Goal: Information Seeking & Learning: Learn about a topic

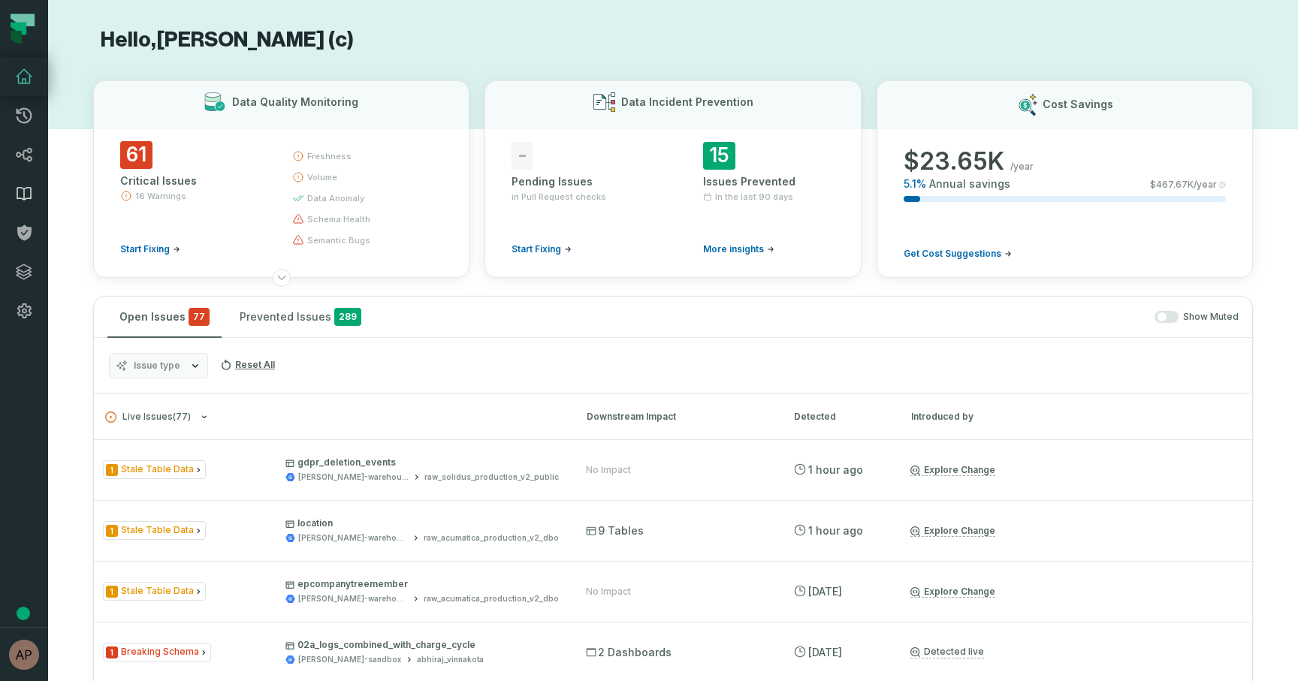
click at [23, 198] on icon at bounding box center [24, 194] width 14 height 13
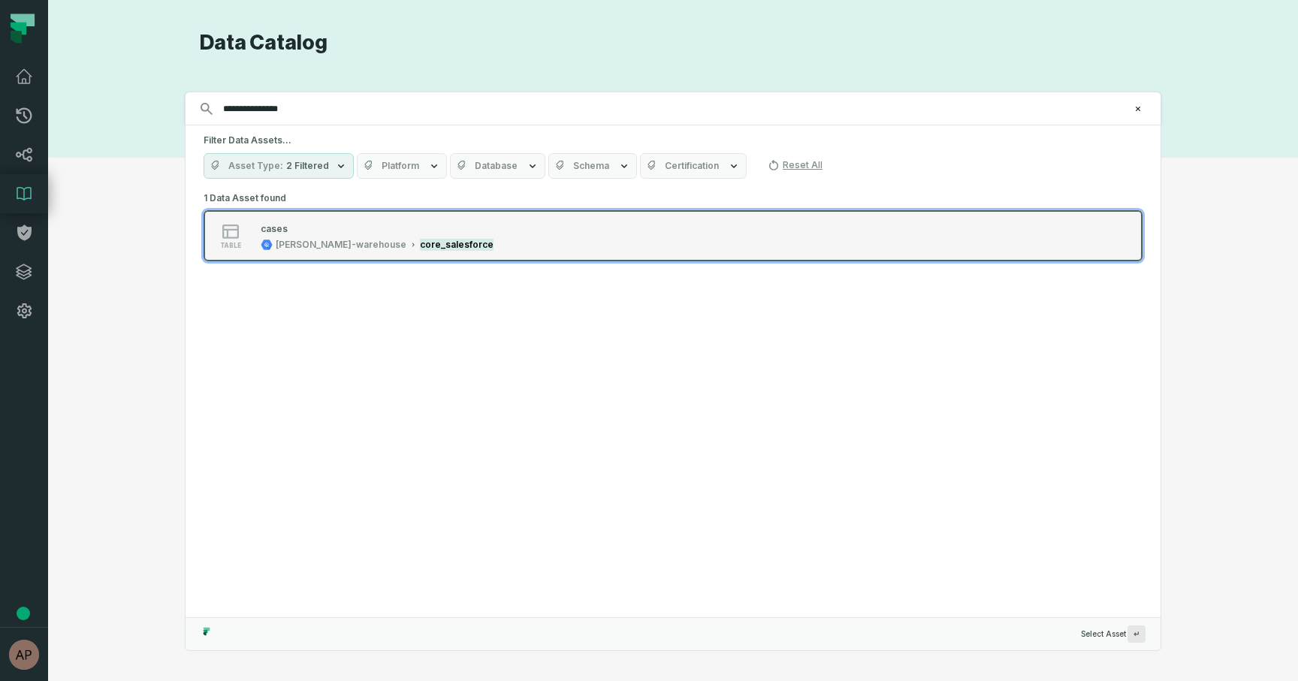
type input "**********"
click at [439, 247] on div "table cases [PERSON_NAME]-warehouse core_salesforce" at bounding box center [394, 236] width 375 height 30
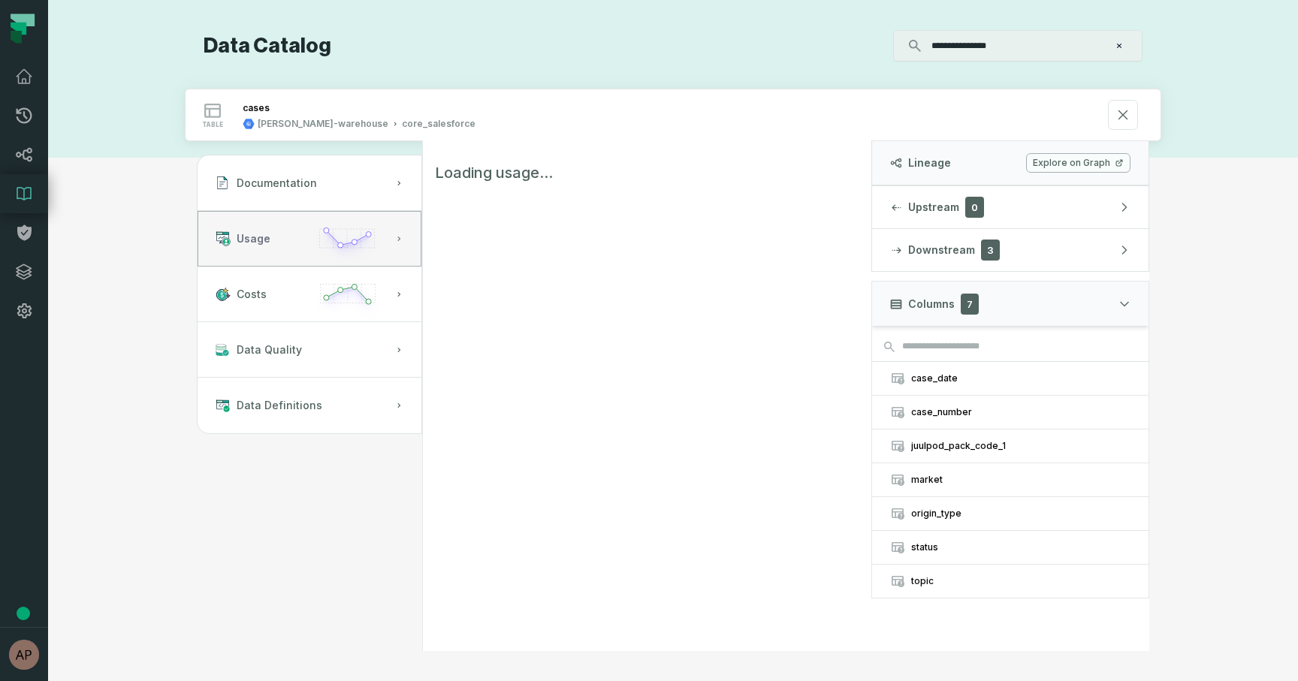
click at [403, 239] on icon "button" at bounding box center [398, 238] width 9 height 9
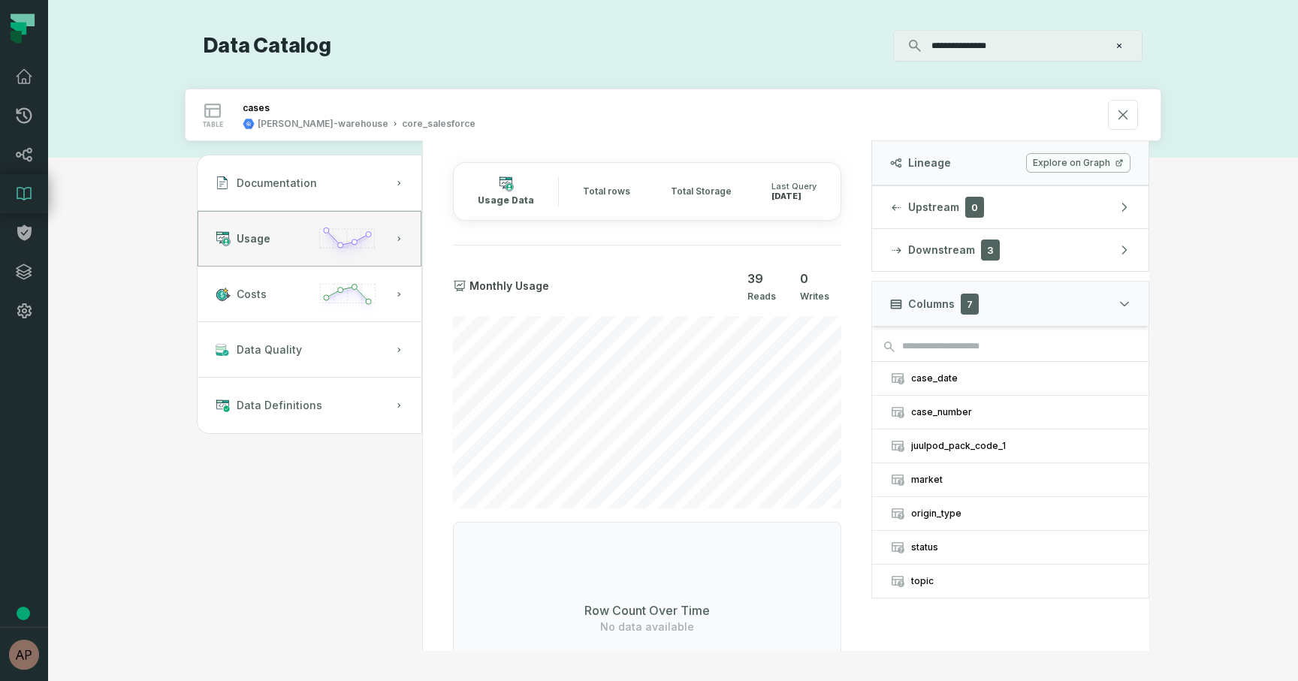
click at [598, 189] on span "Total rows" at bounding box center [606, 191] width 47 height 12
click at [356, 294] on icon "button" at bounding box center [347, 301] width 70 height 44
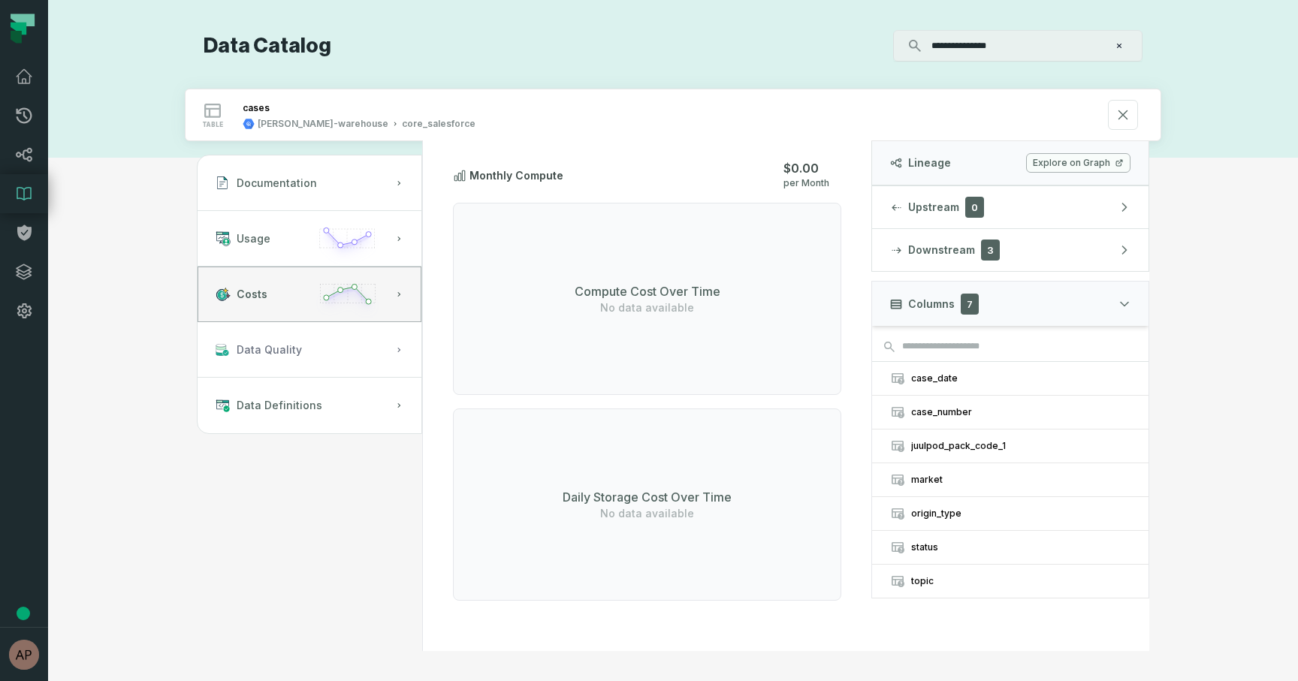
click at [366, 356] on button "Data Quality" at bounding box center [310, 350] width 224 height 56
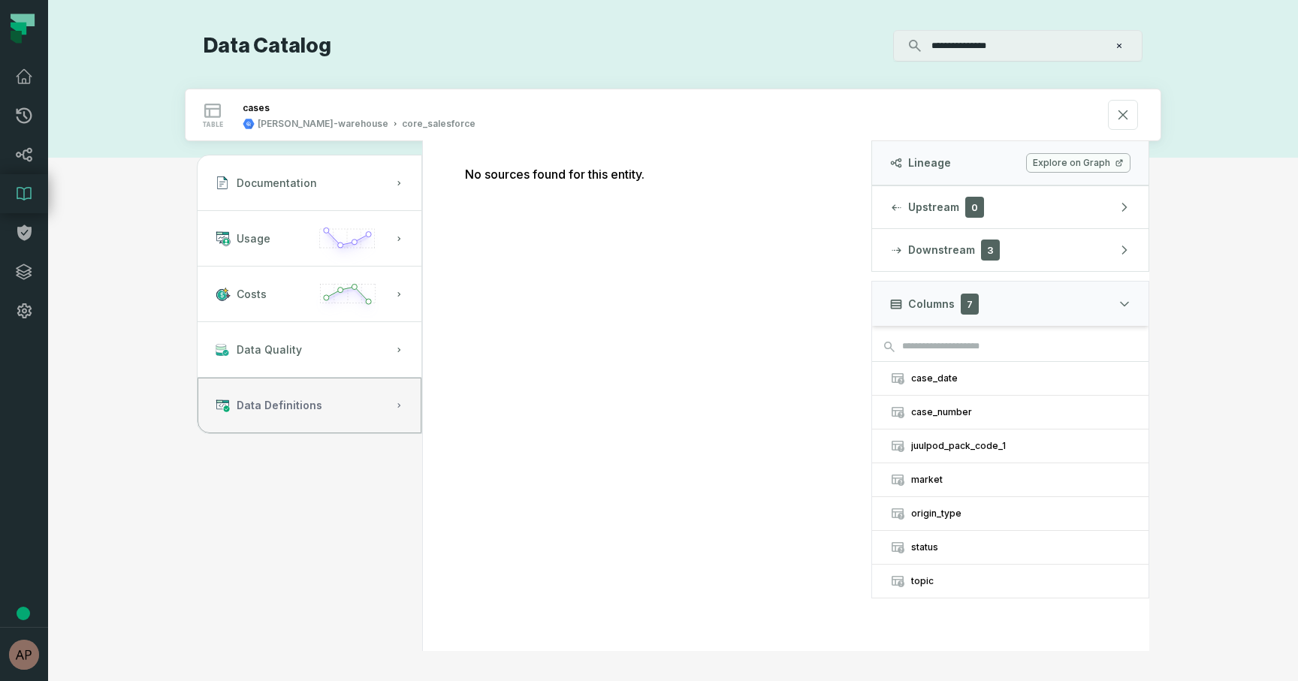
click at [369, 397] on button "Data Definitions" at bounding box center [310, 406] width 224 height 56
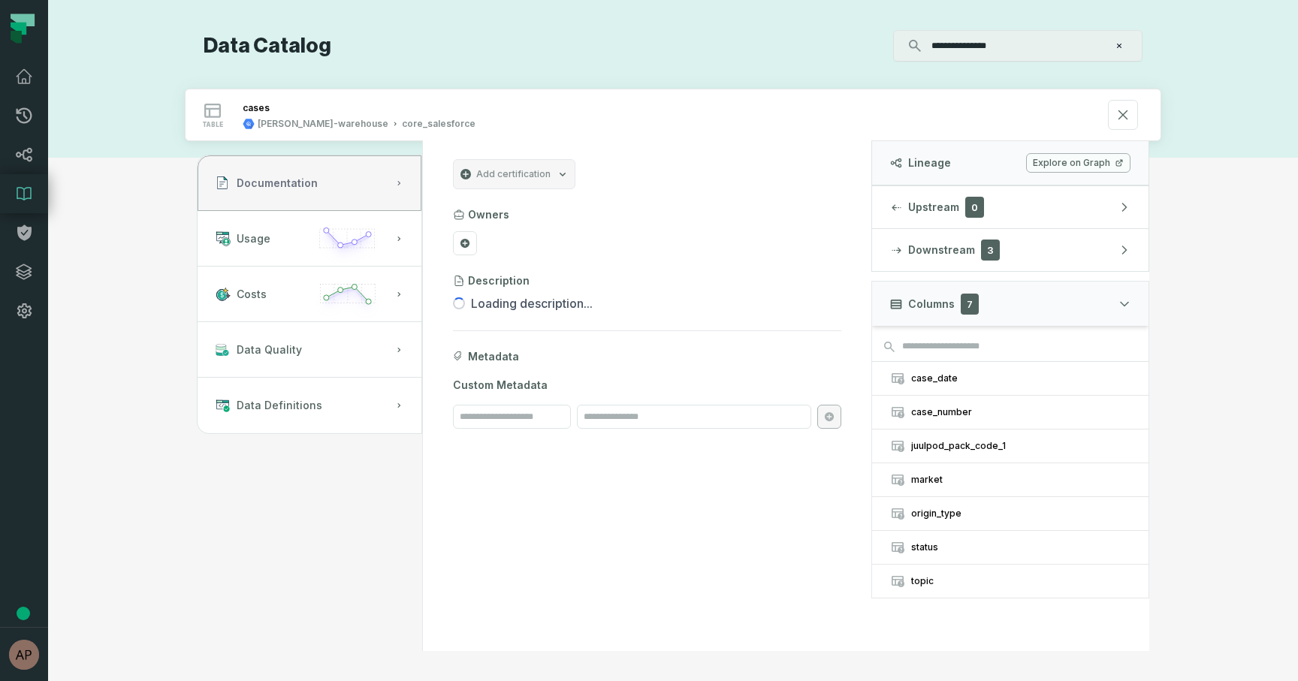
click at [343, 175] on button "Documentation" at bounding box center [310, 183] width 224 height 56
click at [29, 77] on icon at bounding box center [24, 77] width 15 height 14
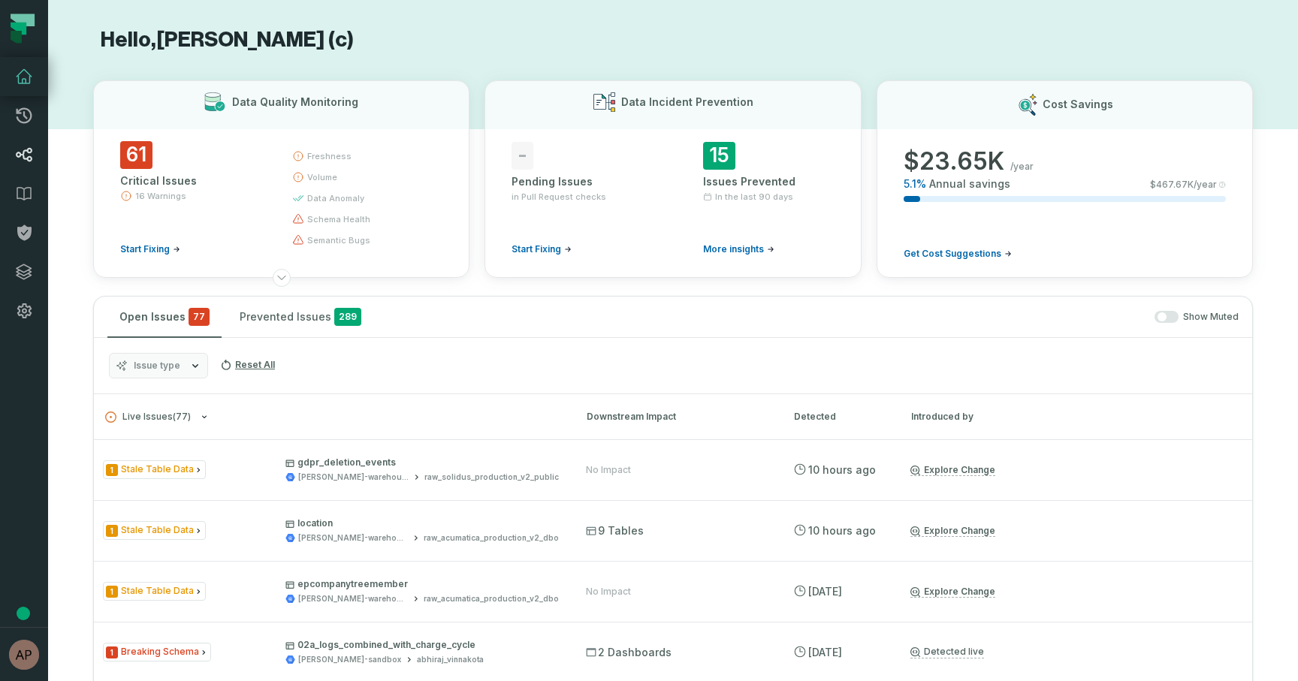
click at [16, 144] on link "Lineage" at bounding box center [24, 154] width 48 height 39
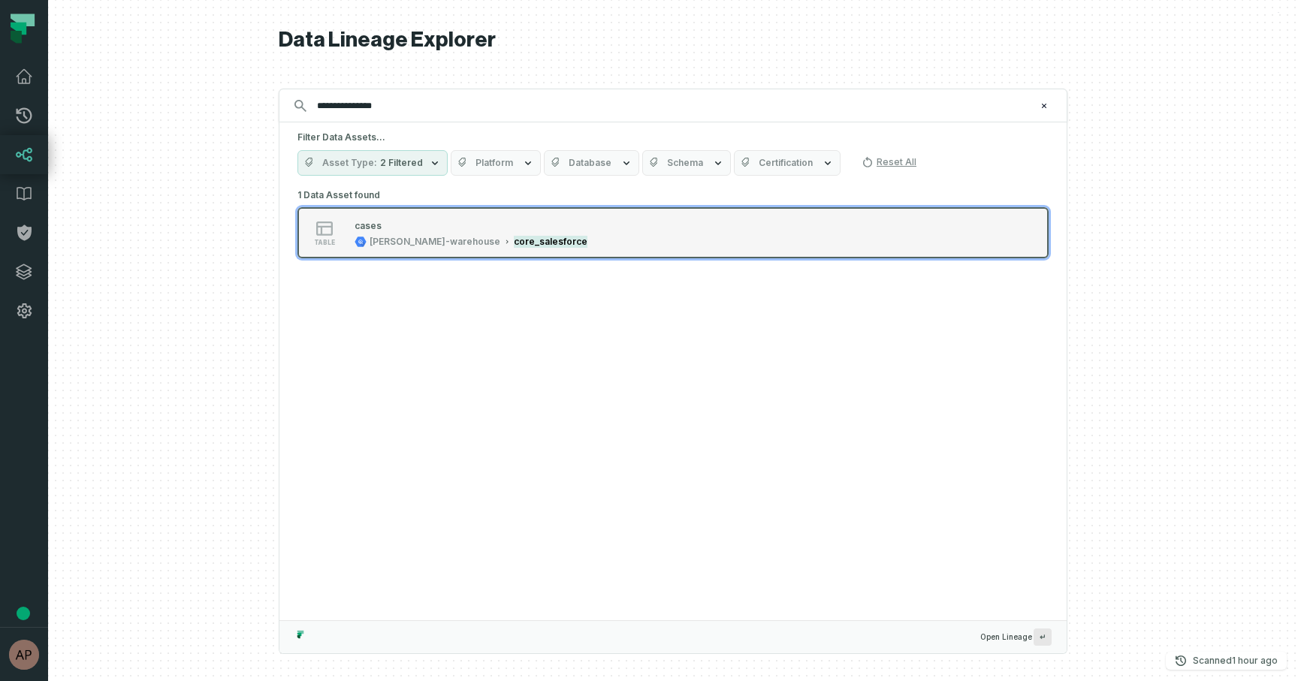
type input "**********"
click at [410, 233] on div "cases [PERSON_NAME]-warehouse core_salesforce" at bounding box center [470, 233] width 245 height 30
click at [410, 233] on div at bounding box center [673, 340] width 1250 height 681
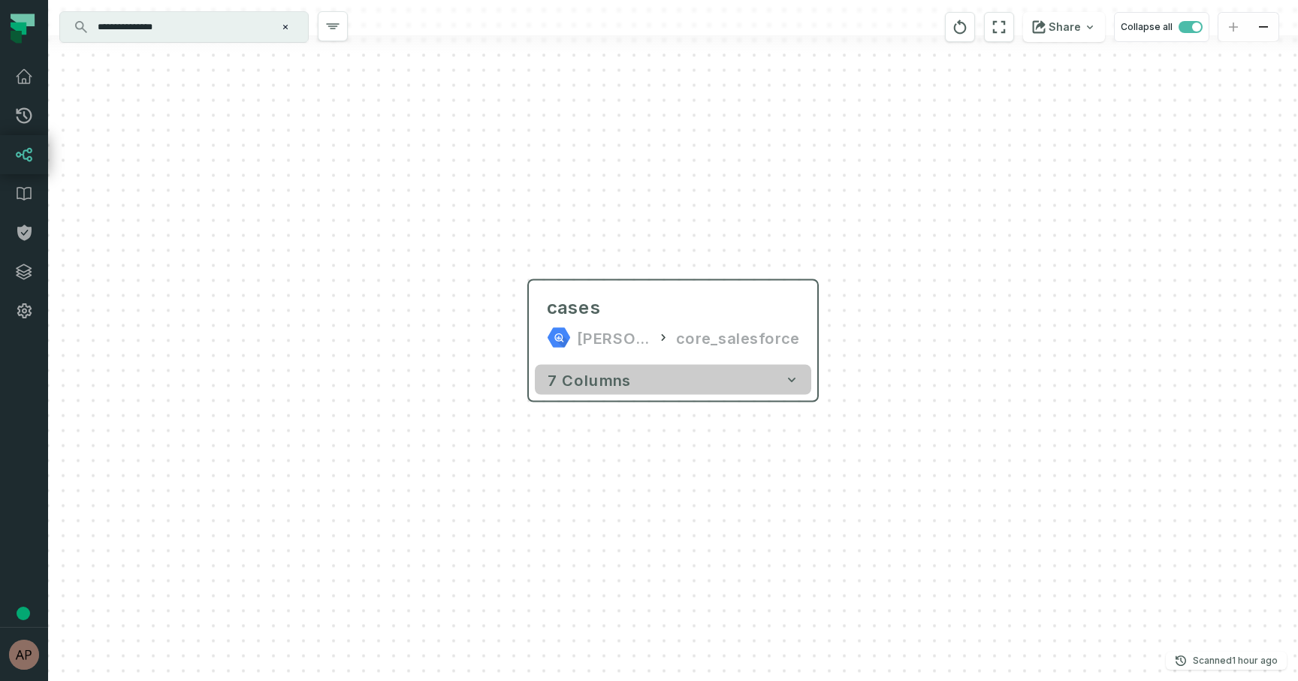
click at [792, 388] on button "7 columns" at bounding box center [673, 380] width 276 height 30
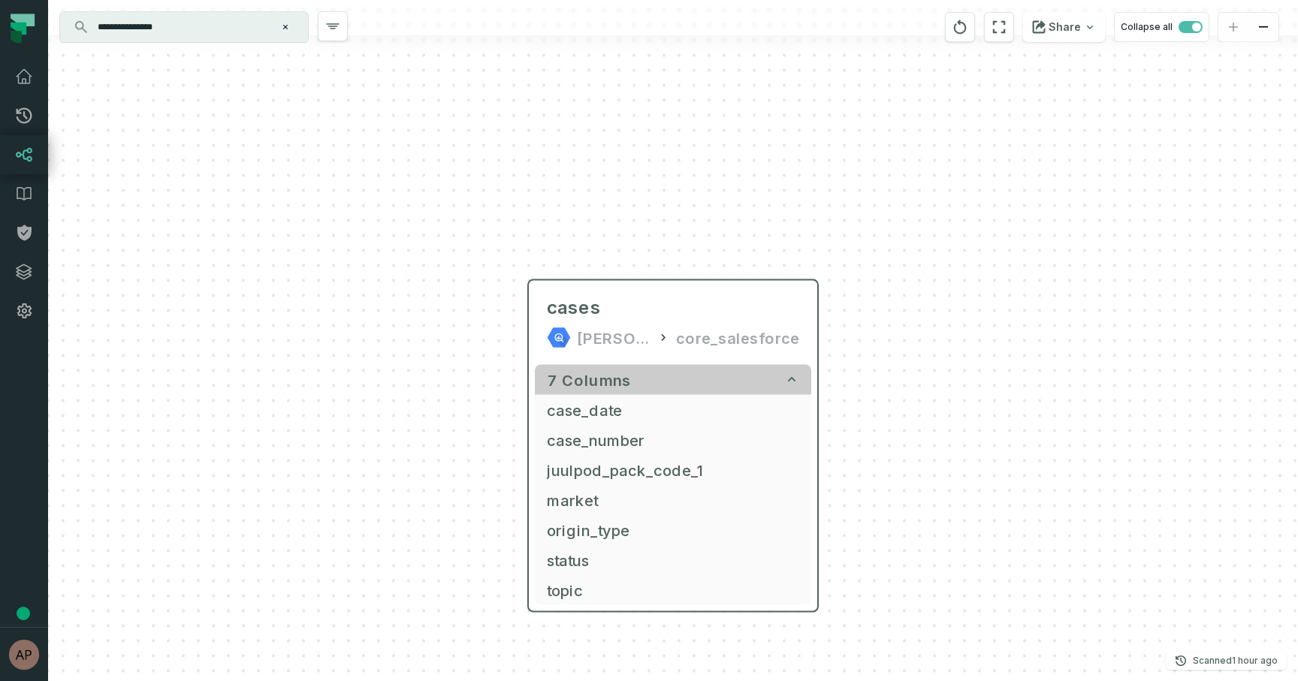
click at [792, 385] on icon "button" at bounding box center [791, 379] width 15 height 15
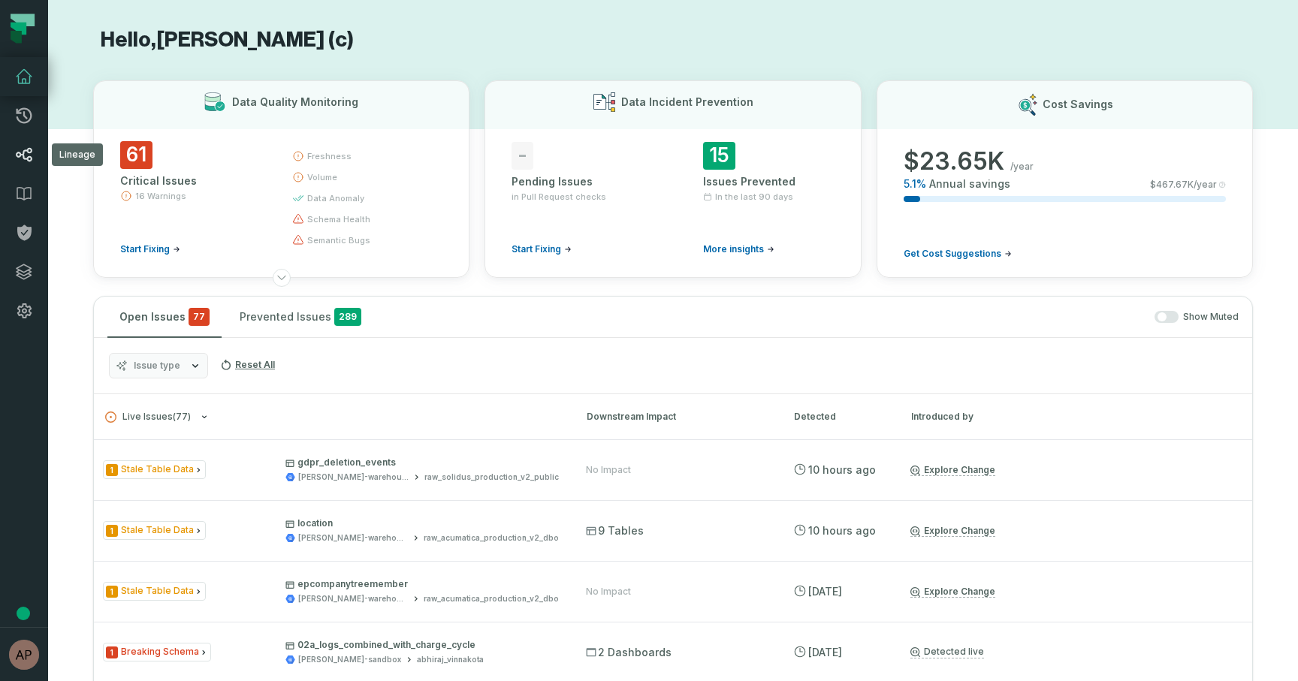
click at [26, 149] on icon at bounding box center [24, 155] width 18 height 18
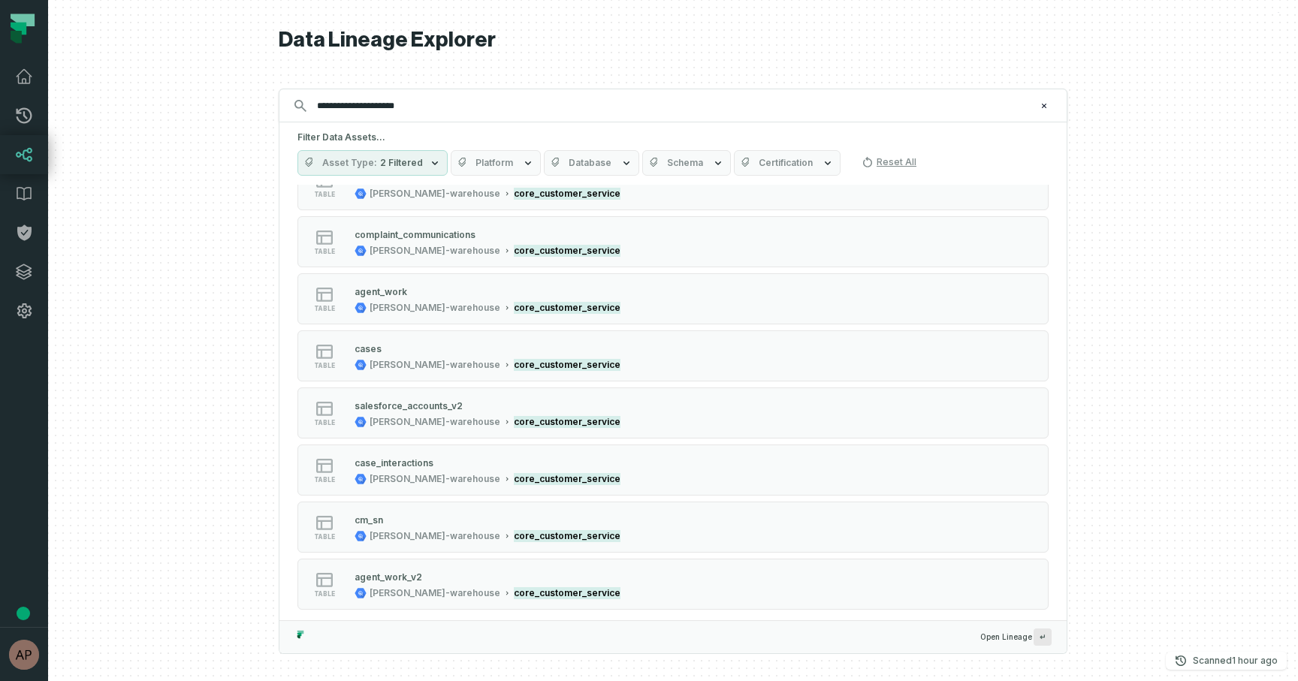
scroll to position [514, 0]
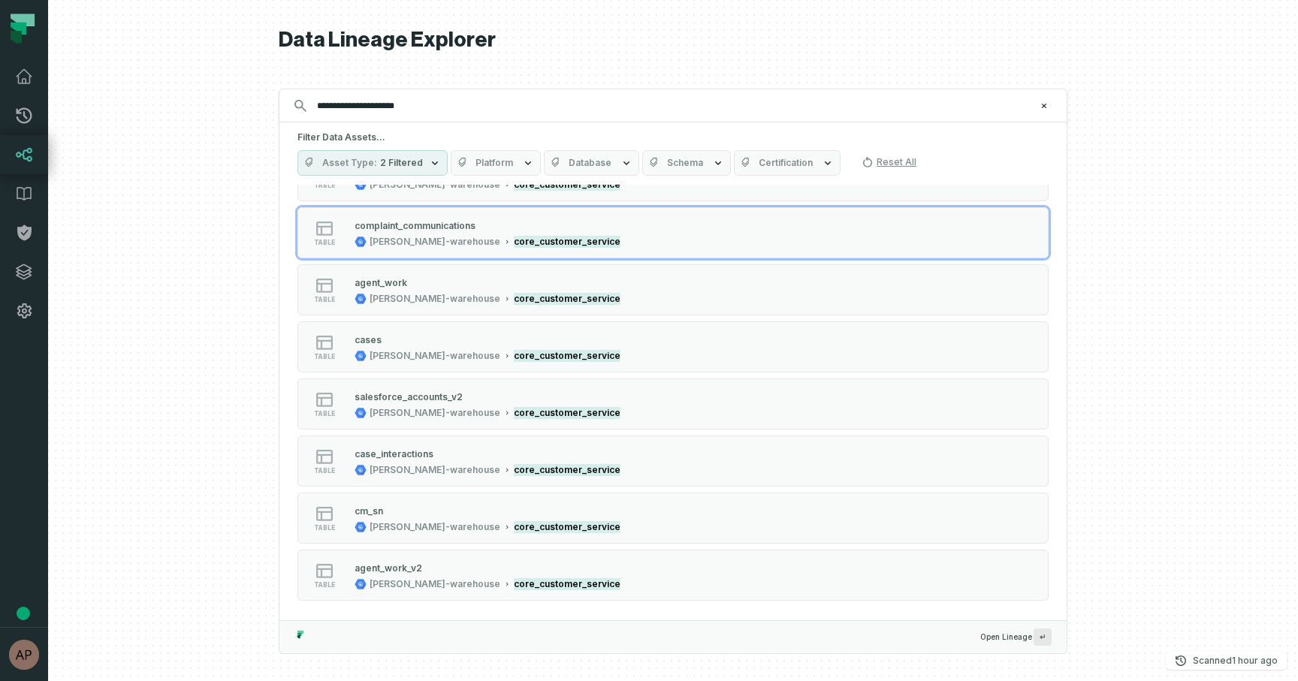
type input "**********"
click at [602, 168] on span "Database" at bounding box center [590, 163] width 43 height 12
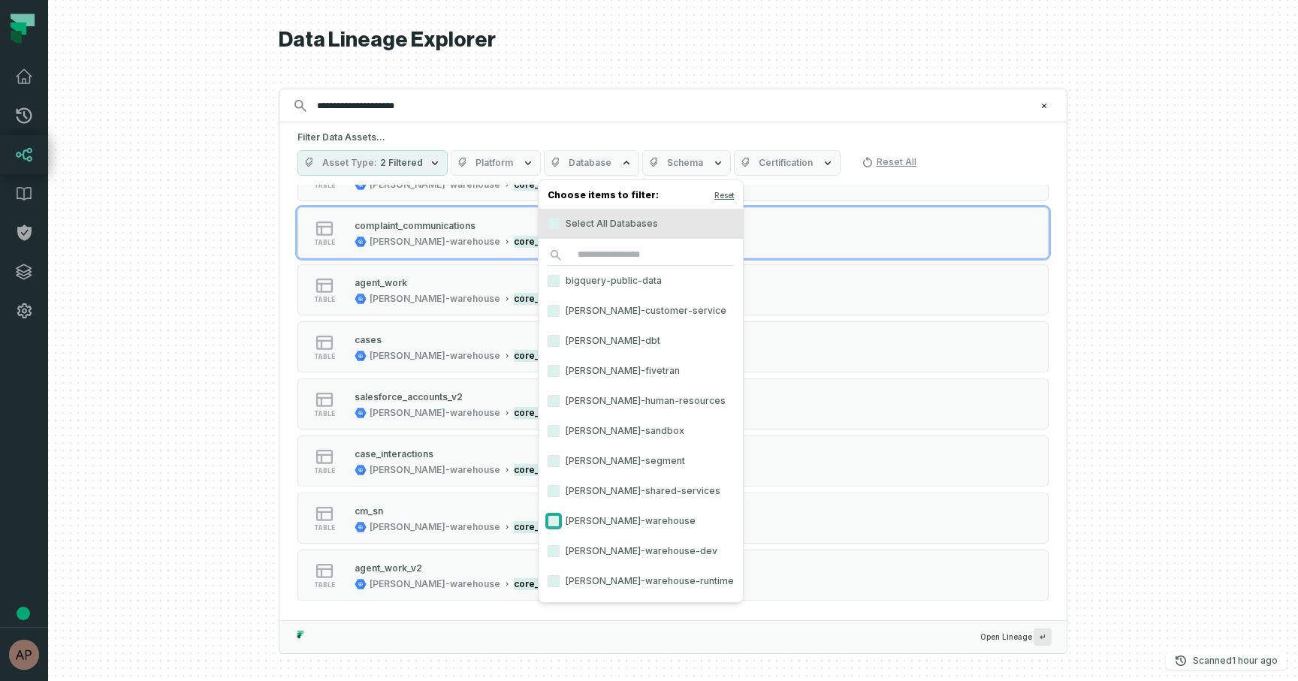
click at [559, 524] on button "[PERSON_NAME]-warehouse" at bounding box center [553, 521] width 12 height 12
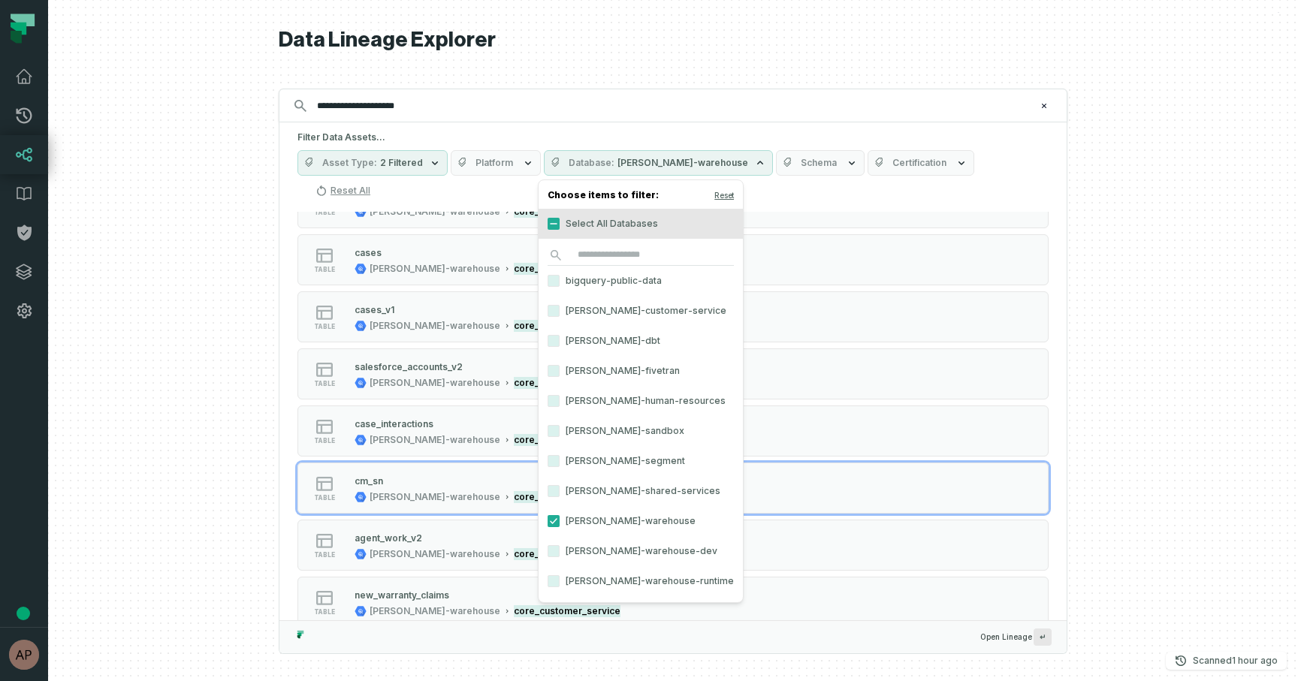
click at [221, 456] on div at bounding box center [673, 340] width 1250 height 681
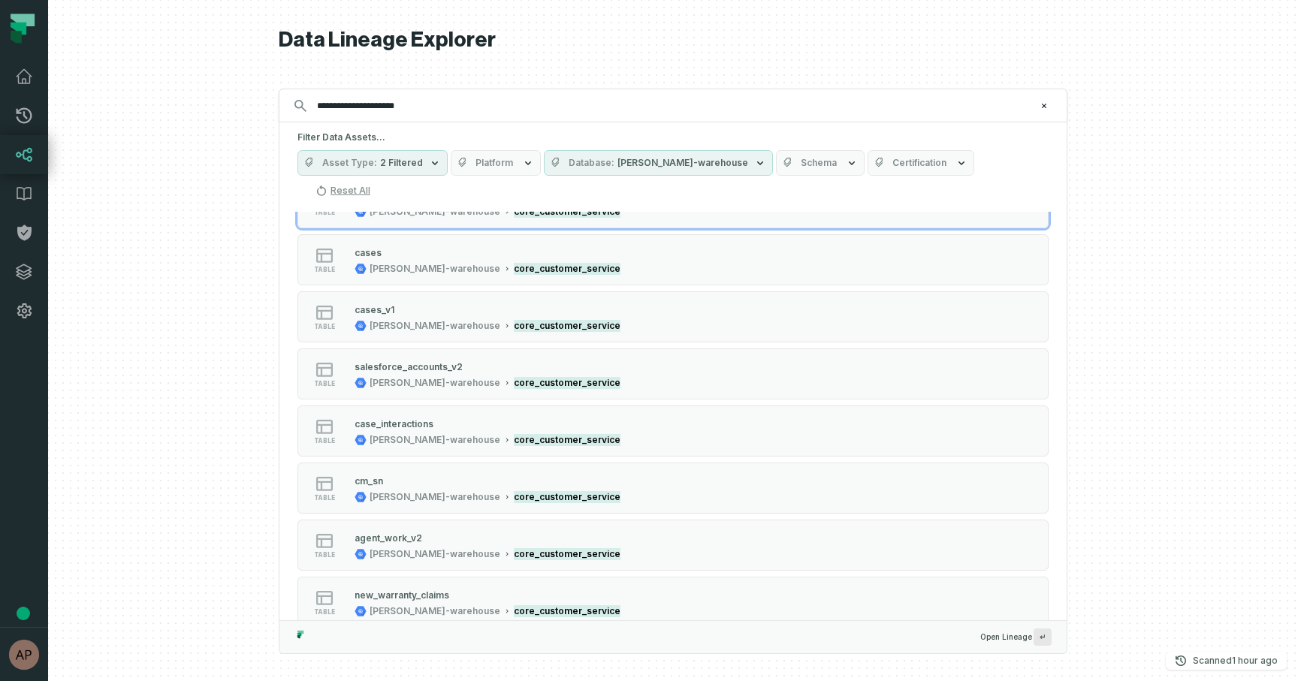
click at [801, 161] on span "Schema" at bounding box center [819, 163] width 36 height 12
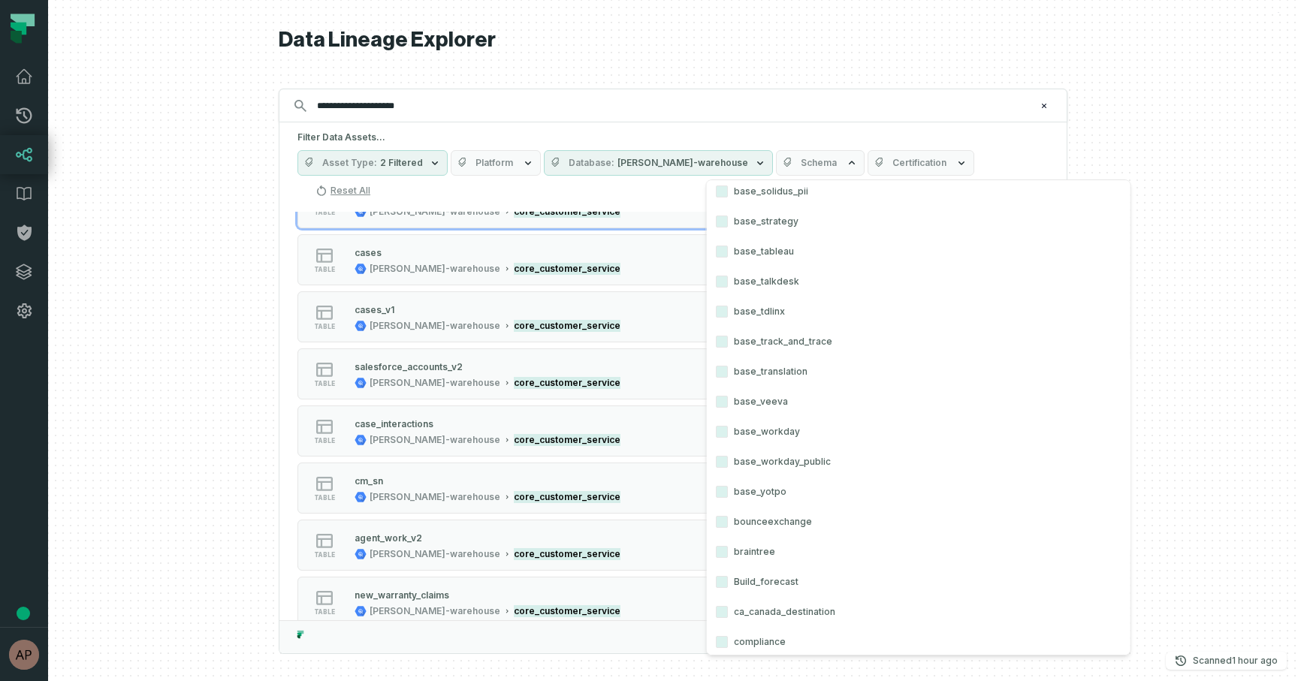
scroll to position [2494, 0]
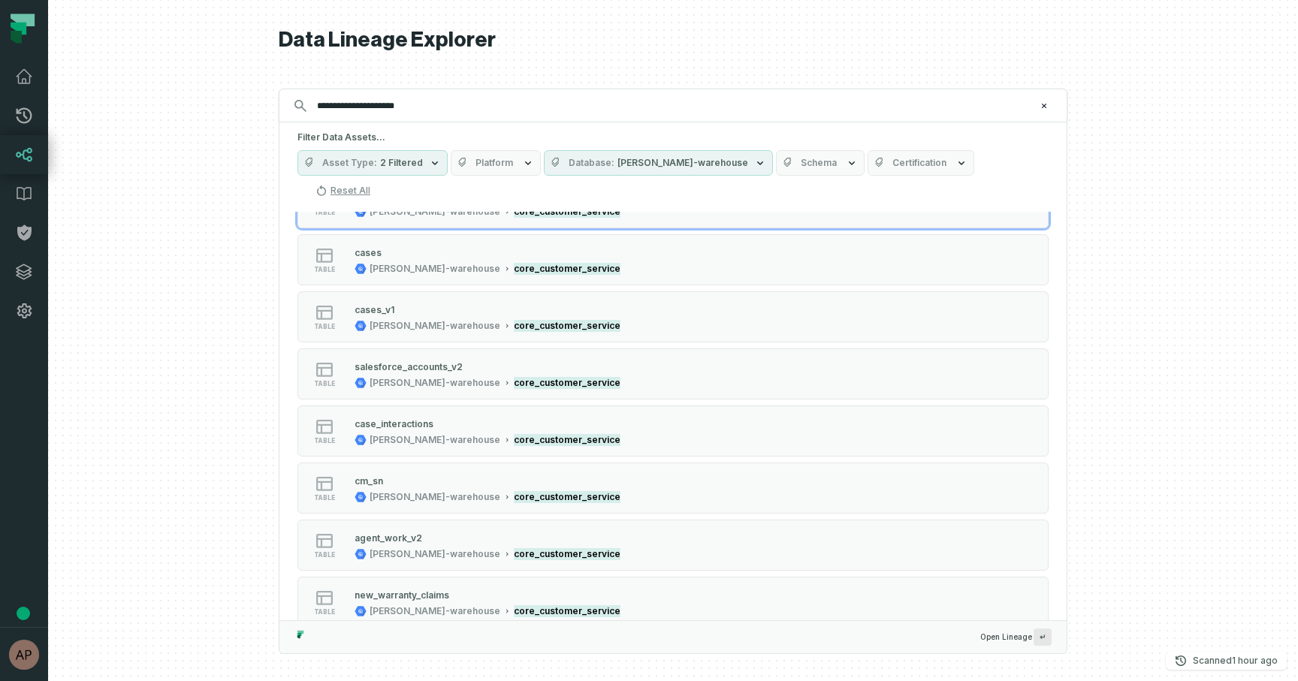
click at [828, 83] on div "**********" at bounding box center [673, 340] width 789 height 681
click at [523, 167] on icon "button" at bounding box center [528, 163] width 12 height 12
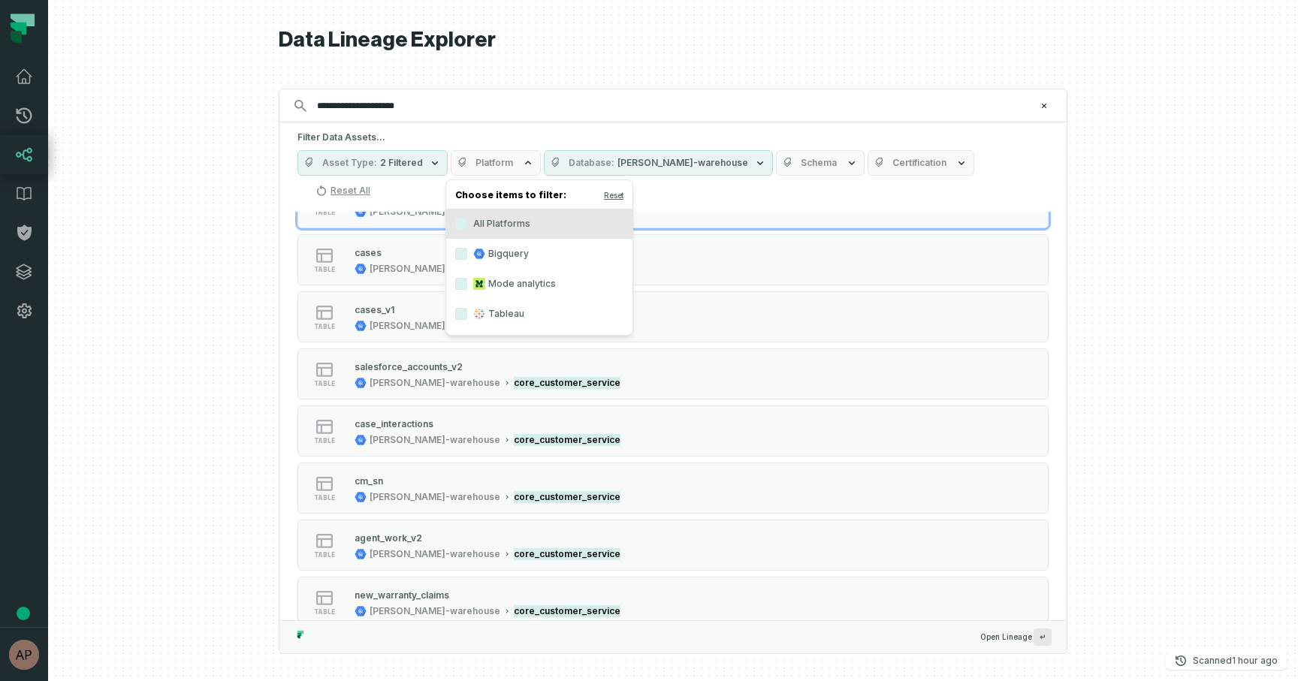
click at [497, 65] on div "**********" at bounding box center [673, 340] width 789 height 681
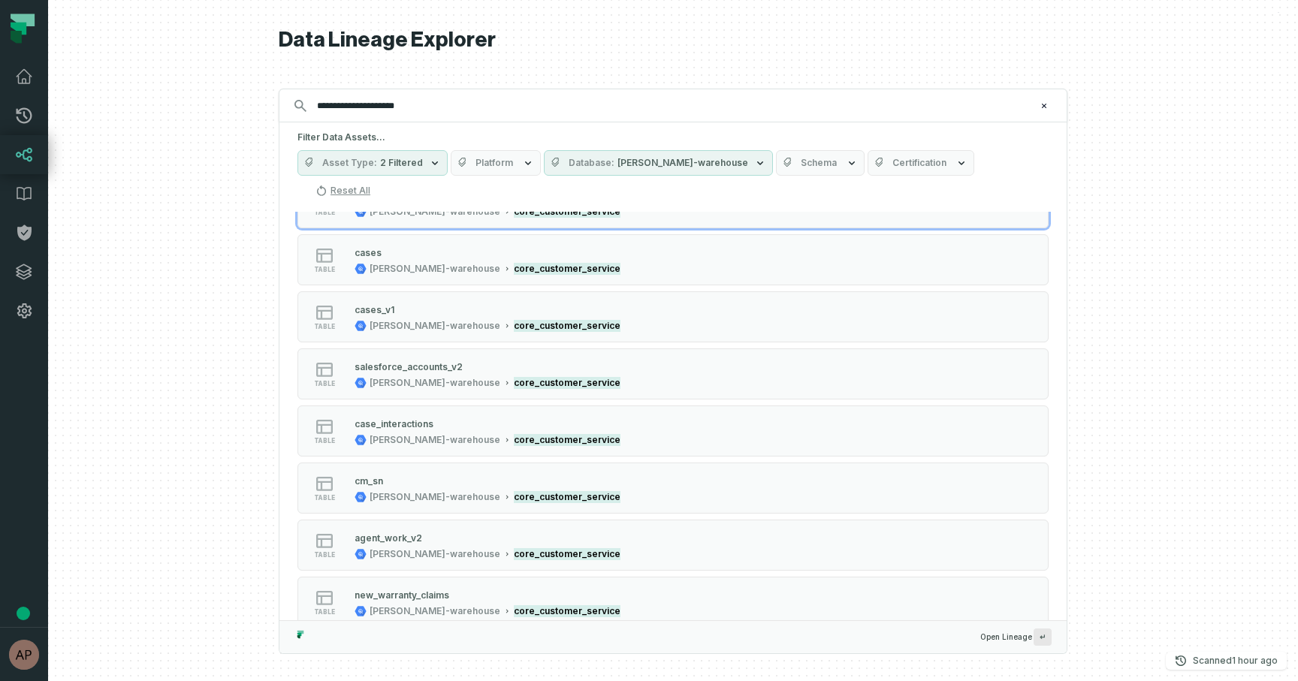
click at [422, 162] on button "Asset Type 2 Filtered" at bounding box center [372, 163] width 150 height 26
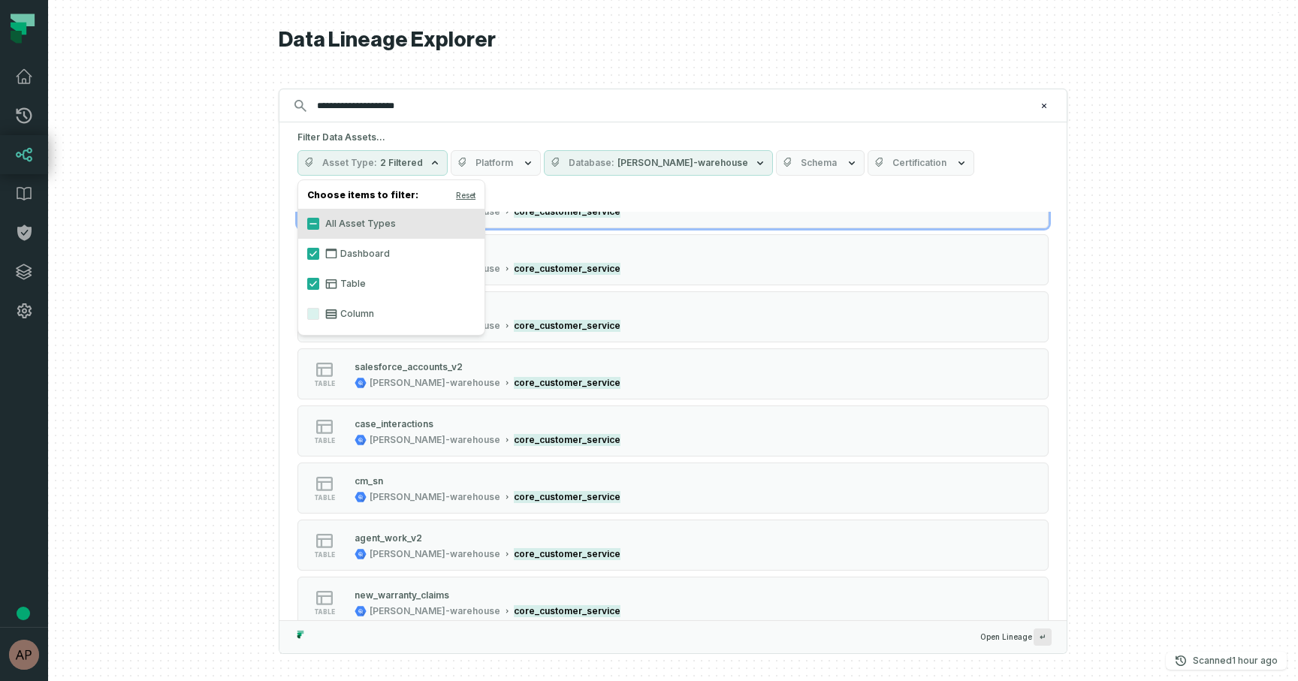
click at [272, 320] on div at bounding box center [673, 340] width 1250 height 681
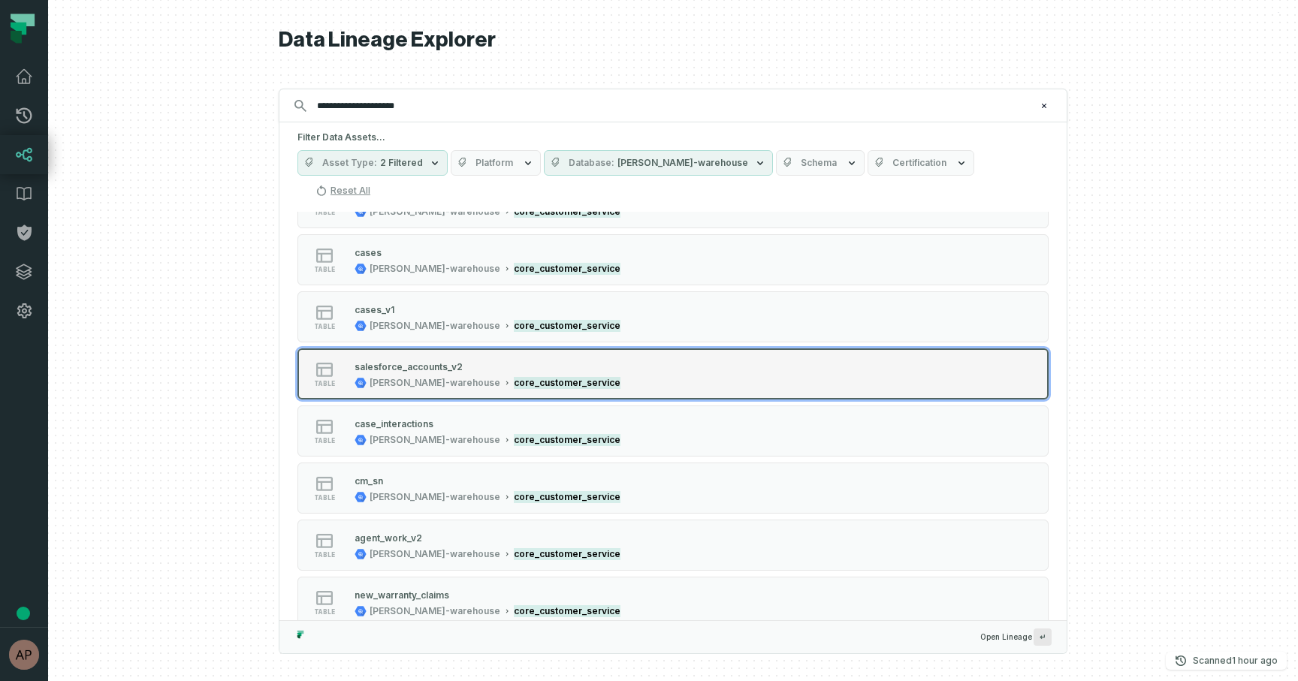
scroll to position [0, 0]
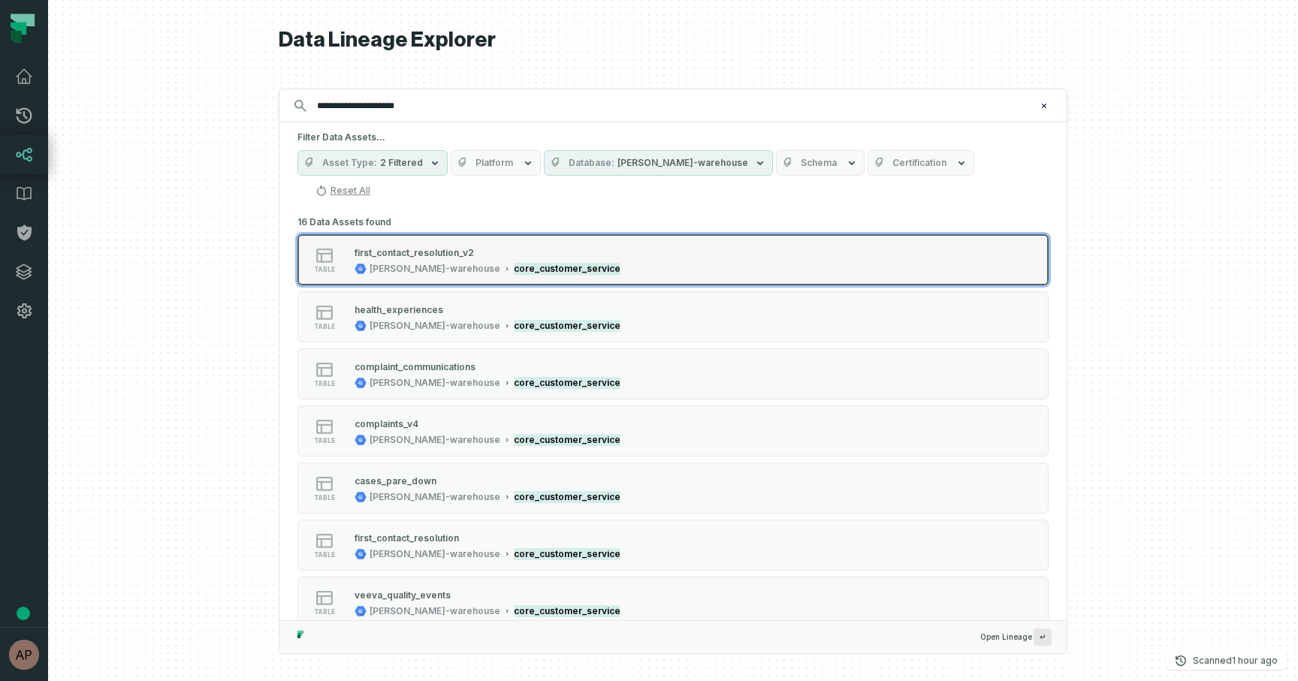
click at [505, 252] on button "table first_contact_resolution_v2 [PERSON_NAME]-warehouse core_customer_service" at bounding box center [672, 259] width 751 height 51
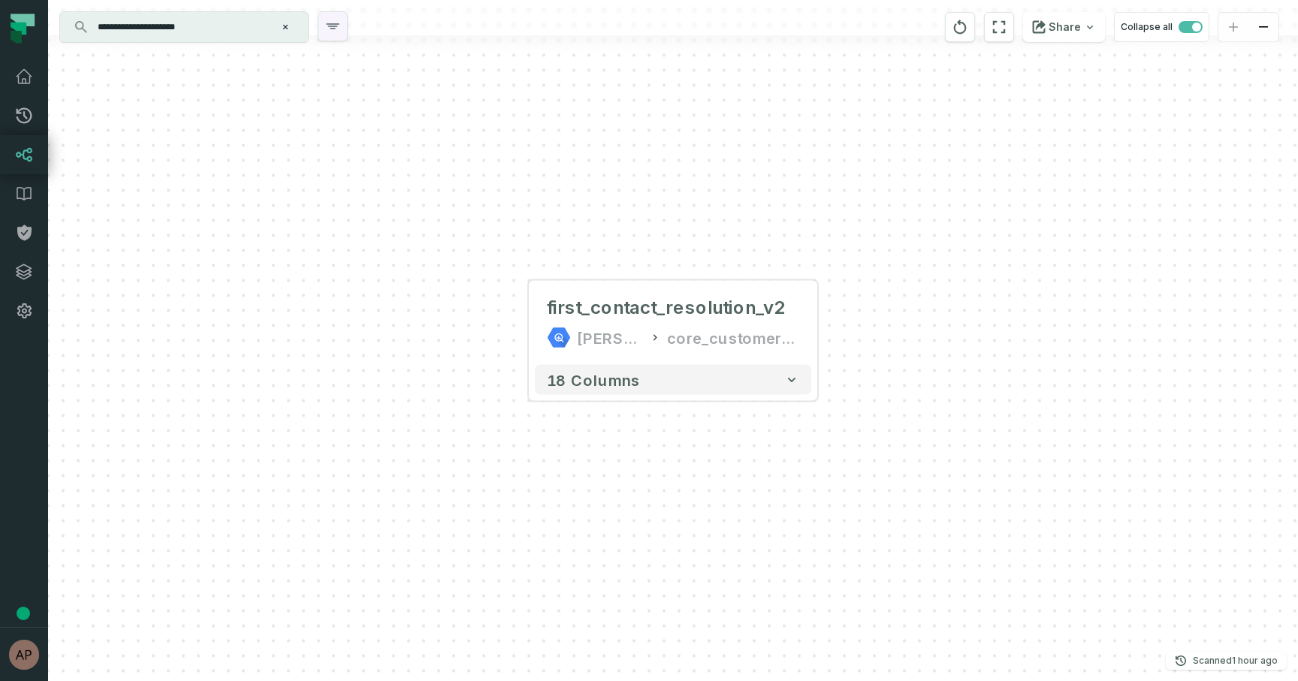
click at [339, 32] on icon "button" at bounding box center [333, 26] width 18 height 18
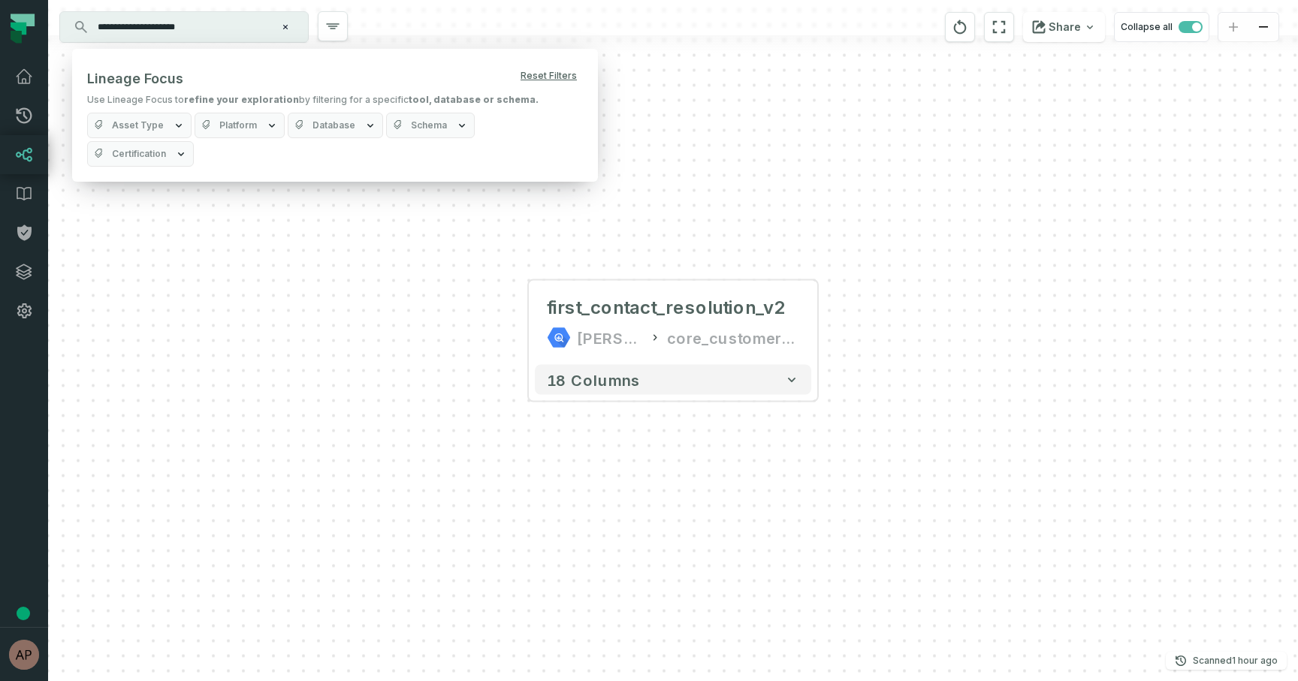
click at [638, 185] on div "+ first_contact_resolution_v2 [PERSON_NAME]-warehouse core_customer_service + 1…" at bounding box center [673, 340] width 1250 height 681
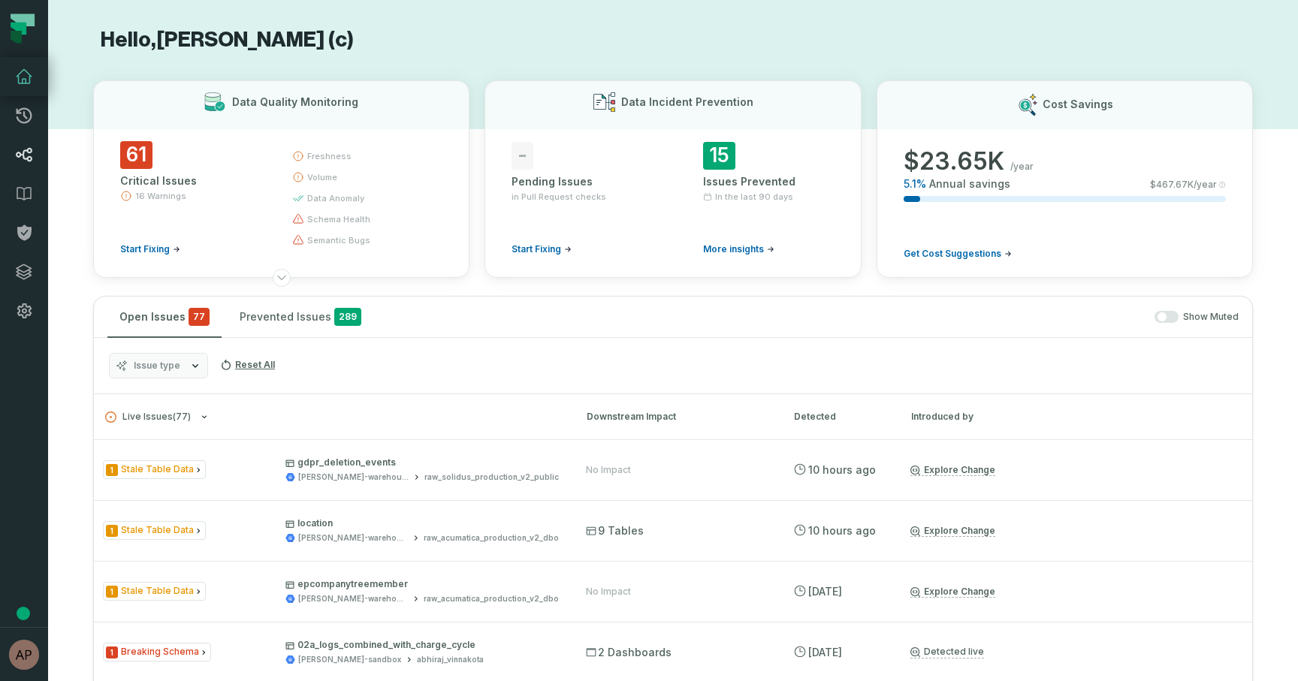
click at [31, 155] on icon at bounding box center [24, 155] width 18 height 18
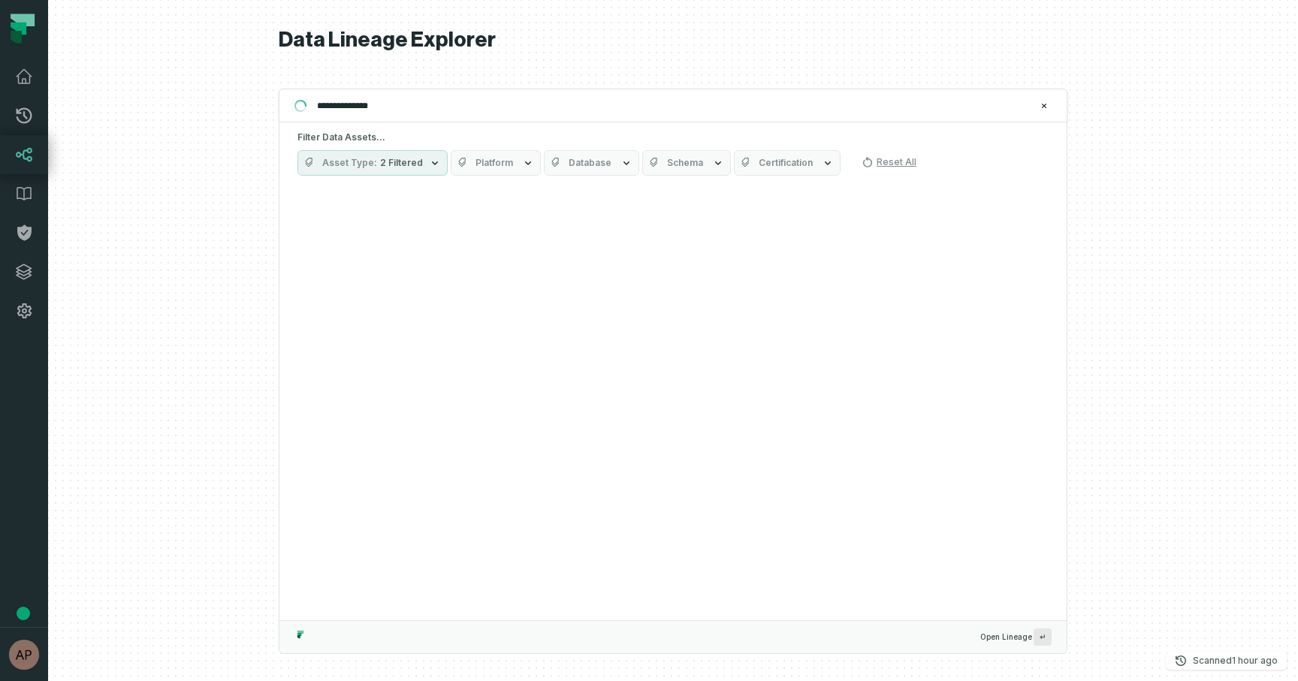
type input "**********"
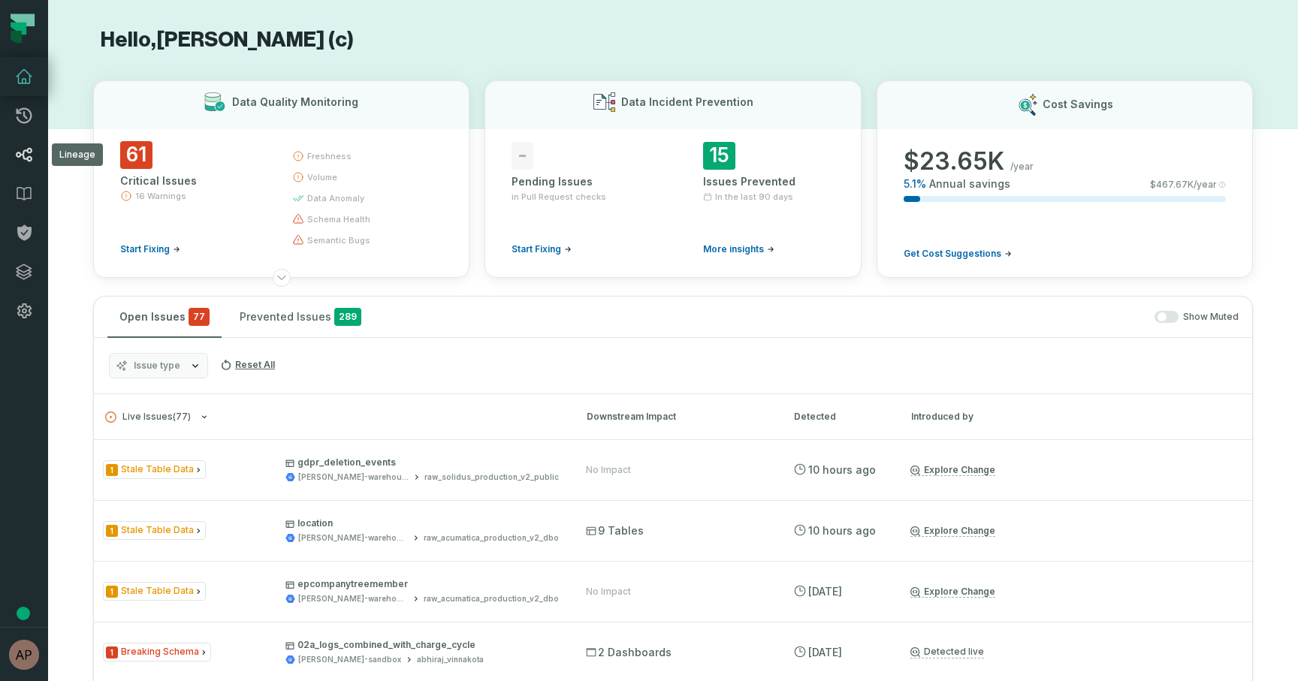
click at [20, 151] on icon at bounding box center [24, 155] width 18 height 18
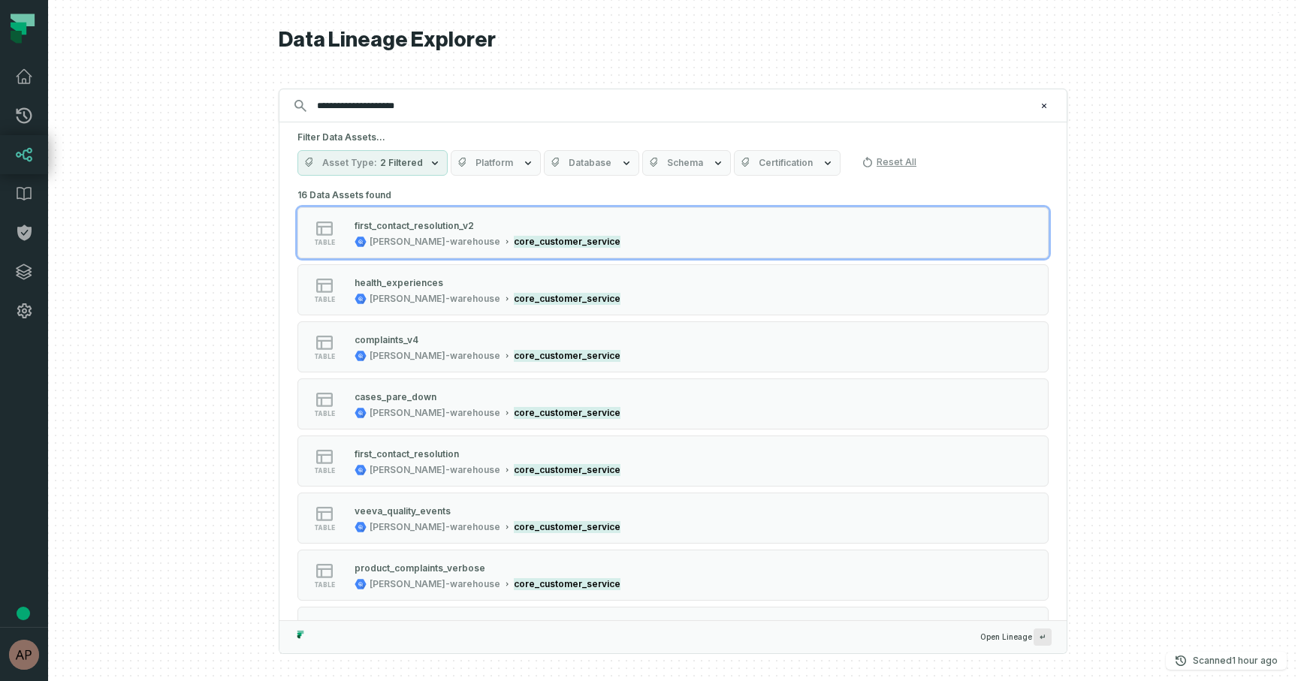
drag, startPoint x: 436, startPoint y: 109, endPoint x: 343, endPoint y: 101, distance: 92.7
click at [343, 101] on input "**********" at bounding box center [671, 106] width 727 height 24
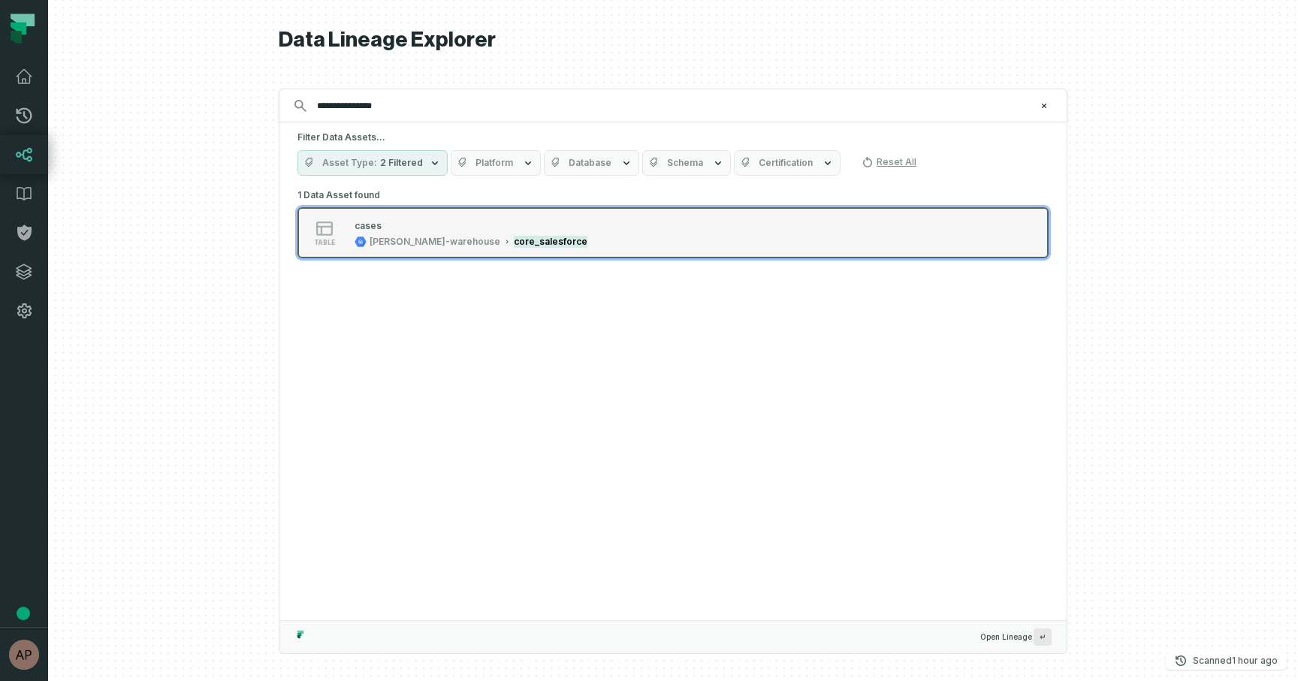
type input "**********"
click at [393, 245] on div "[PERSON_NAME]-warehouse" at bounding box center [434, 242] width 131 height 12
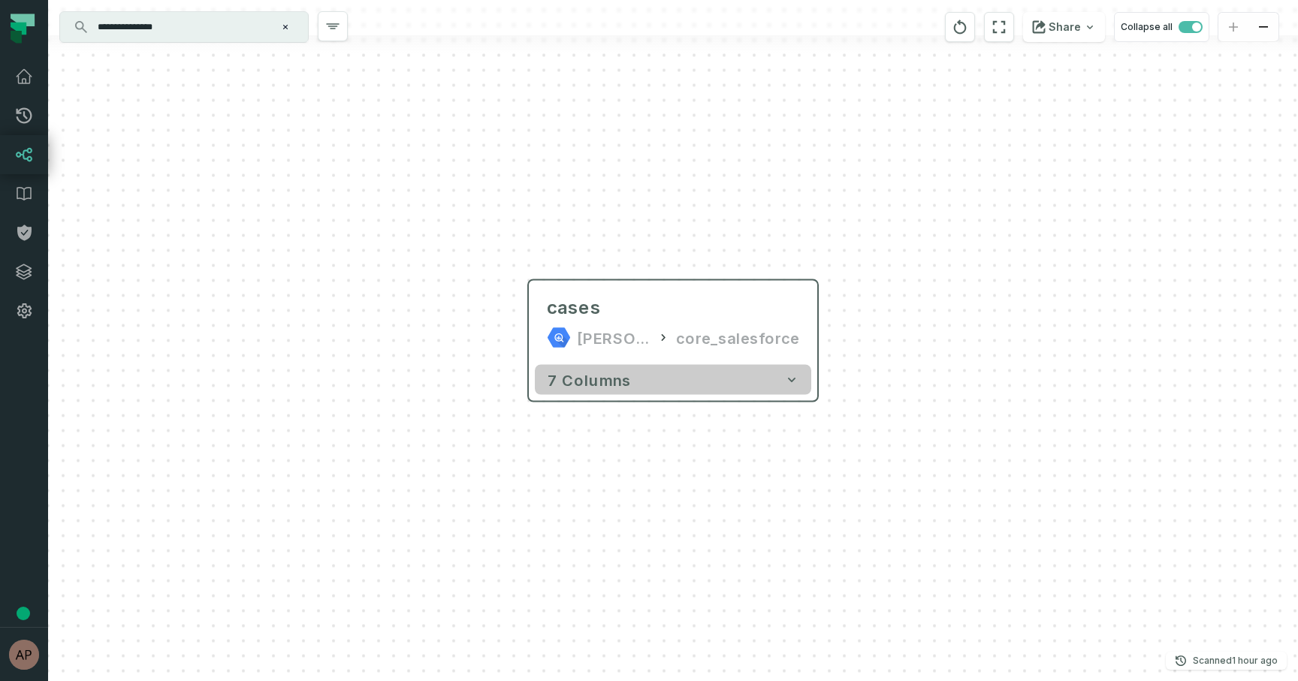
click at [754, 393] on button "7 columns" at bounding box center [673, 380] width 276 height 30
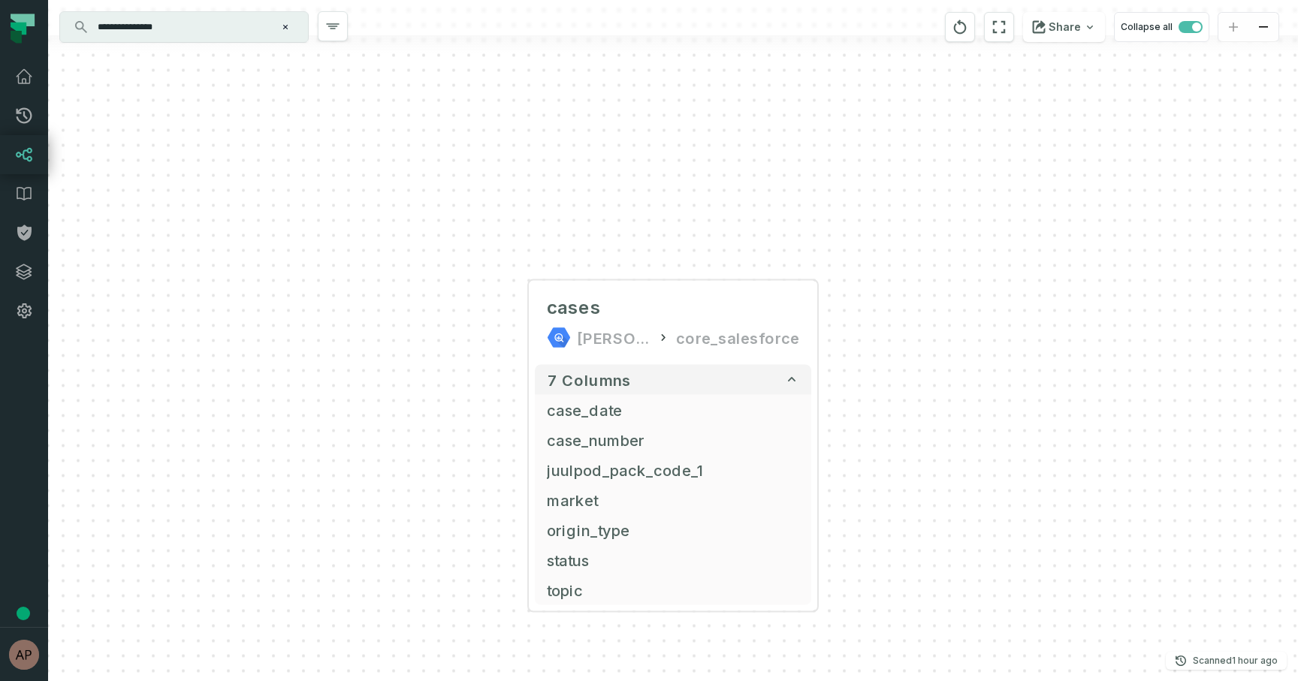
click at [926, 354] on div "cases [PERSON_NAME]-warehouse core_salesforce + 7 columns case_date + case_numb…" at bounding box center [673, 340] width 1250 height 681
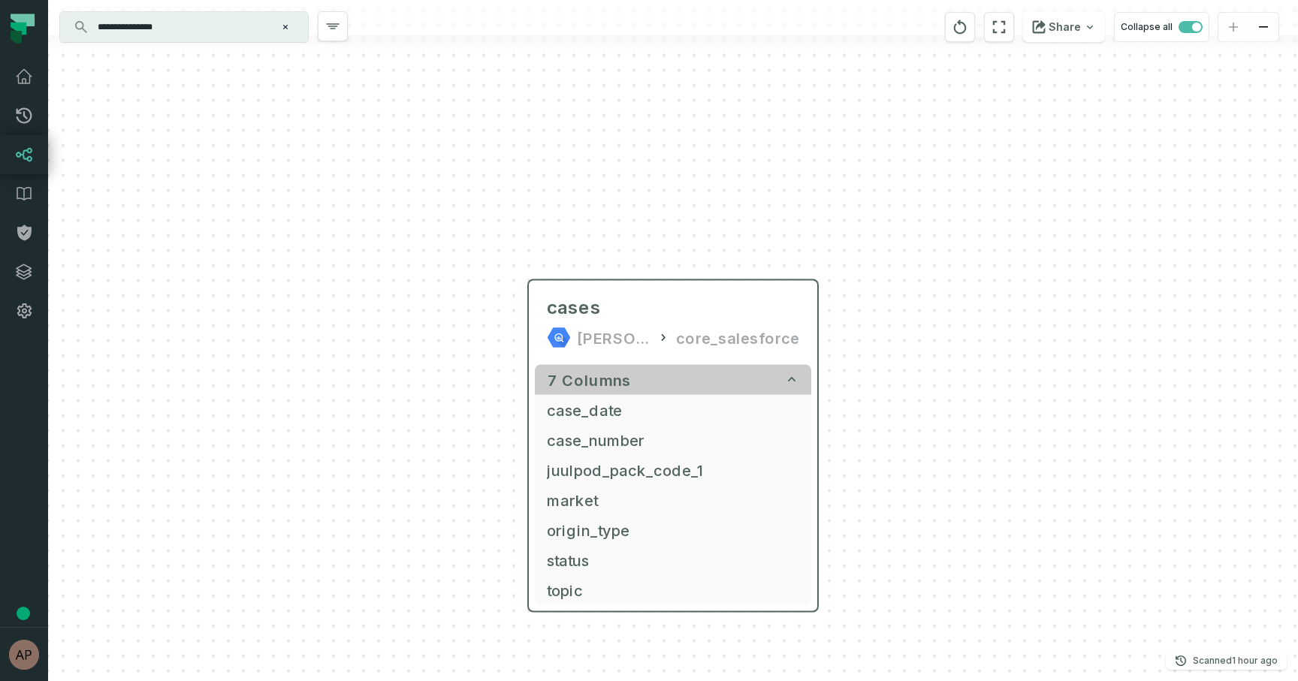
click at [771, 392] on button "7 columns" at bounding box center [673, 380] width 276 height 30
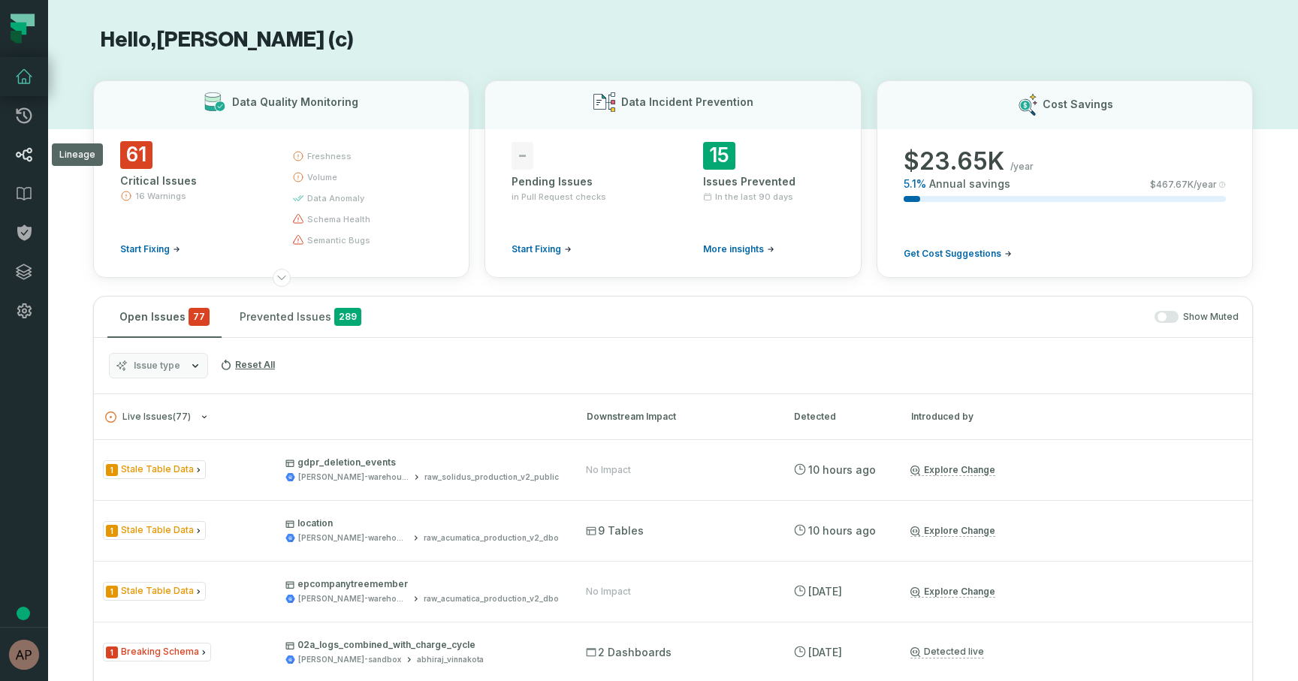
click at [40, 143] on link "Lineage" at bounding box center [24, 154] width 48 height 39
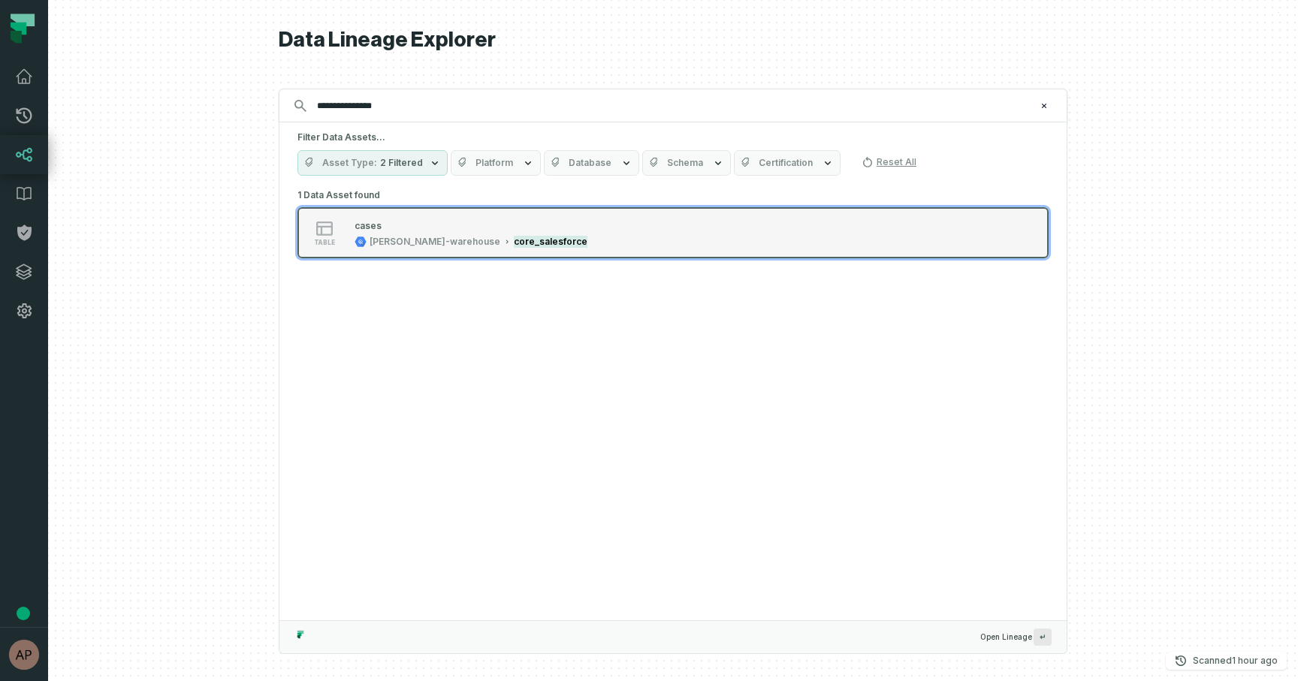
type input "**********"
click at [614, 242] on div "table cases [PERSON_NAME]-warehouse core_salesforce" at bounding box center [487, 233] width 375 height 30
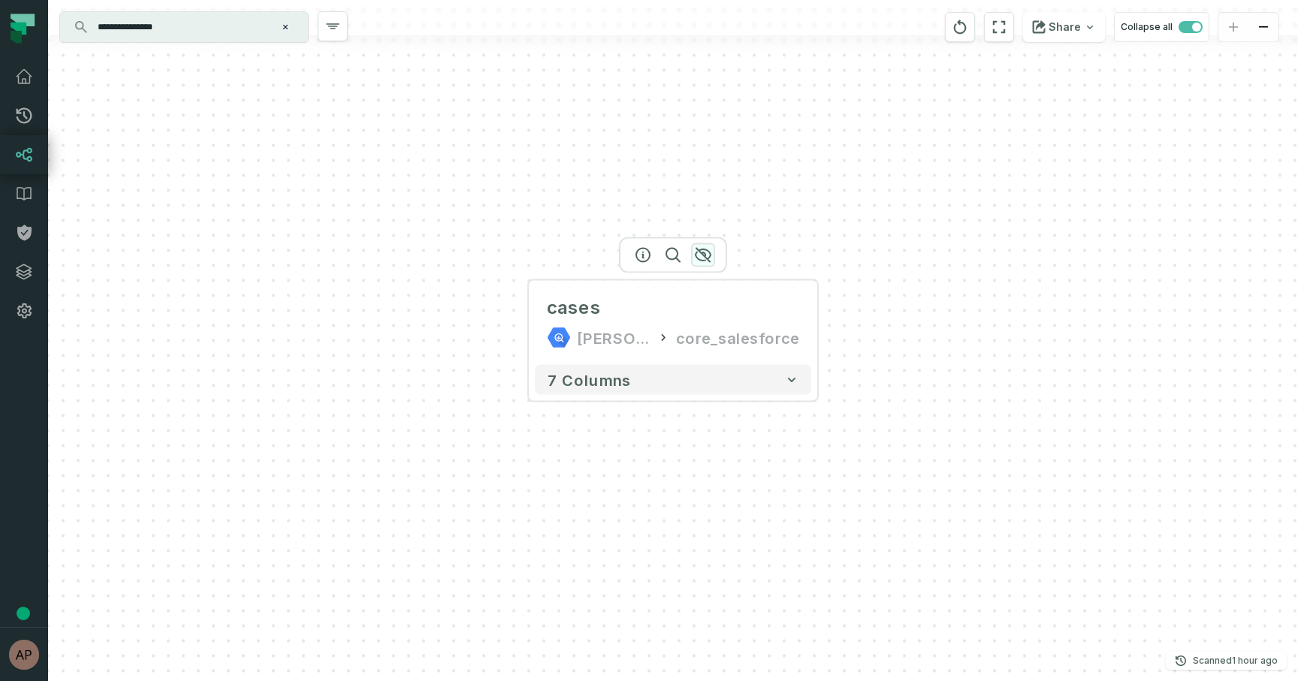
click at [701, 258] on icon "button" at bounding box center [703, 255] width 18 height 18
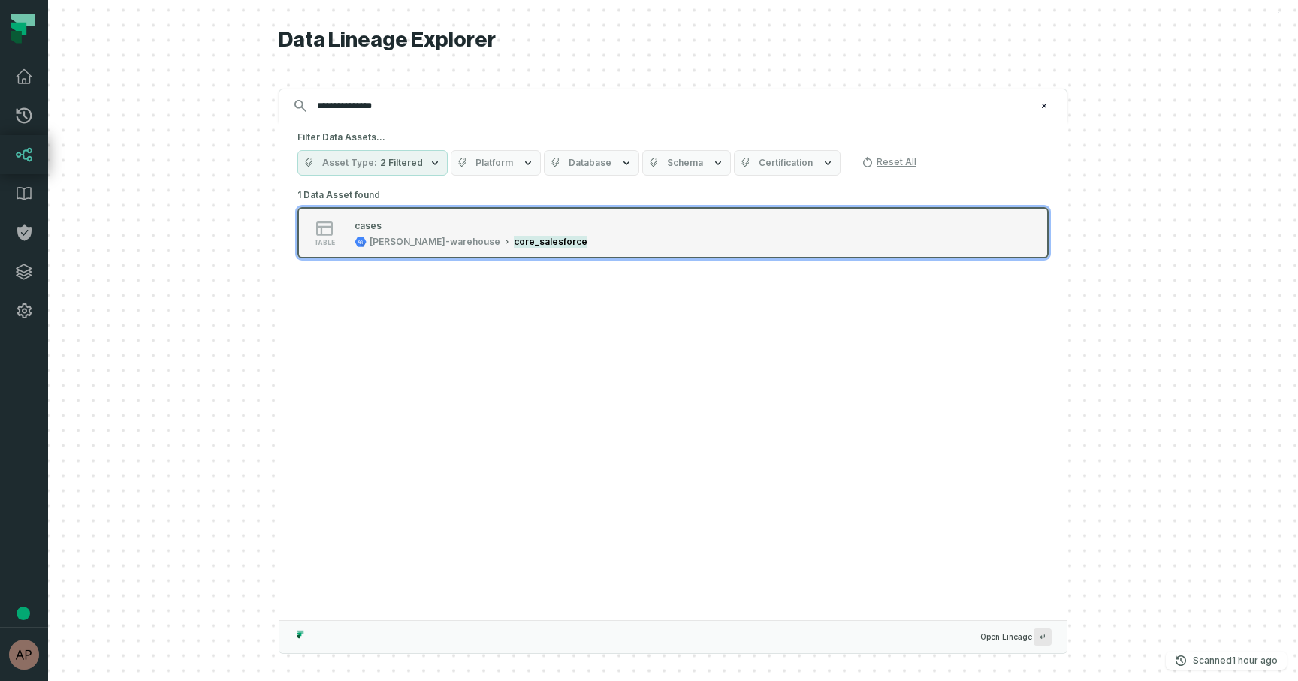
click at [642, 238] on div "table cases [PERSON_NAME]-warehouse core_salesforce" at bounding box center [487, 233] width 375 height 30
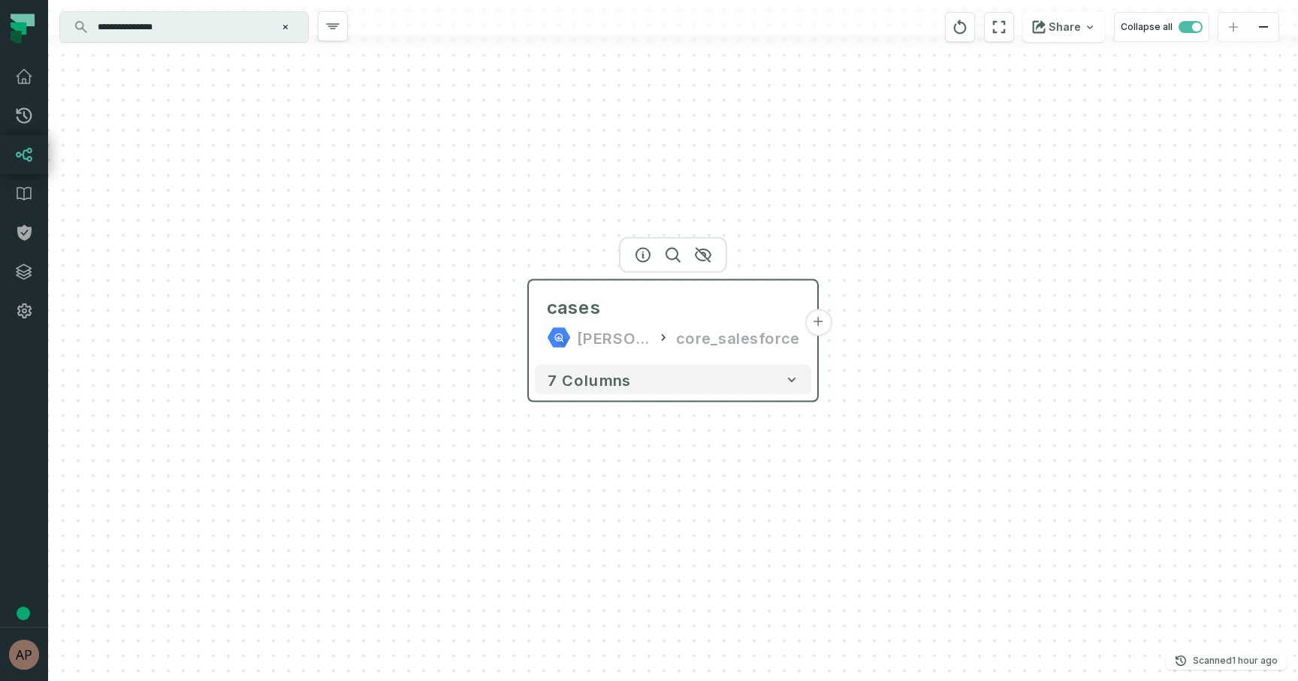
click at [821, 321] on button "+" at bounding box center [817, 322] width 27 height 27
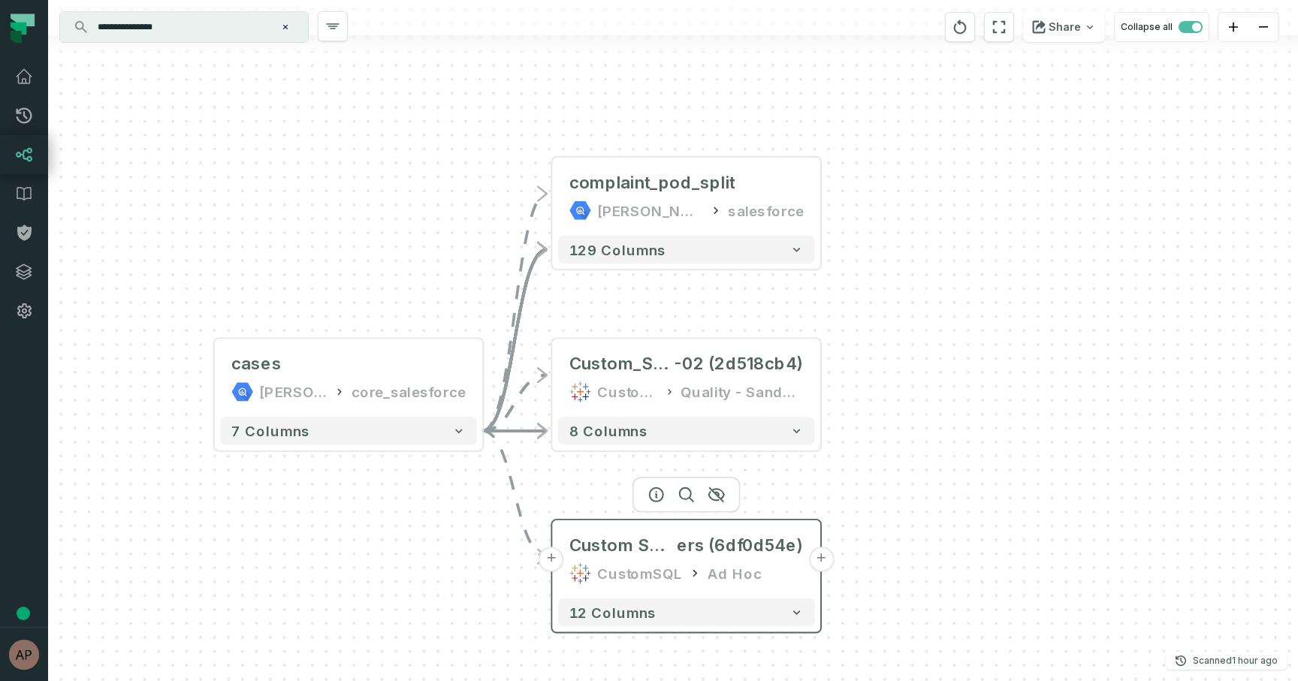
click at [822, 558] on button "+" at bounding box center [820, 559] width 25 height 25
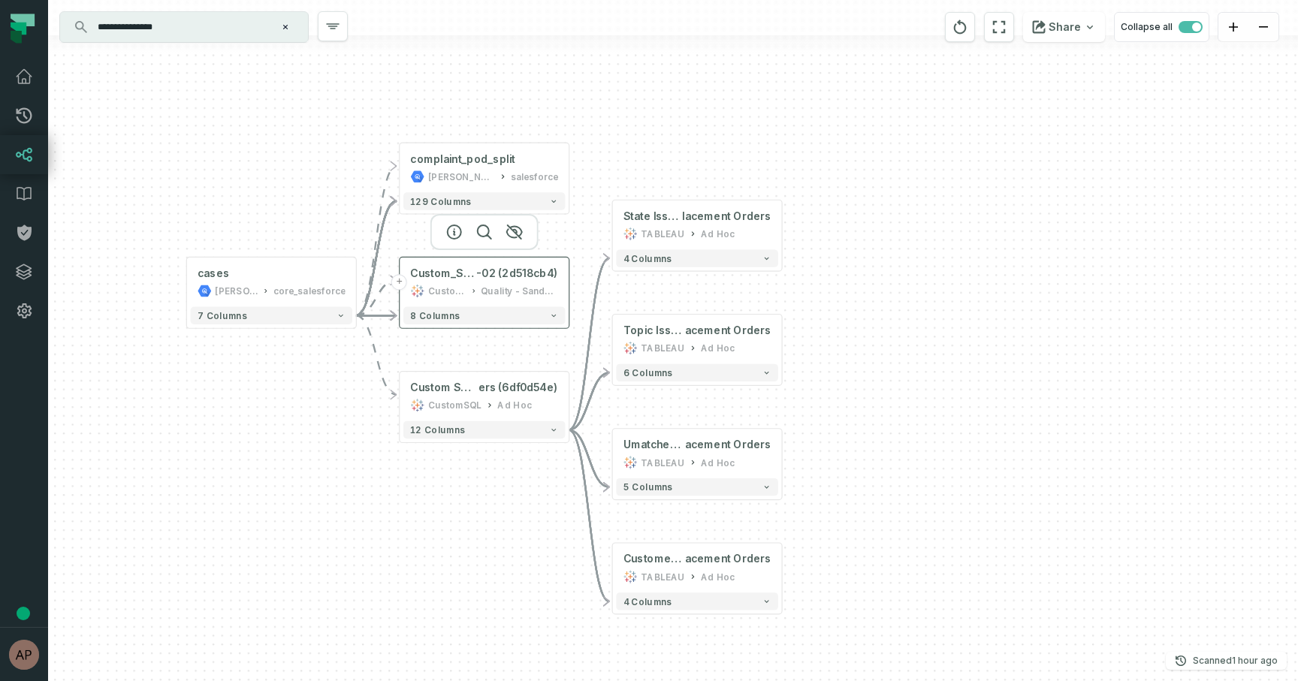
click at [401, 284] on button "+" at bounding box center [399, 282] width 16 height 16
click at [400, 285] on button "+" at bounding box center [399, 282] width 16 height 16
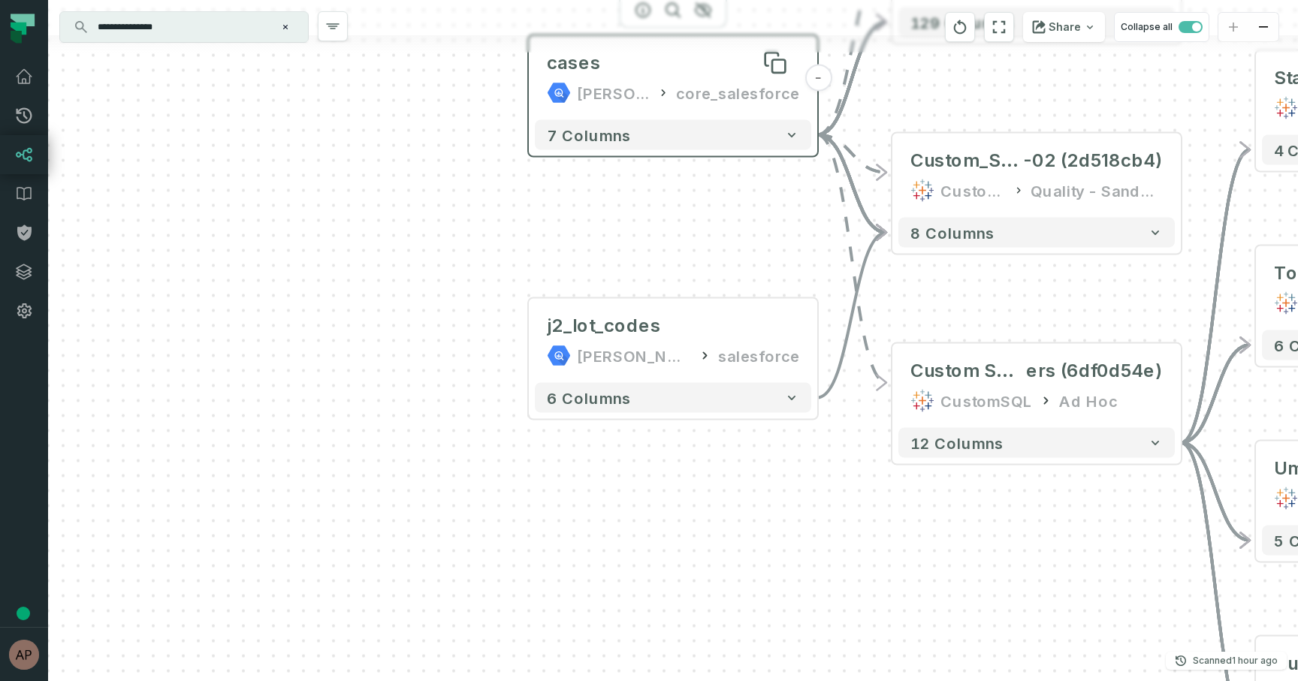
click at [668, 71] on div "cases" at bounding box center [673, 63] width 252 height 24
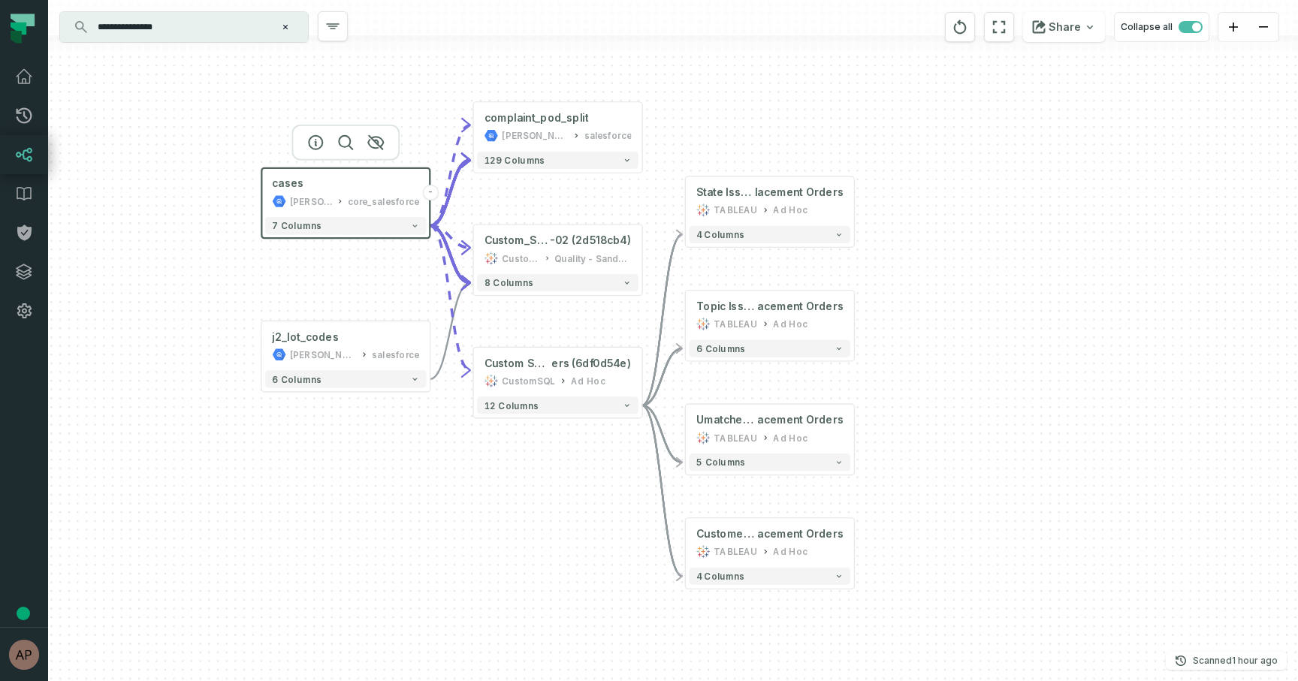
drag, startPoint x: 698, startPoint y: 258, endPoint x: 359, endPoint y: 286, distance: 340.6
click at [358, 286] on div "j2_lot_codes [PERSON_NAME]-customer-service salesforce + 6 columns - State Issu…" at bounding box center [673, 340] width 1250 height 681
click at [474, 372] on button "+" at bounding box center [473, 373] width 16 height 16
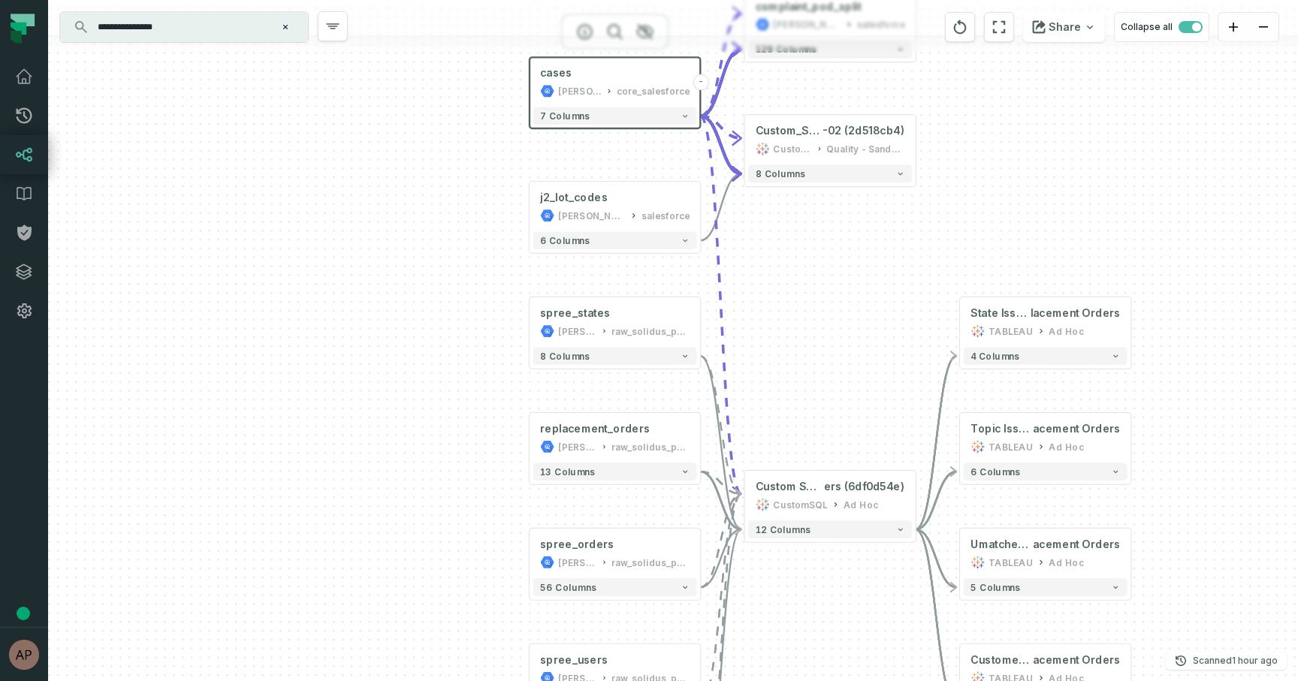
drag, startPoint x: 818, startPoint y: 165, endPoint x: 786, endPoint y: 353, distance: 190.5
click at [786, 353] on div "+ spree_states [PERSON_NAME]-warehouse raw_solidus_public + 8 columns + replace…" at bounding box center [673, 340] width 1250 height 681
click at [699, 327] on button "+" at bounding box center [699, 325] width 16 height 16
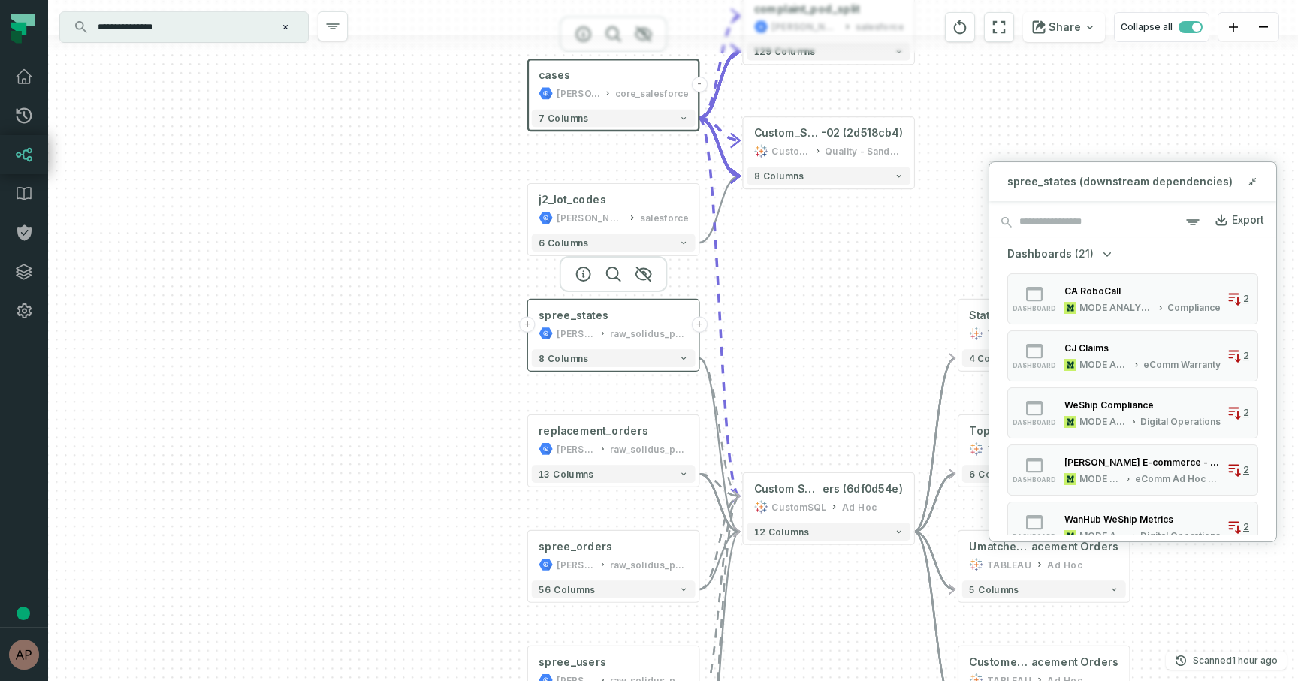
click at [698, 325] on button "+" at bounding box center [699, 325] width 16 height 16
click at [1226, 127] on div "+ spree_states [PERSON_NAME]-warehouse raw_solidus_public + 8 columns + replace…" at bounding box center [673, 340] width 1250 height 681
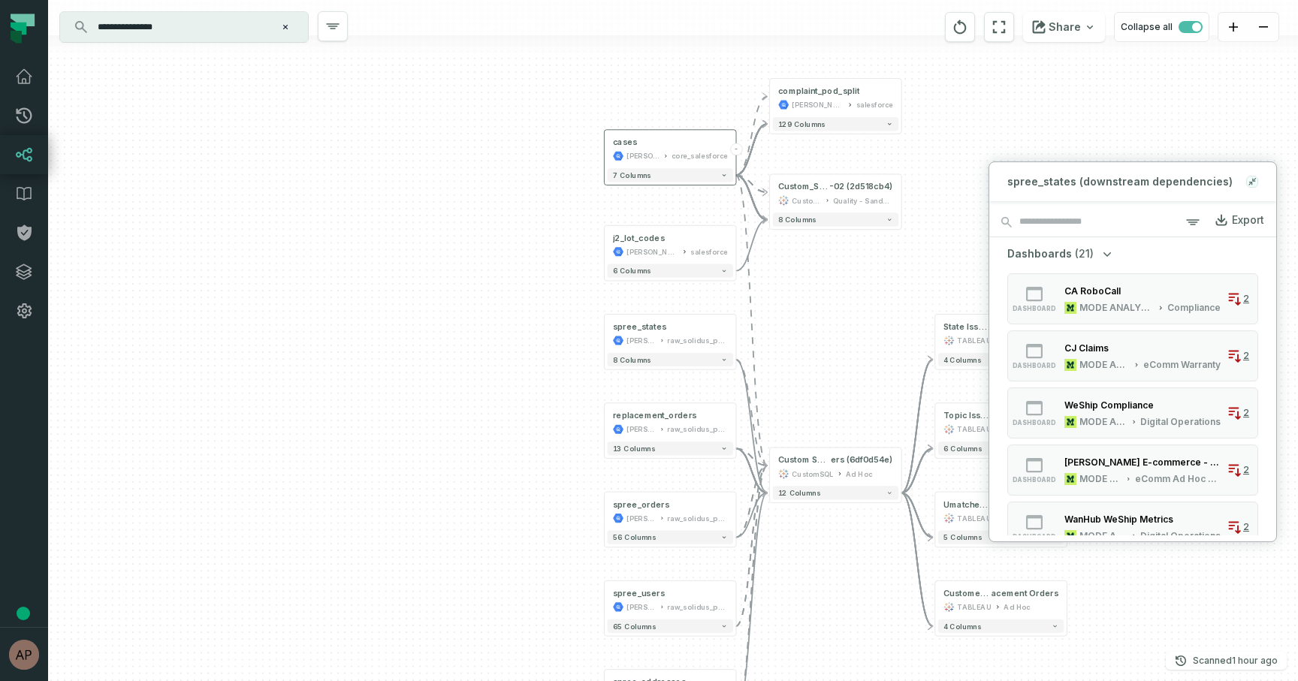
click at [1253, 182] on icon at bounding box center [1252, 182] width 11 height 12
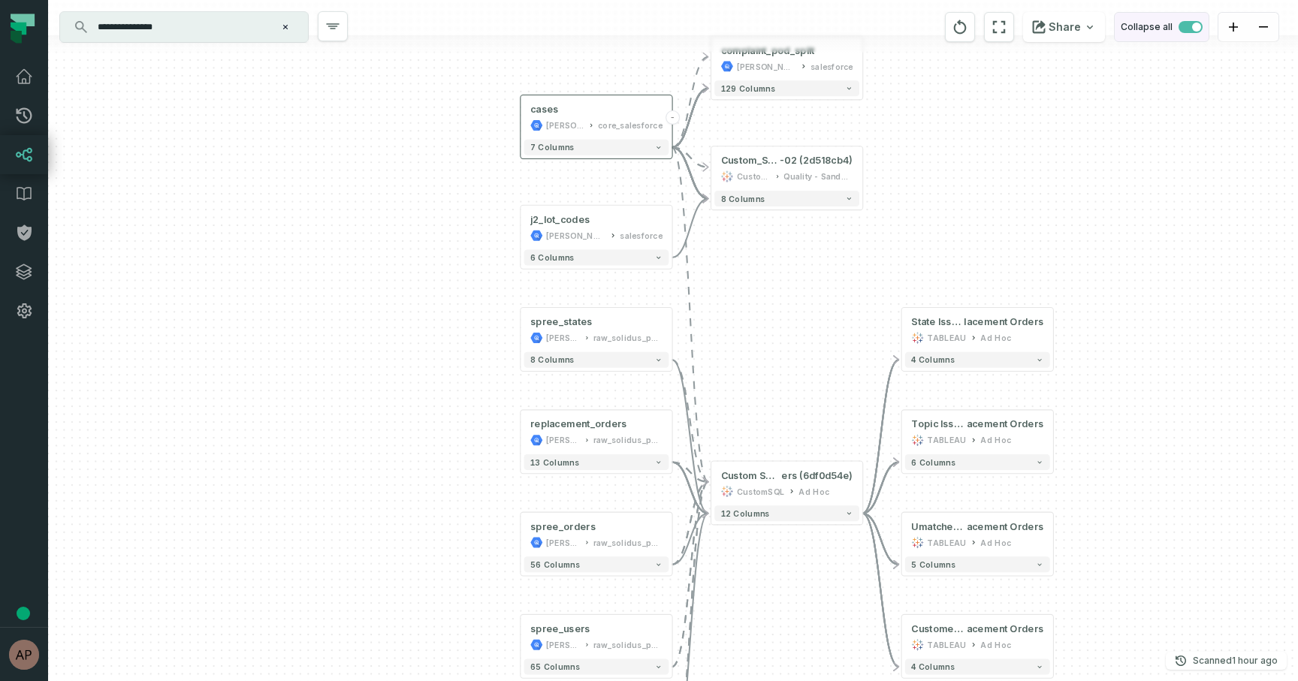
click at [1190, 32] on span "button" at bounding box center [1190, 27] width 24 height 12
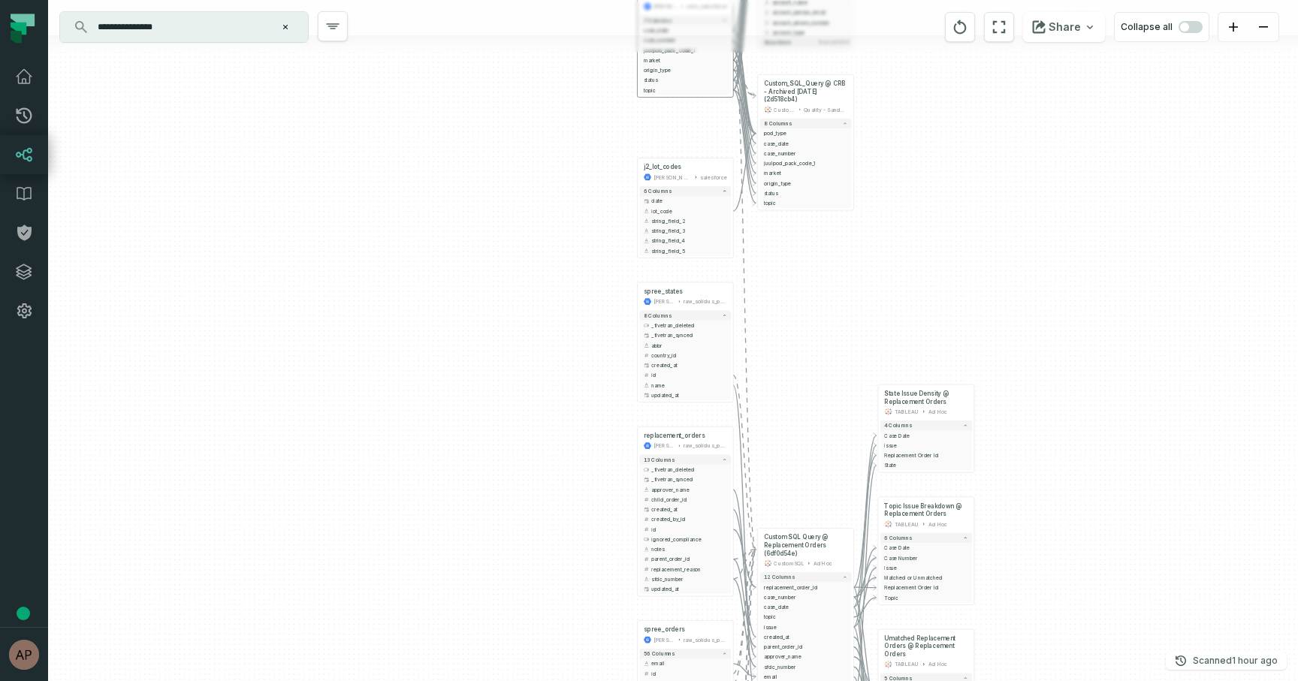
drag, startPoint x: 1081, startPoint y: 210, endPoint x: 991, endPoint y: 207, distance: 89.4
click at [991, 207] on div "+ spree_states [PERSON_NAME]-warehouse raw_solidus_public + 8 columns + _fivetr…" at bounding box center [673, 340] width 1250 height 681
click at [1180, 28] on span "button" at bounding box center [1184, 27] width 9 height 9
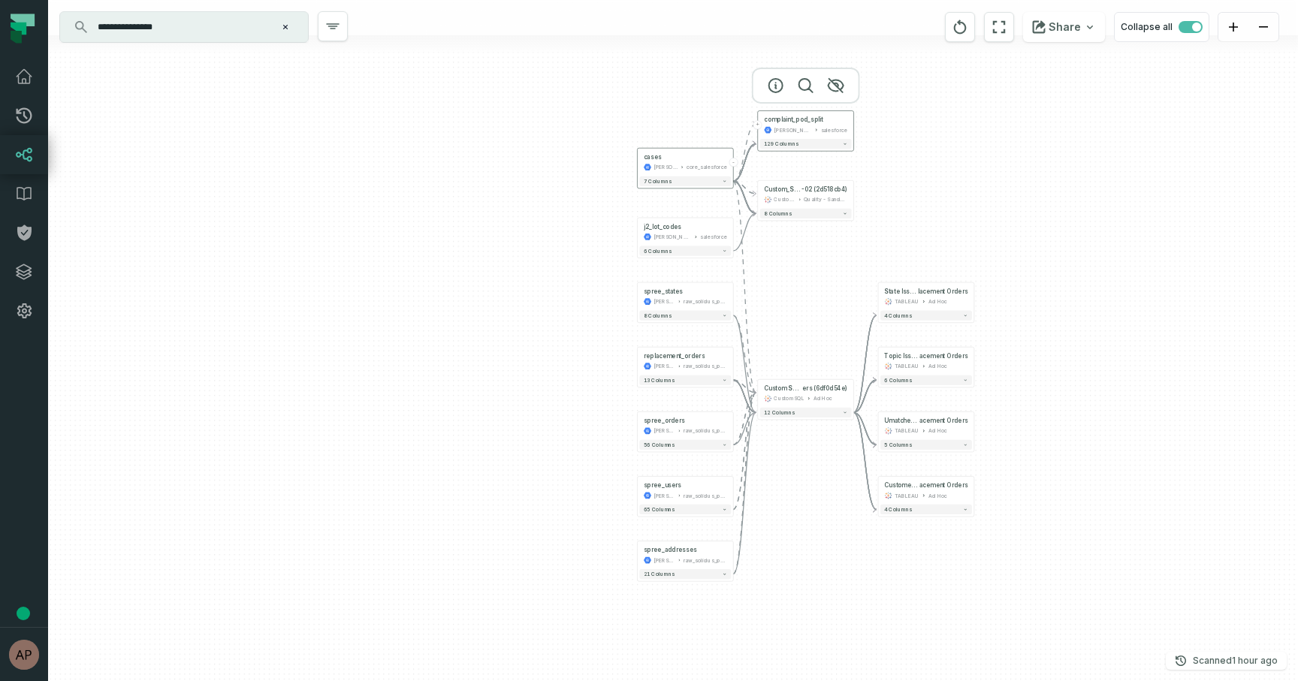
click at [758, 126] on button "+" at bounding box center [757, 124] width 9 height 9
click at [759, 197] on button "-" at bounding box center [757, 194] width 9 height 9
click at [759, 128] on button "-" at bounding box center [757, 124] width 9 height 9
click at [758, 389] on button "-" at bounding box center [757, 389] width 9 height 9
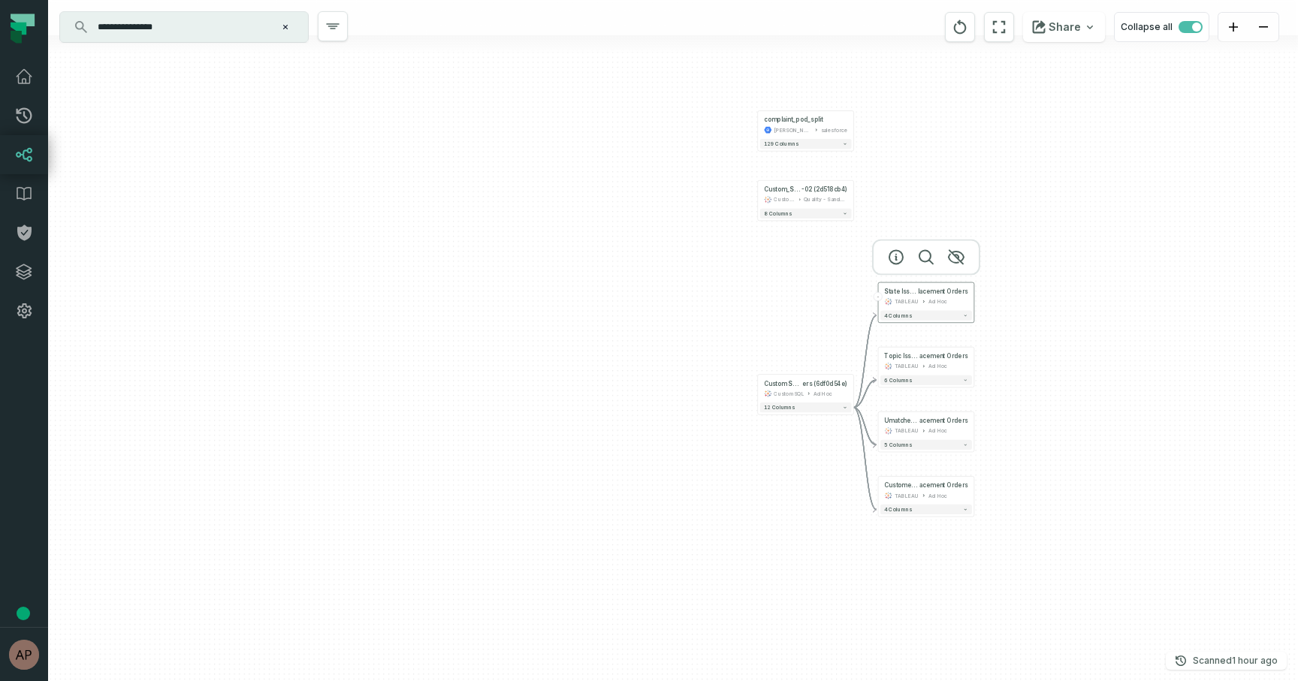
click at [879, 294] on button "-" at bounding box center [877, 296] width 9 height 9
click at [880, 362] on button "-" at bounding box center [877, 361] width 9 height 9
click at [879, 426] on button "-" at bounding box center [877, 425] width 9 height 9
click at [255, 24] on input "**********" at bounding box center [183, 27] width 188 height 24
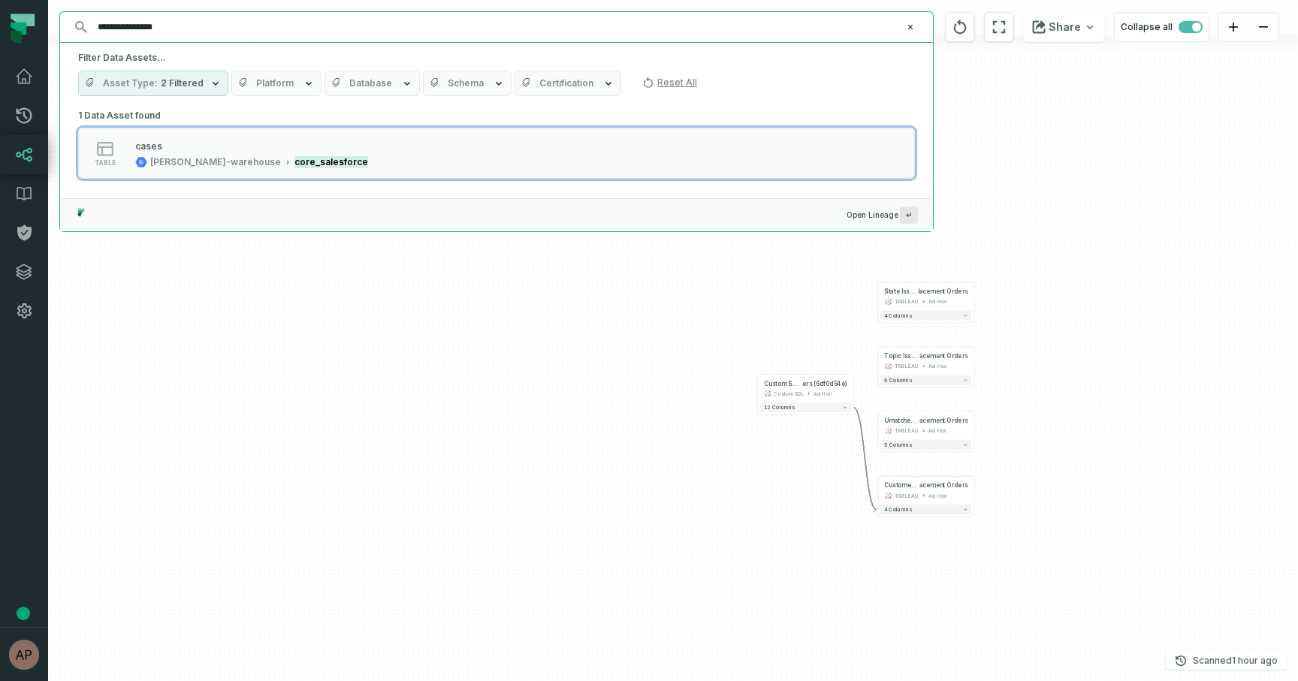
click at [511, 206] on span "Open Lineage ↵" at bounding box center [496, 214] width 873 height 33
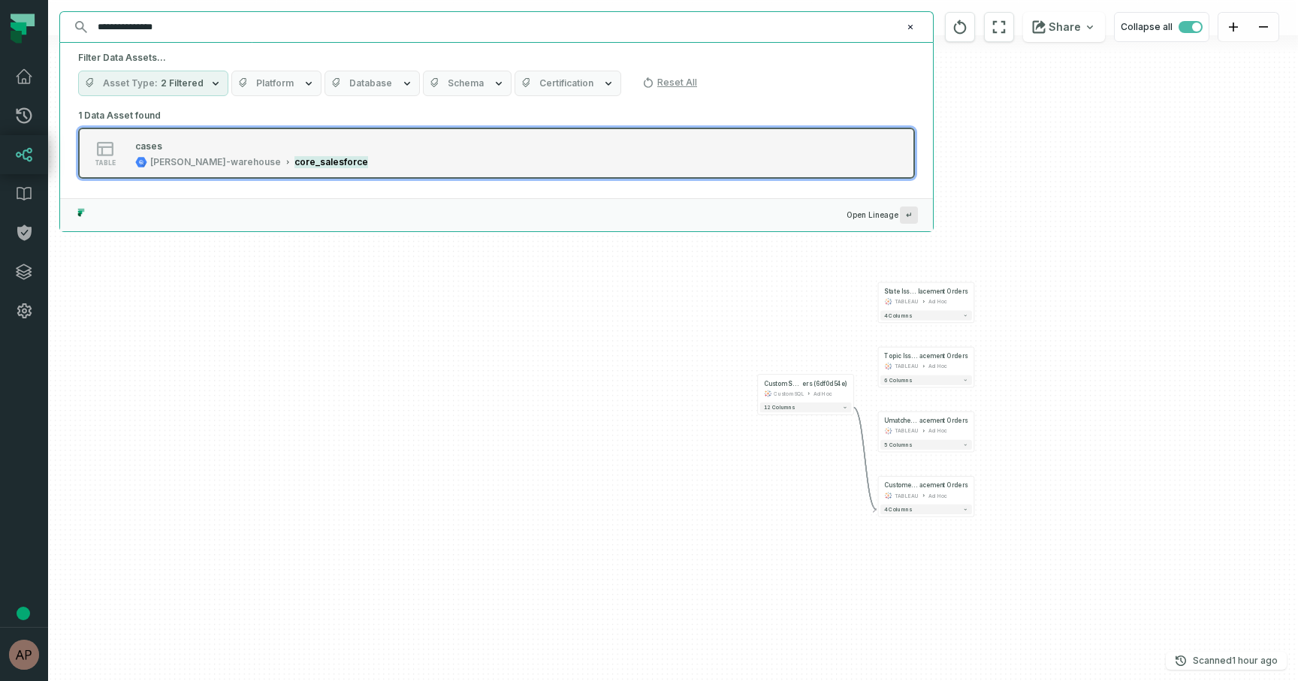
click at [302, 149] on div "cases [PERSON_NAME]-warehouse core_salesforce" at bounding box center [251, 153] width 245 height 30
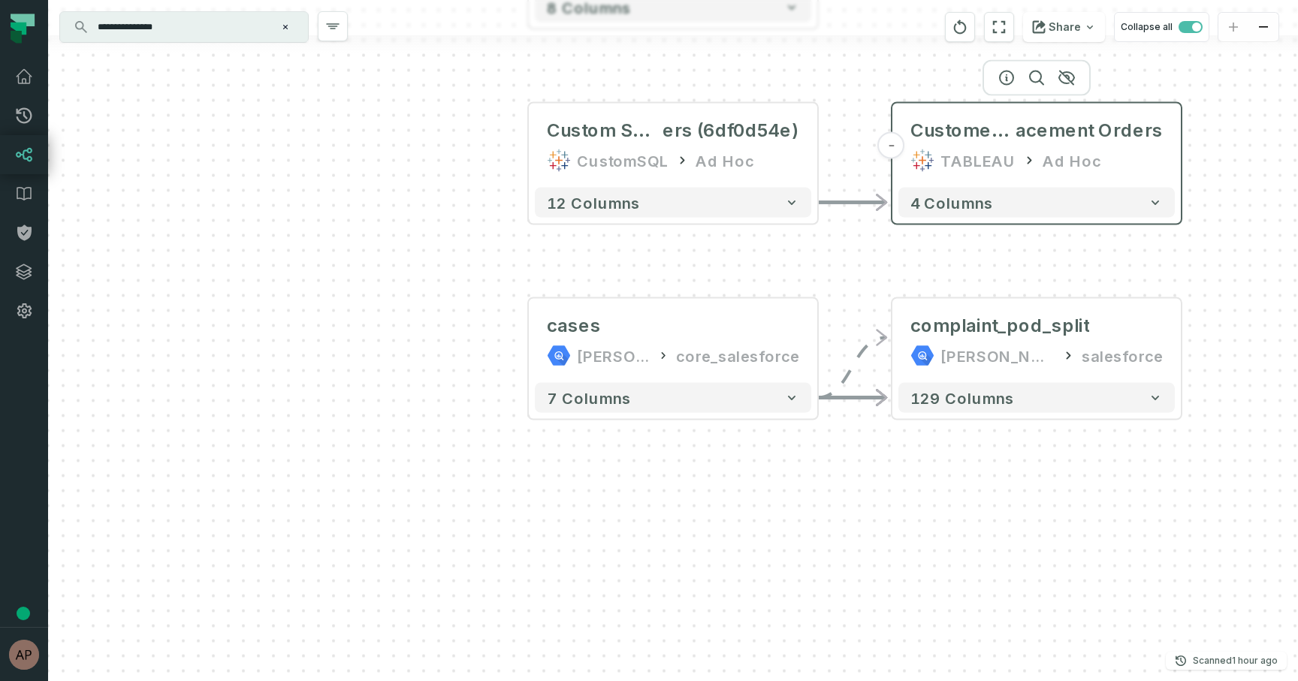
click at [896, 147] on button "-" at bounding box center [891, 145] width 27 height 27
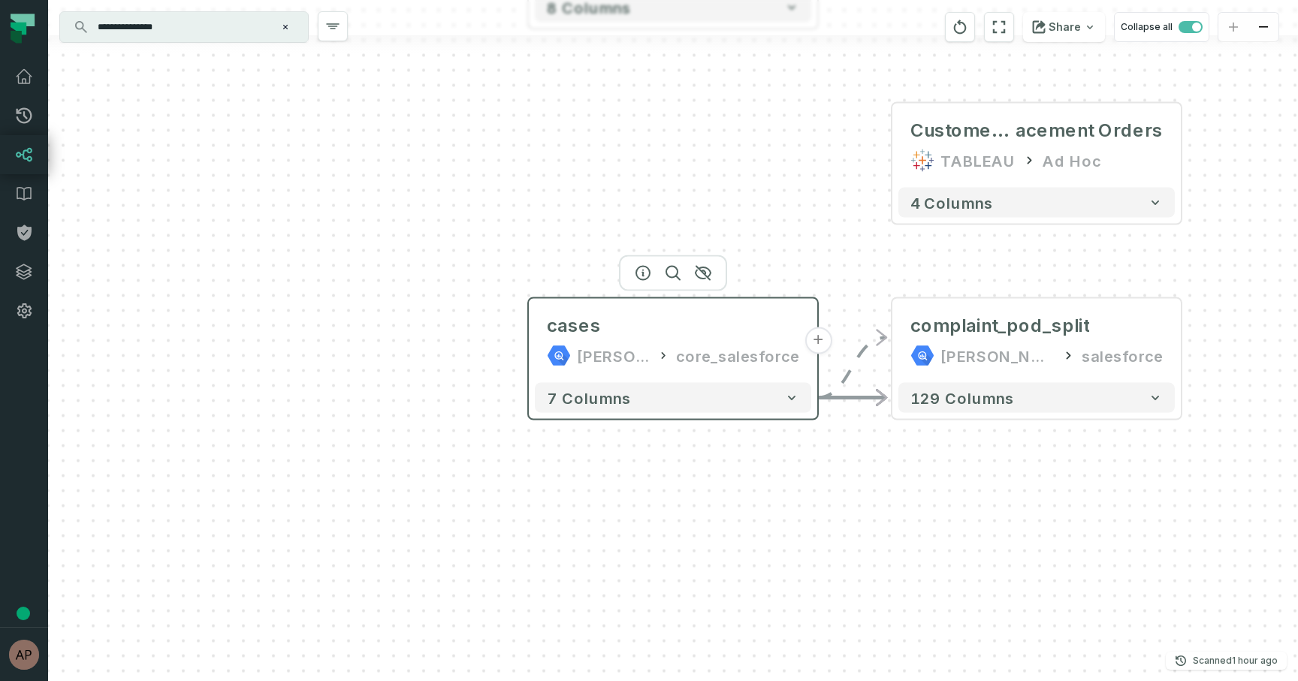
click at [805, 372] on div "cases [PERSON_NAME]-warehouse core_salesforce" at bounding box center [673, 341] width 276 height 72
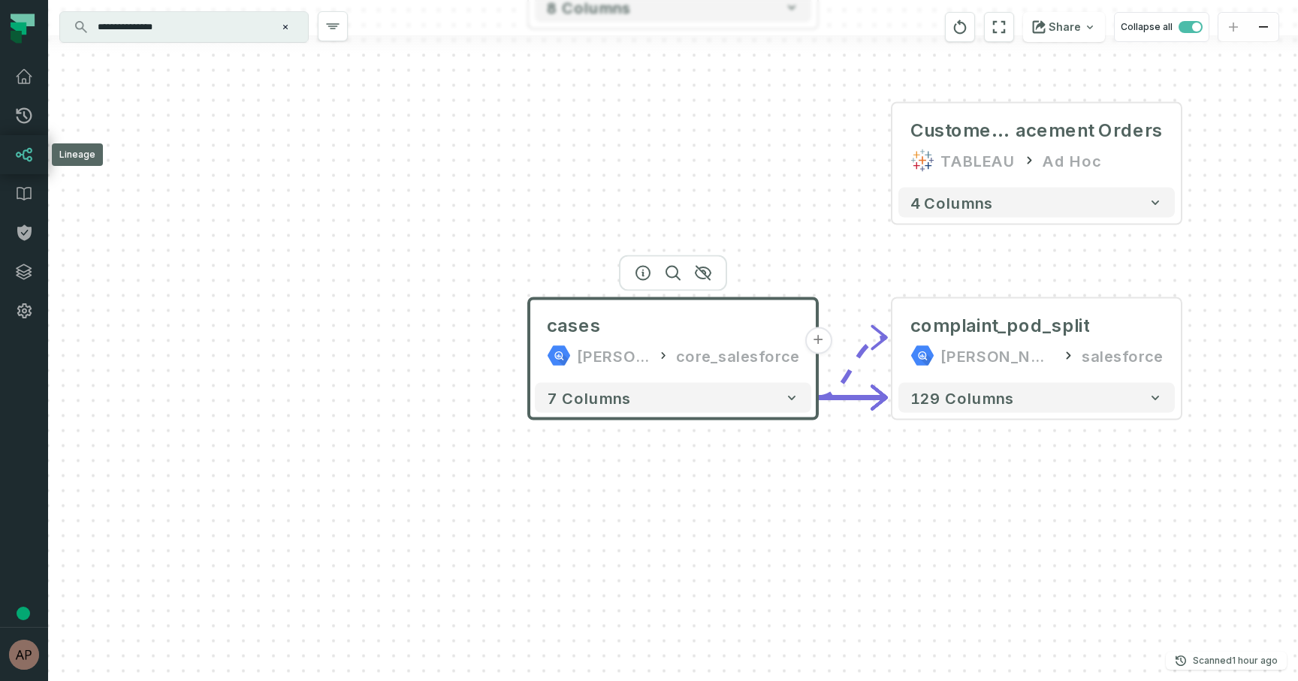
click at [27, 155] on icon at bounding box center [24, 155] width 18 height 18
click at [1195, 23] on span "button" at bounding box center [1196, 27] width 9 height 9
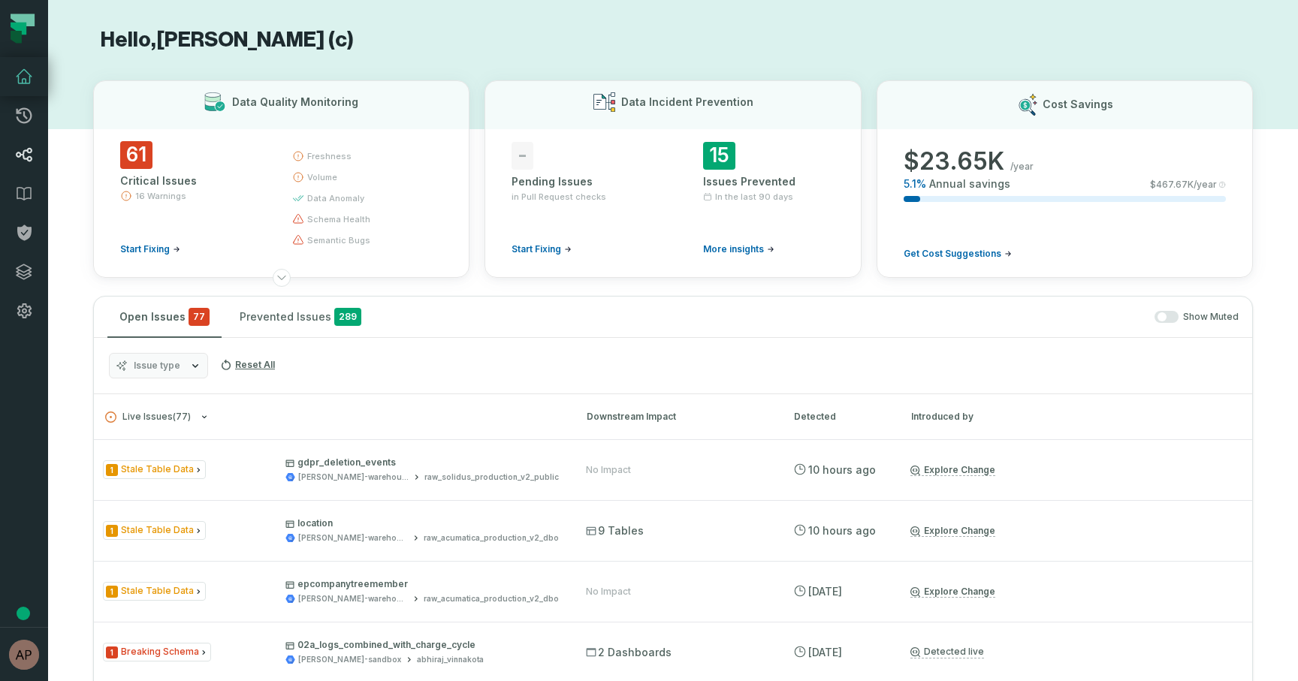
click at [27, 157] on icon at bounding box center [24, 155] width 18 height 18
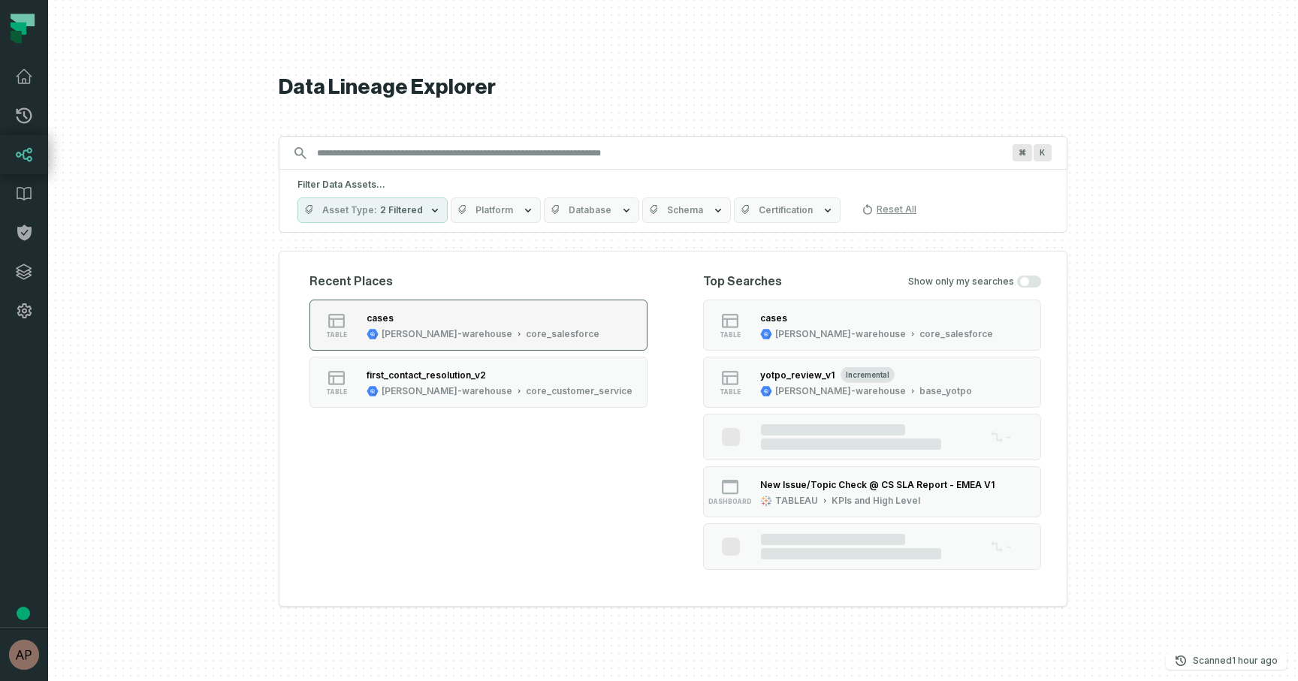
click at [515, 331] on icon "button" at bounding box center [519, 334] width 8 height 8
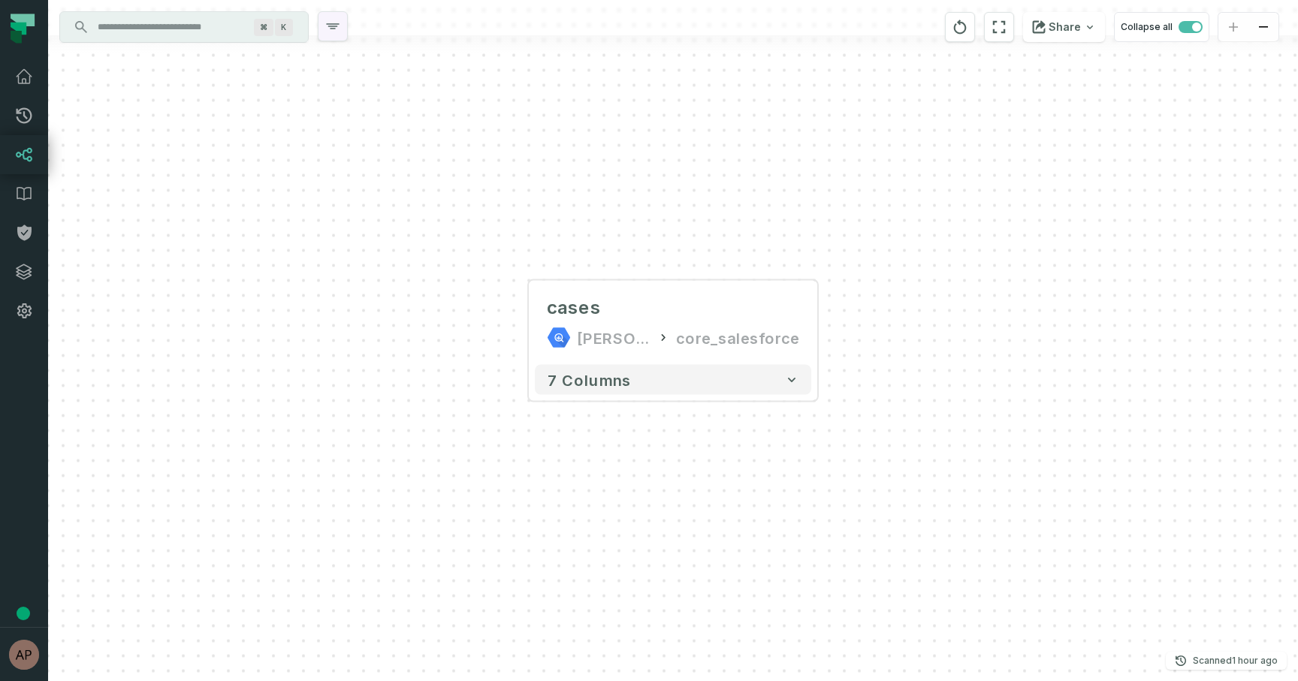
click at [336, 25] on icon "button" at bounding box center [333, 26] width 18 height 18
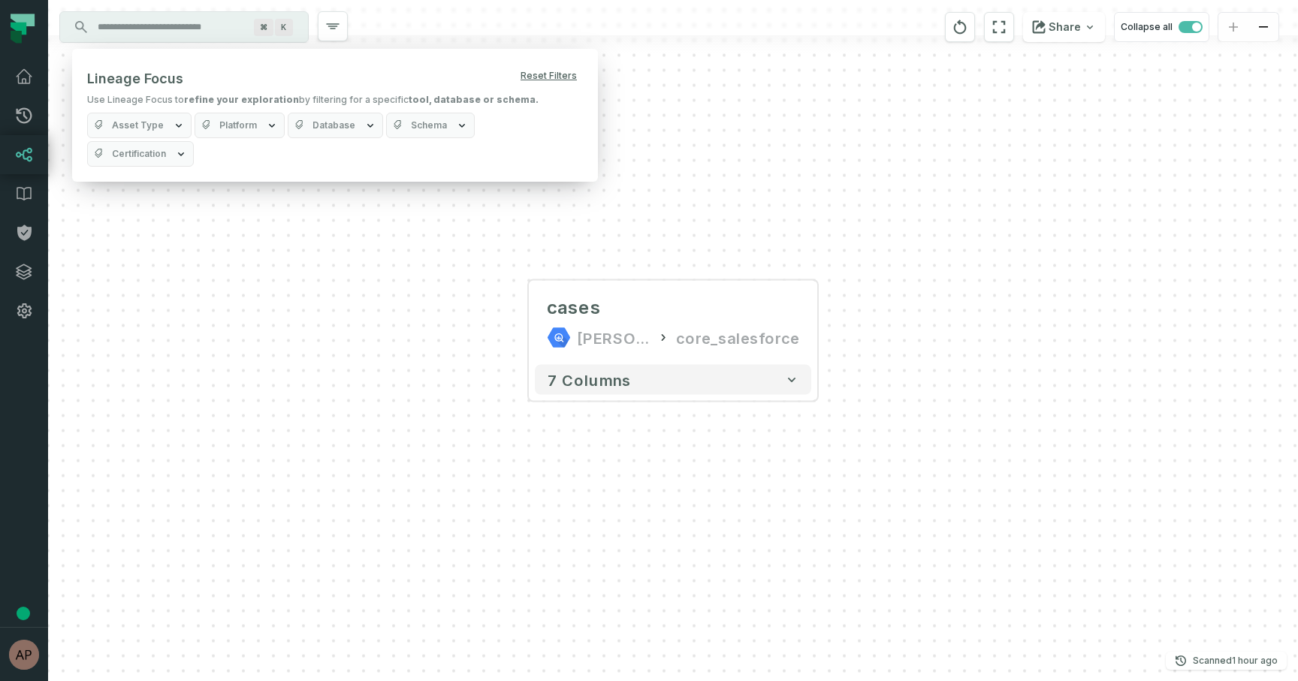
click at [261, 122] on button "Platform" at bounding box center [240, 126] width 90 height 26
click at [327, 122] on span "Database" at bounding box center [333, 125] width 43 height 12
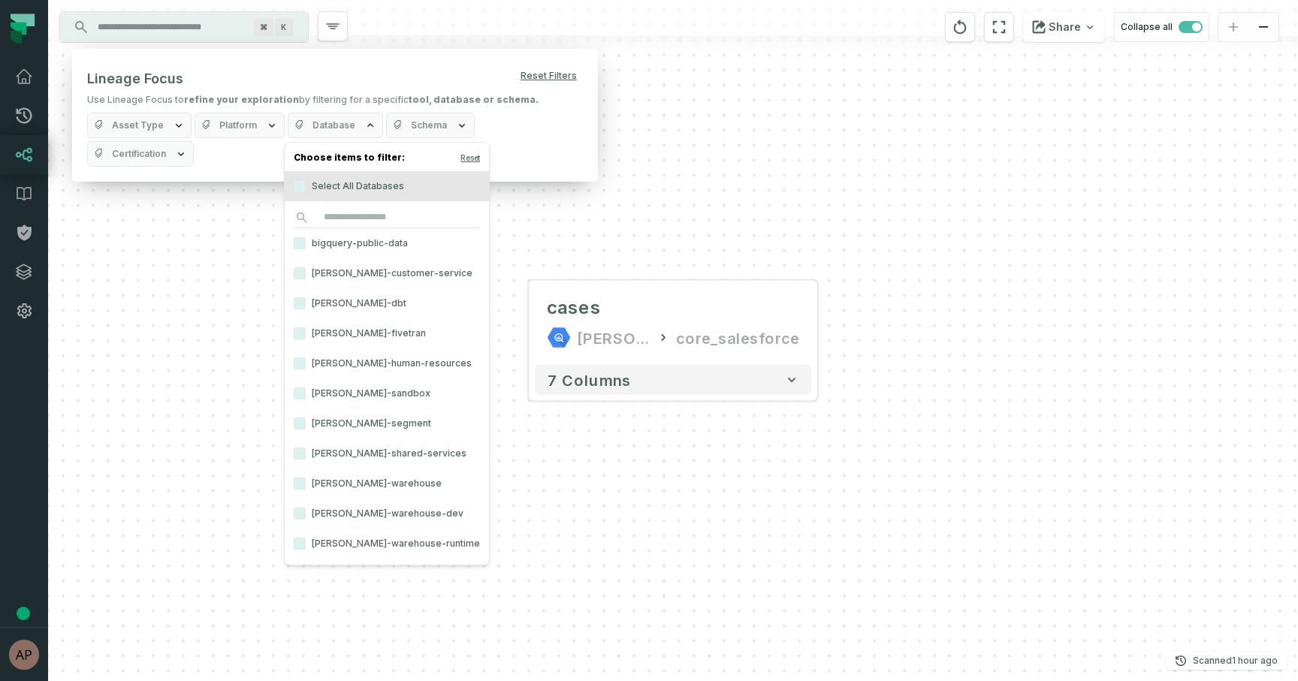
click at [411, 123] on span "Schema" at bounding box center [429, 125] width 36 height 12
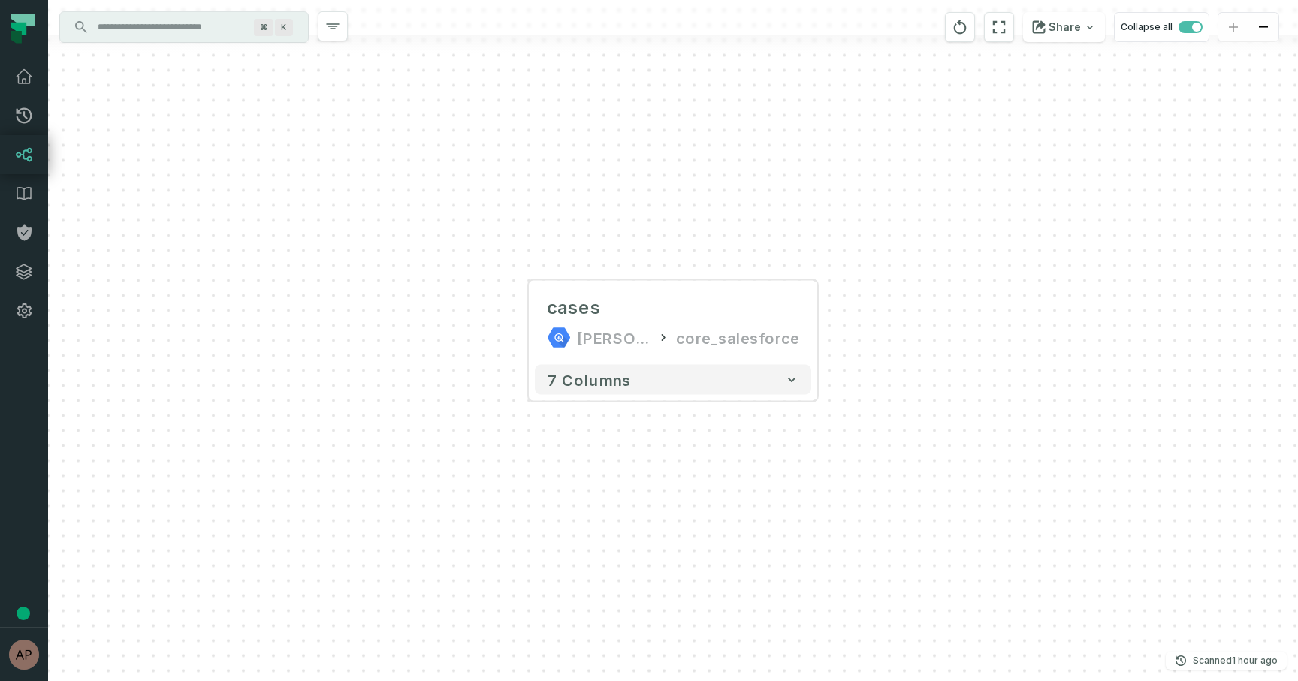
click at [300, 189] on div "cases [PERSON_NAME]-warehouse core_salesforce + 7 columns" at bounding box center [673, 340] width 1250 height 681
click at [338, 32] on icon "button" at bounding box center [333, 26] width 18 height 18
click at [823, 327] on button "+" at bounding box center [817, 322] width 27 height 27
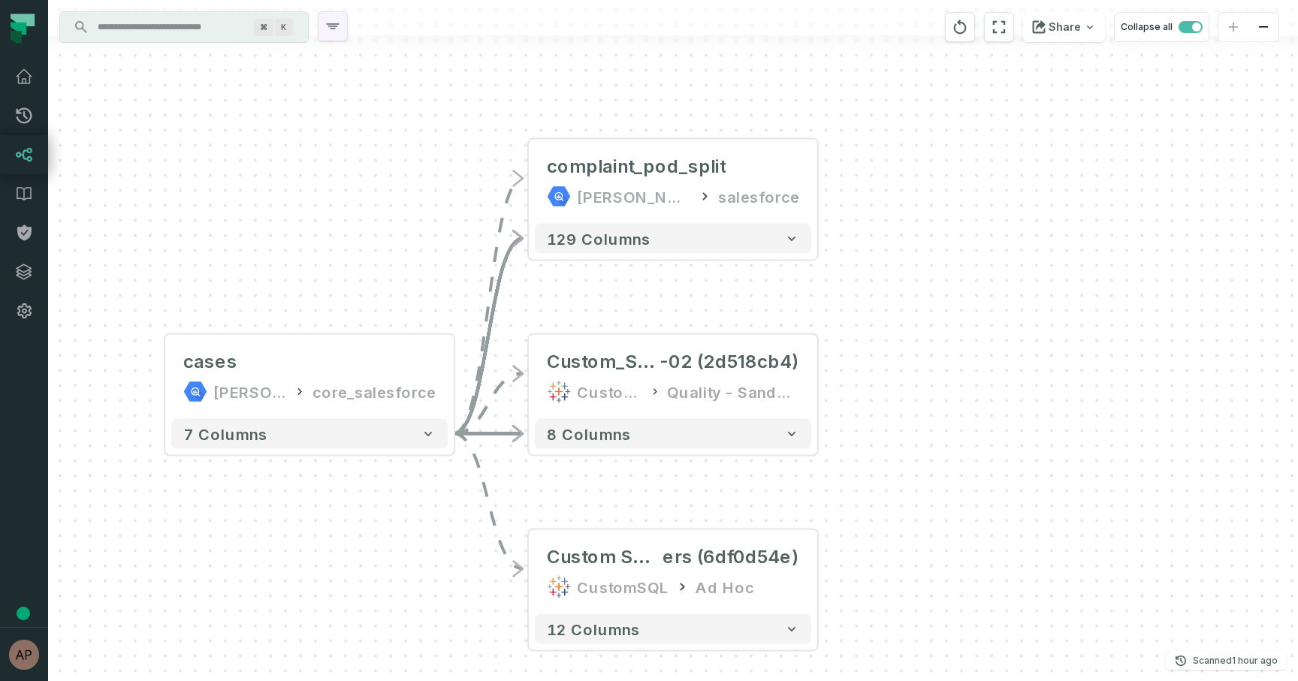
click at [329, 29] on icon "button" at bounding box center [333, 26] width 18 height 18
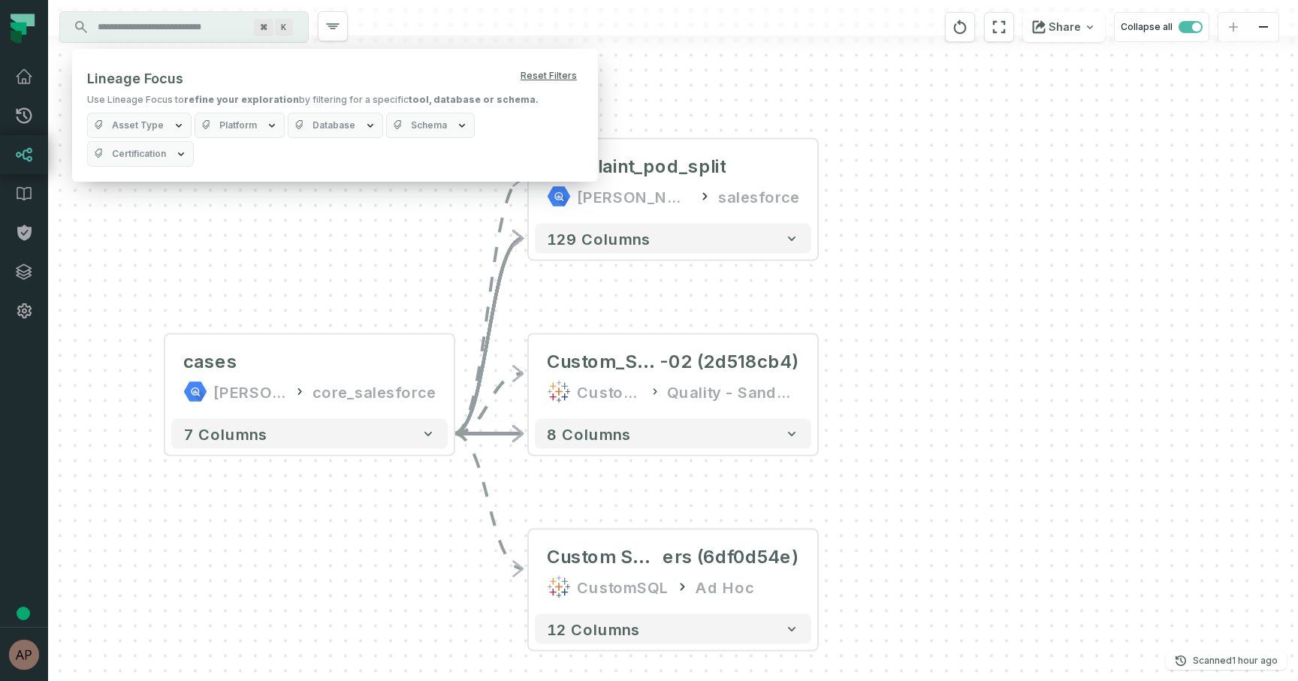
click at [336, 123] on span "Database" at bounding box center [333, 125] width 43 height 12
click at [266, 122] on icon "button" at bounding box center [272, 125] width 12 height 12
click at [167, 125] on button "Asset Type" at bounding box center [139, 126] width 104 height 26
click at [253, 134] on button "Platform" at bounding box center [240, 126] width 90 height 26
click at [313, 131] on span "Database" at bounding box center [333, 125] width 43 height 12
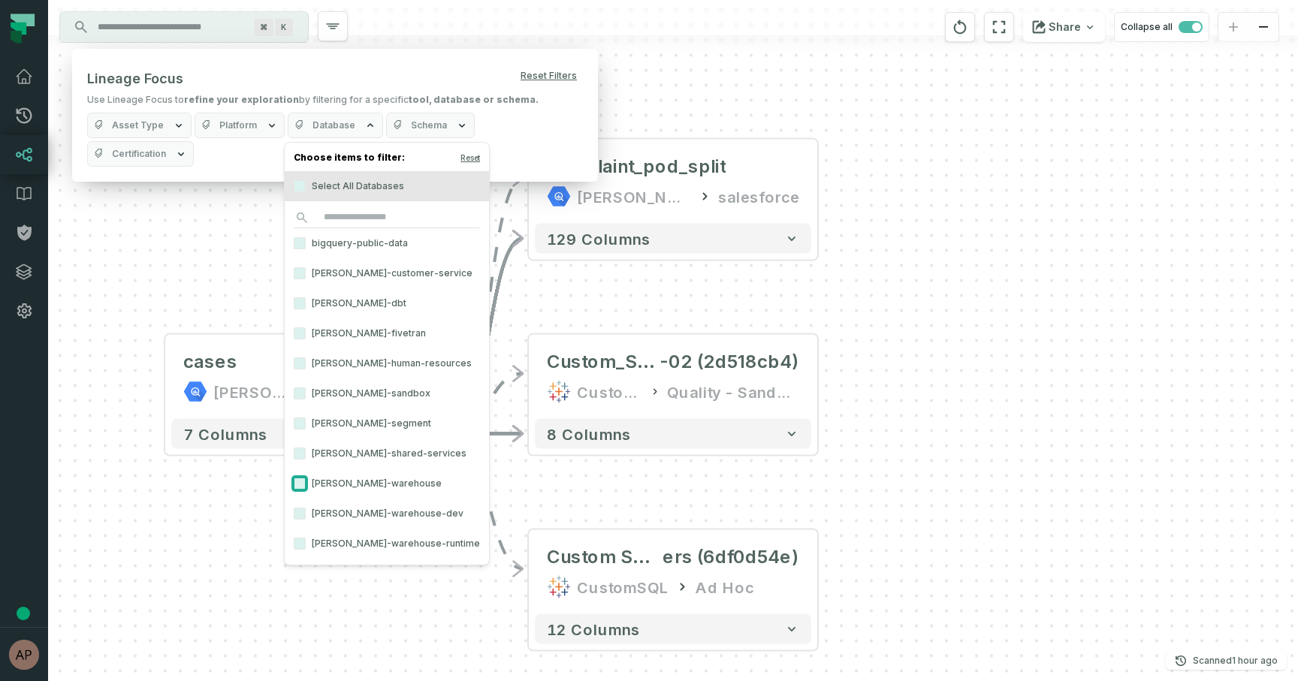
click at [303, 484] on button "[PERSON_NAME]-warehouse" at bounding box center [300, 484] width 12 height 12
click at [146, 148] on span "Schema" at bounding box center [128, 154] width 36 height 12
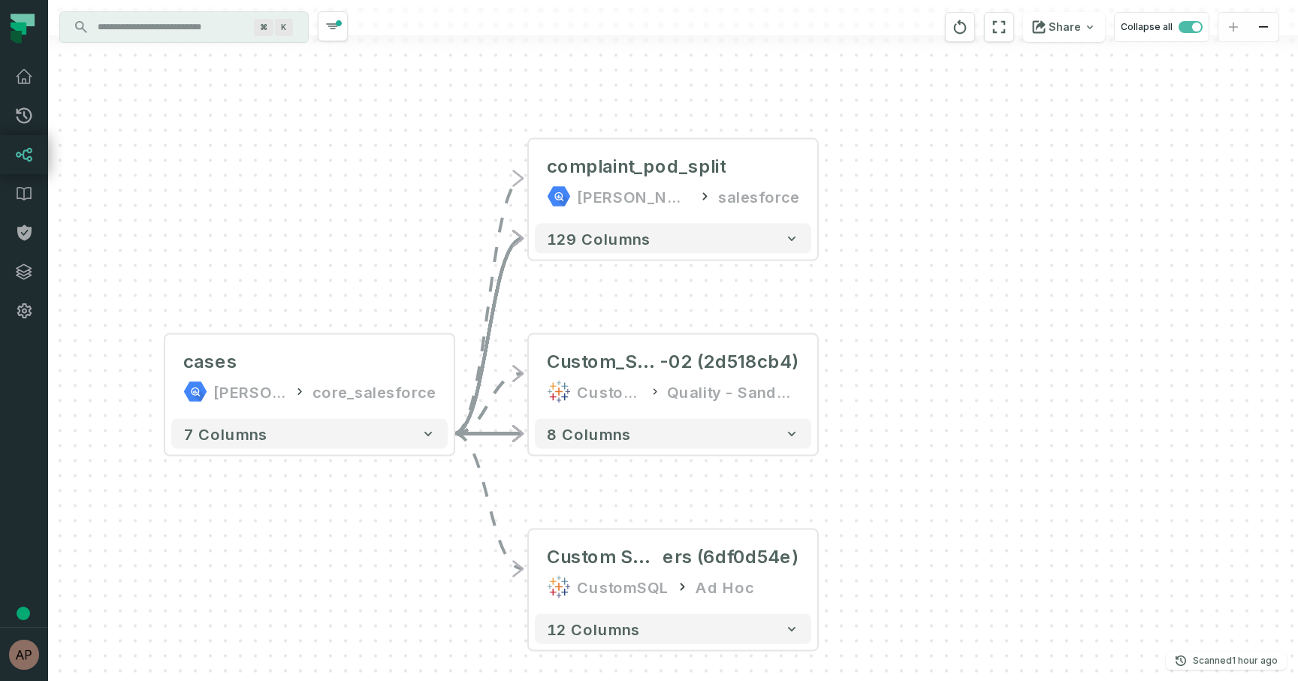
click at [627, 110] on div "- complaint_pod_split [PERSON_NAME]-customer-service salesforce 129 columns - C…" at bounding box center [673, 340] width 1250 height 681
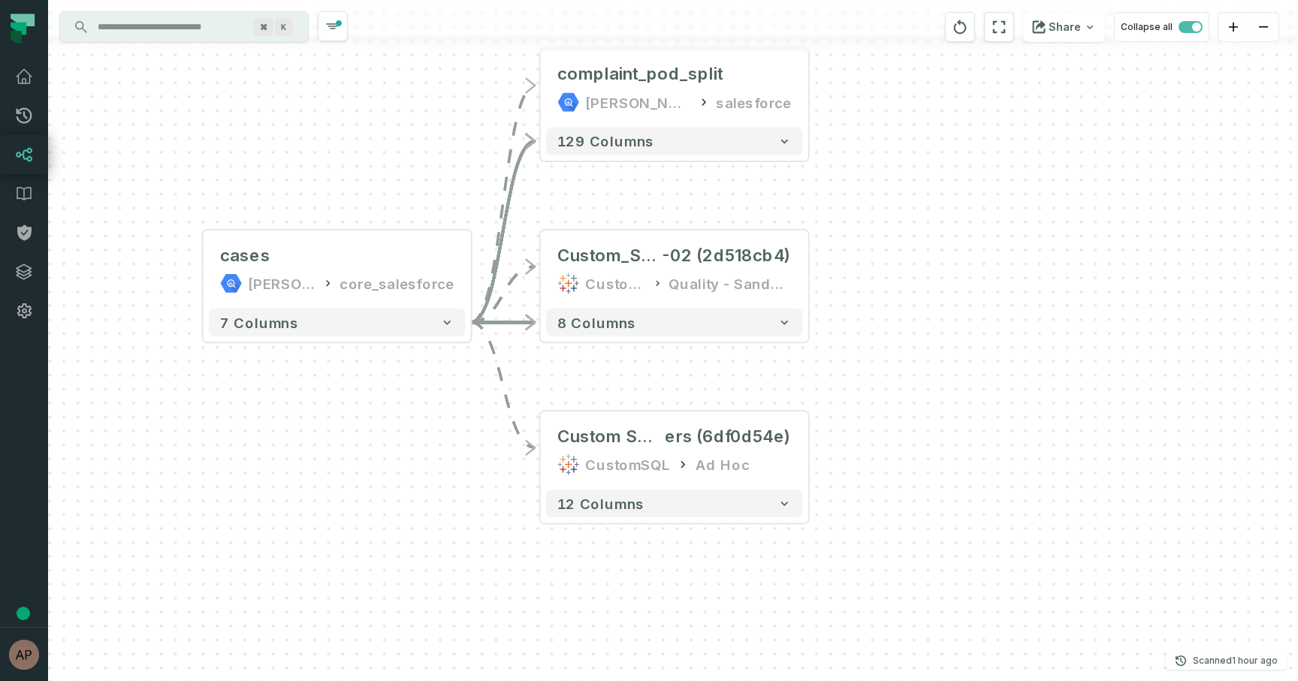
drag, startPoint x: 909, startPoint y: 397, endPoint x: 907, endPoint y: 278, distance: 119.4
click at [907, 278] on div "- complaint_pod_split [PERSON_NAME]-customer-service salesforce 129 columns - C…" at bounding box center [673, 340] width 1250 height 681
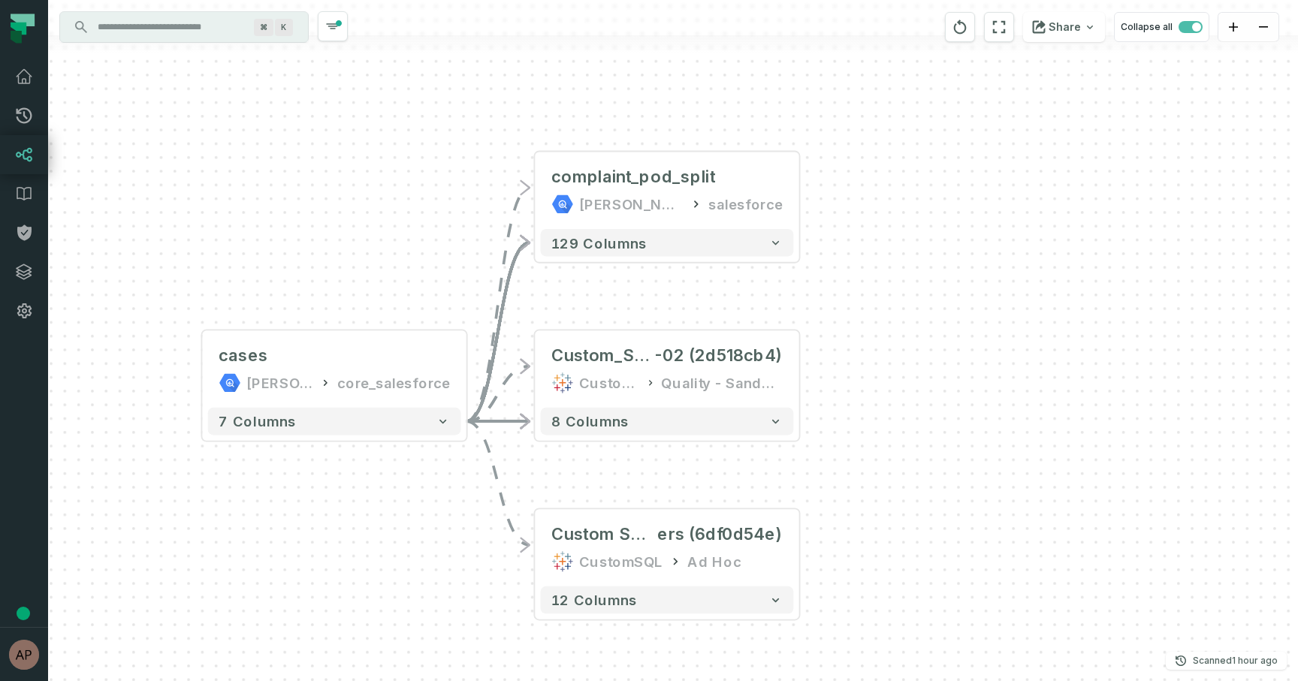
drag, startPoint x: 885, startPoint y: 229, endPoint x: 876, endPoint y: 332, distance: 103.2
click at [876, 332] on div "- complaint_pod_split [PERSON_NAME]-customer-service salesforce 129 columns - C…" at bounding box center [673, 340] width 1250 height 681
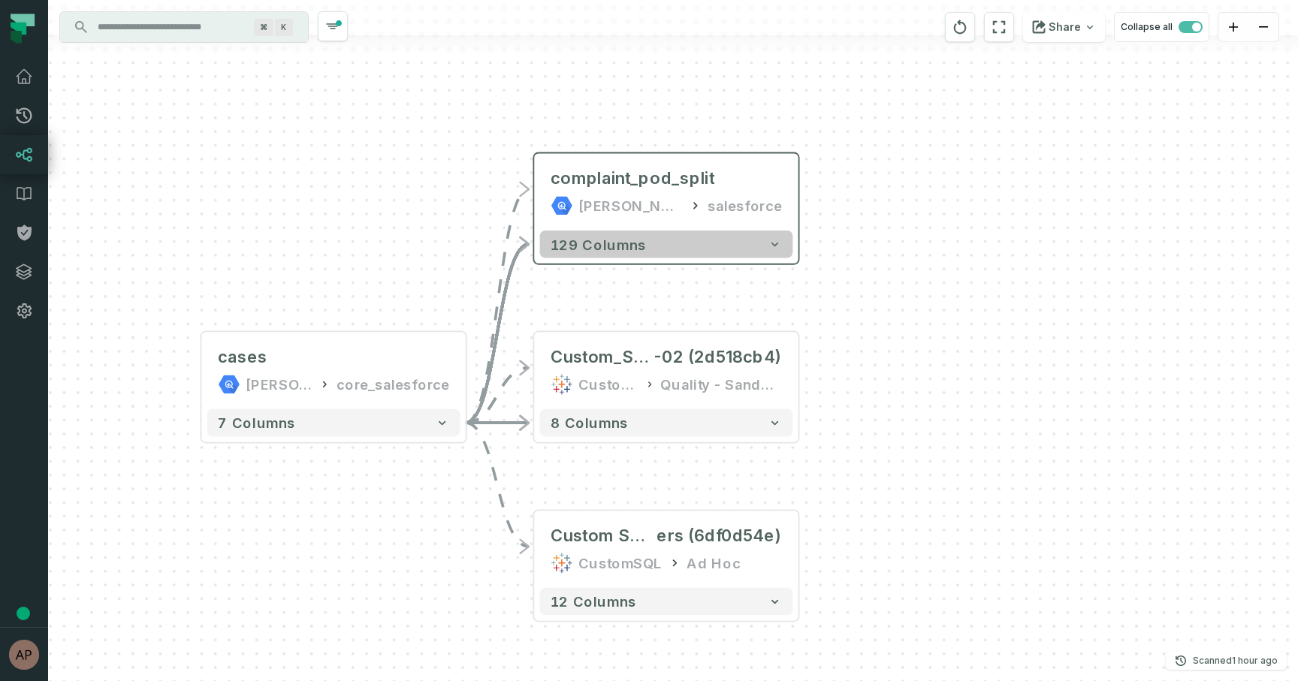
click at [663, 251] on button "129 columns" at bounding box center [666, 245] width 253 height 28
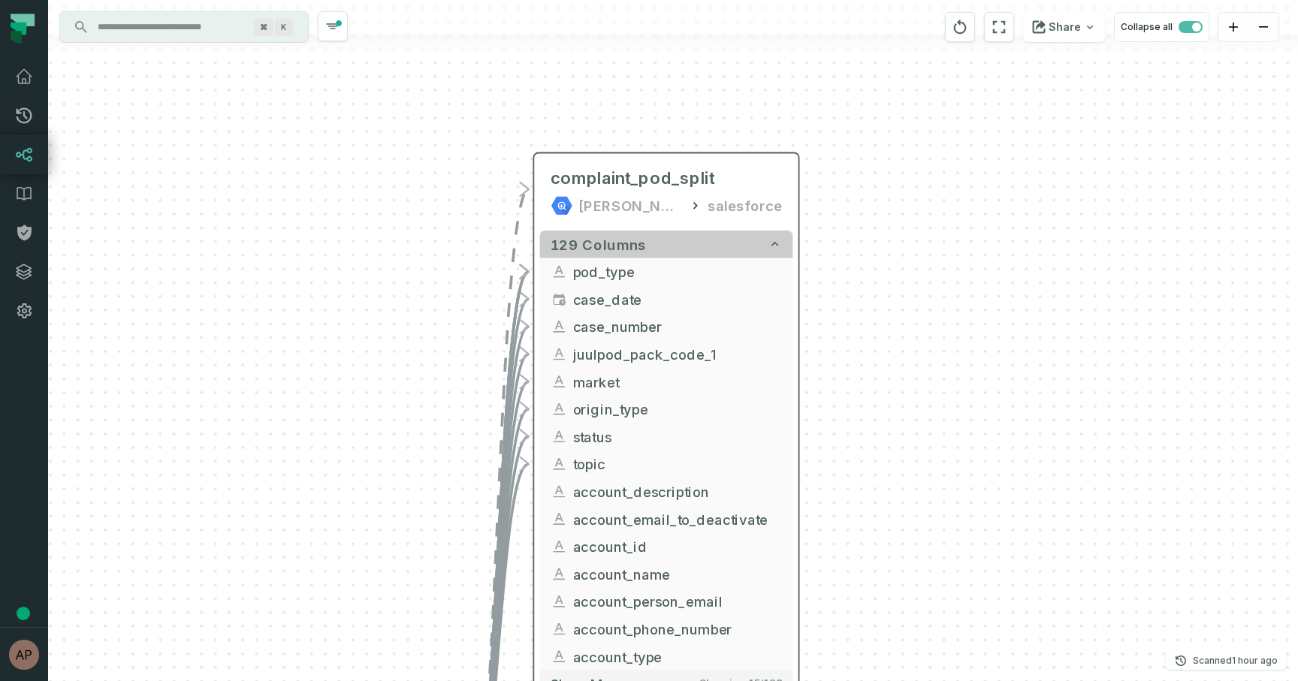
click at [663, 249] on button "129 columns" at bounding box center [666, 245] width 253 height 28
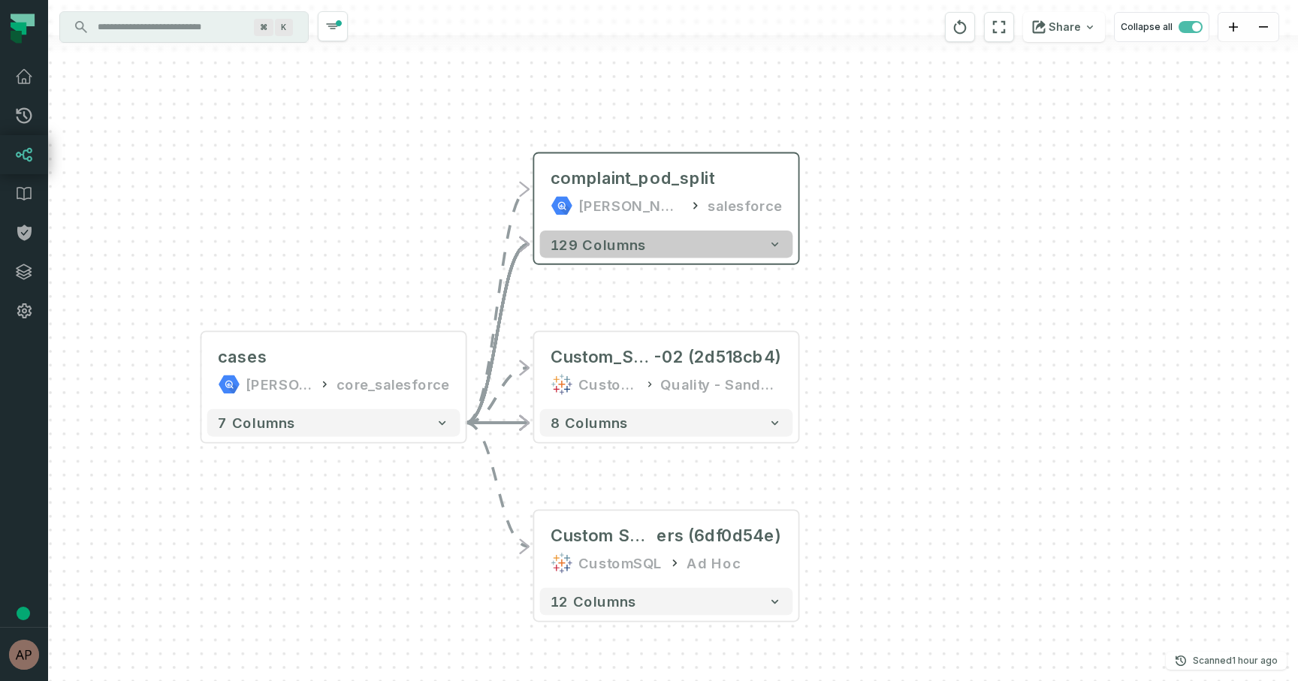
click at [663, 249] on button "129 columns" at bounding box center [666, 245] width 253 height 28
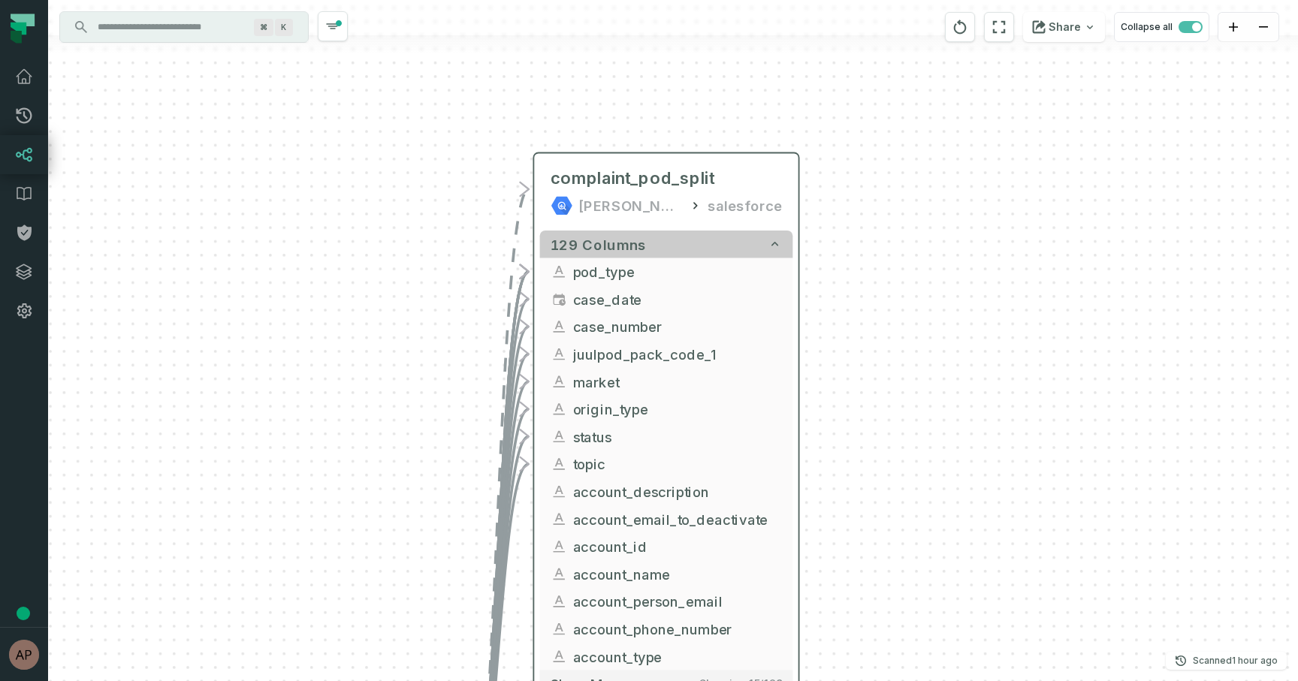
click at [663, 249] on button "129 columns" at bounding box center [666, 245] width 253 height 28
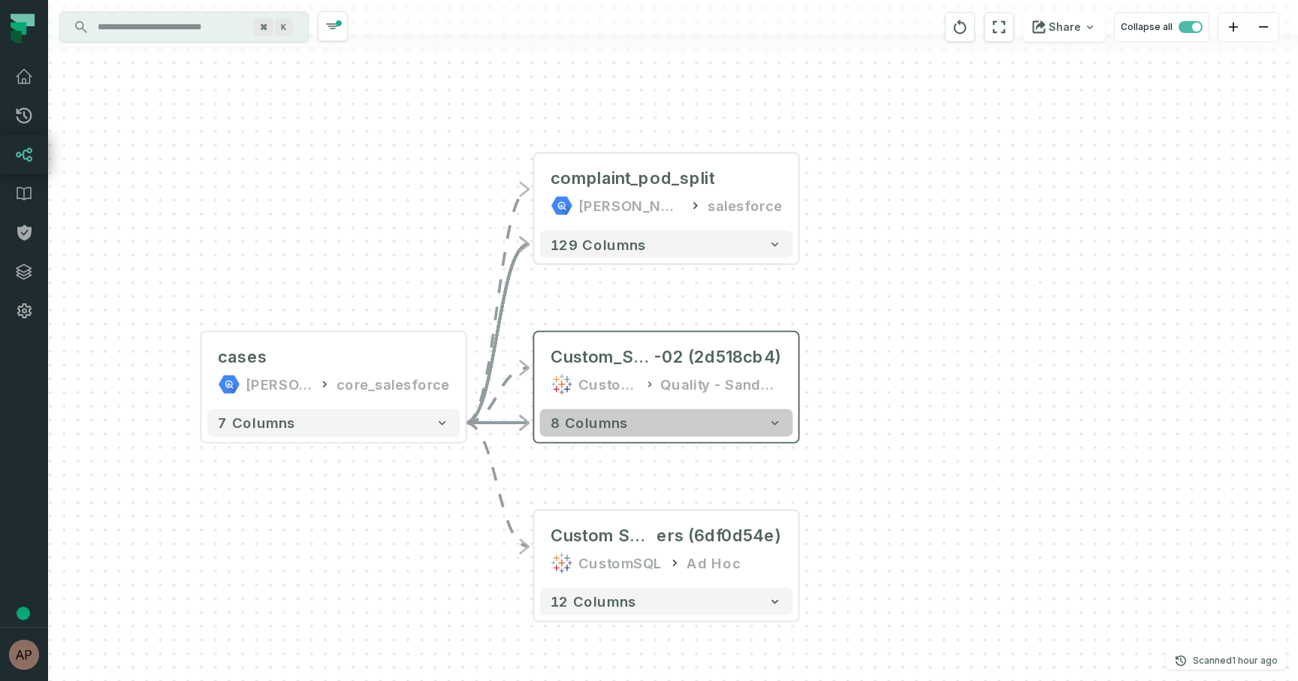
click at [630, 427] on button "8 columns" at bounding box center [666, 423] width 253 height 28
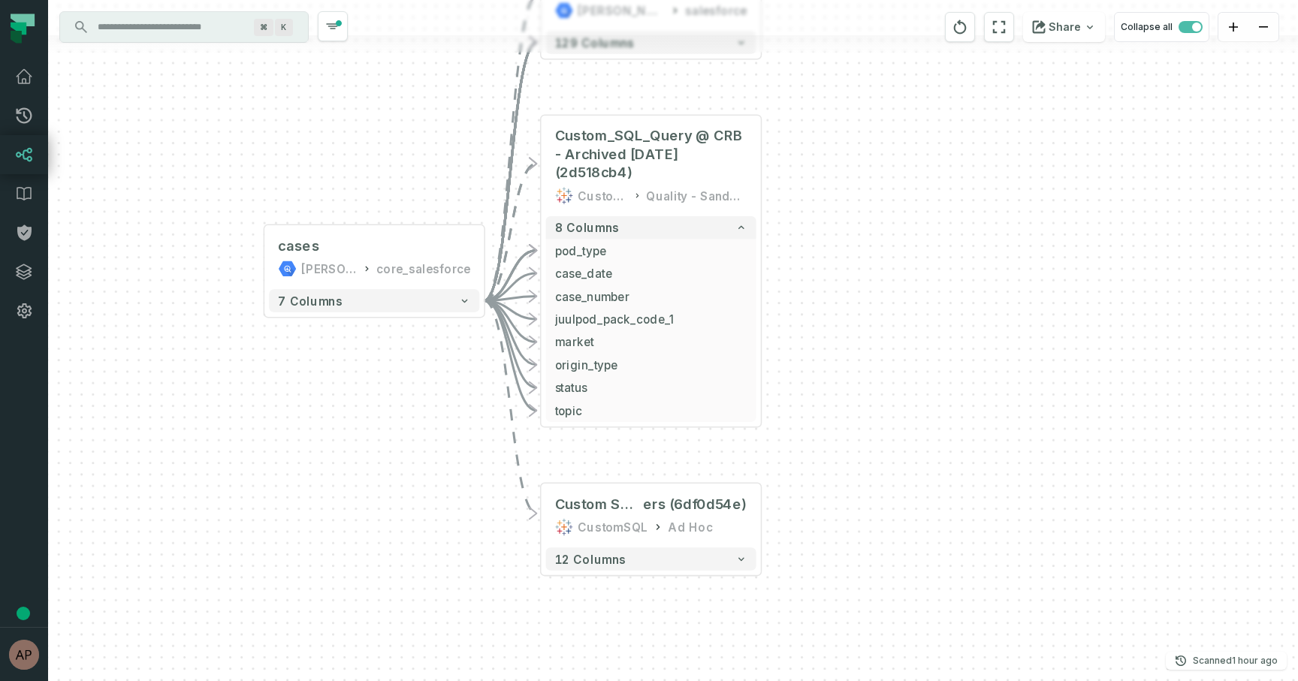
drag, startPoint x: 887, startPoint y: 477, endPoint x: 877, endPoint y: 203, distance: 274.3
click at [877, 203] on div "- complaint_pod_split [PERSON_NAME]-customer-service salesforce 129 columns - C…" at bounding box center [673, 340] width 1250 height 681
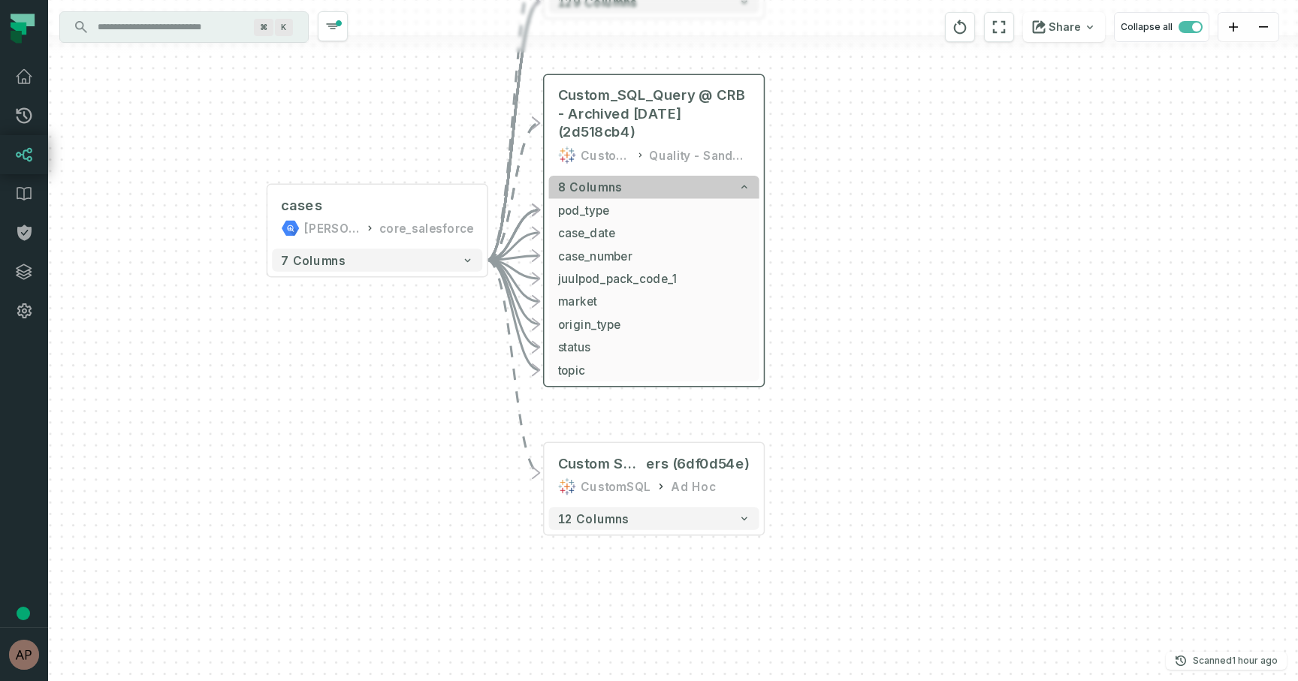
click at [697, 189] on button "8 columns" at bounding box center [654, 187] width 210 height 23
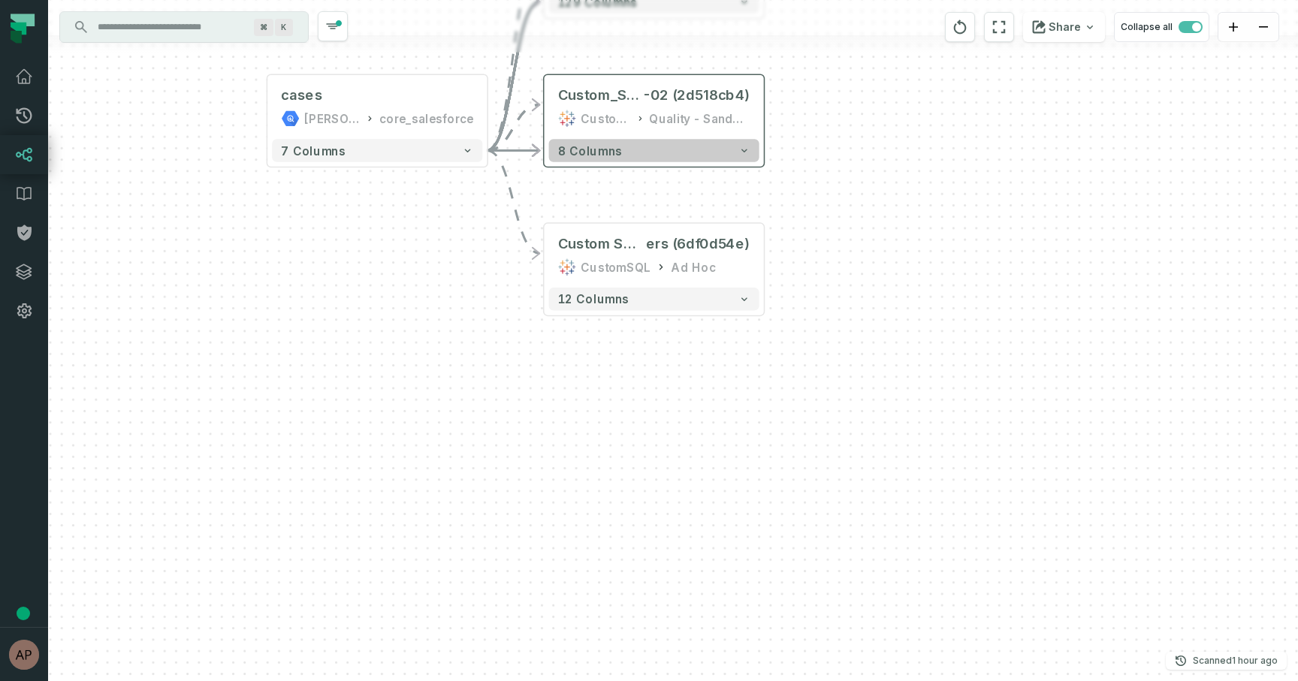
click at [689, 154] on button "8 columns" at bounding box center [654, 150] width 210 height 23
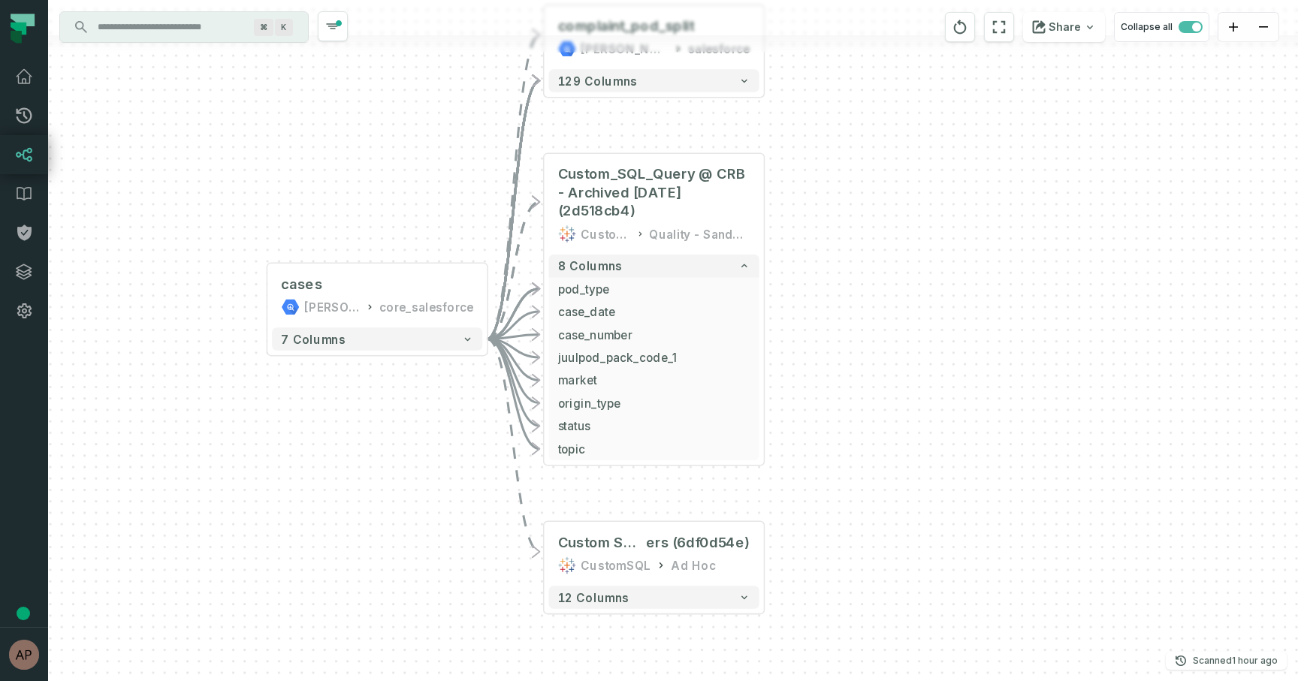
drag, startPoint x: 810, startPoint y: 173, endPoint x: 810, endPoint y: 252, distance: 78.9
click at [810, 252] on div "- complaint_pod_split [PERSON_NAME]-customer-service salesforce 129 columns - C…" at bounding box center [673, 340] width 1250 height 681
click at [629, 602] on button "12 columns" at bounding box center [654, 597] width 210 height 23
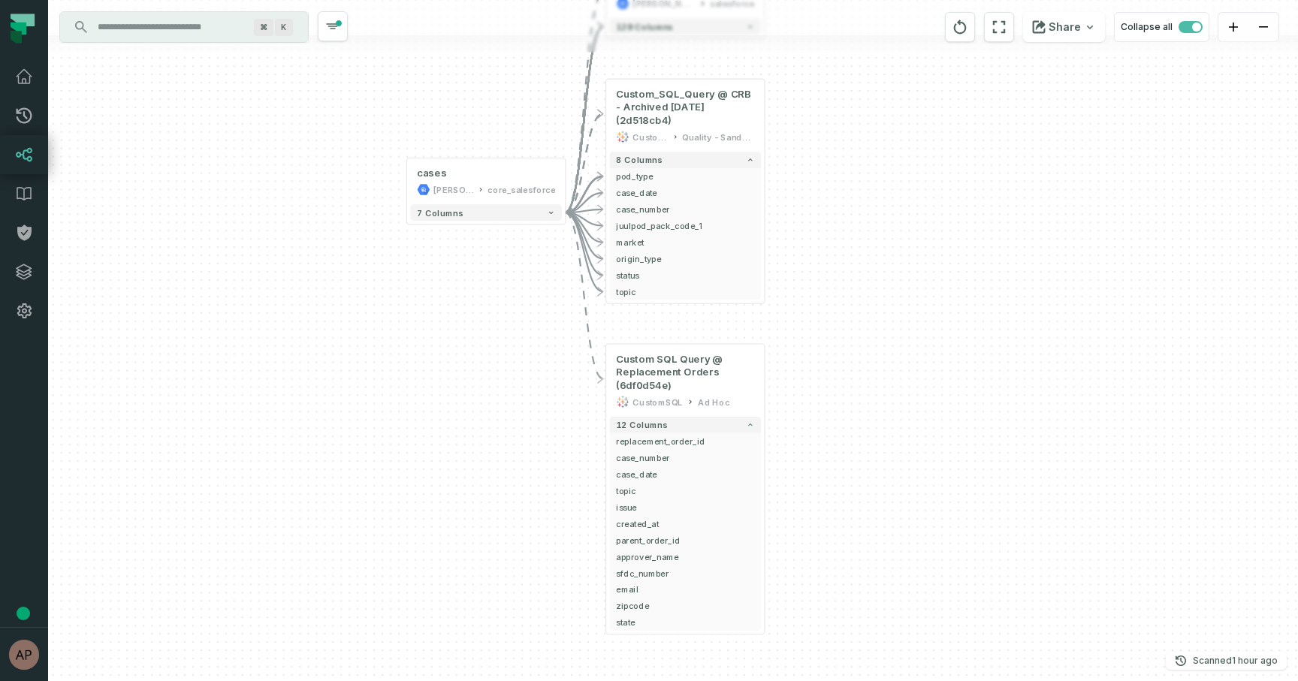
drag, startPoint x: 804, startPoint y: 589, endPoint x: 794, endPoint y: 391, distance: 198.5
click at [794, 391] on div "- complaint_pod_split [PERSON_NAME]-customer-service salesforce 129 columns - C…" at bounding box center [673, 340] width 1250 height 681
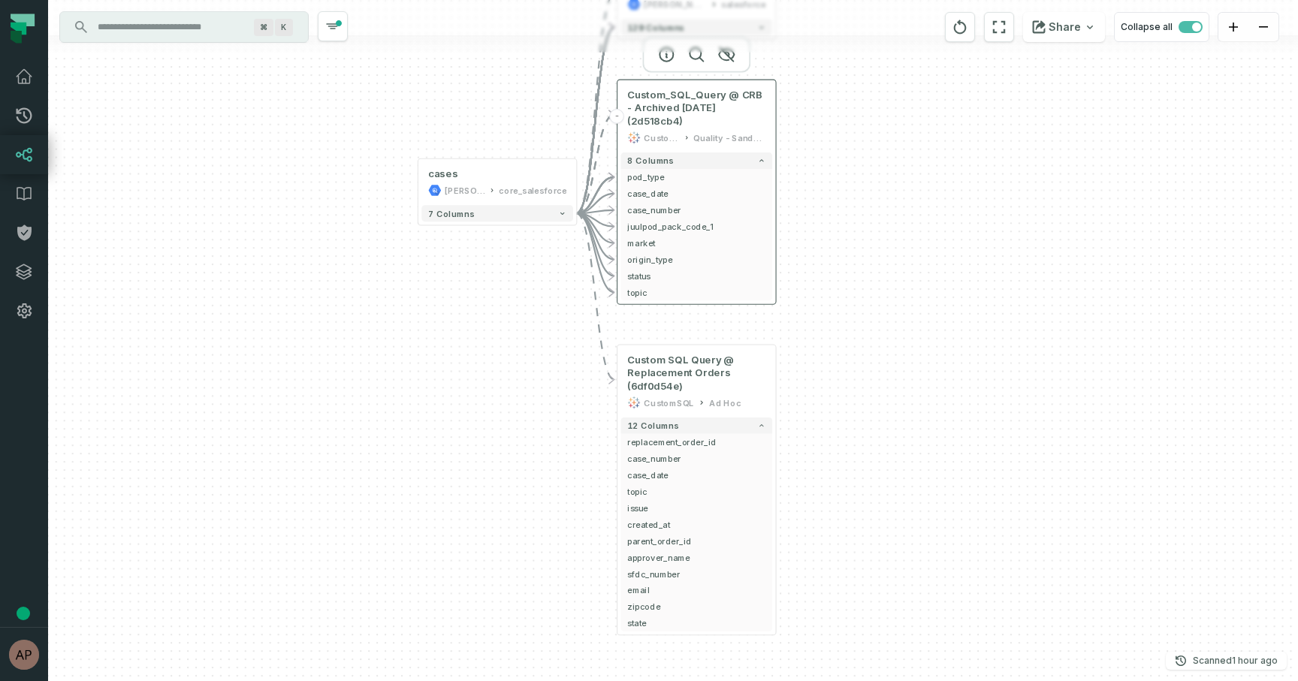
click at [766, 128] on header "- Custom_SQL_Query @ CRB - Archived [DATE] (2d518cb4) CustomSQL Quality - Sandb…" at bounding box center [696, 114] width 158 height 69
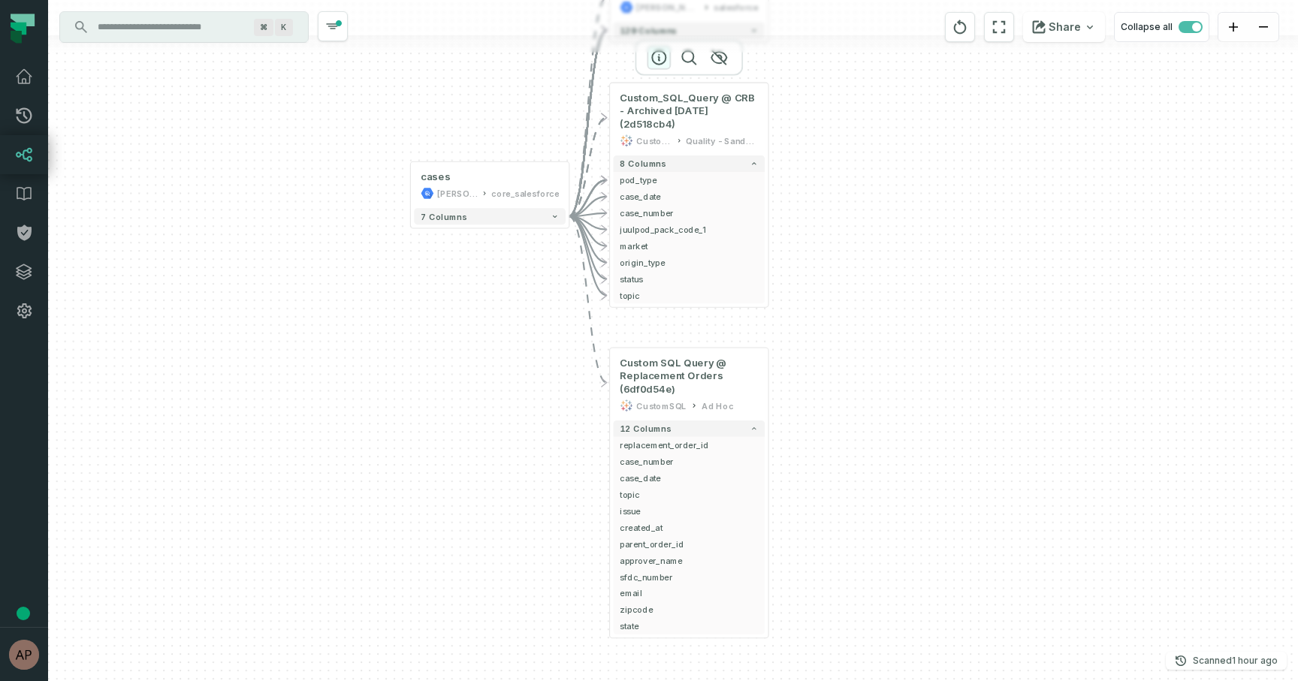
click at [659, 59] on icon "button" at bounding box center [659, 58] width 14 height 14
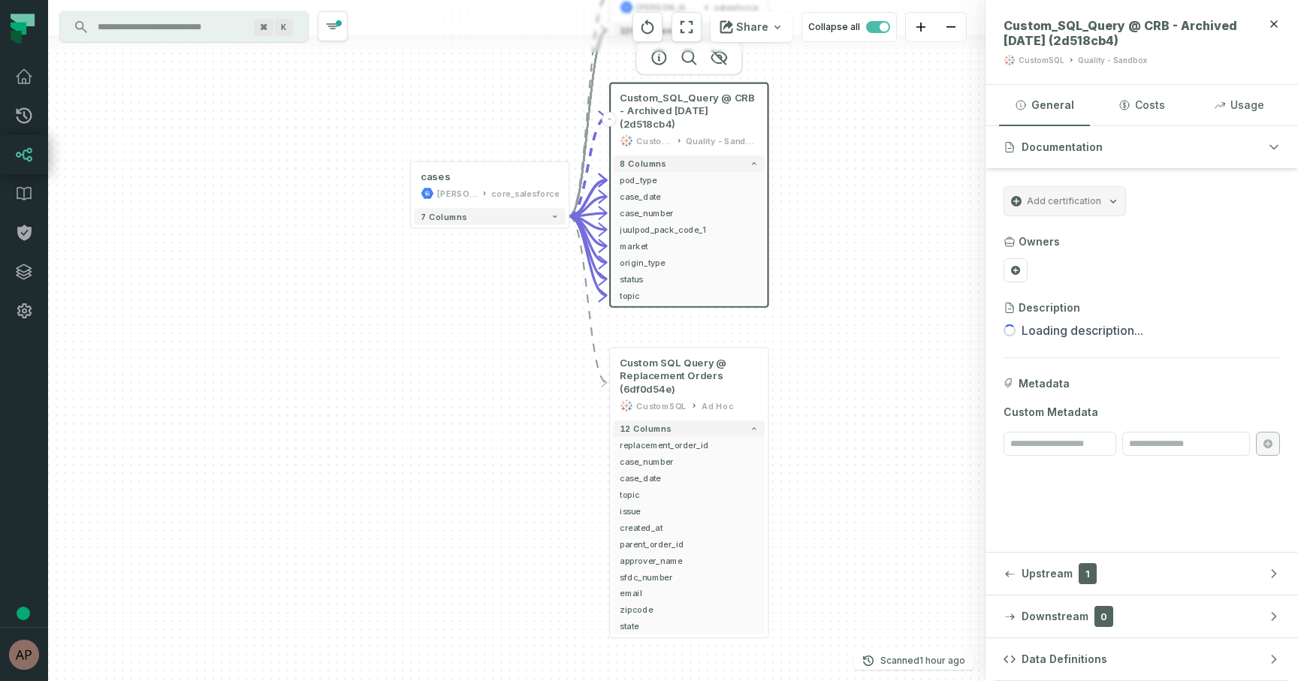
click at [171, 24] on input "Discovery Provider cmdk menu" at bounding box center [171, 27] width 164 height 24
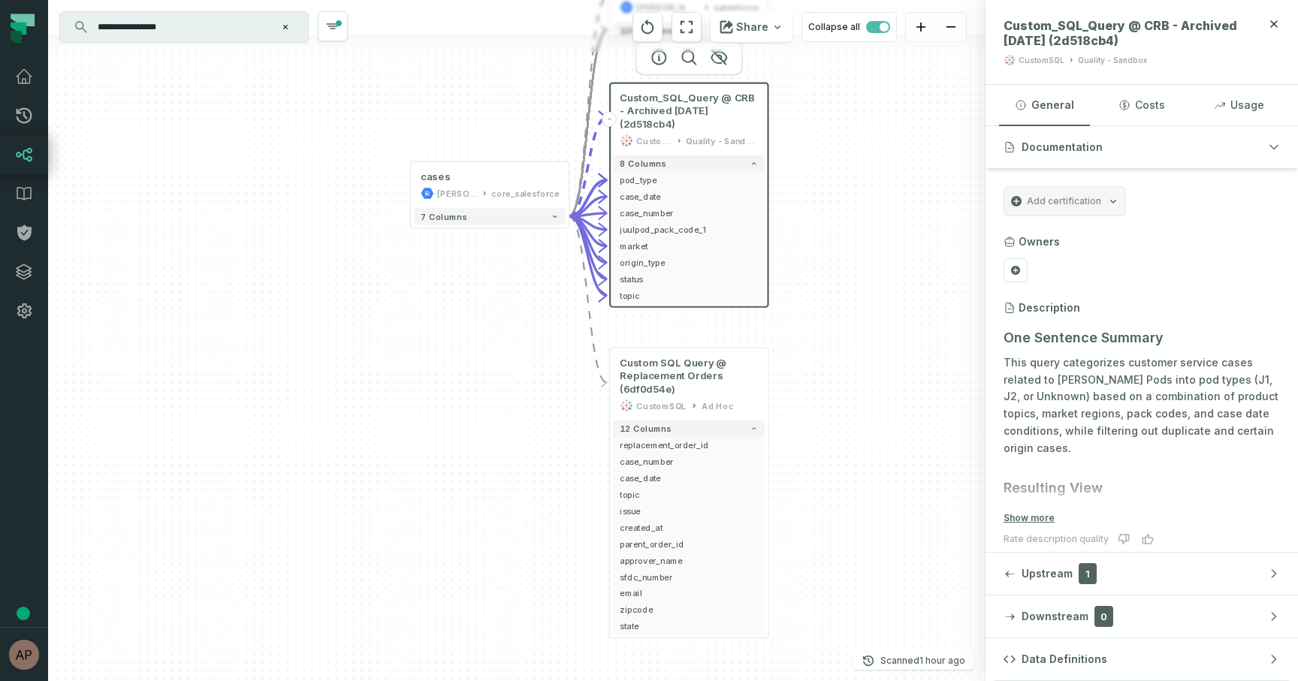
click at [888, 390] on div "- complaint_pod_split [PERSON_NAME]-customer-service salesforce 129 columns - C…" at bounding box center [516, 340] width 937 height 681
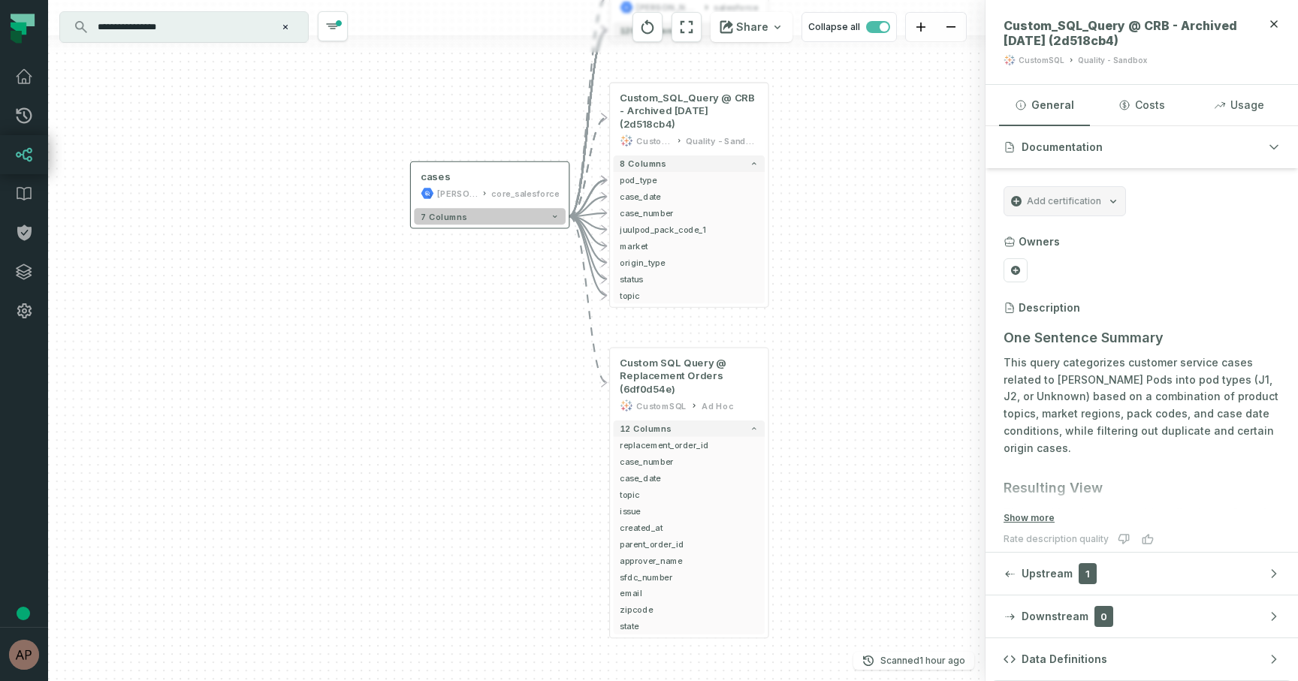
click at [554, 220] on icon "button" at bounding box center [554, 217] width 8 height 8
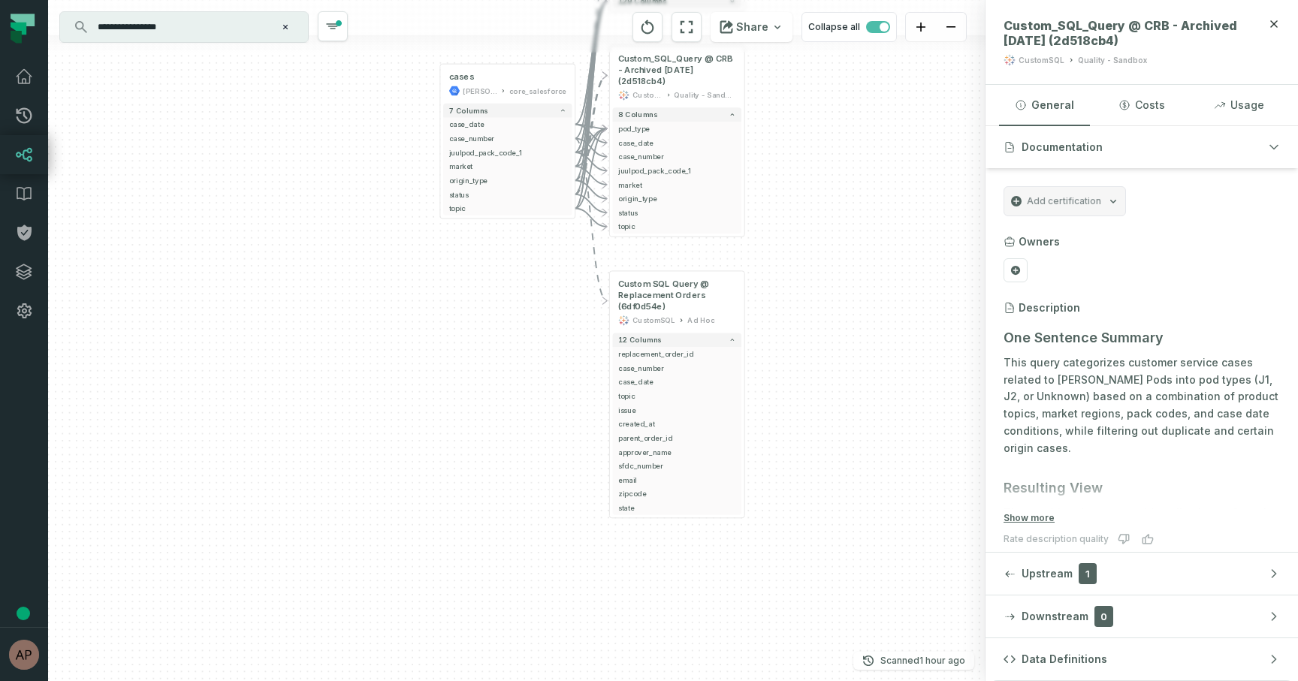
drag, startPoint x: 859, startPoint y: 511, endPoint x: 849, endPoint y: 358, distance: 152.8
click at [849, 357] on div "- complaint_pod_split [PERSON_NAME]-customer-service salesforce 129 columns - C…" at bounding box center [516, 340] width 937 height 681
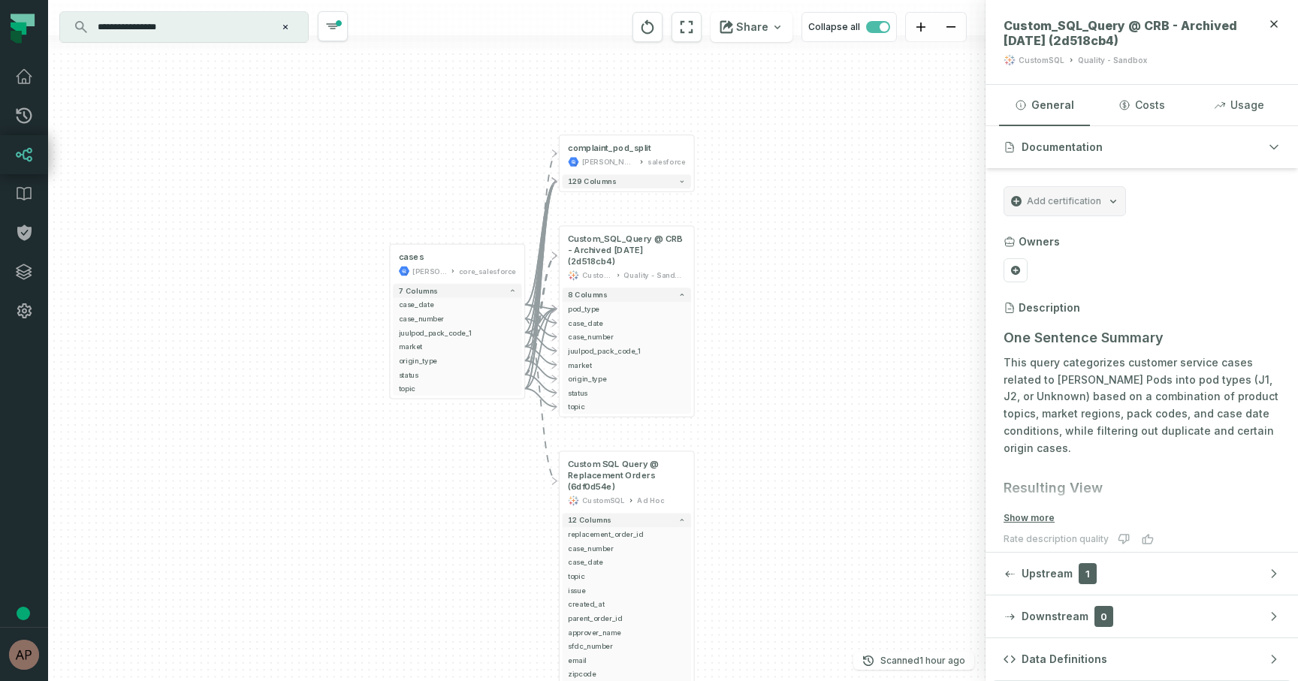
drag, startPoint x: 854, startPoint y: 131, endPoint x: 804, endPoint y: 314, distance: 190.0
click at [804, 315] on div "- complaint_pod_split [PERSON_NAME]-customer-service salesforce 129 columns - C…" at bounding box center [516, 340] width 937 height 681
click at [590, 185] on span "129 columns" at bounding box center [592, 182] width 48 height 8
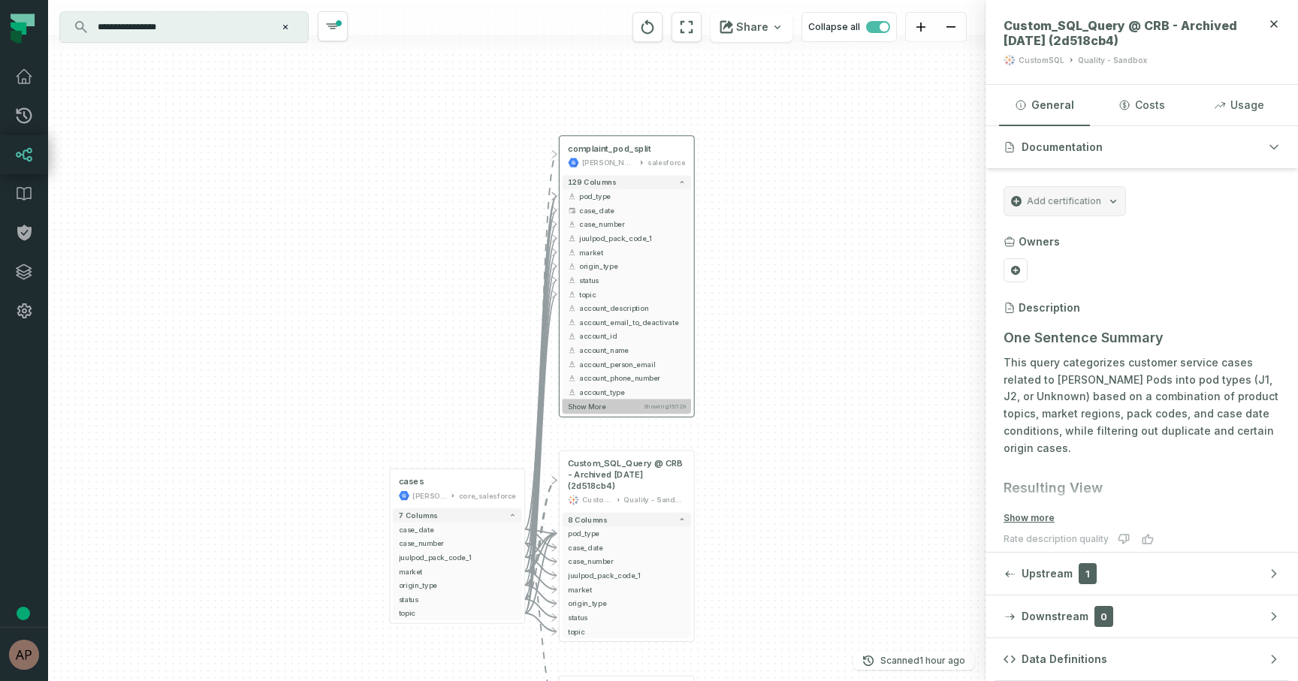
click at [574, 409] on span "Show more" at bounding box center [587, 406] width 38 height 9
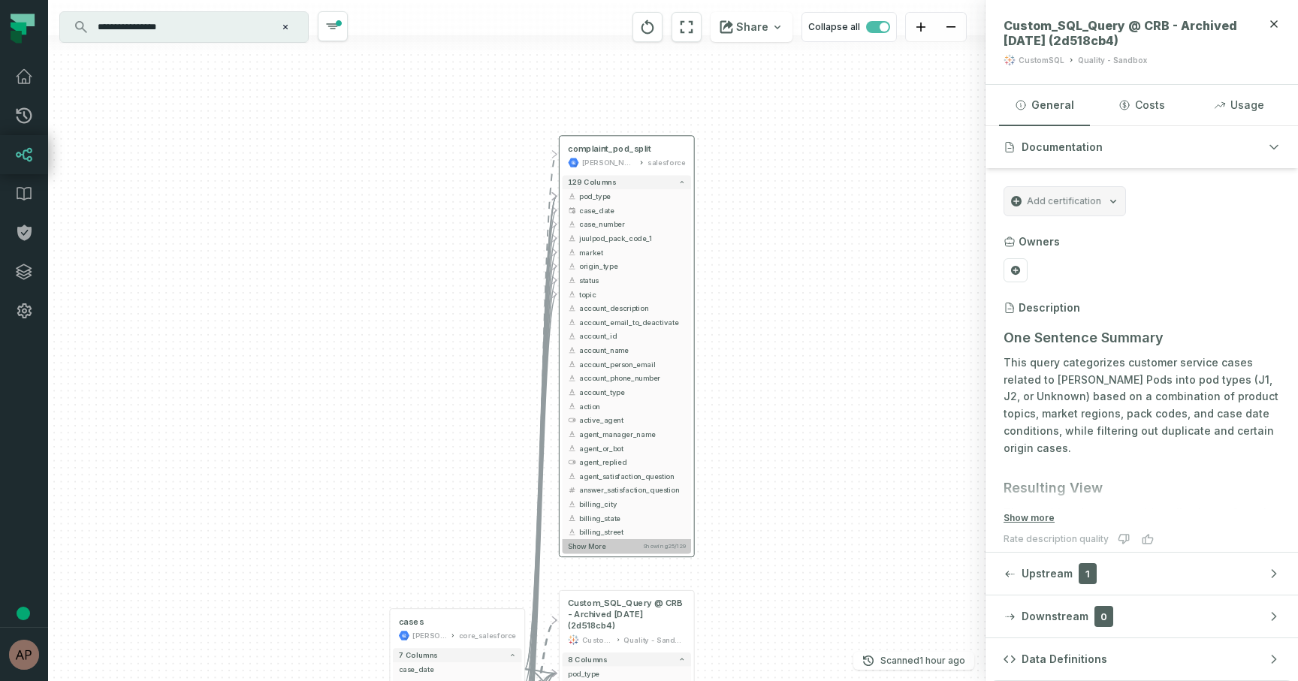
click at [606, 547] on button "Show more Showing 25 / 129" at bounding box center [626, 546] width 128 height 14
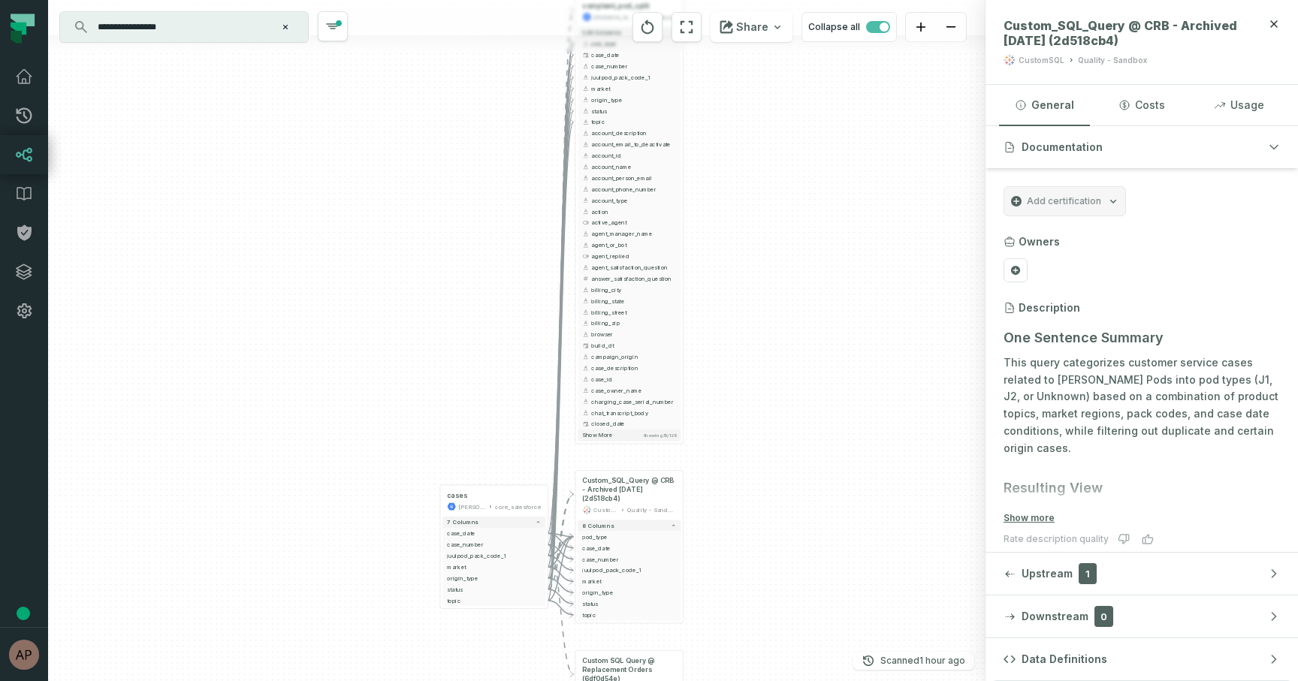
drag, startPoint x: 756, startPoint y: 588, endPoint x: 753, endPoint y: 351, distance: 237.3
click at [753, 351] on div "- complaint_pod_split [PERSON_NAME]-customer-service salesforce 129 columns - p…" at bounding box center [516, 340] width 937 height 681
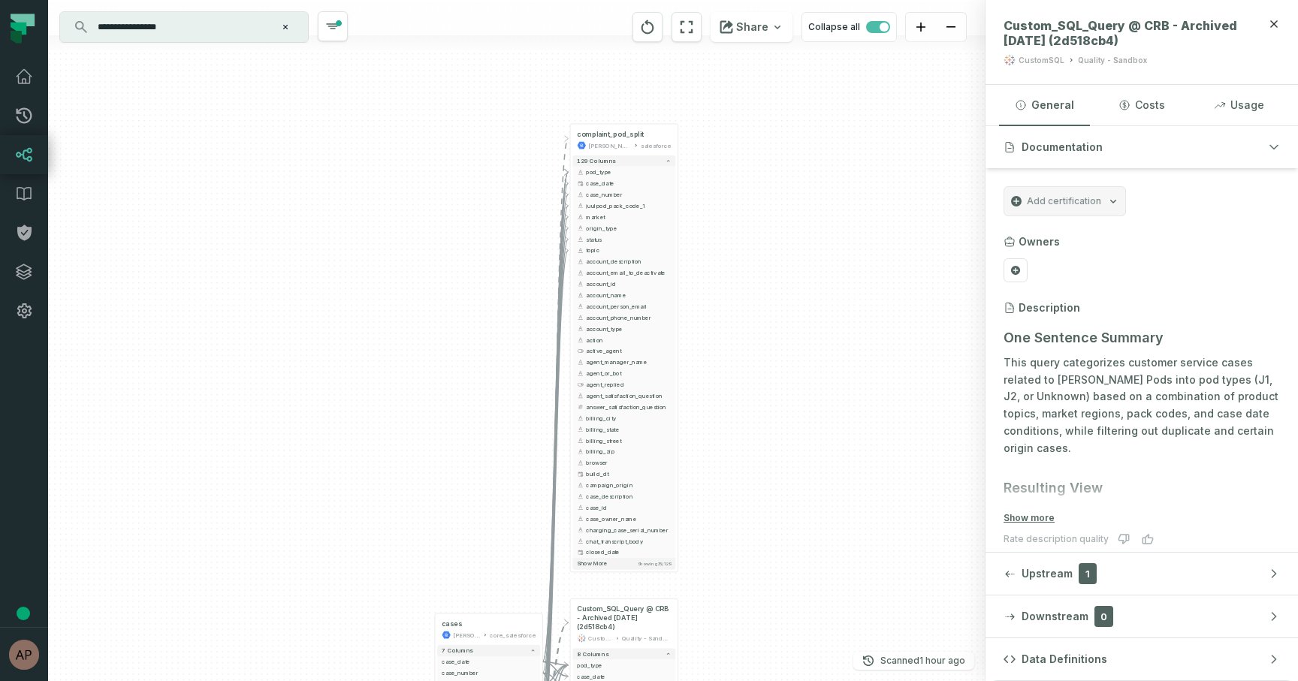
drag, startPoint x: 722, startPoint y: 116, endPoint x: 719, endPoint y: 249, distance: 133.0
click at [719, 249] on div "- complaint_pod_split [PERSON_NAME]-customer-service salesforce 129 columns - p…" at bounding box center [516, 340] width 937 height 681
click at [645, 159] on button "129 columns" at bounding box center [623, 160] width 103 height 11
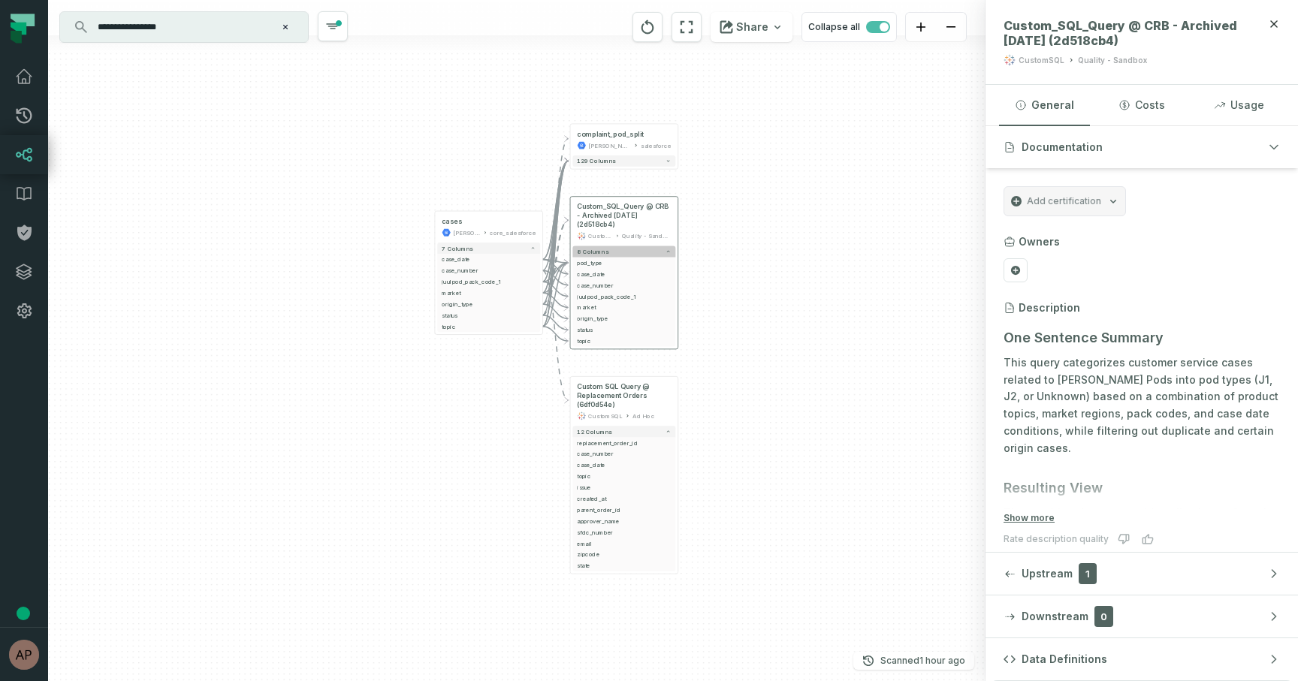
click at [644, 252] on button "8 columns" at bounding box center [623, 251] width 103 height 11
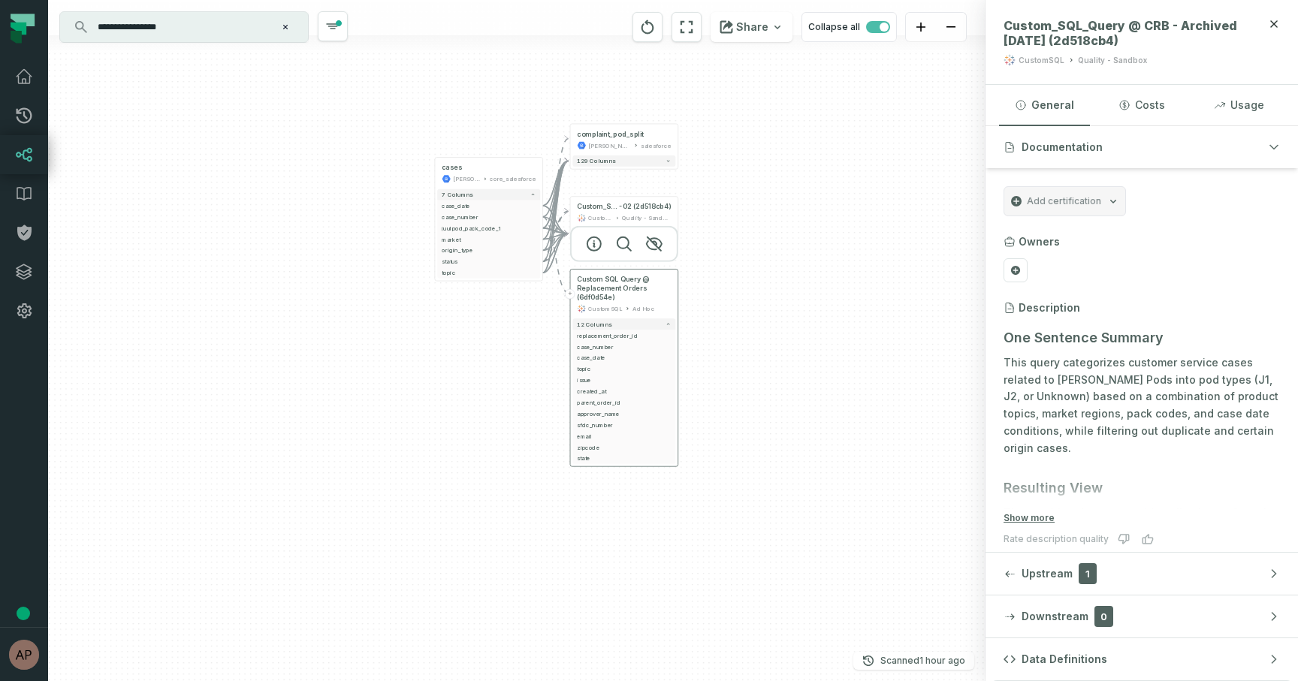
click at [573, 298] on div "Custom SQL Query @ Replacement Orders (6df0d54e) CustomSQL Ad Hoc" at bounding box center [623, 294] width 103 height 45
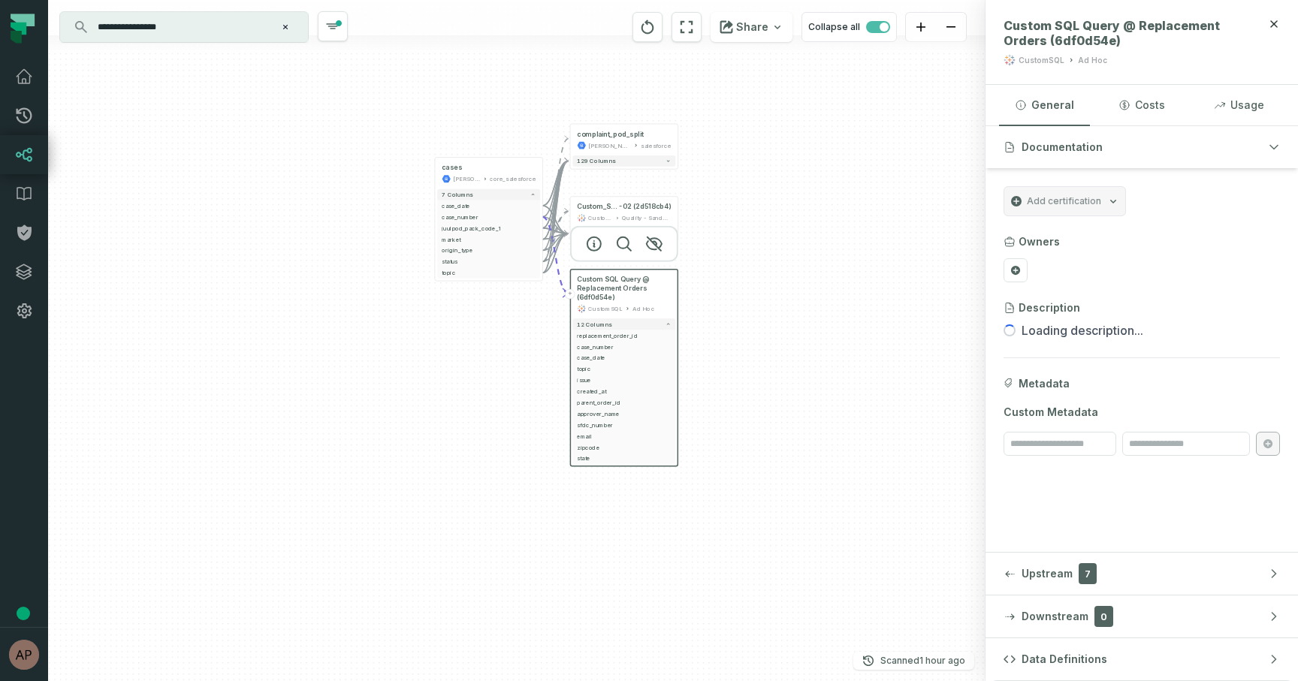
click at [572, 297] on button "+" at bounding box center [570, 294] width 10 height 10
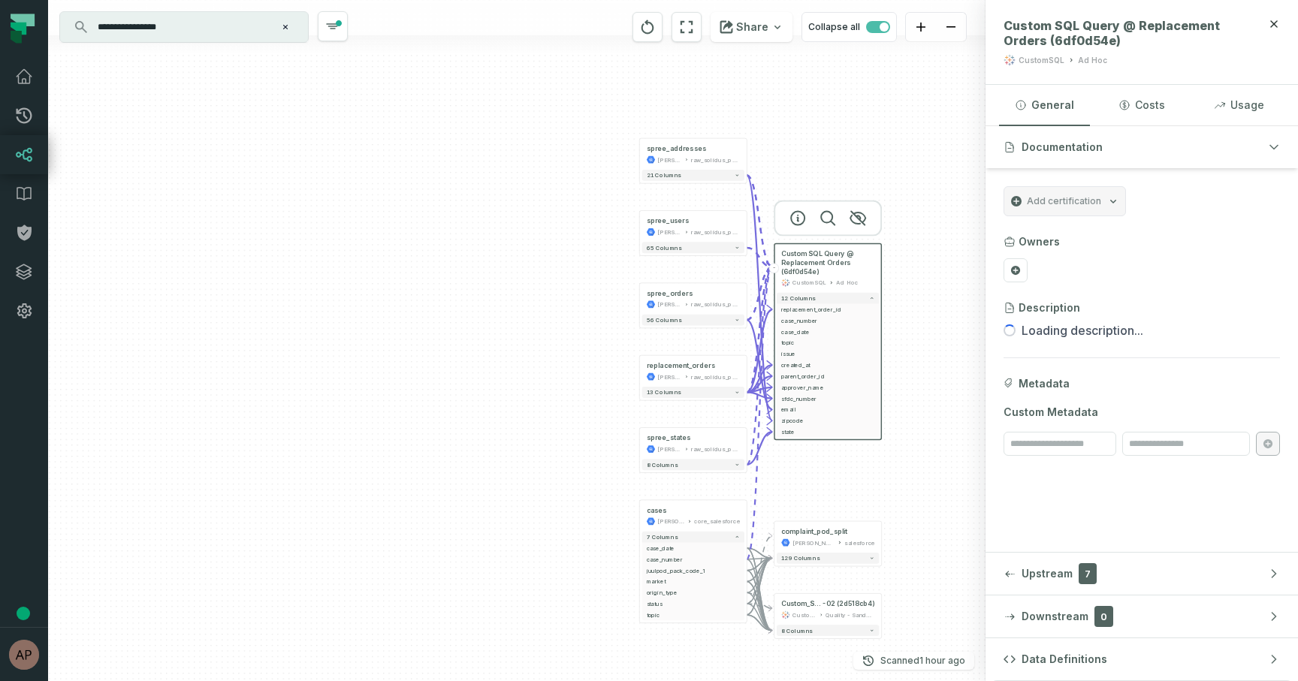
drag, startPoint x: 927, startPoint y: 578, endPoint x: 912, endPoint y: 511, distance: 68.3
click at [912, 511] on div "spree_states [PERSON_NAME]-warehouse raw_solidus_public + 8 columns replacement…" at bounding box center [516, 340] width 937 height 681
click at [710, 176] on button "21 columns" at bounding box center [693, 175] width 102 height 11
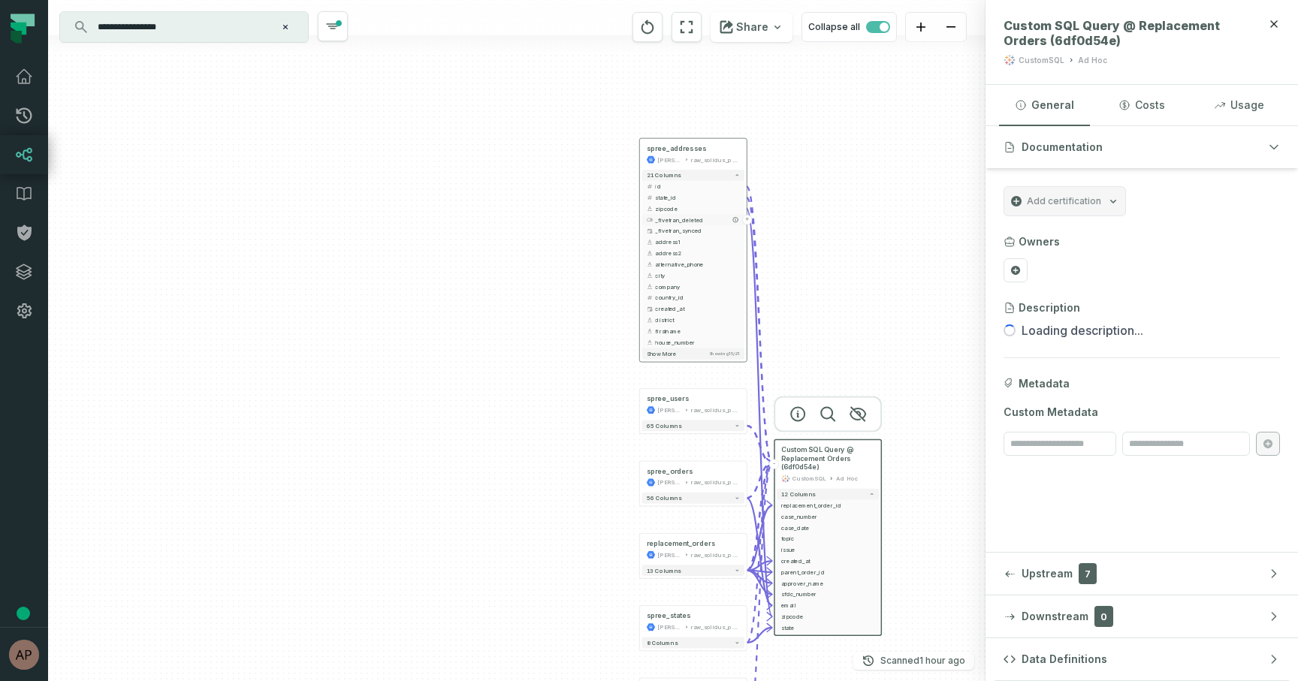
click at [749, 221] on button "+" at bounding box center [747, 220] width 10 height 10
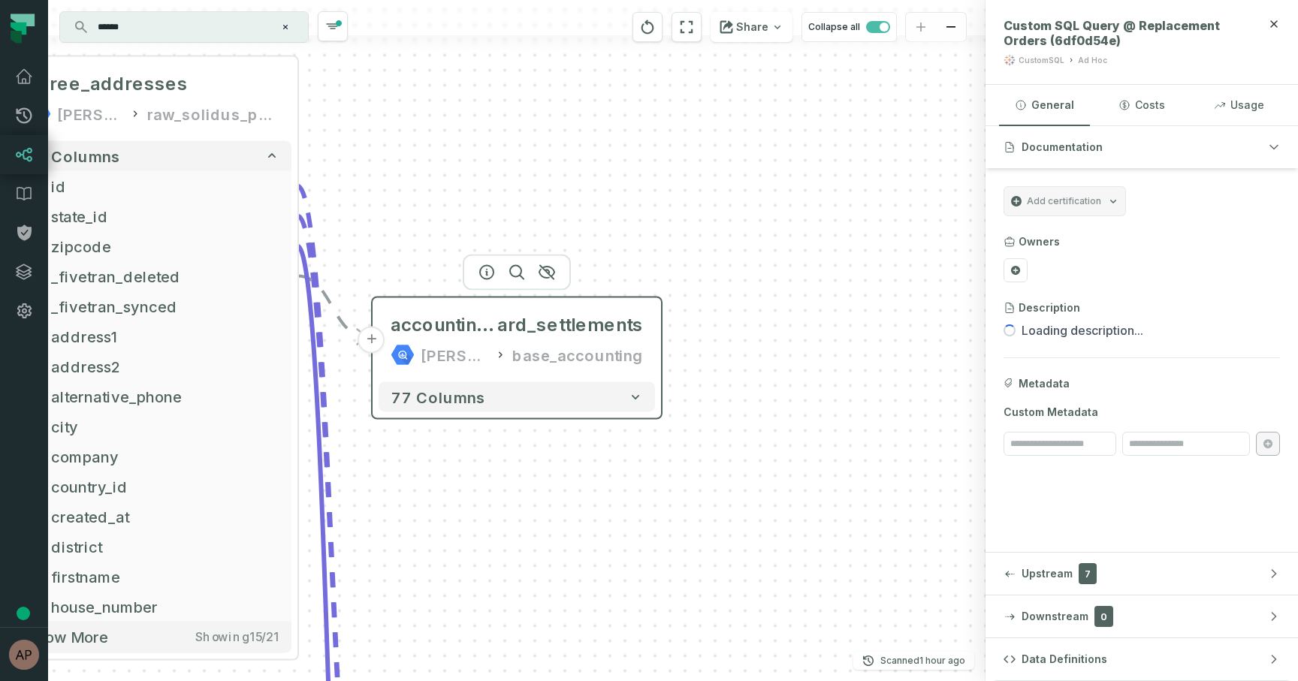
click at [587, 357] on div "base_accounting" at bounding box center [577, 355] width 131 height 24
type input "*****"
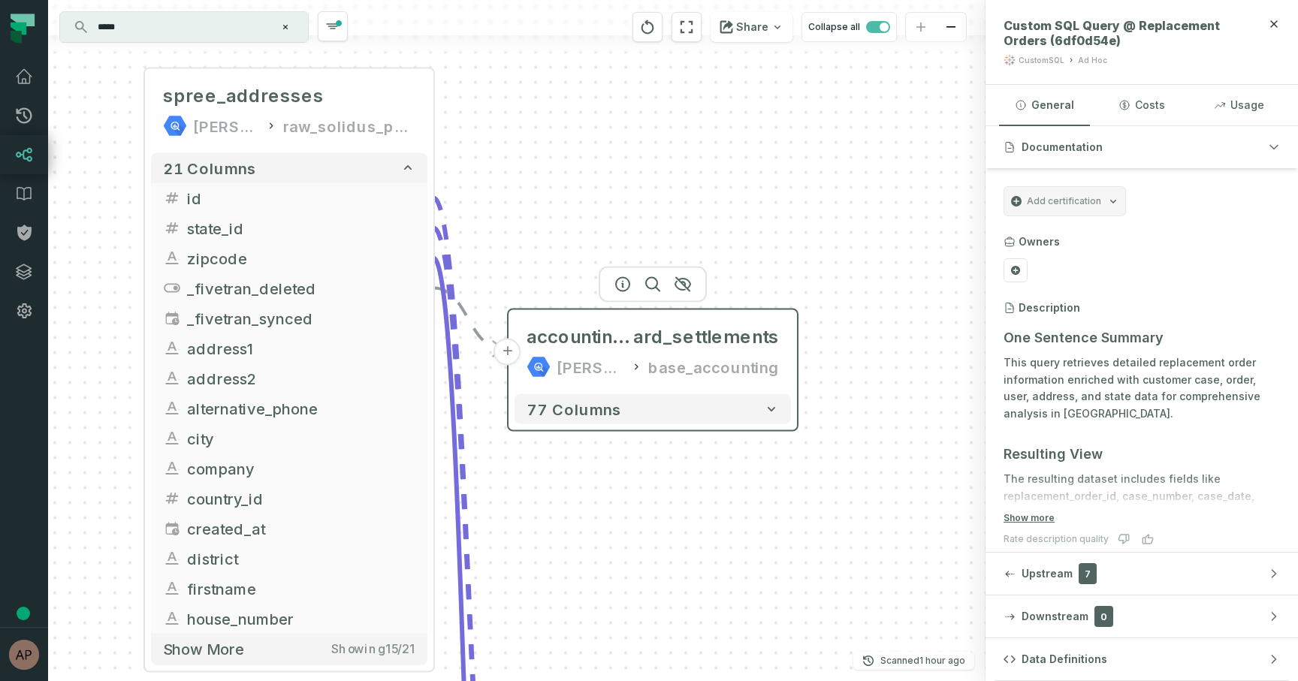
drag, startPoint x: 401, startPoint y: 273, endPoint x: 564, endPoint y: 318, distance: 168.9
click at [564, 317] on header "+ accounting_solidus_credit_c ard_settlements [PERSON_NAME]-warehouse base_acco…" at bounding box center [652, 349] width 288 height 78
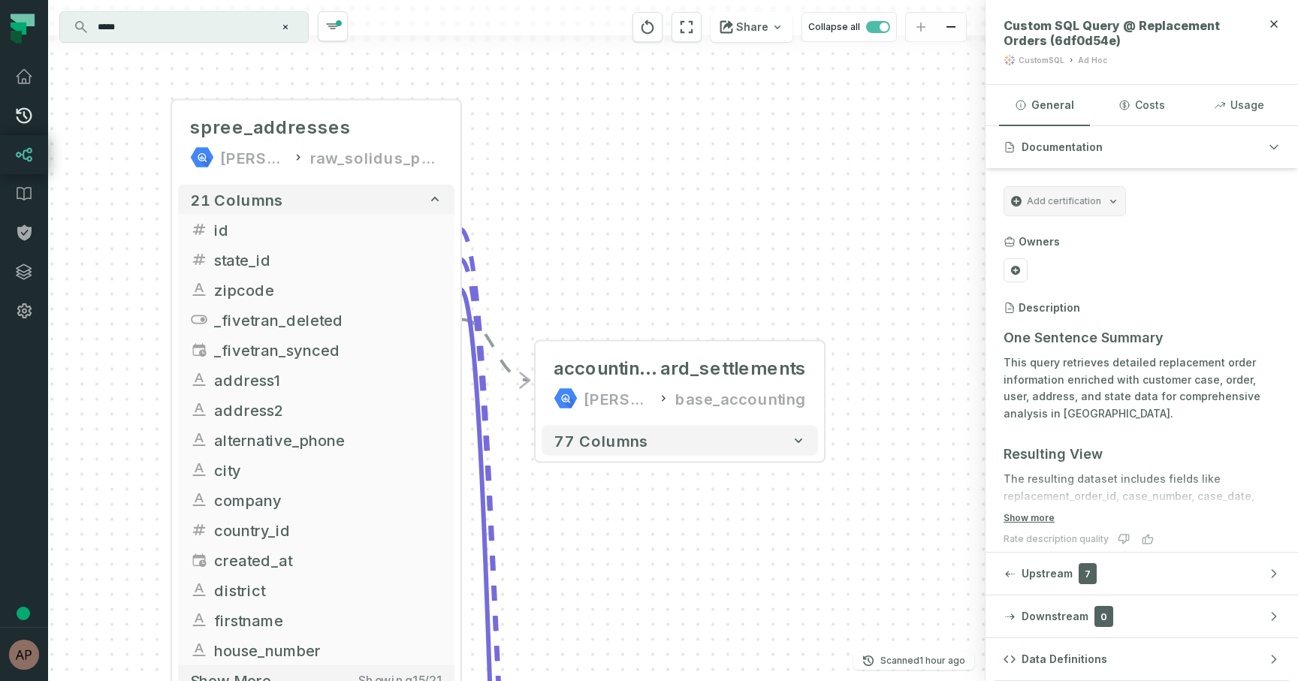
click at [20, 116] on icon at bounding box center [24, 116] width 18 height 18
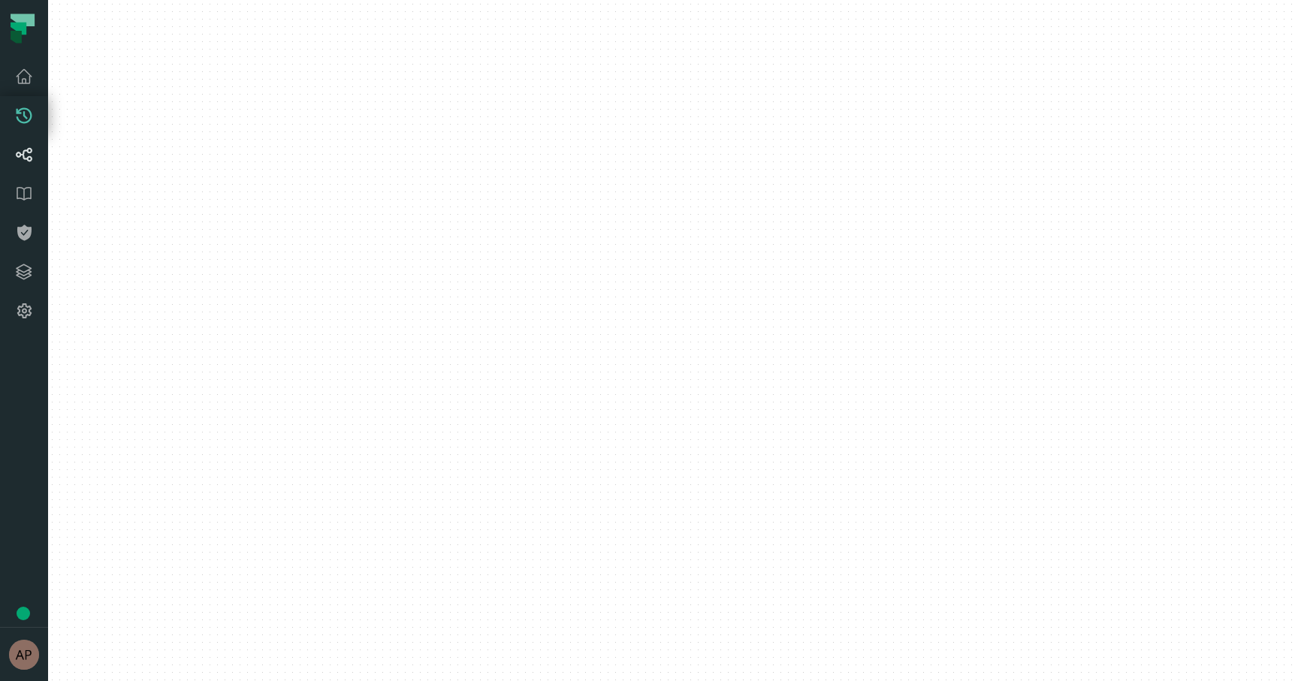
click at [19, 155] on icon at bounding box center [24, 155] width 17 height 14
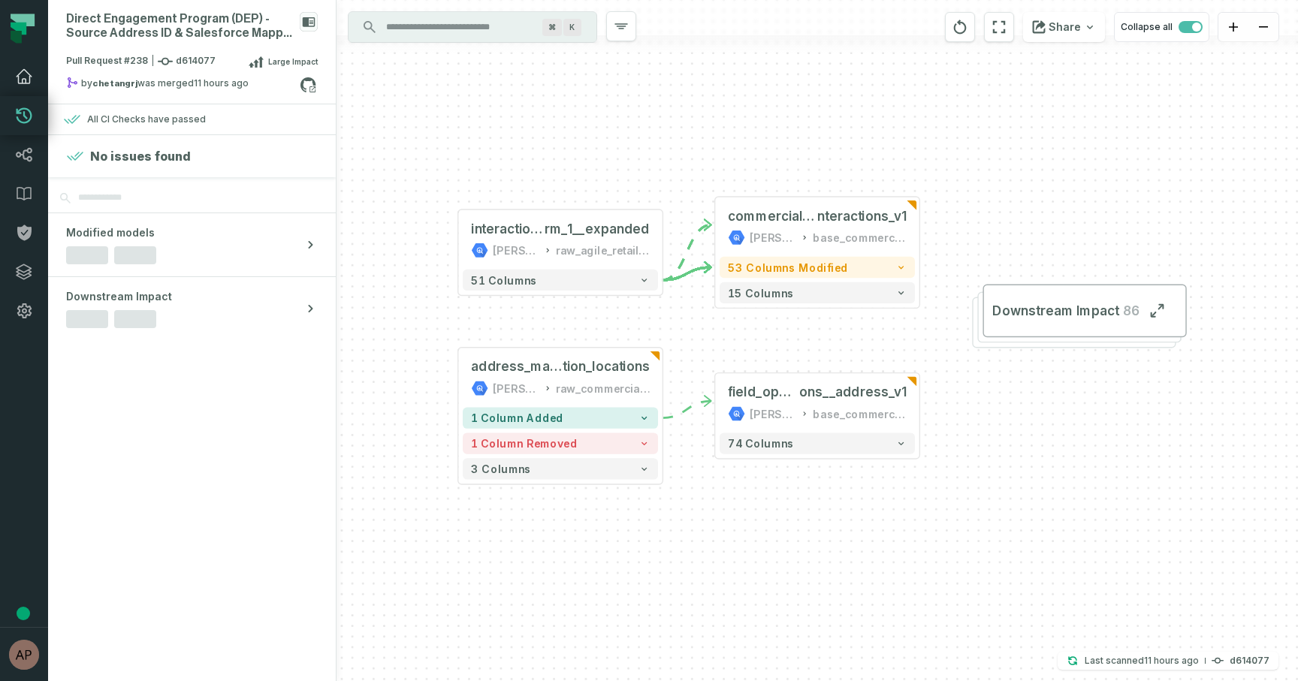
click at [24, 78] on icon at bounding box center [24, 77] width 15 height 14
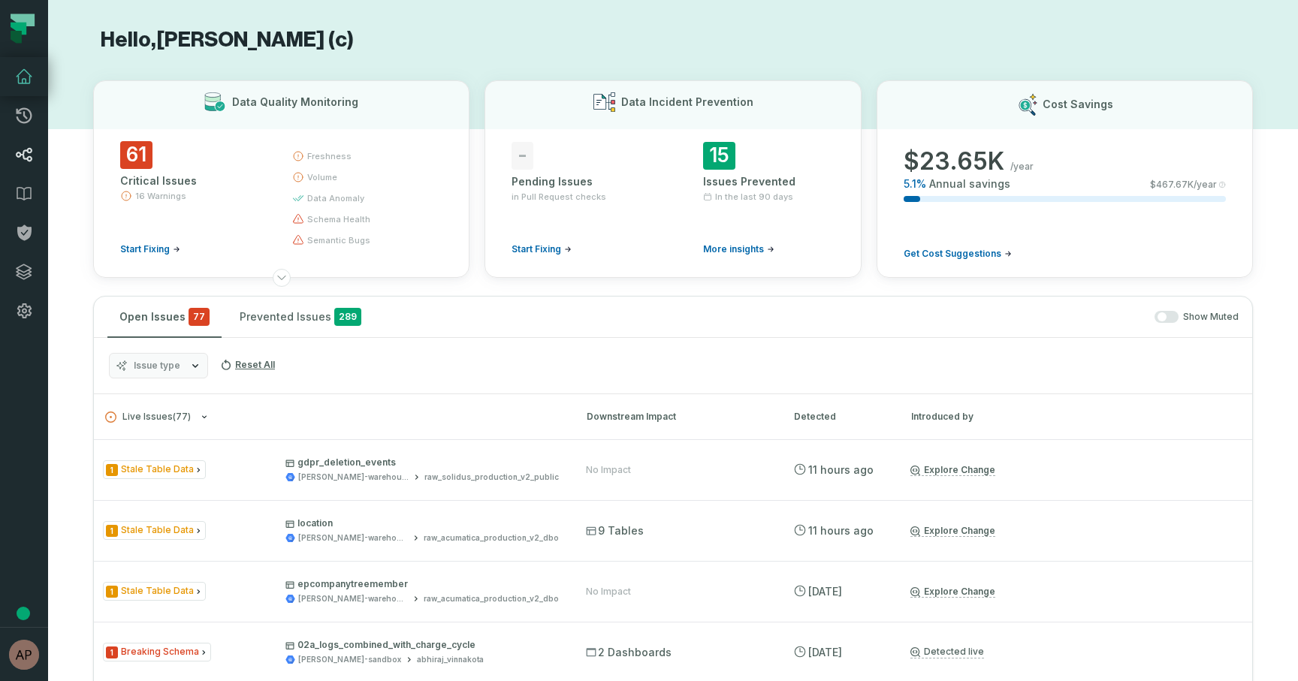
click at [15, 155] on icon at bounding box center [24, 155] width 18 height 18
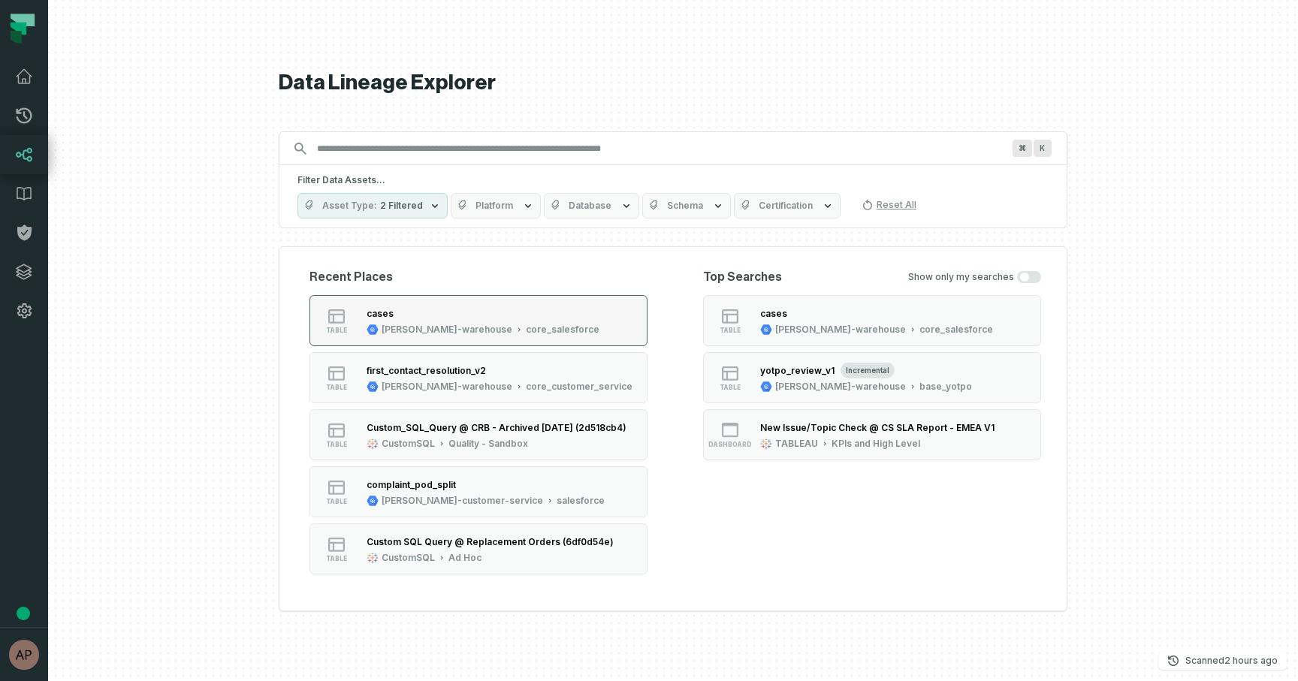
click at [462, 307] on div "cases" at bounding box center [482, 313] width 233 height 15
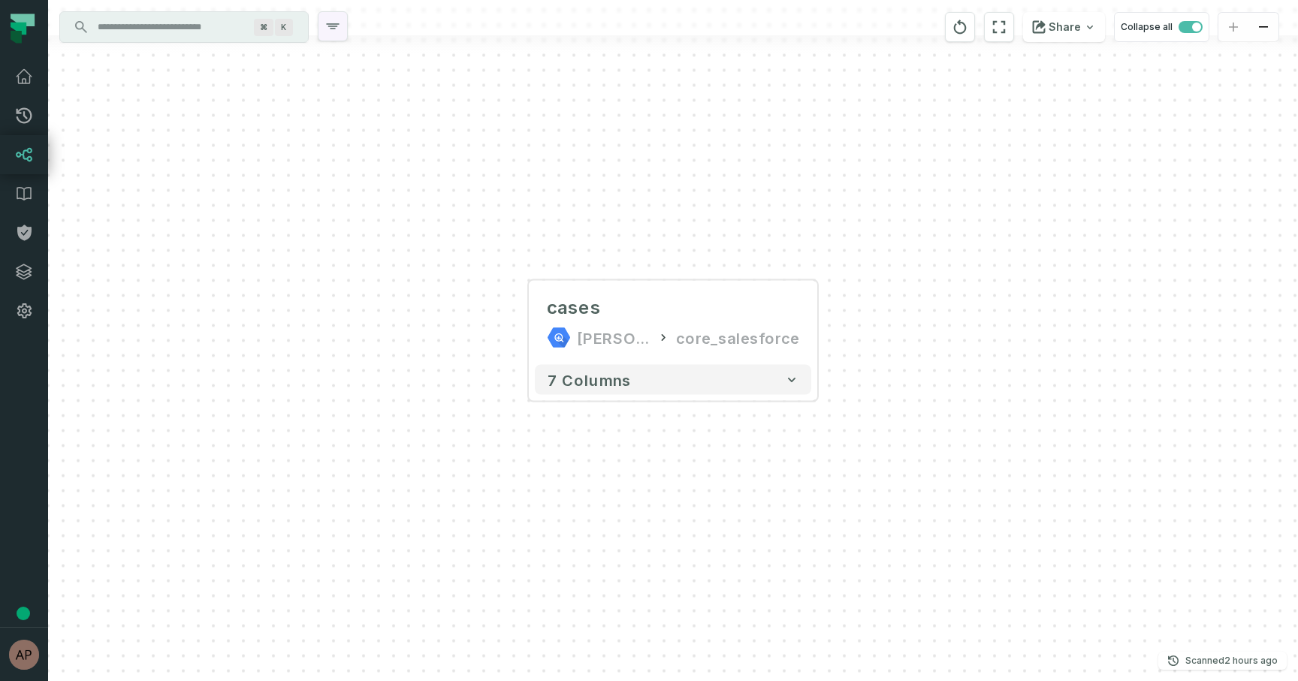
click at [329, 25] on icon "button" at bounding box center [333, 26] width 18 height 18
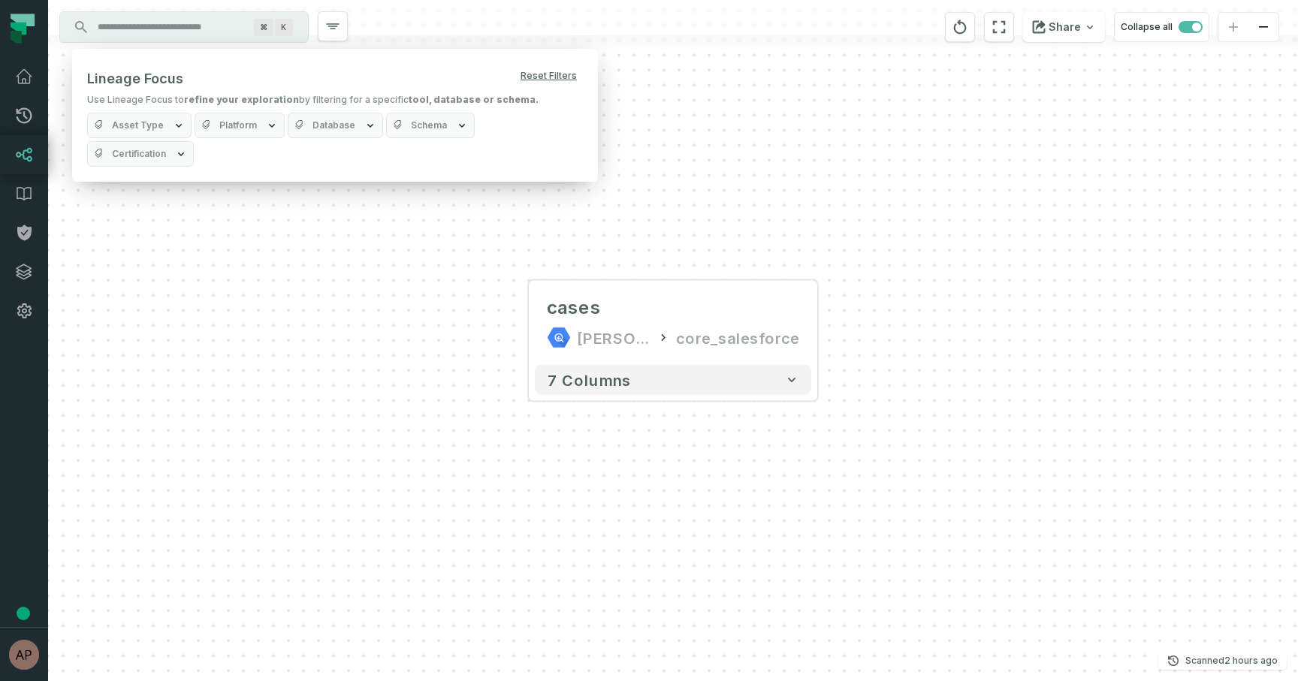
click at [245, 124] on span "Platform" at bounding box center [238, 125] width 38 height 12
click at [206, 213] on button "Bigquery" at bounding box center [207, 216] width 12 height 12
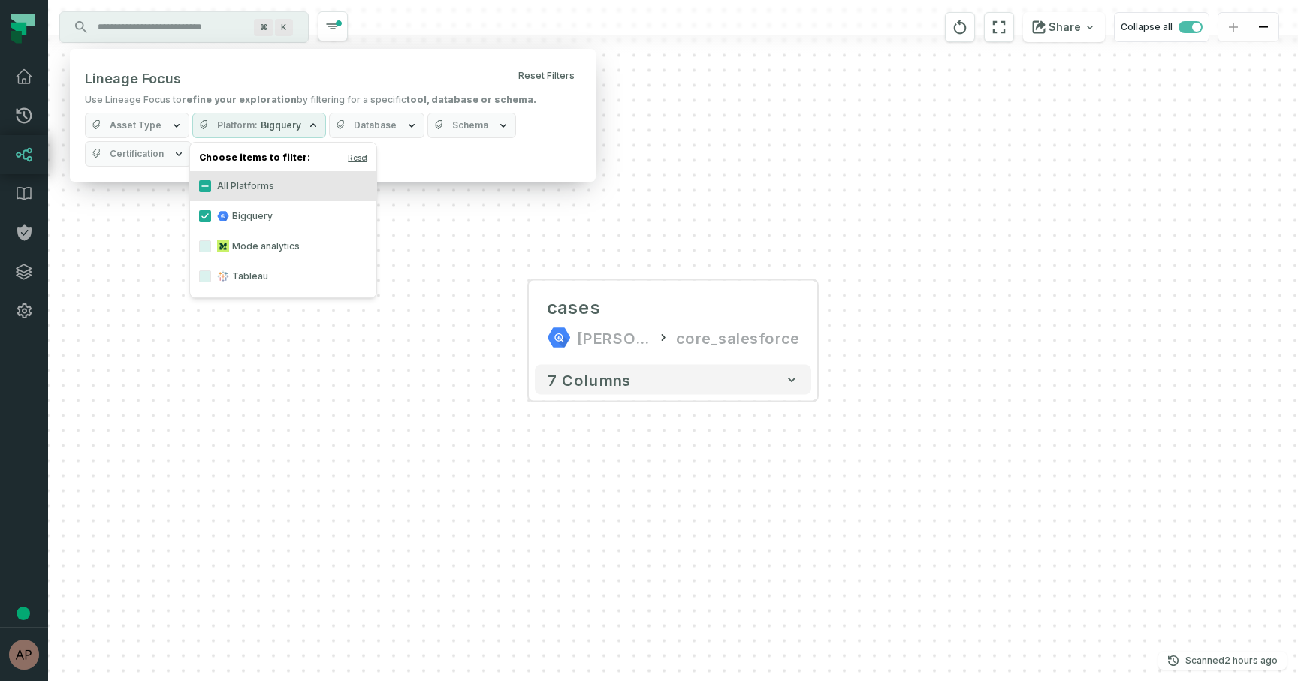
click at [211, 278] on label "Tableau" at bounding box center [283, 276] width 186 height 30
click at [211, 278] on button "Tableau" at bounding box center [205, 276] width 12 height 12
click at [159, 253] on div "cases juul-warehouse core_salesforce + 7 columns" at bounding box center [673, 340] width 1250 height 681
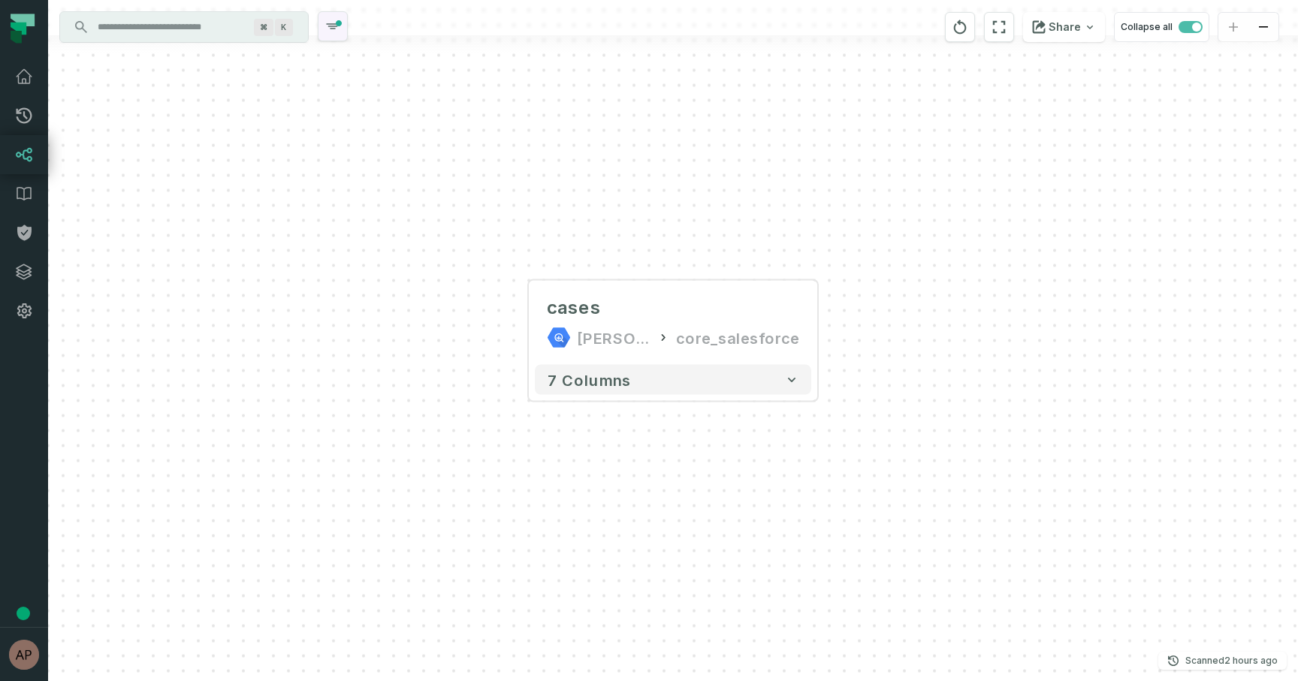
click at [333, 26] on icon "button" at bounding box center [333, 26] width 12 height 5
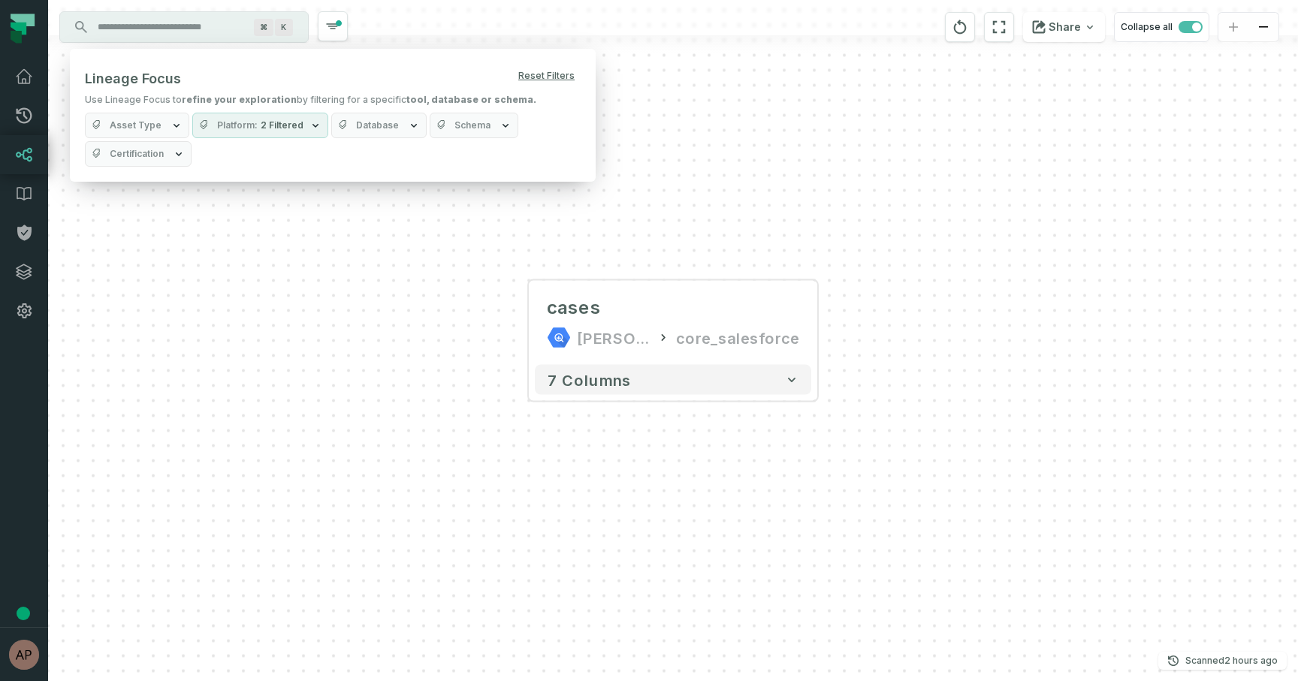
click at [163, 120] on button "Asset Type" at bounding box center [137, 126] width 104 height 26
click at [346, 261] on div "cases juul-warehouse core_salesforce + 7 columns" at bounding box center [673, 340] width 1250 height 681
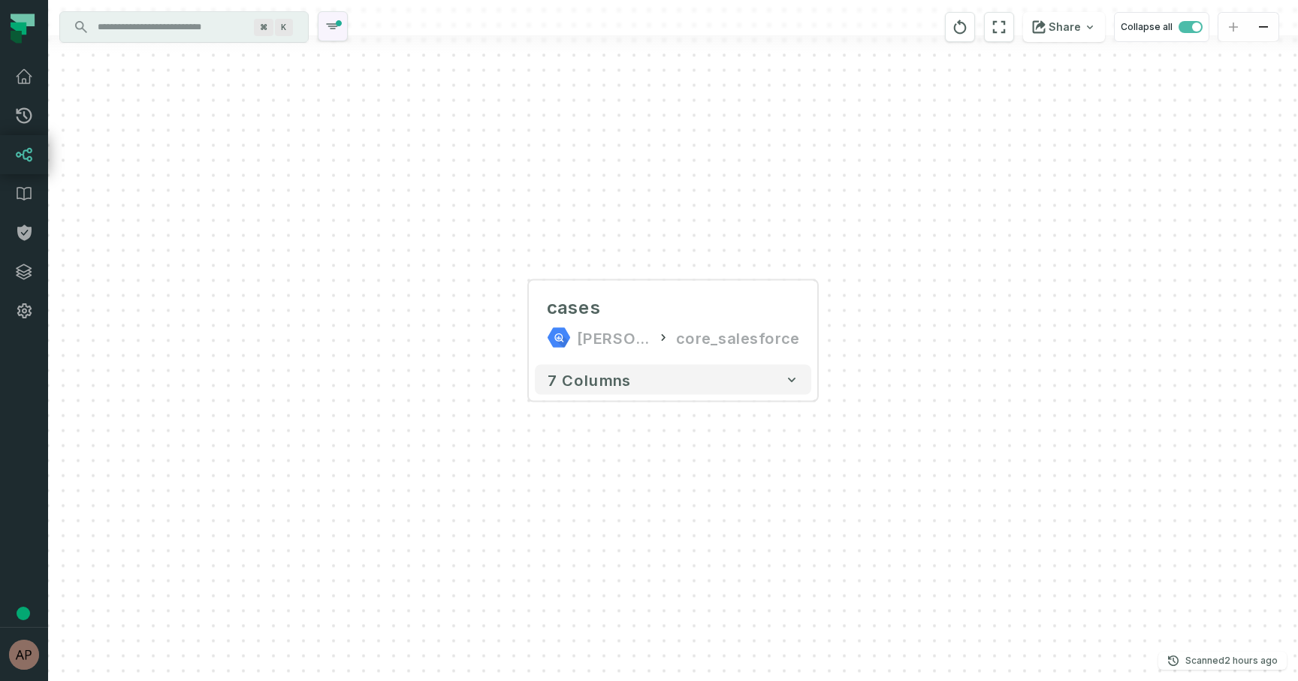
click at [330, 26] on icon "button" at bounding box center [333, 26] width 18 height 18
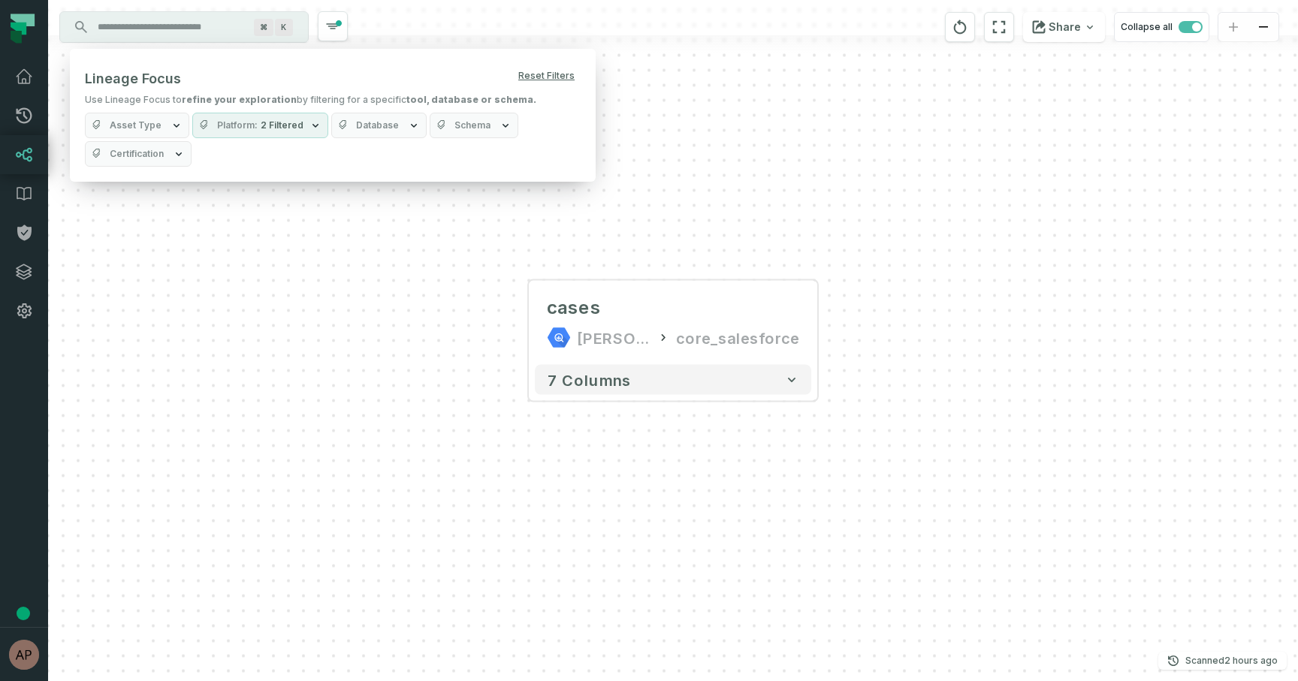
click at [348, 124] on button "Database" at bounding box center [378, 126] width 95 height 26
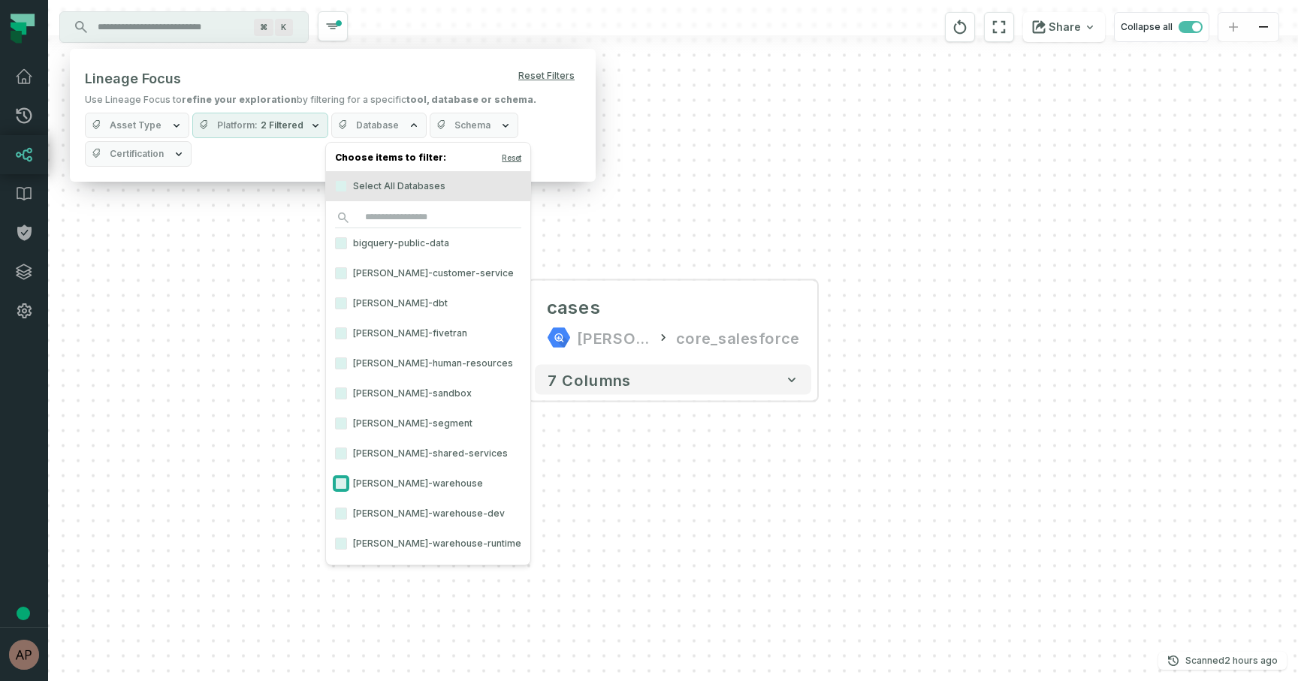
click at [339, 487] on button "[PERSON_NAME]-warehouse" at bounding box center [341, 484] width 12 height 12
click at [578, 189] on div "cases juul-warehouse core_salesforce 7 columns" at bounding box center [673, 340] width 1250 height 681
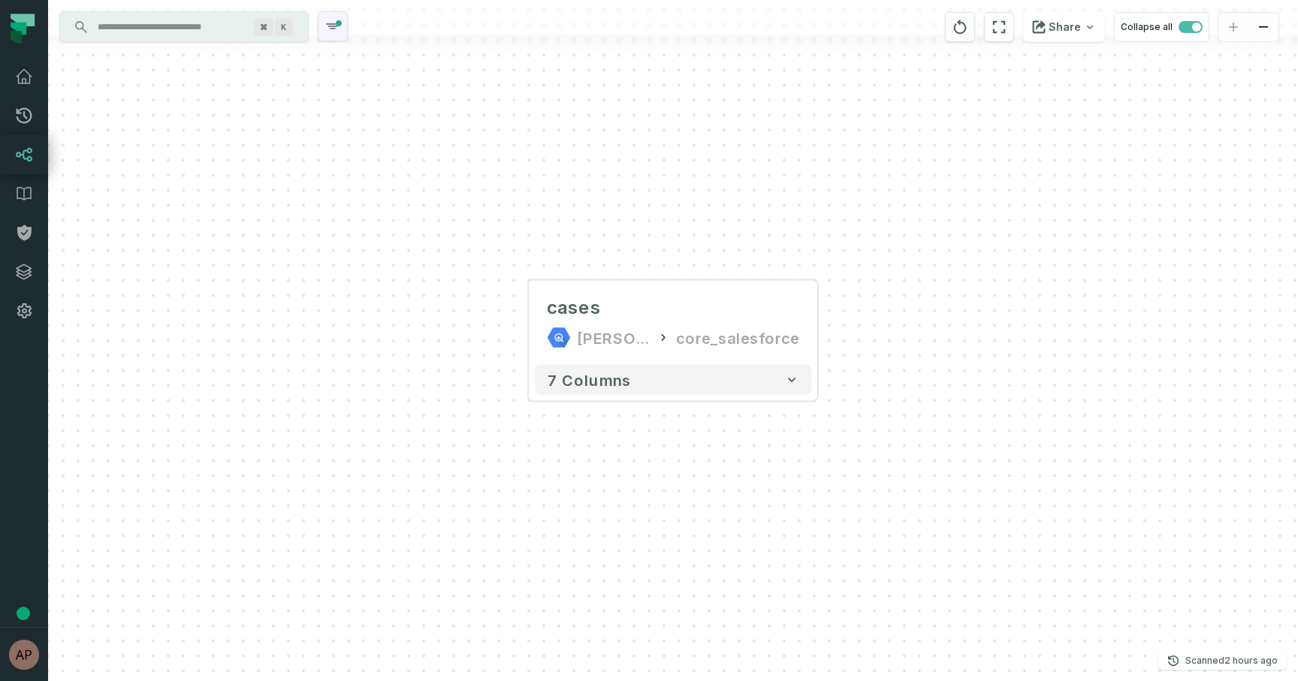
click at [336, 19] on icon "button" at bounding box center [333, 26] width 18 height 18
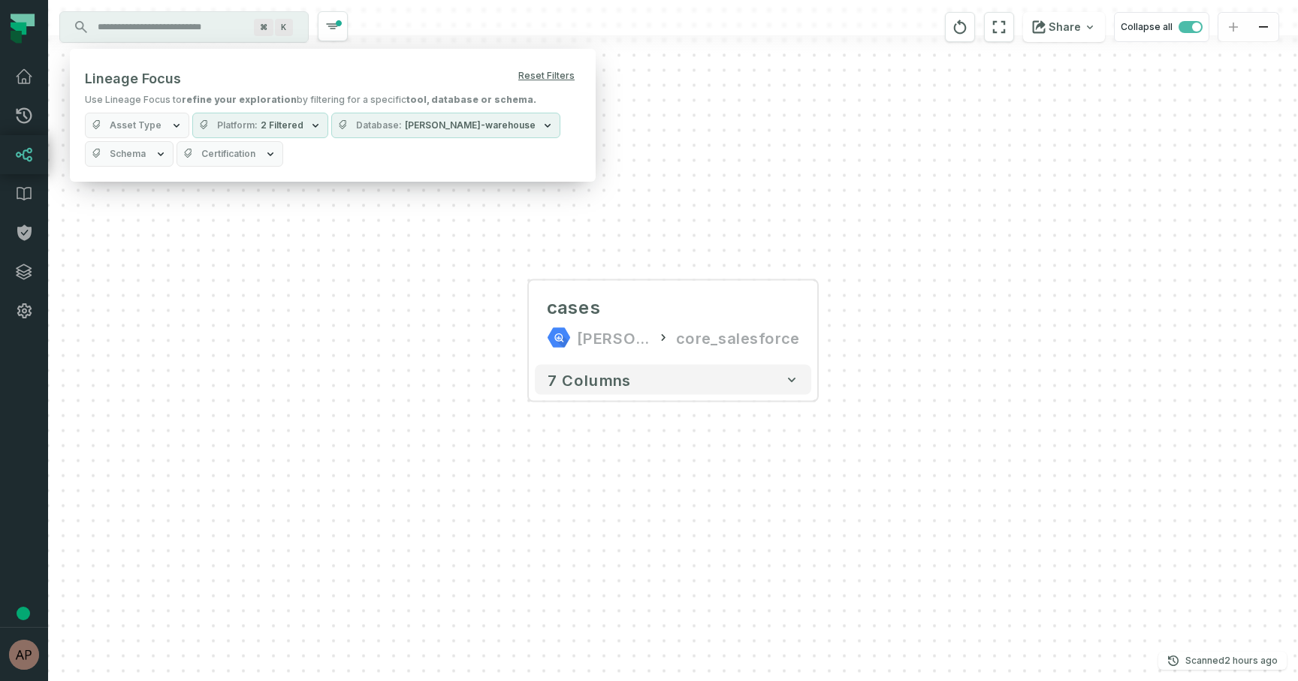
click at [156, 161] on button "Schema" at bounding box center [129, 154] width 89 height 26
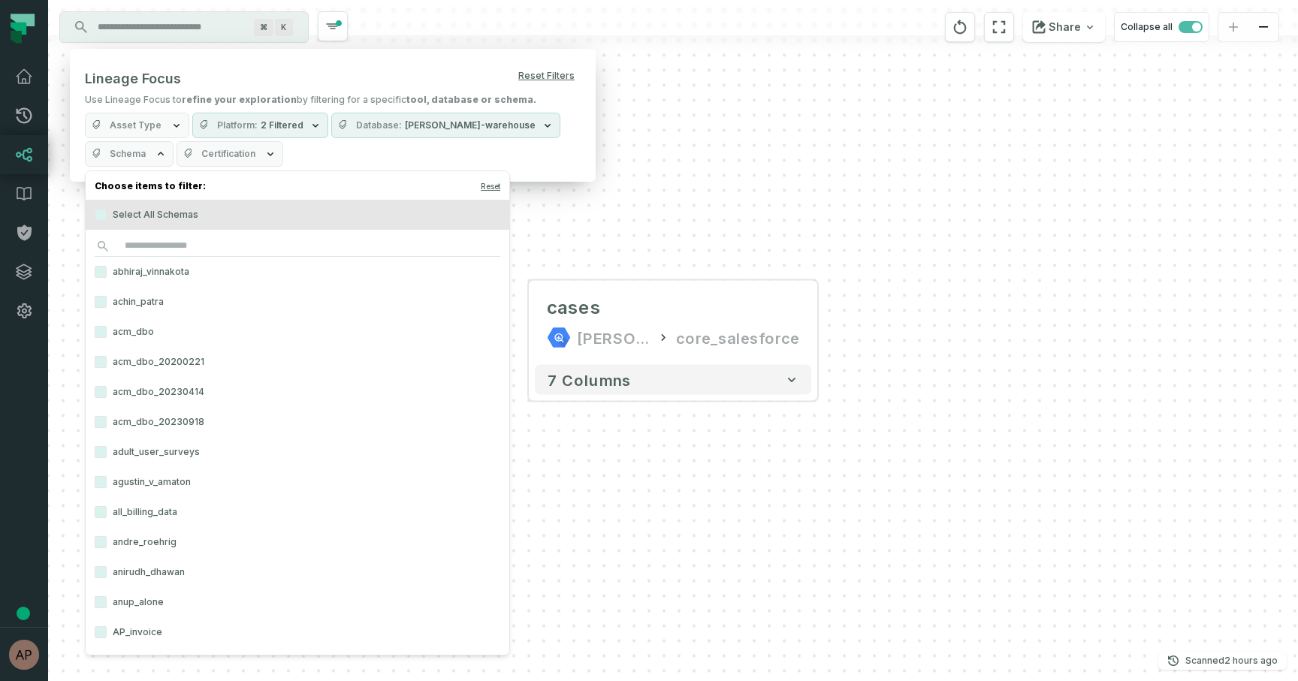
click at [615, 195] on div "cases juul-warehouse core_salesforce 7 columns" at bounding box center [673, 340] width 1250 height 681
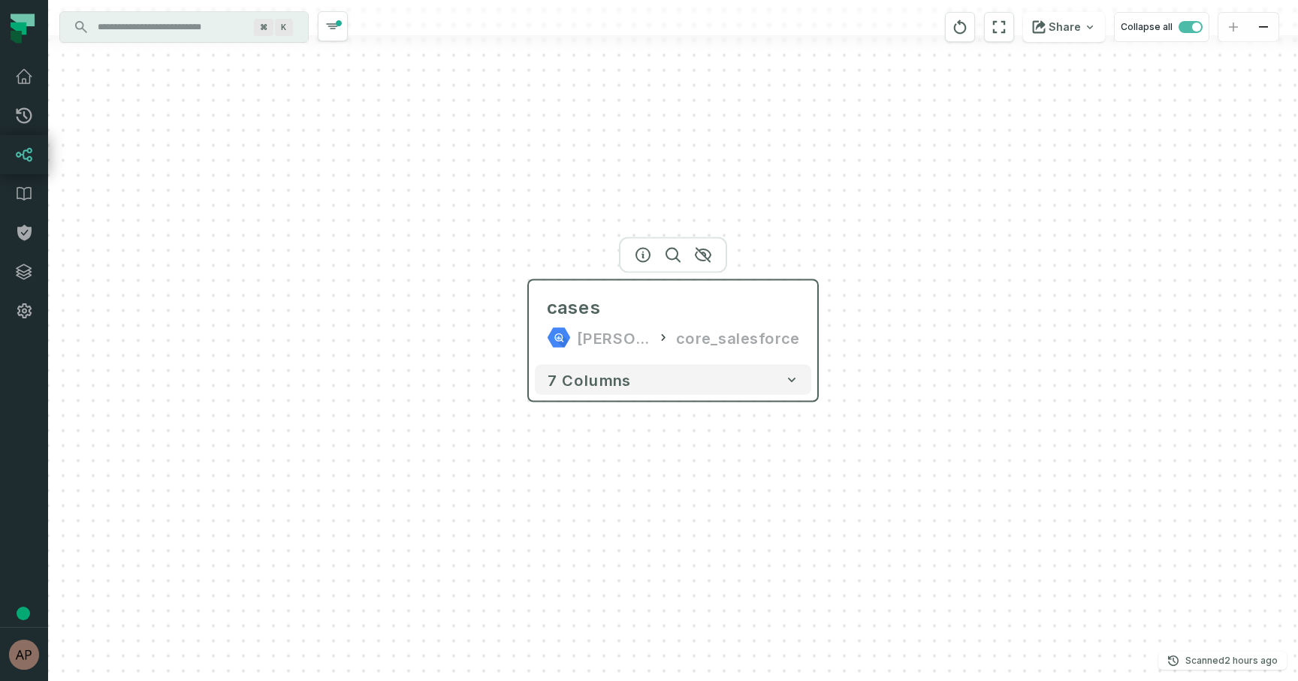
click at [810, 332] on div "cases [PERSON_NAME]-warehouse core_salesforce" at bounding box center [673, 323] width 276 height 72
click at [826, 266] on div "cases juul-warehouse core_salesforce 7 columns" at bounding box center [673, 340] width 1250 height 681
click at [701, 327] on div "core_salesforce" at bounding box center [737, 338] width 123 height 24
click at [326, 29] on icon "button" at bounding box center [333, 26] width 18 height 18
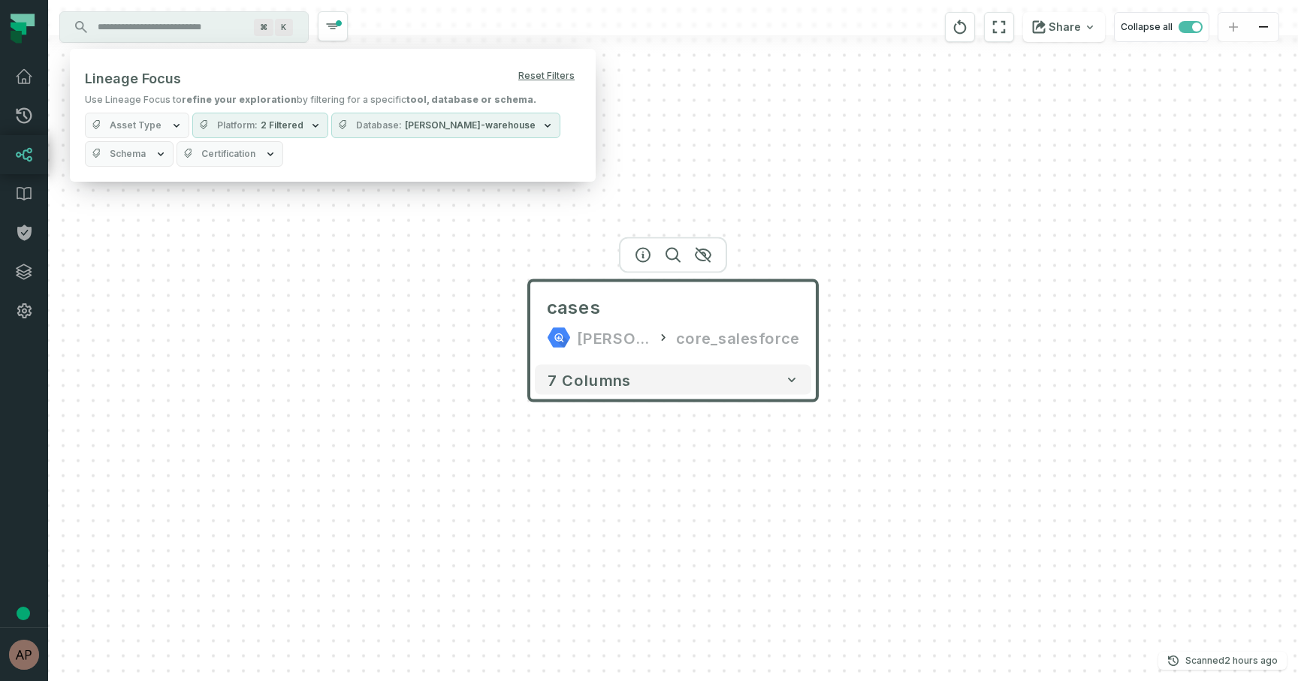
click at [285, 131] on span "2 Filtered" at bounding box center [282, 125] width 43 height 12
click at [204, 216] on button "Bigquery" at bounding box center [205, 216] width 12 height 12
click at [208, 276] on button "Tableau" at bounding box center [205, 276] width 12 height 12
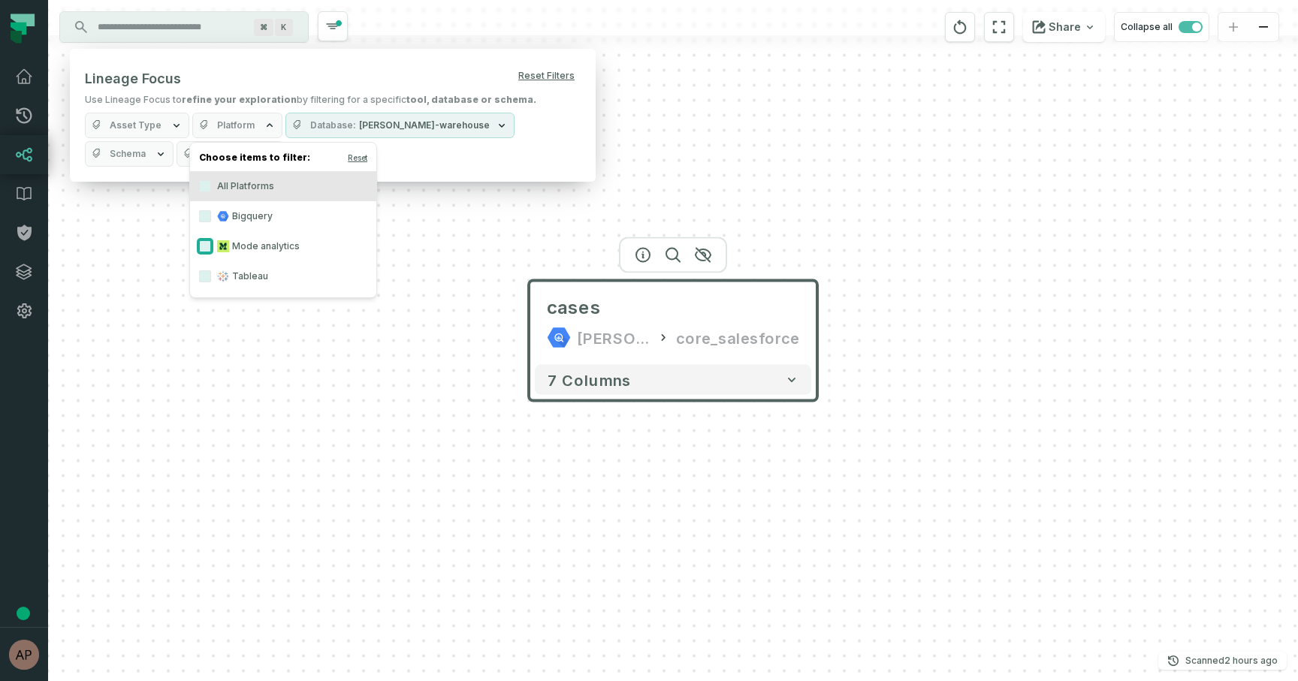
click at [204, 249] on button "Mode analytics" at bounding box center [205, 246] width 12 height 12
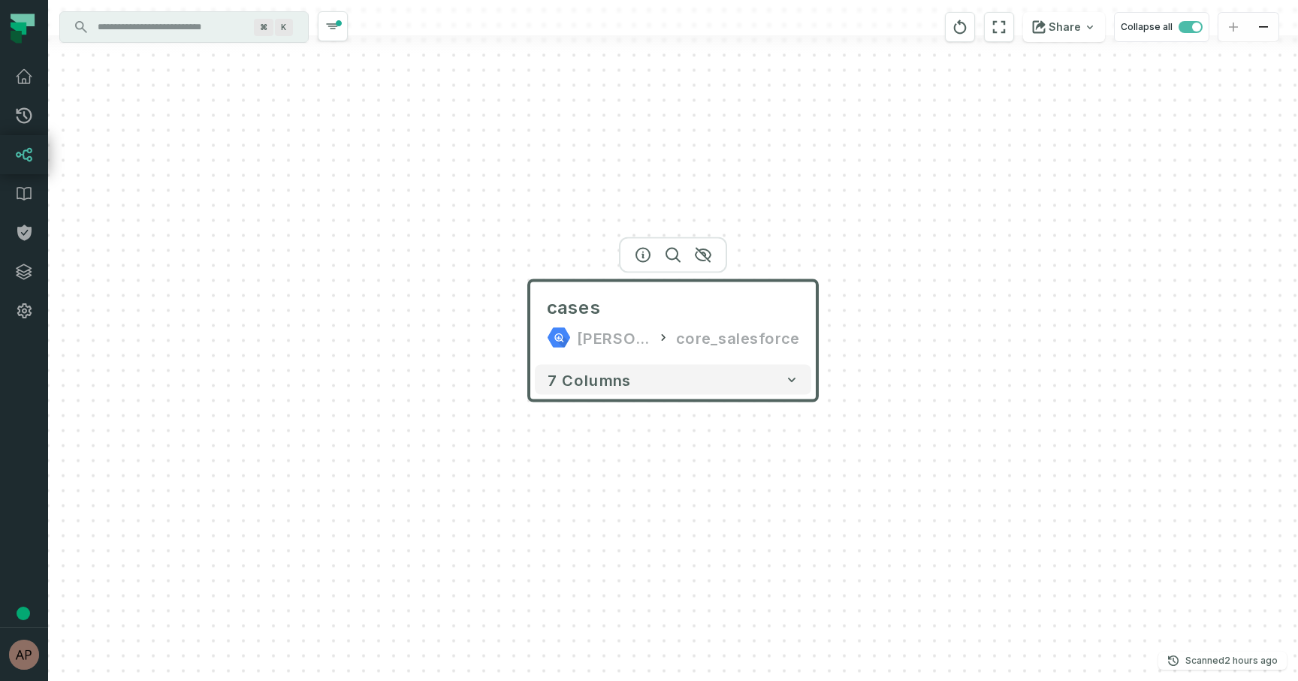
click at [433, 276] on div "cases juul-warehouse core_salesforce 7 columns" at bounding box center [673, 340] width 1250 height 681
click at [814, 322] on header "cases [PERSON_NAME]-warehouse core_salesforce" at bounding box center [673, 320] width 288 height 78
click at [330, 22] on icon "button" at bounding box center [333, 26] width 18 height 18
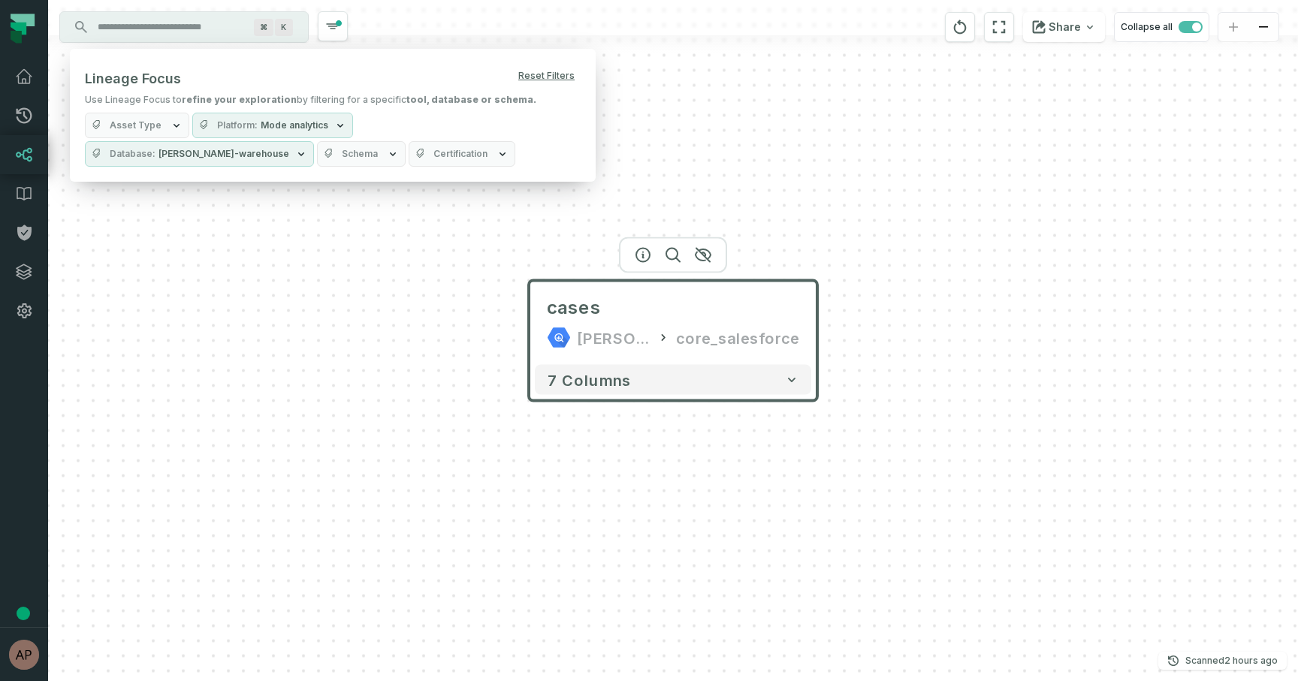
click at [279, 128] on span "Mode analytics" at bounding box center [295, 125] width 68 height 12
click at [204, 184] on button "All Platforms" at bounding box center [205, 186] width 12 height 12
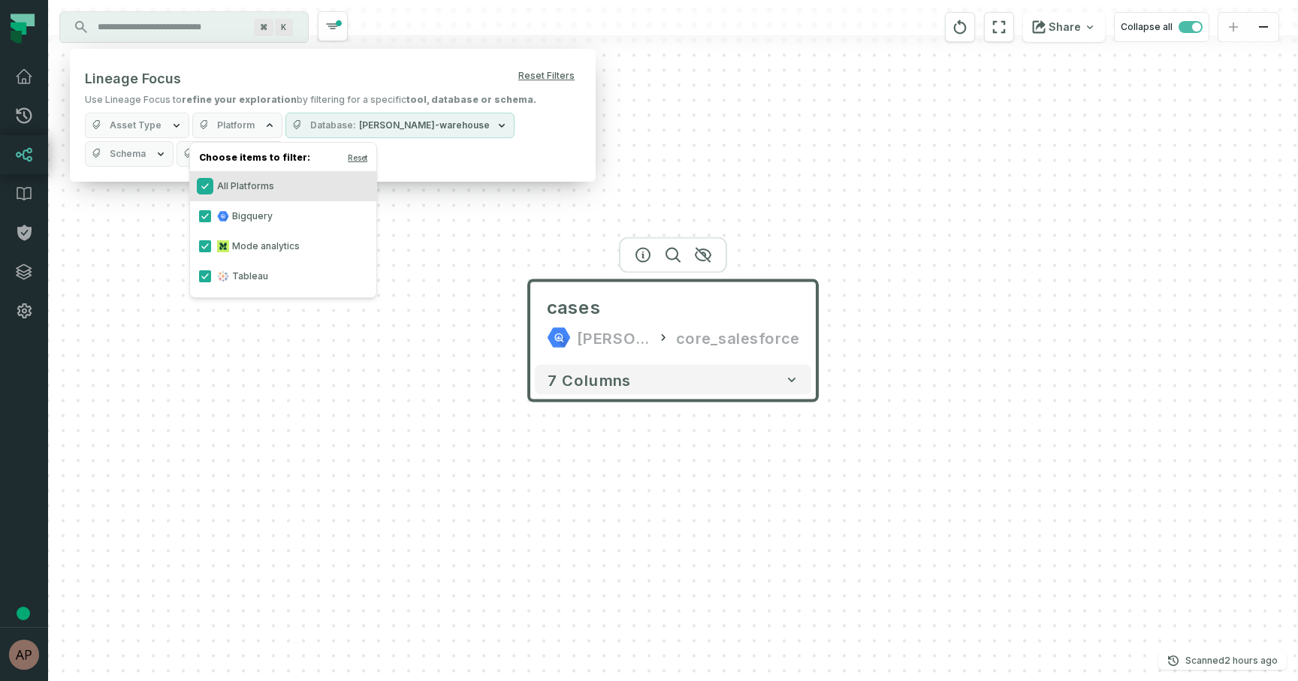
click at [207, 188] on button "All Platforms" at bounding box center [205, 186] width 12 height 12
click at [526, 236] on div "cases juul-warehouse core_salesforce 7 columns" at bounding box center [673, 340] width 1250 height 681
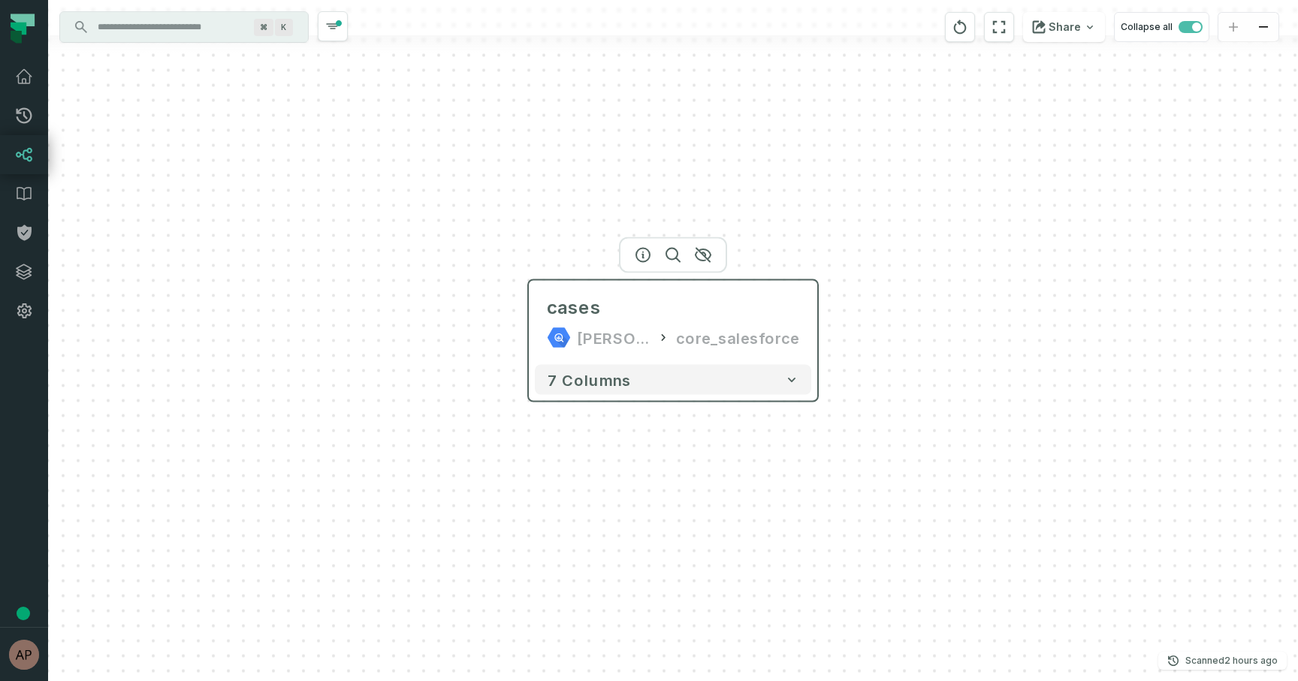
click at [797, 342] on div "core_salesforce" at bounding box center [737, 338] width 123 height 24
click at [671, 357] on div "cases [PERSON_NAME]-warehouse core_salesforce" at bounding box center [673, 323] width 276 height 72
click at [331, 29] on icon "button" at bounding box center [333, 26] width 18 height 18
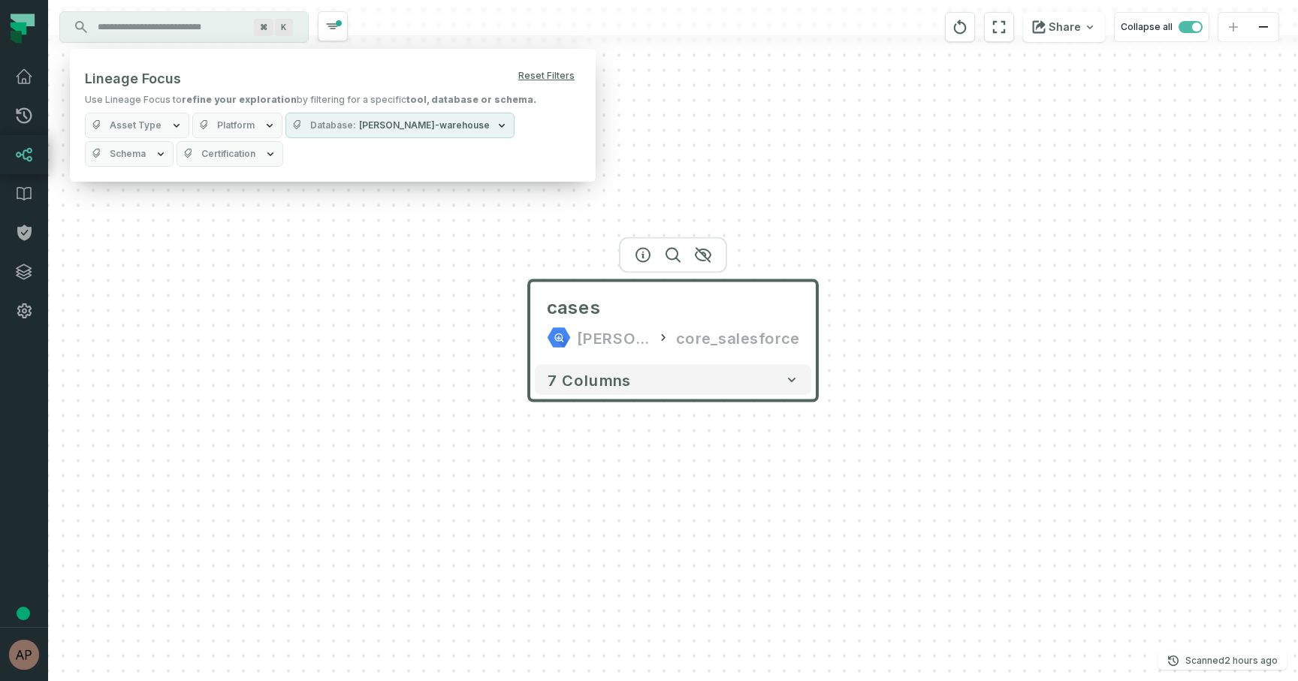
click at [385, 124] on span "[PERSON_NAME]-warehouse" at bounding box center [424, 125] width 131 height 12
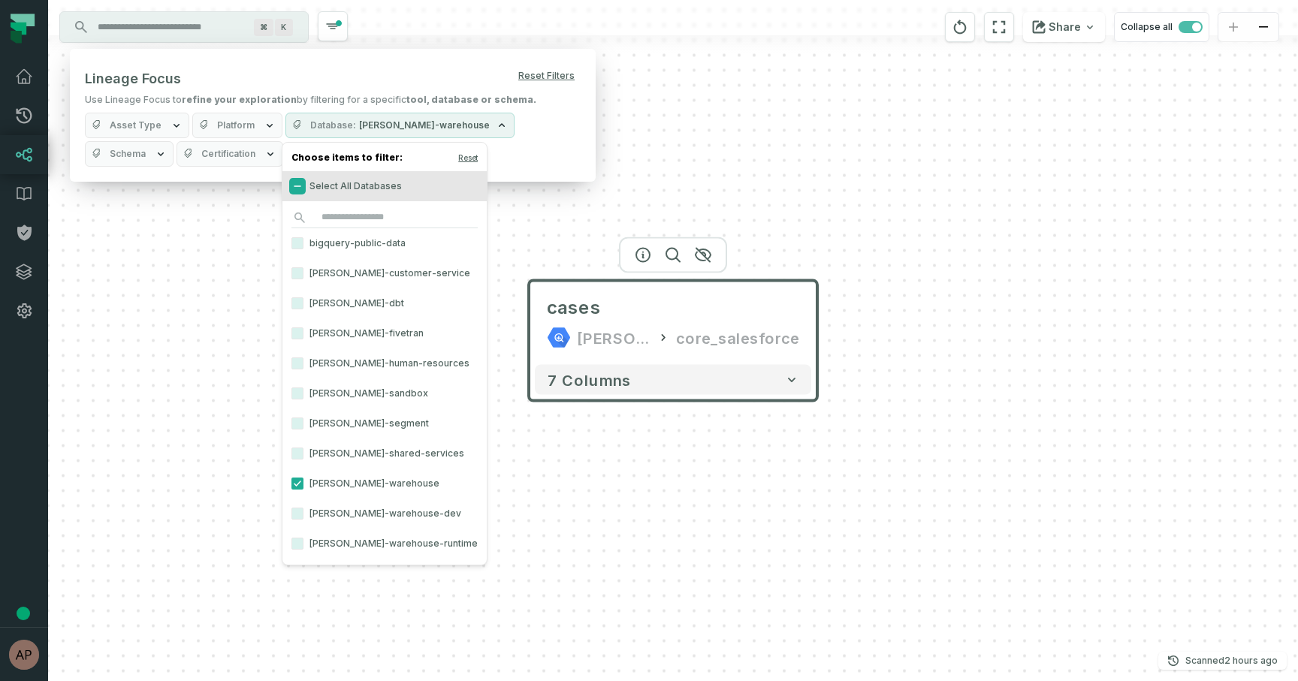
click at [300, 184] on button "Select All Databases" at bounding box center [297, 186] width 12 height 12
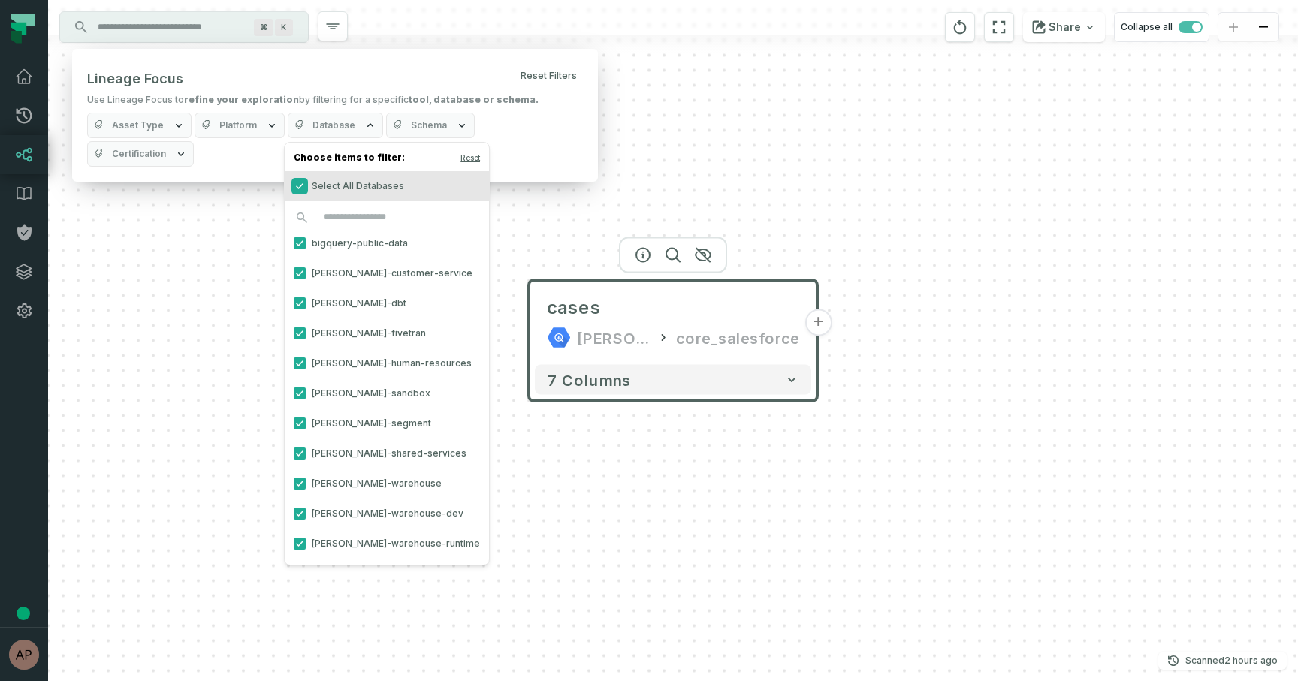
click at [300, 184] on button "Select All Databases" at bounding box center [300, 186] width 12 height 12
click at [302, 483] on button "[PERSON_NAME]-warehouse" at bounding box center [300, 484] width 12 height 12
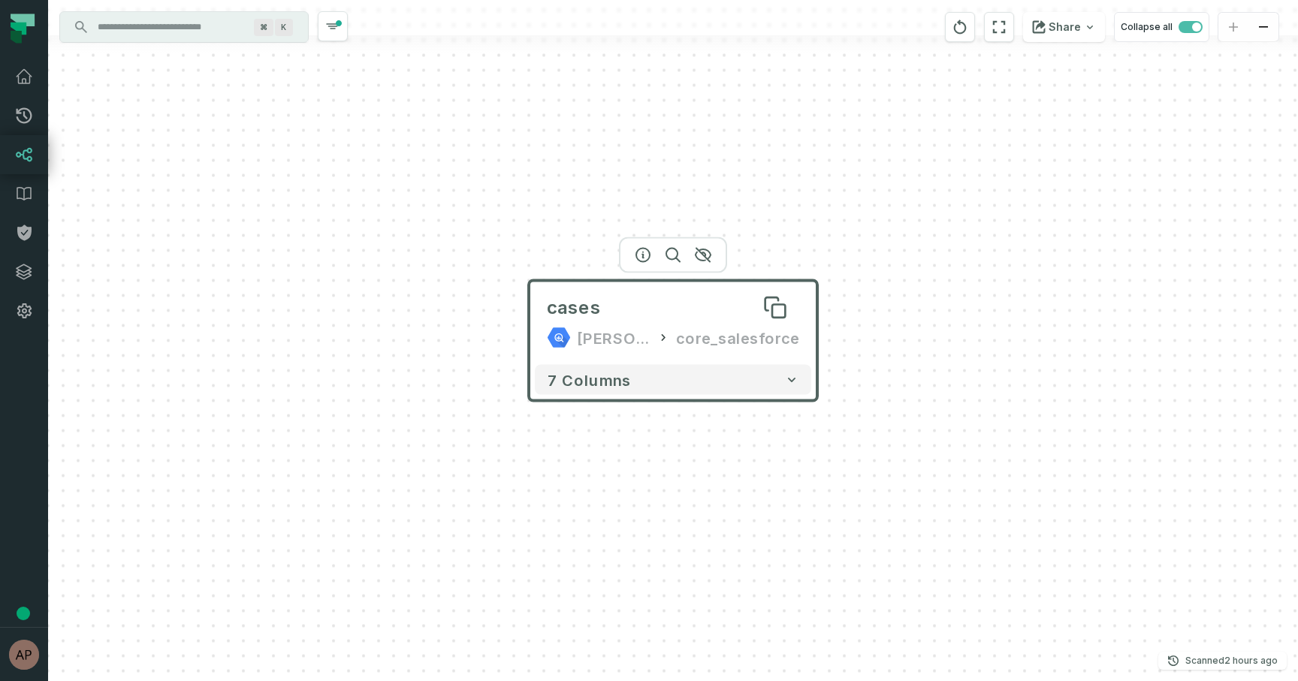
click at [739, 298] on div "cases" at bounding box center [673, 308] width 252 height 24
click at [684, 327] on div "core_salesforce" at bounding box center [737, 338] width 123 height 24
click at [335, 22] on icon "button" at bounding box center [333, 26] width 18 height 18
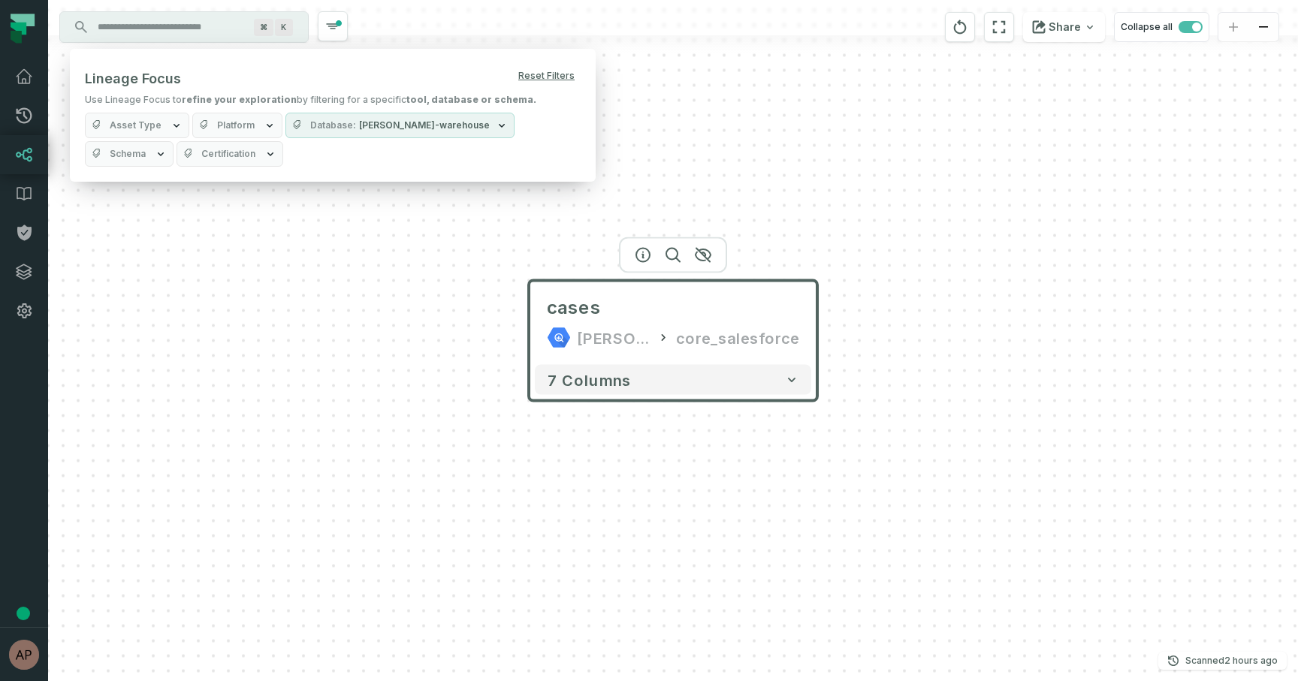
click at [403, 128] on span "[PERSON_NAME]-warehouse" at bounding box center [424, 125] width 131 height 12
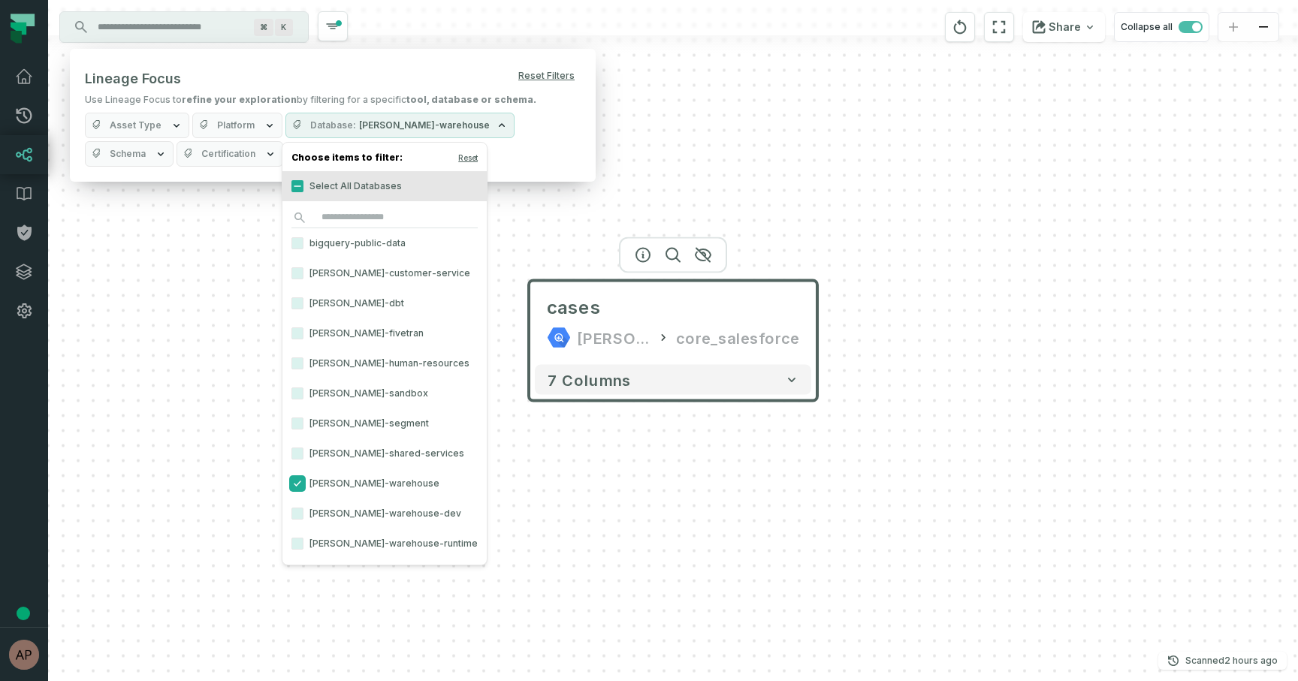
click at [294, 487] on button "[PERSON_NAME]-warehouse" at bounding box center [297, 484] width 12 height 12
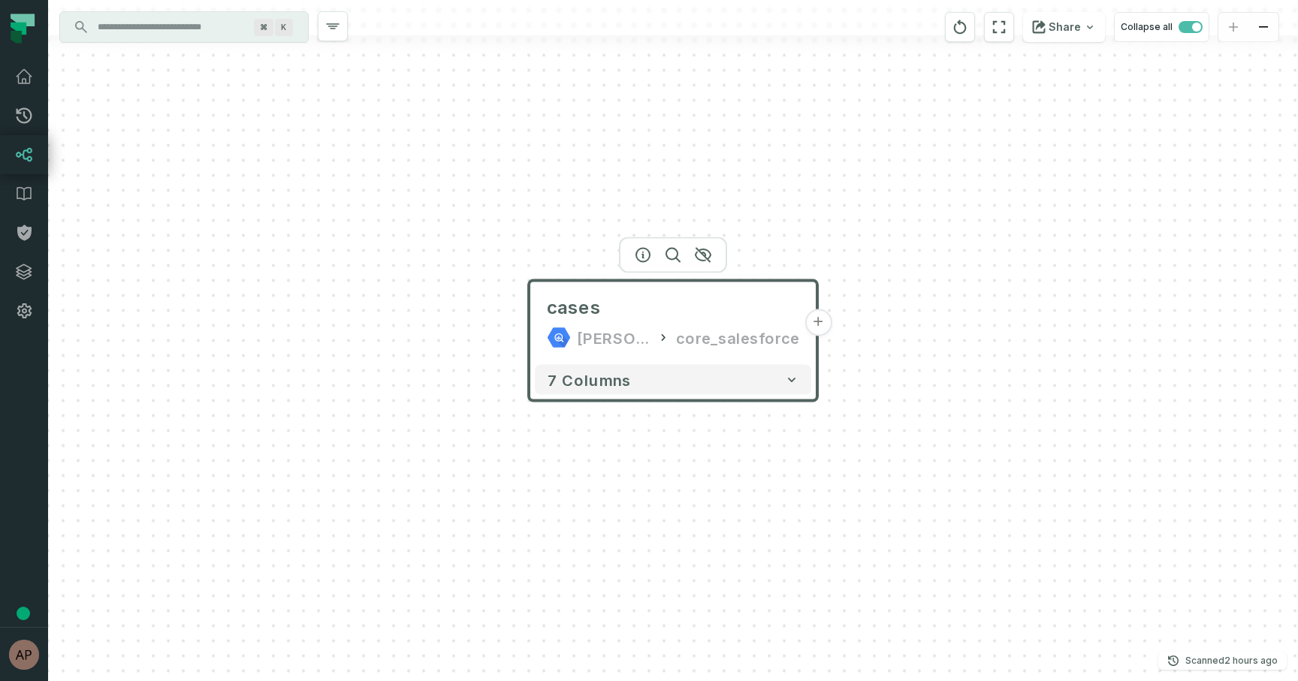
click at [927, 374] on div "cases [PERSON_NAME]-warehouse core_salesforce + 7 columns" at bounding box center [673, 340] width 1250 height 681
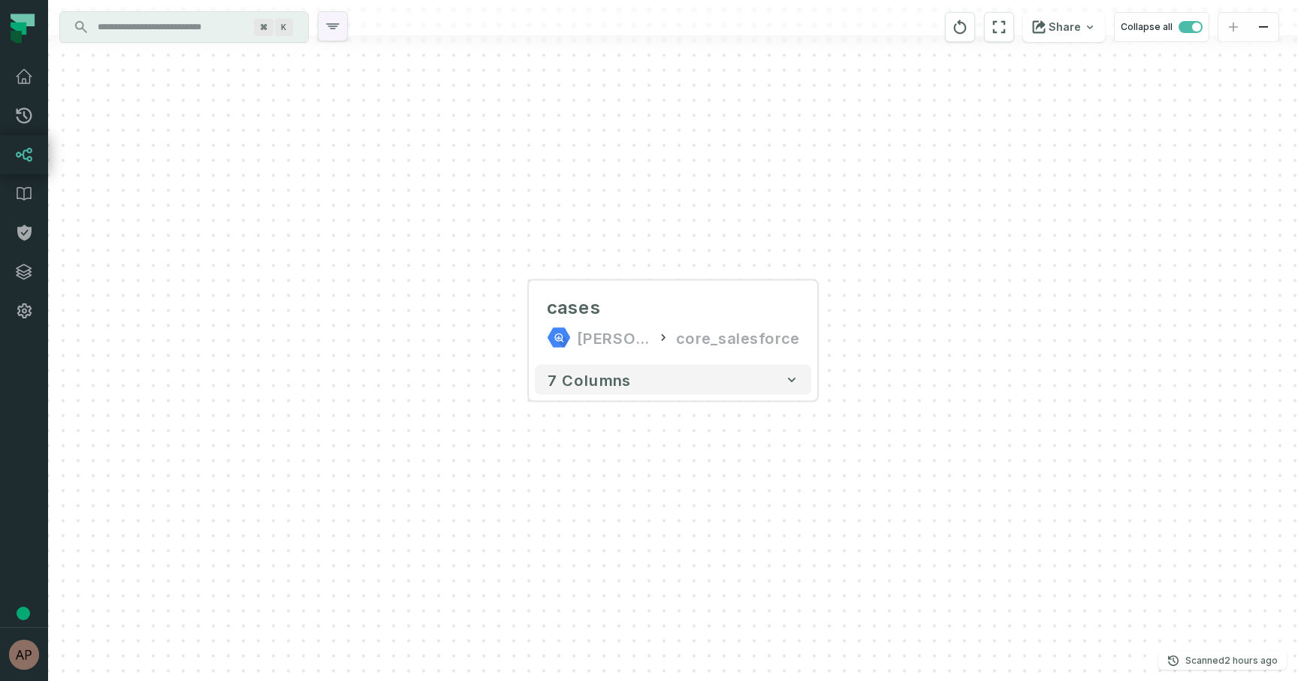
click at [345, 23] on button "button" at bounding box center [333, 26] width 30 height 30
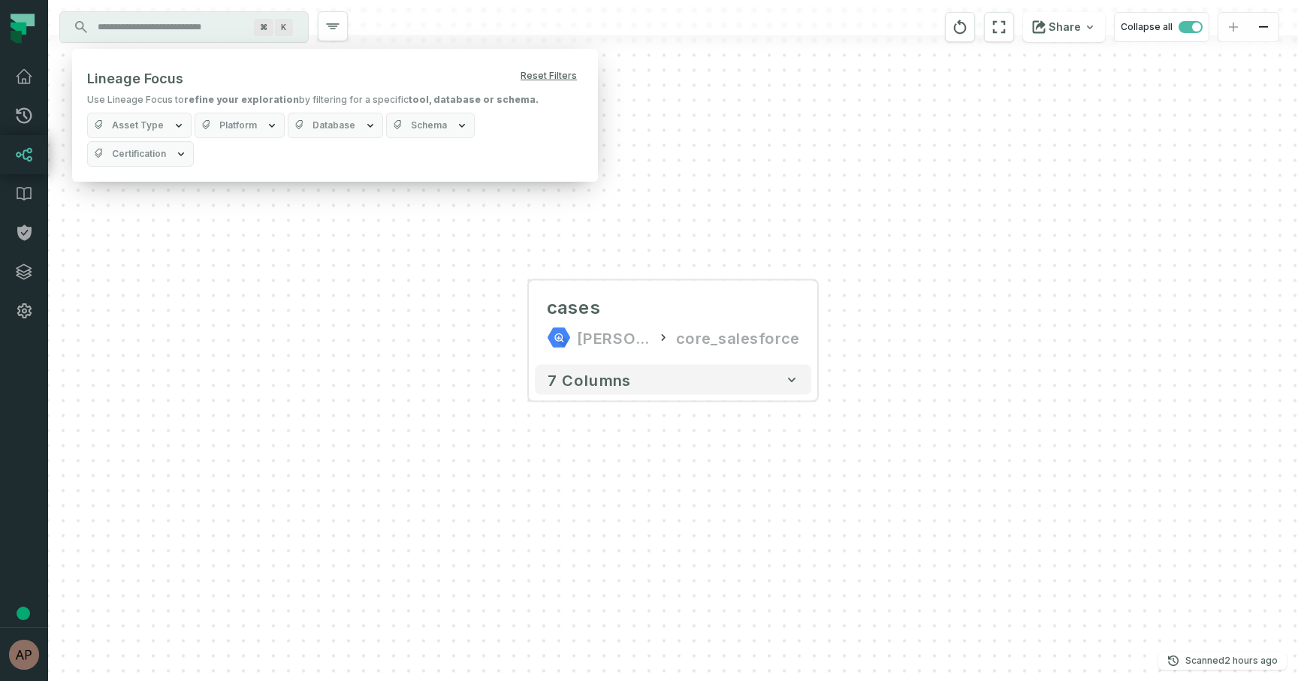
click at [255, 121] on button "Platform" at bounding box center [240, 126] width 90 height 26
click at [441, 127] on button "Schema" at bounding box center [430, 126] width 89 height 26
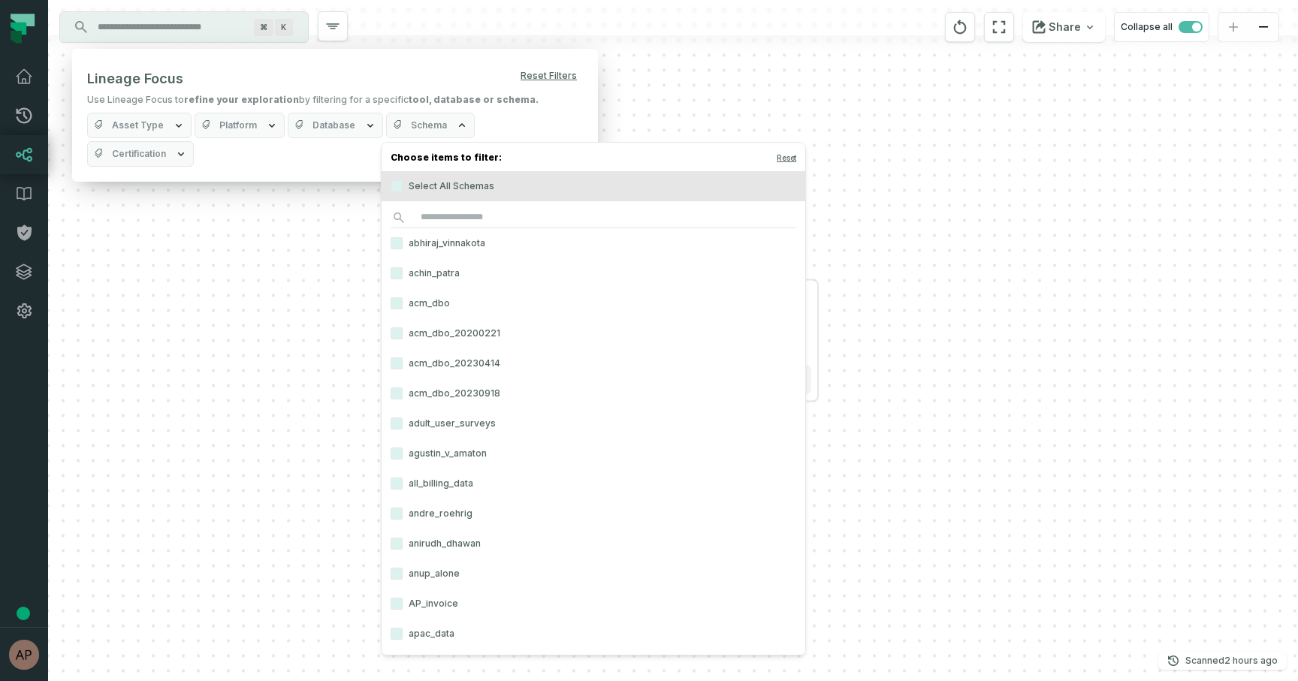
click at [344, 123] on span "Database" at bounding box center [333, 125] width 43 height 12
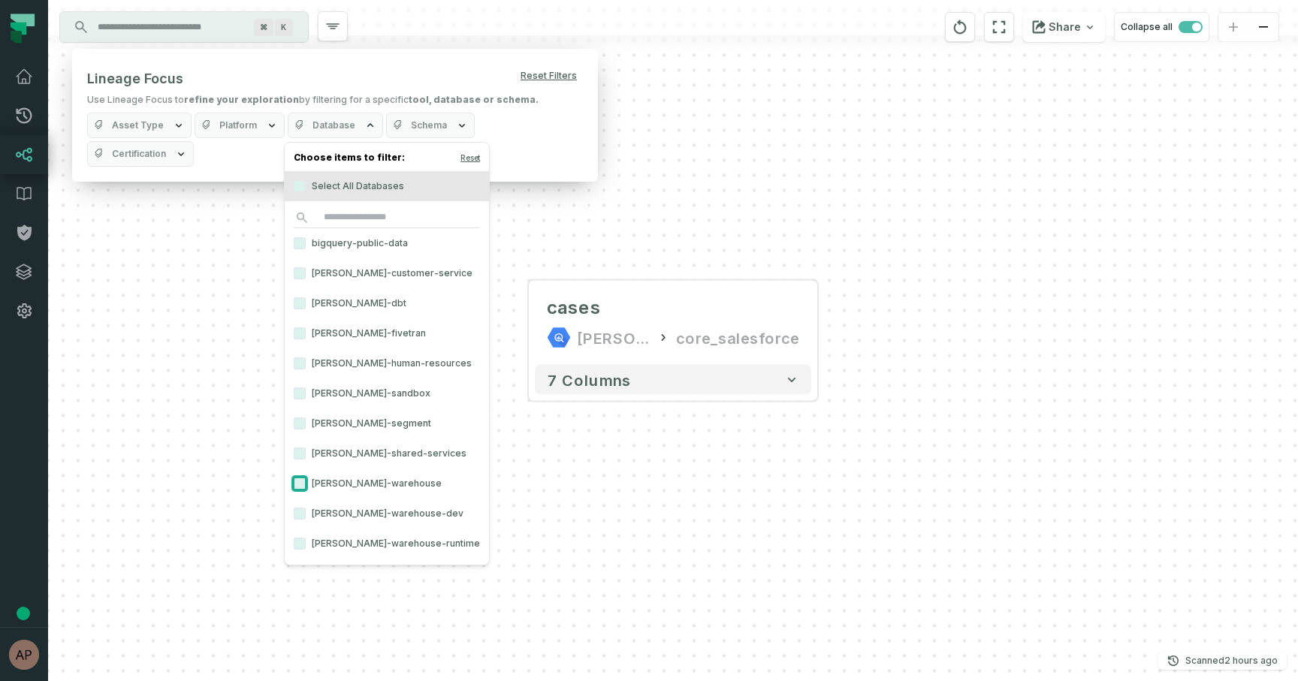
click at [298, 484] on button "[PERSON_NAME]-warehouse" at bounding box center [300, 484] width 12 height 12
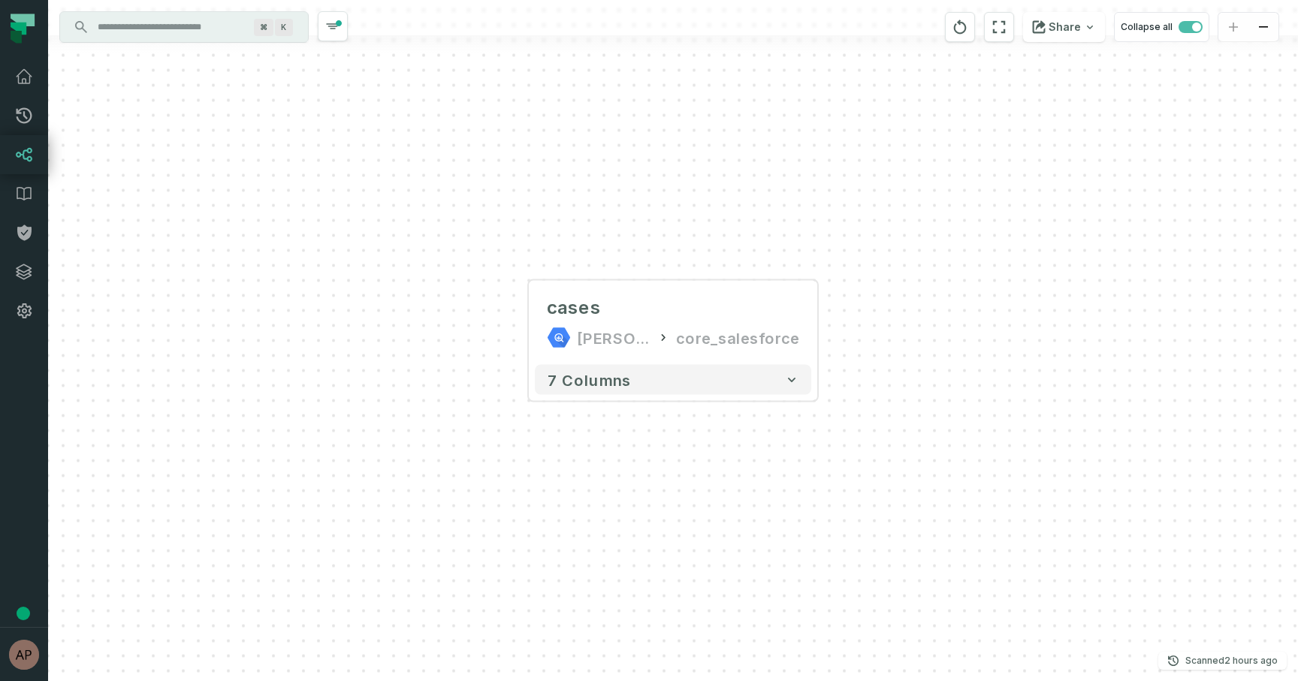
click at [599, 488] on div "cases juul-warehouse core_salesforce 7 columns" at bounding box center [673, 340] width 1250 height 681
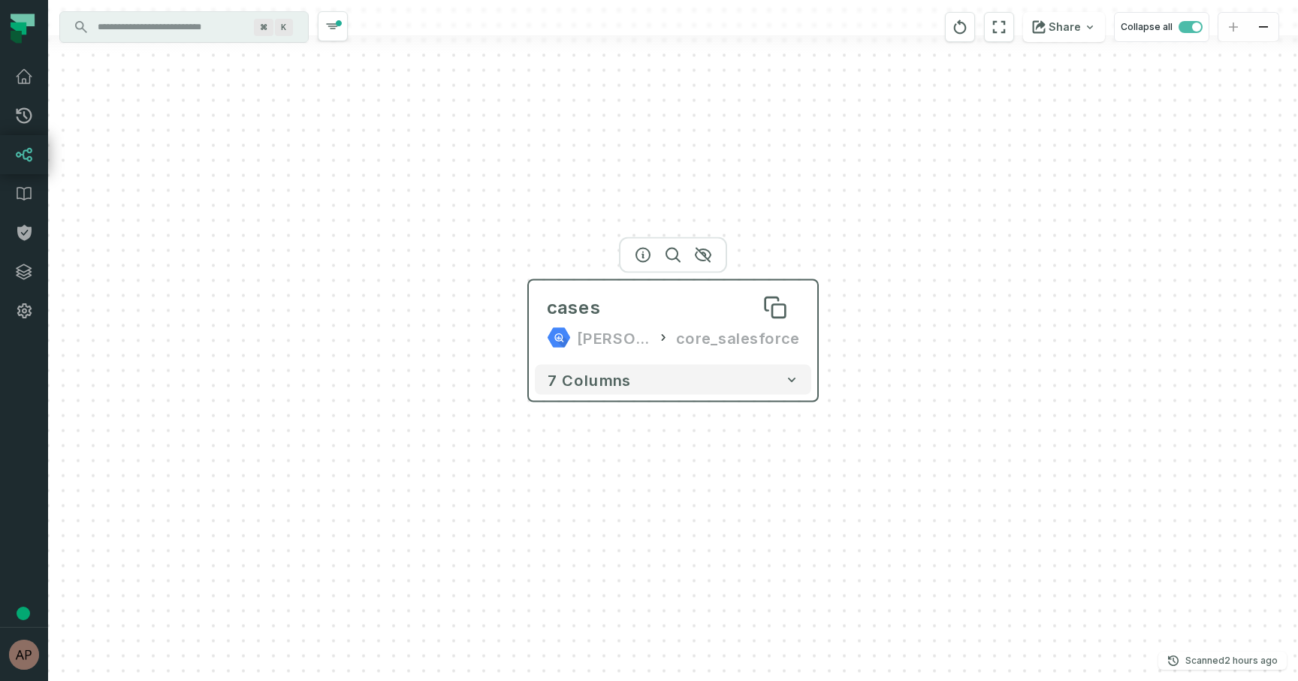
click at [794, 319] on button at bounding box center [775, 308] width 48 height 48
click at [655, 306] on div "cases" at bounding box center [673, 308] width 252 height 24
click at [680, 303] on div "cases" at bounding box center [673, 308] width 252 height 24
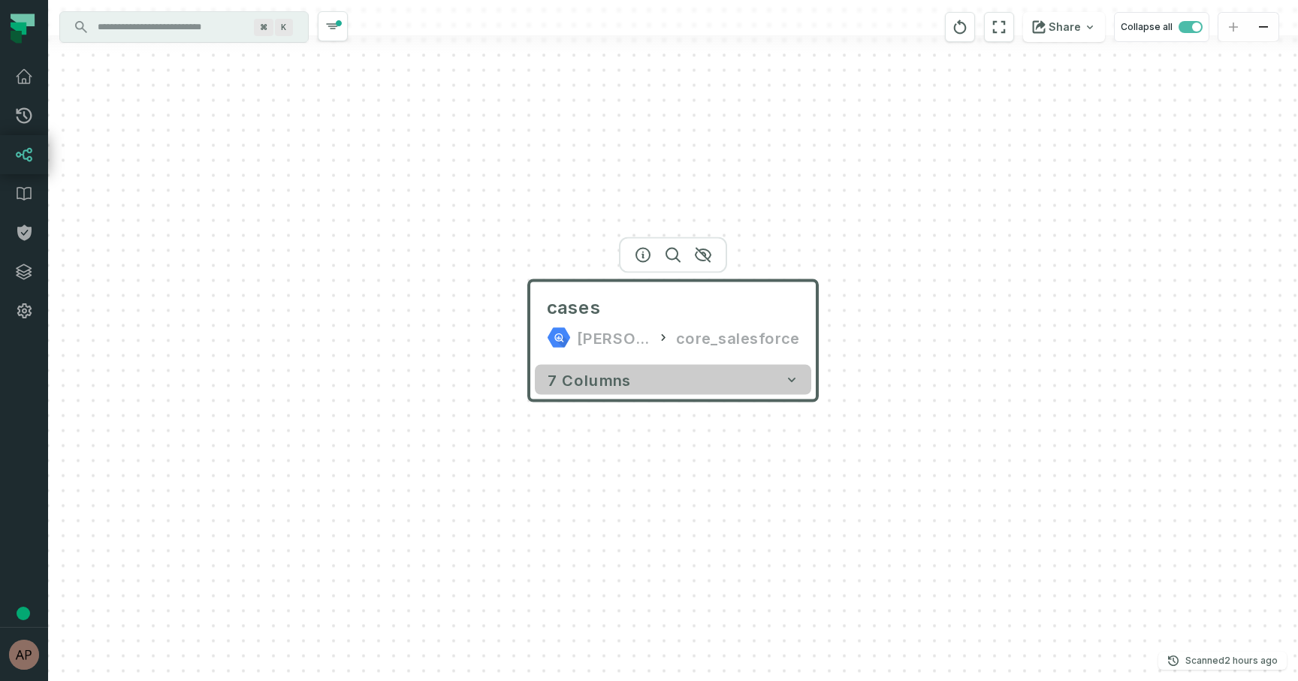
click at [674, 388] on button "7 columns" at bounding box center [673, 380] width 276 height 30
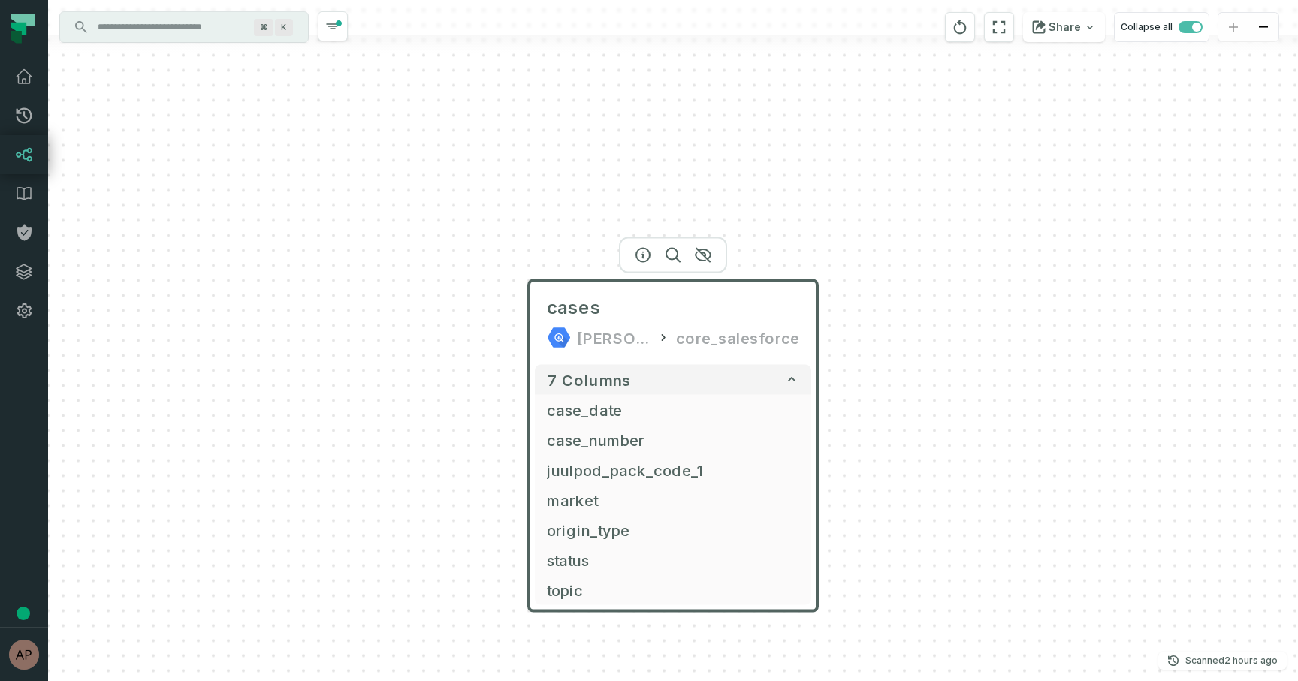
click at [764, 333] on div "core_salesforce" at bounding box center [737, 338] width 123 height 24
click at [333, 29] on icon "button" at bounding box center [333, 26] width 12 height 5
click at [680, 324] on div "cases [PERSON_NAME]-warehouse core_salesforce" at bounding box center [673, 323] width 276 height 72
click at [333, 22] on icon "button" at bounding box center [333, 26] width 18 height 18
click at [25, 121] on icon at bounding box center [24, 116] width 18 height 18
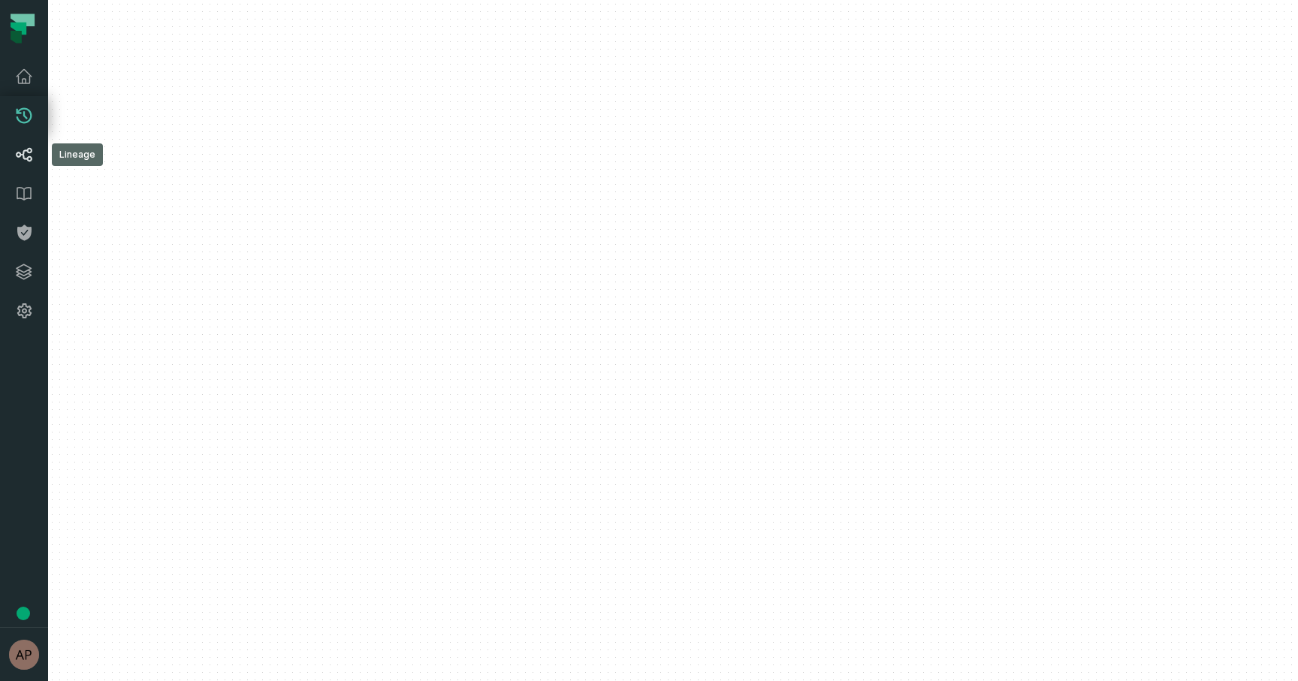
click at [25, 152] on icon at bounding box center [24, 155] width 18 height 18
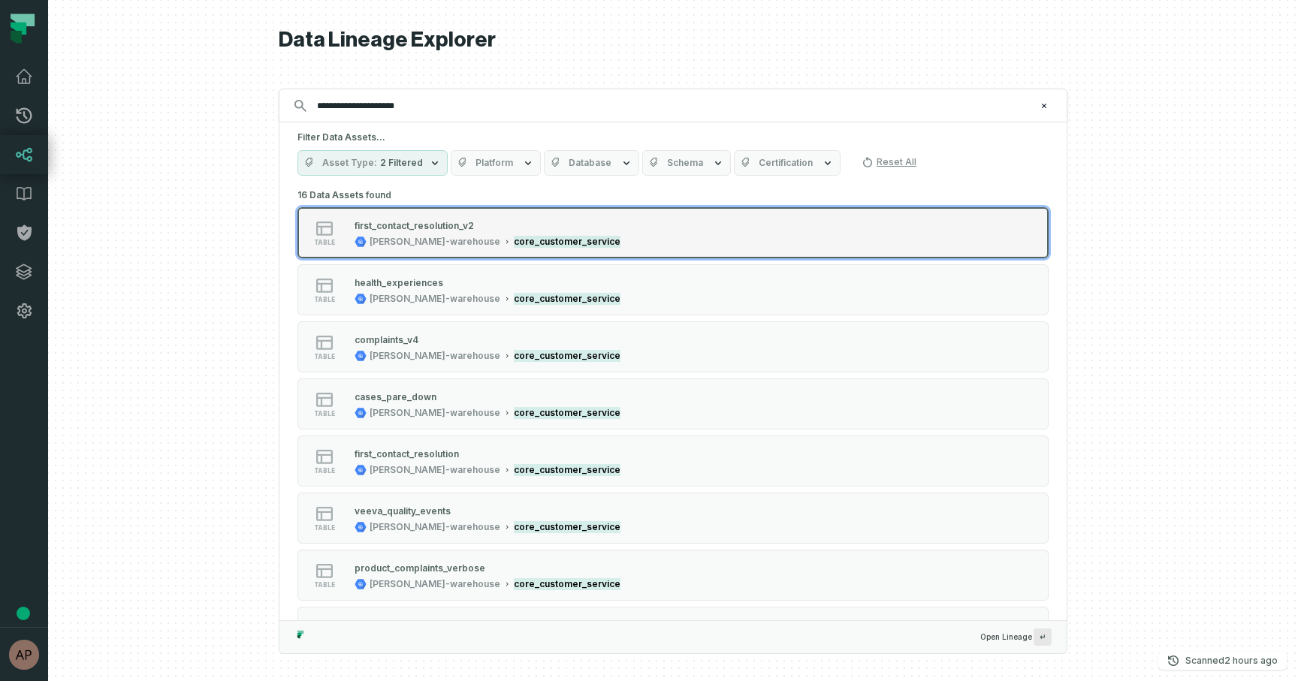
type input "**********"
click at [514, 244] on mark "core_customer_service" at bounding box center [567, 242] width 107 height 12
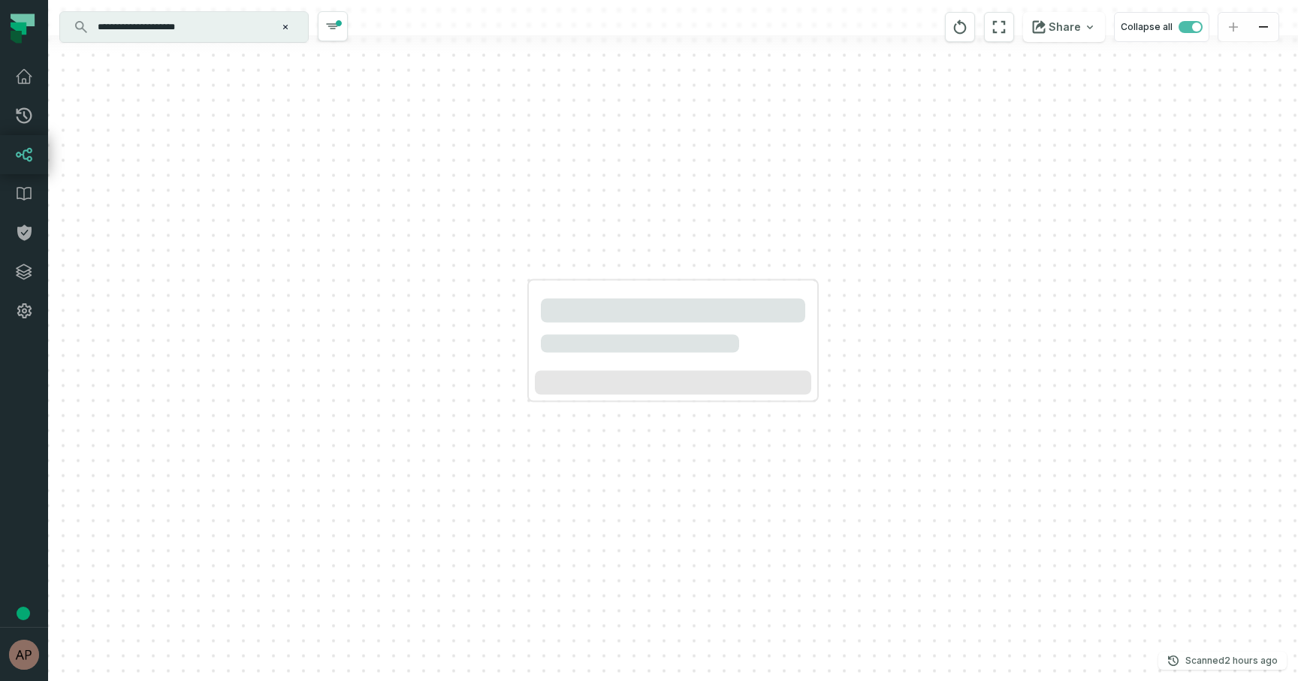
click at [499, 244] on div at bounding box center [673, 340] width 1250 height 681
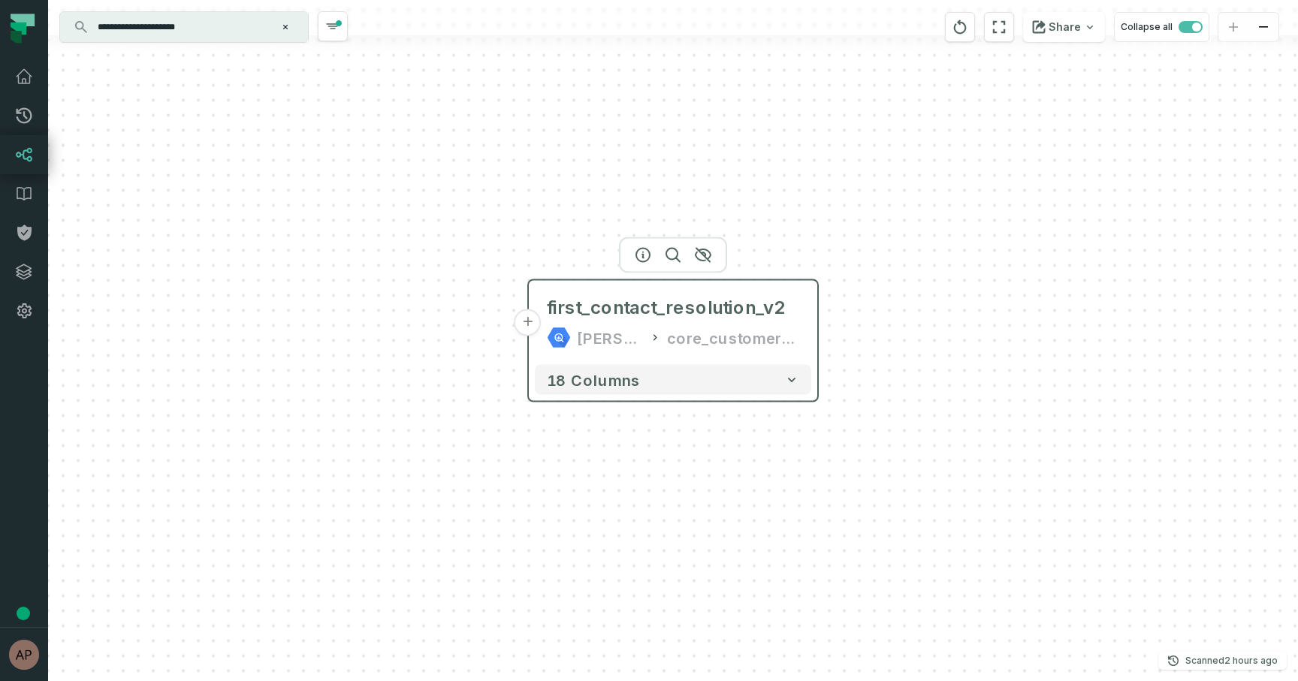
click at [762, 341] on div "core_customer_service" at bounding box center [733, 338] width 132 height 24
click at [530, 324] on button "+" at bounding box center [527, 322] width 27 height 27
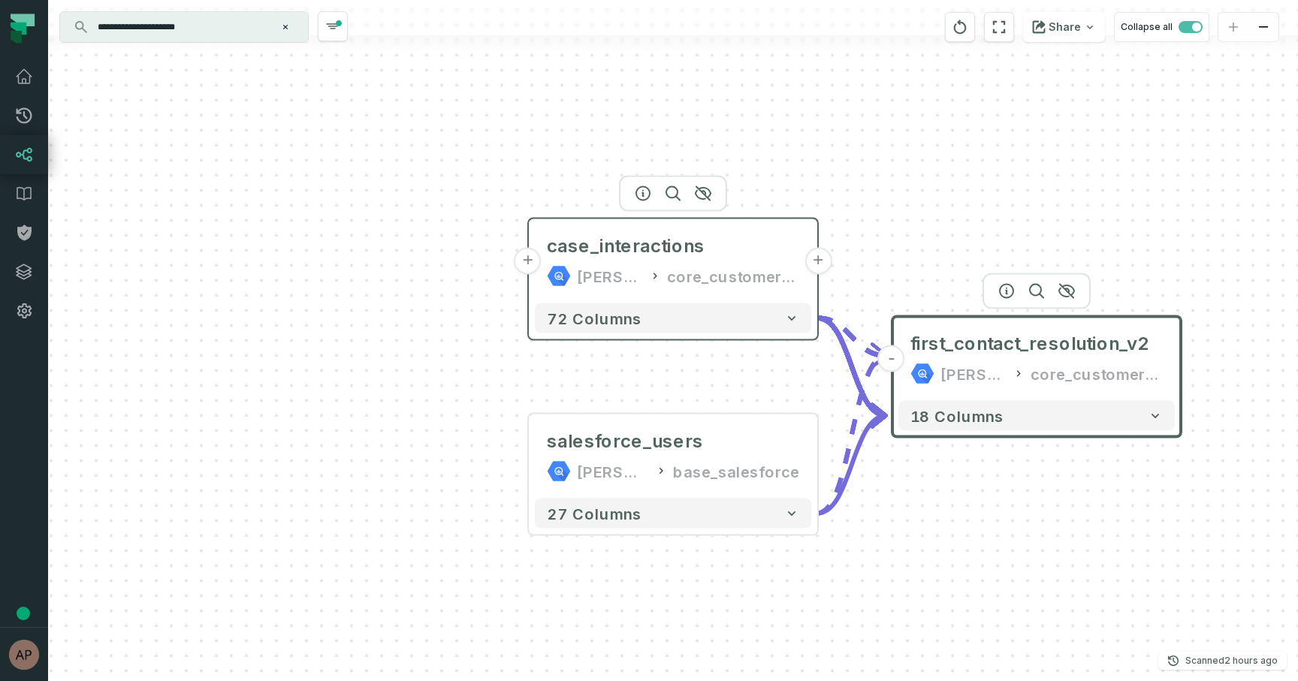
click at [526, 258] on button "+" at bounding box center [527, 261] width 27 height 27
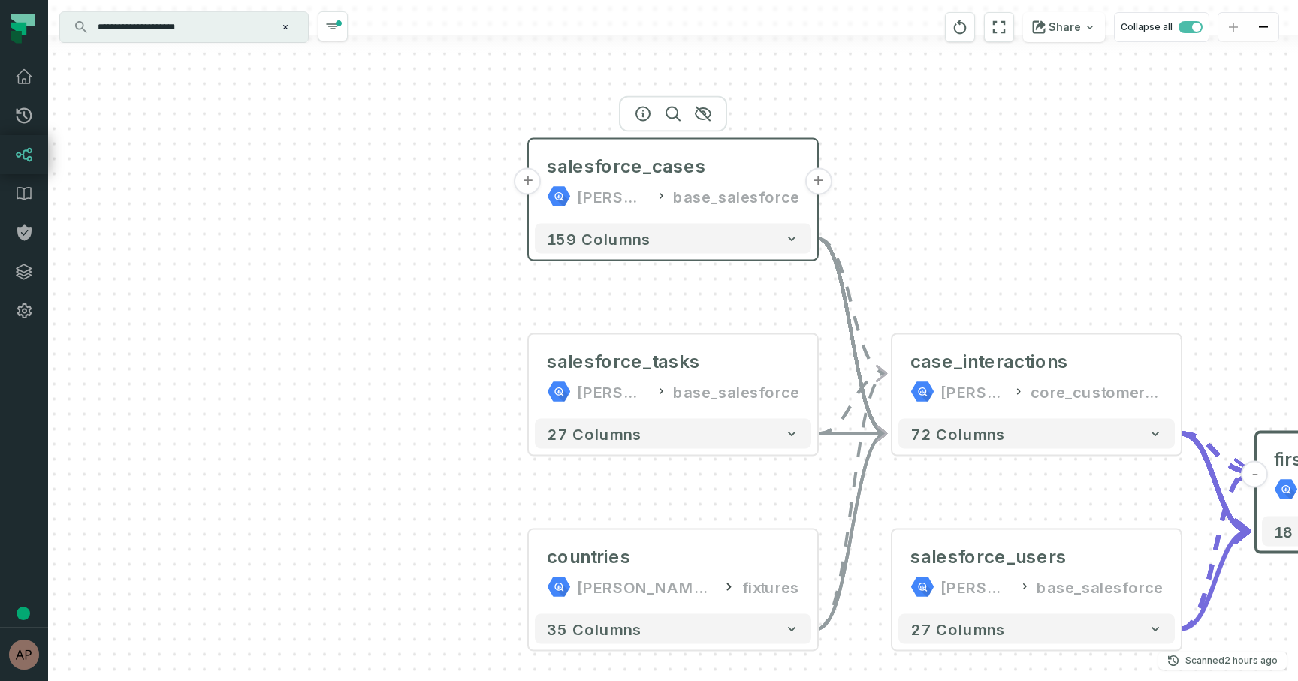
click at [533, 186] on button "+" at bounding box center [527, 181] width 27 height 27
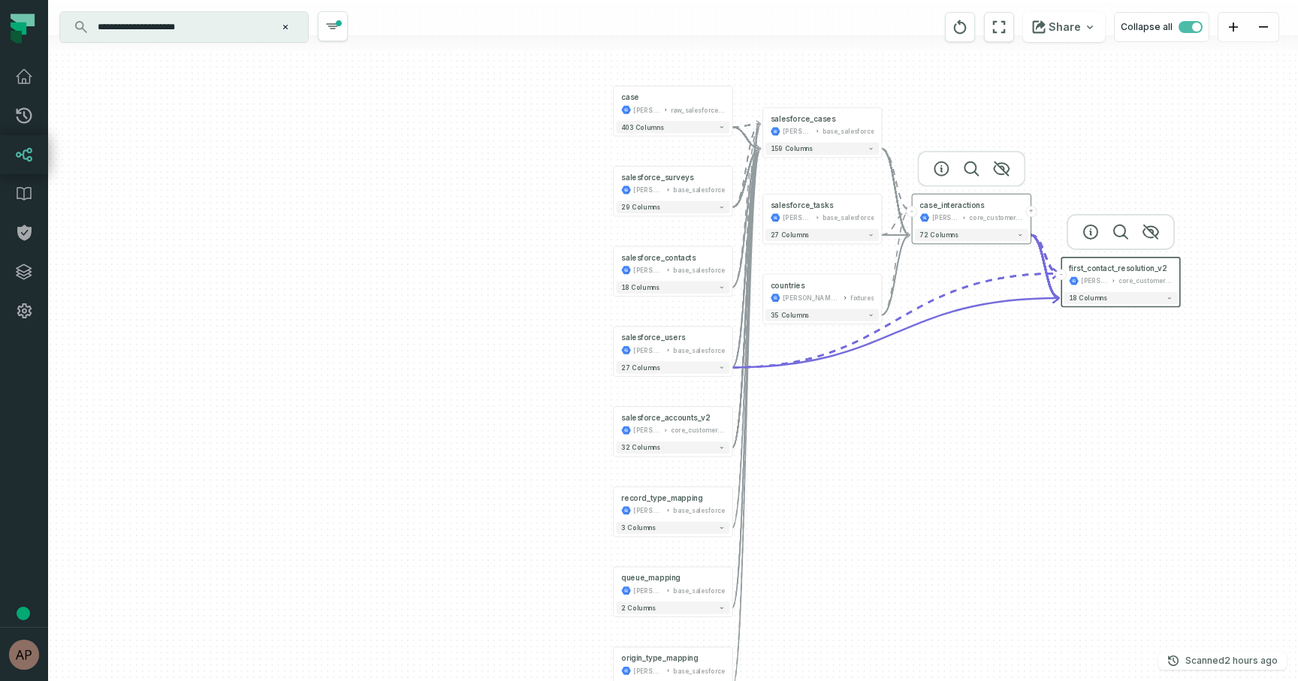
click at [912, 213] on button "-" at bounding box center [911, 211] width 11 height 11
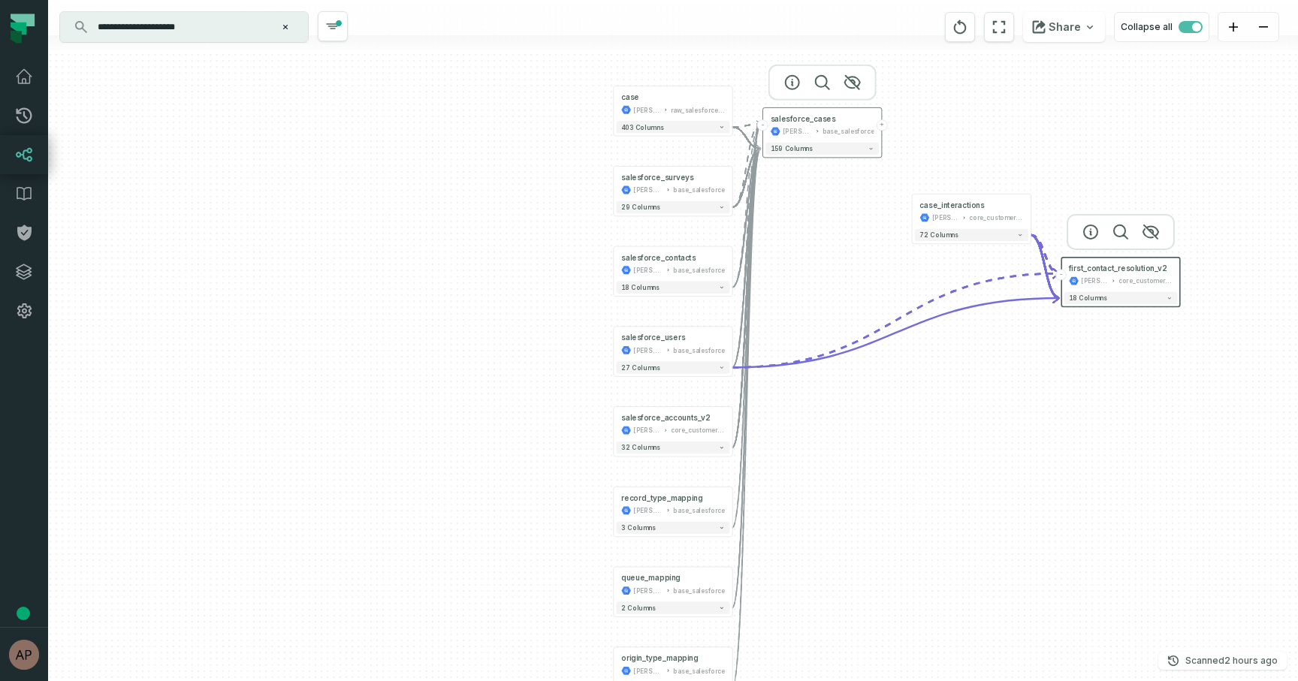
click at [766, 128] on button "-" at bounding box center [762, 124] width 11 height 11
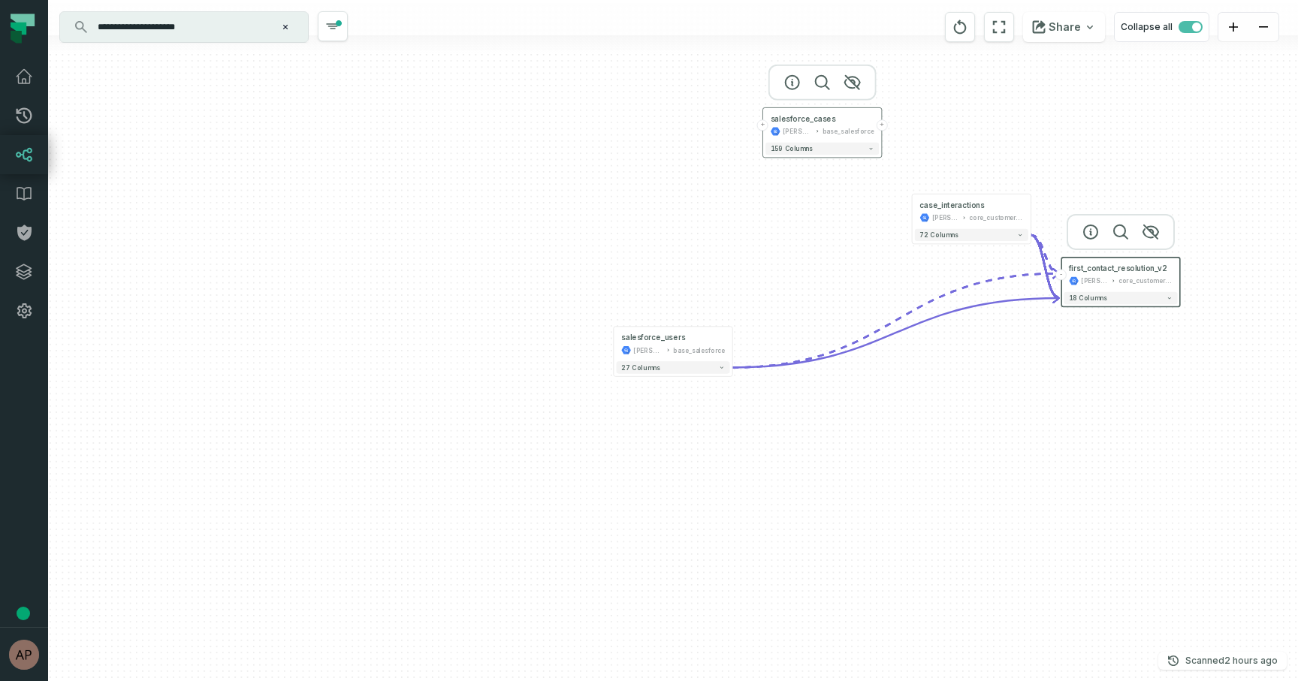
click at [831, 136] on div "base_salesforce" at bounding box center [848, 131] width 52 height 10
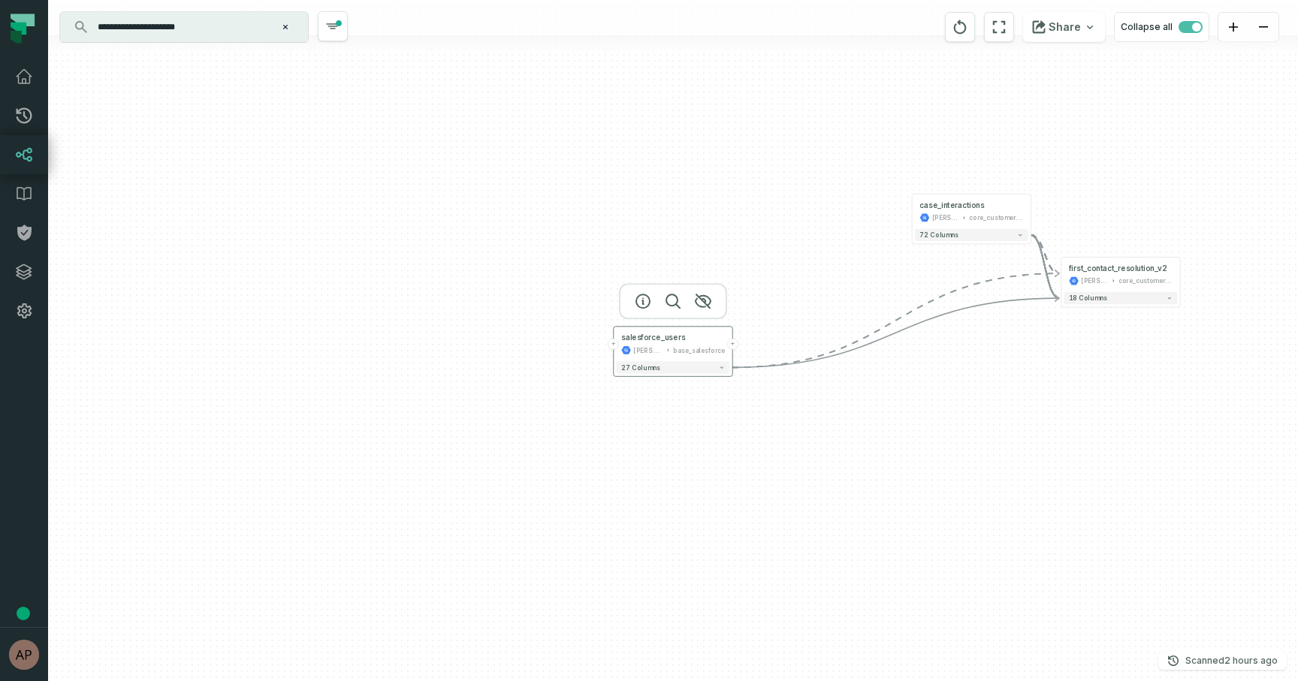
click at [716, 349] on div "base_salesforce" at bounding box center [699, 350] width 52 height 10
click at [987, 216] on div "core_customer_service" at bounding box center [996, 218] width 54 height 10
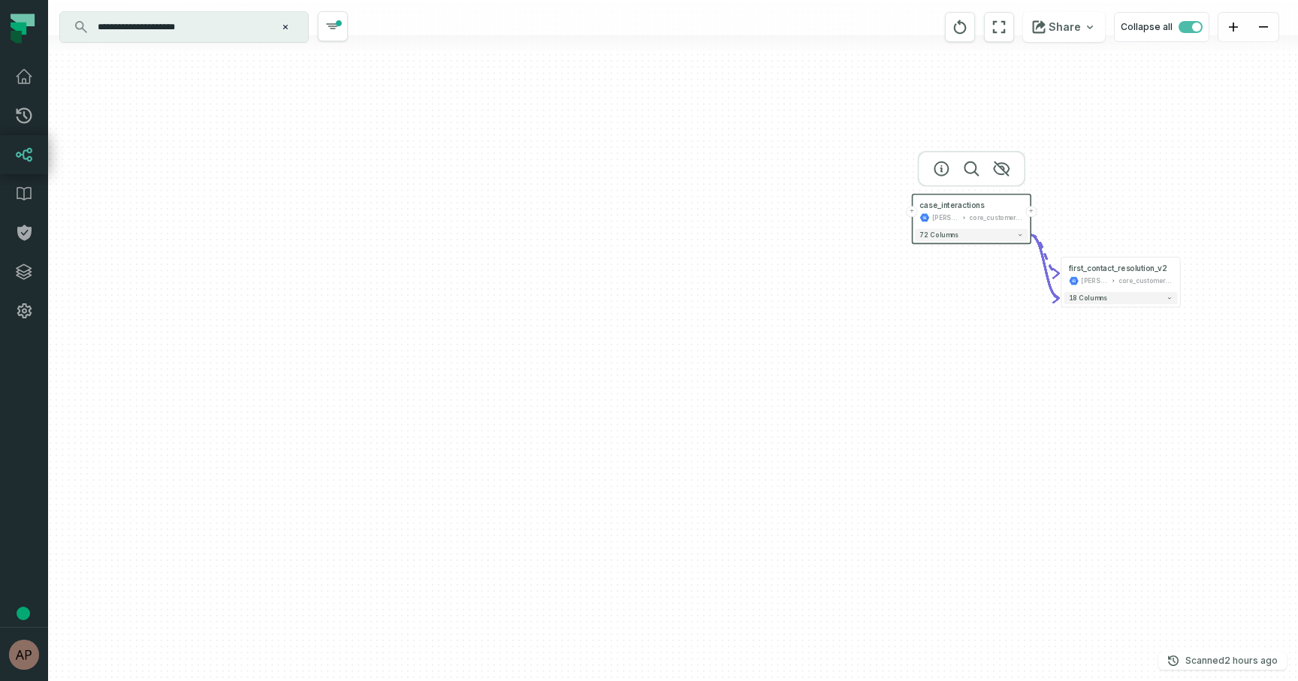
click at [1032, 213] on button "+" at bounding box center [1030, 211] width 11 height 11
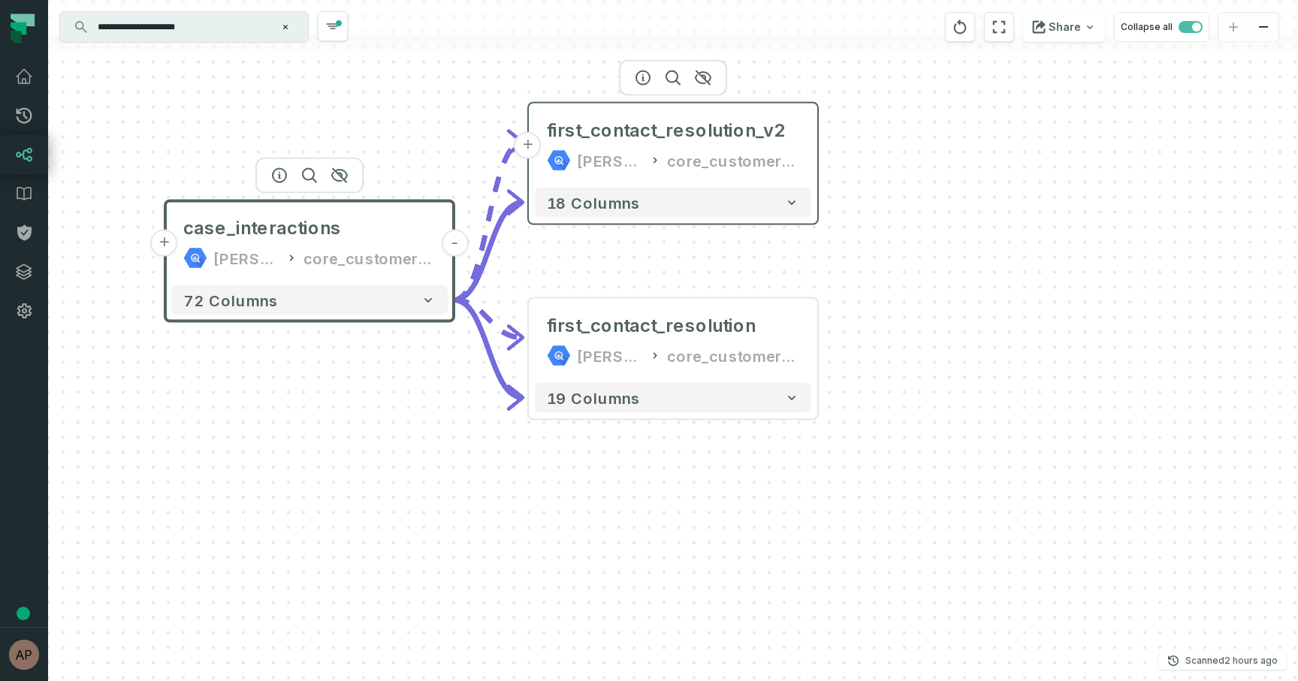
click at [789, 159] on div "core_customer_service" at bounding box center [733, 161] width 132 height 24
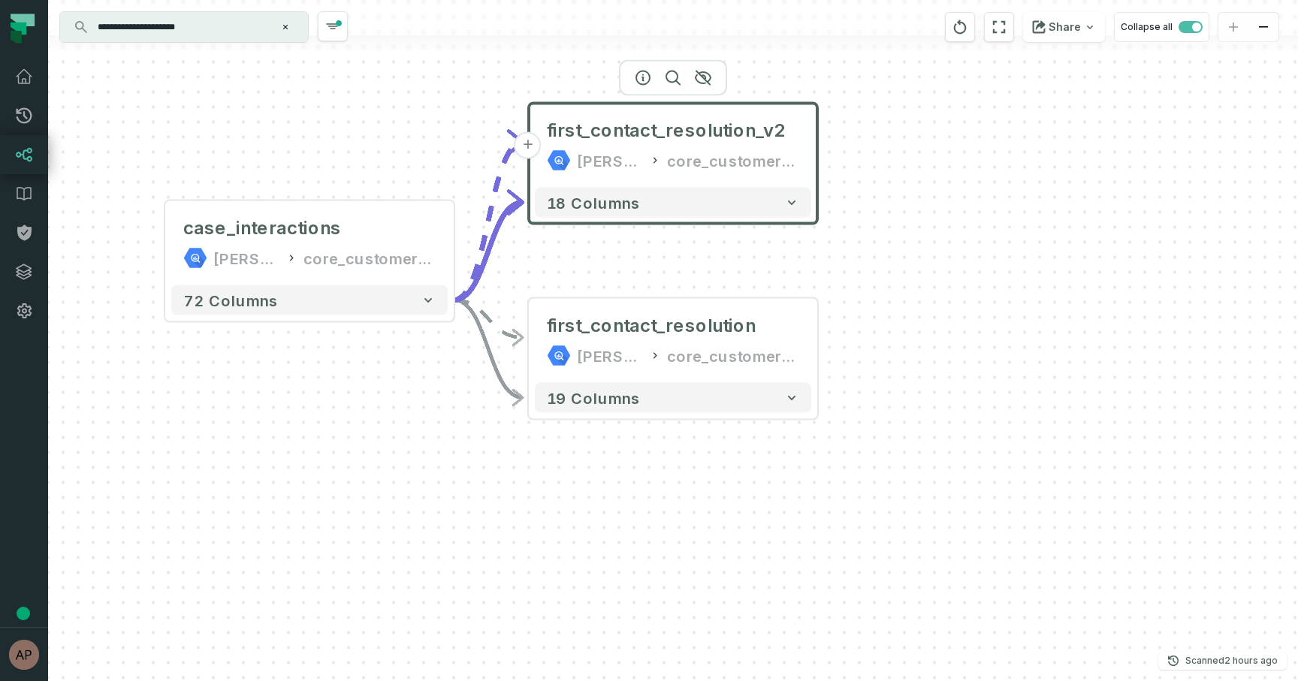
click at [533, 149] on button "+" at bounding box center [527, 145] width 27 height 27
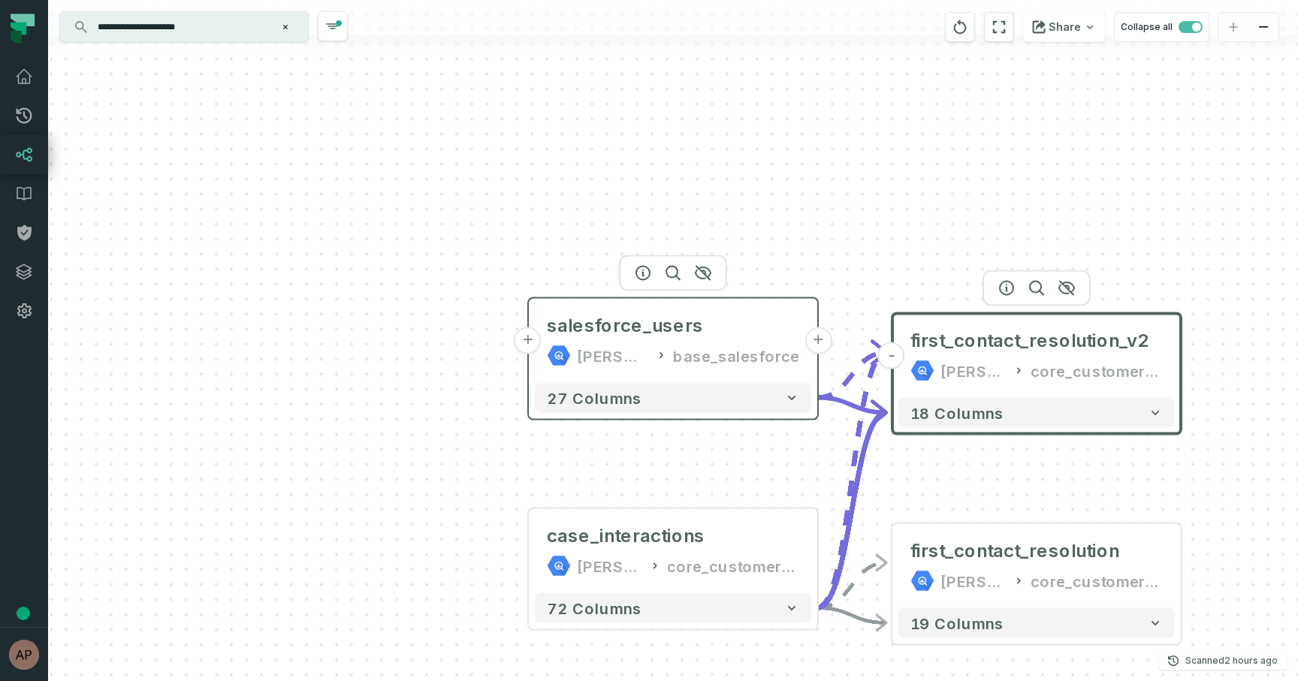
click at [725, 348] on div "base_salesforce" at bounding box center [736, 356] width 126 height 24
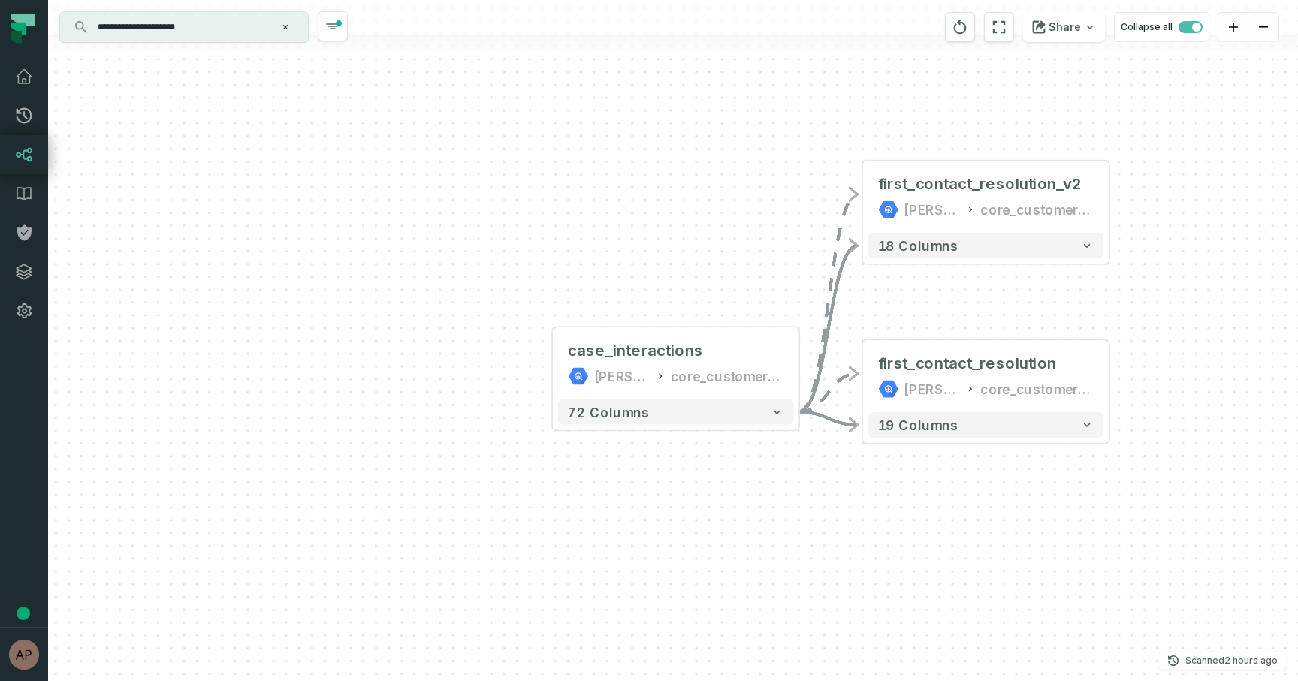
drag, startPoint x: 1165, startPoint y: 520, endPoint x: 1123, endPoint y: 347, distance: 177.6
click at [1123, 347] on div "- first_contact_resolution juul-warehouse core_customer_service 19 columns + ca…" at bounding box center [673, 340] width 1250 height 681
click at [1090, 389] on div "core_customer_service" at bounding box center [1036, 389] width 113 height 20
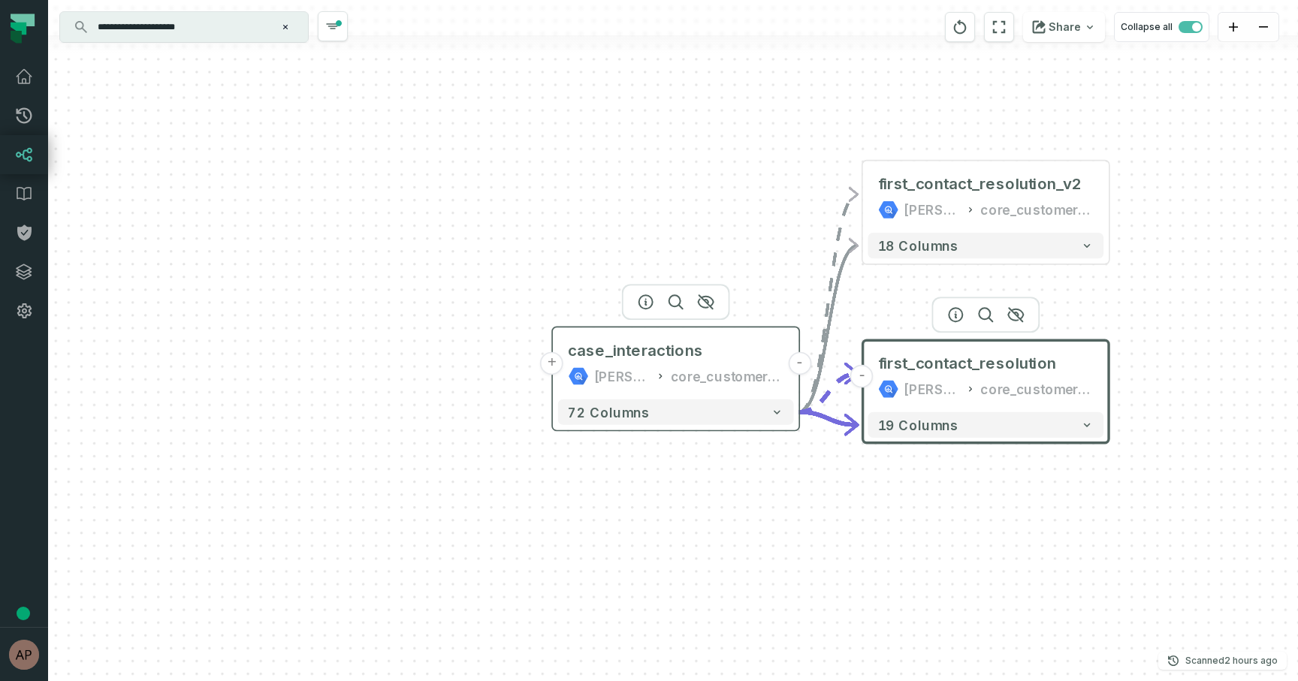
click at [756, 385] on div "core_customer_service" at bounding box center [727, 376] width 113 height 20
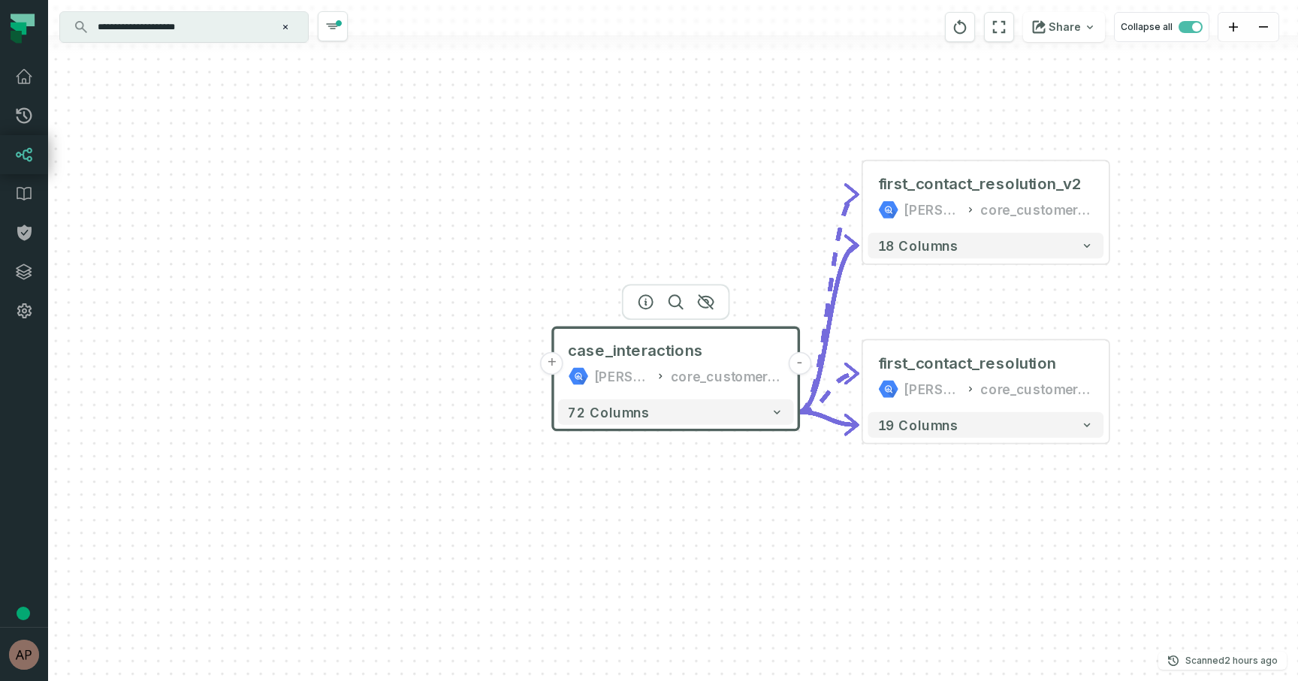
click at [700, 379] on div "core_customer_service" at bounding box center [727, 376] width 113 height 20
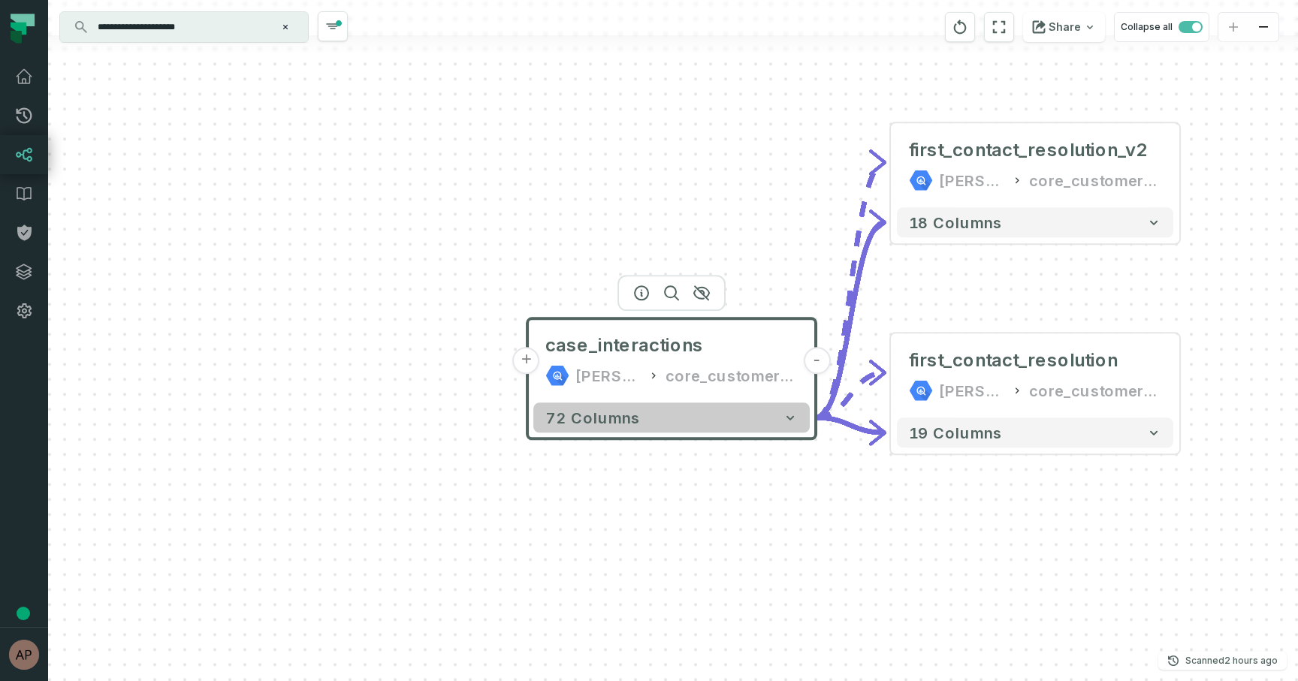
click at [725, 421] on button "72 columns" at bounding box center [671, 418] width 276 height 30
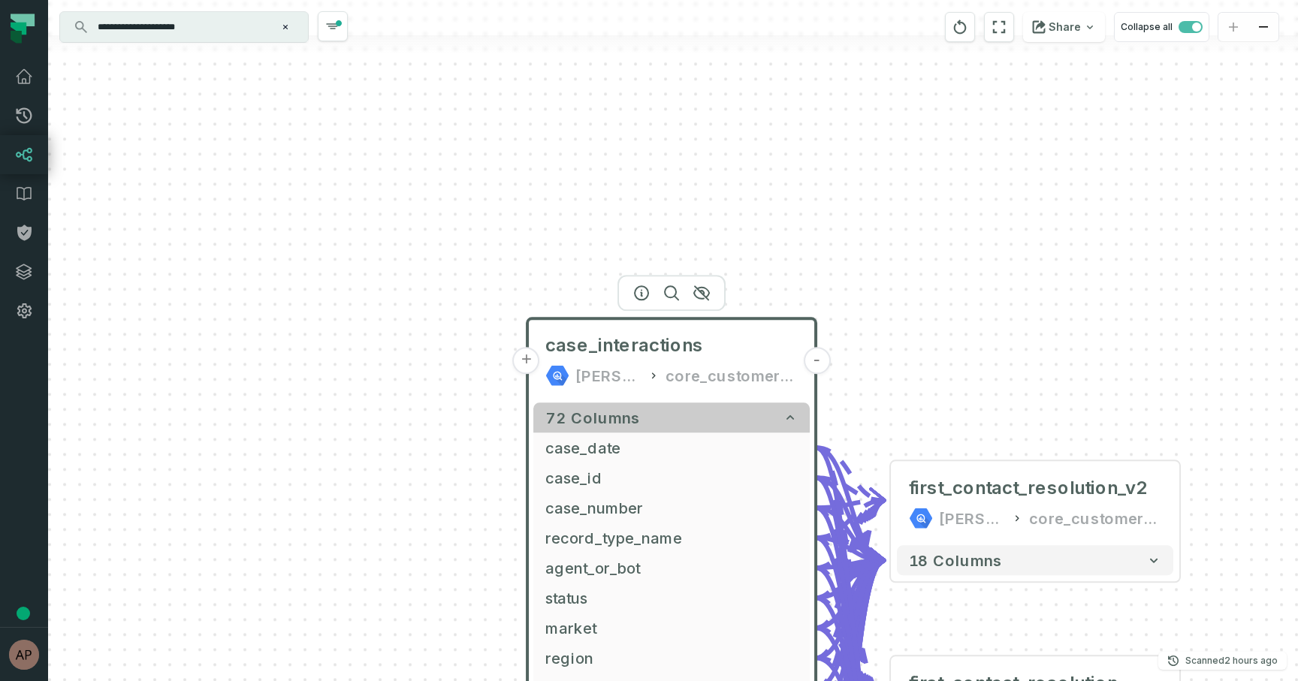
click at [737, 419] on button "72 columns" at bounding box center [671, 418] width 276 height 30
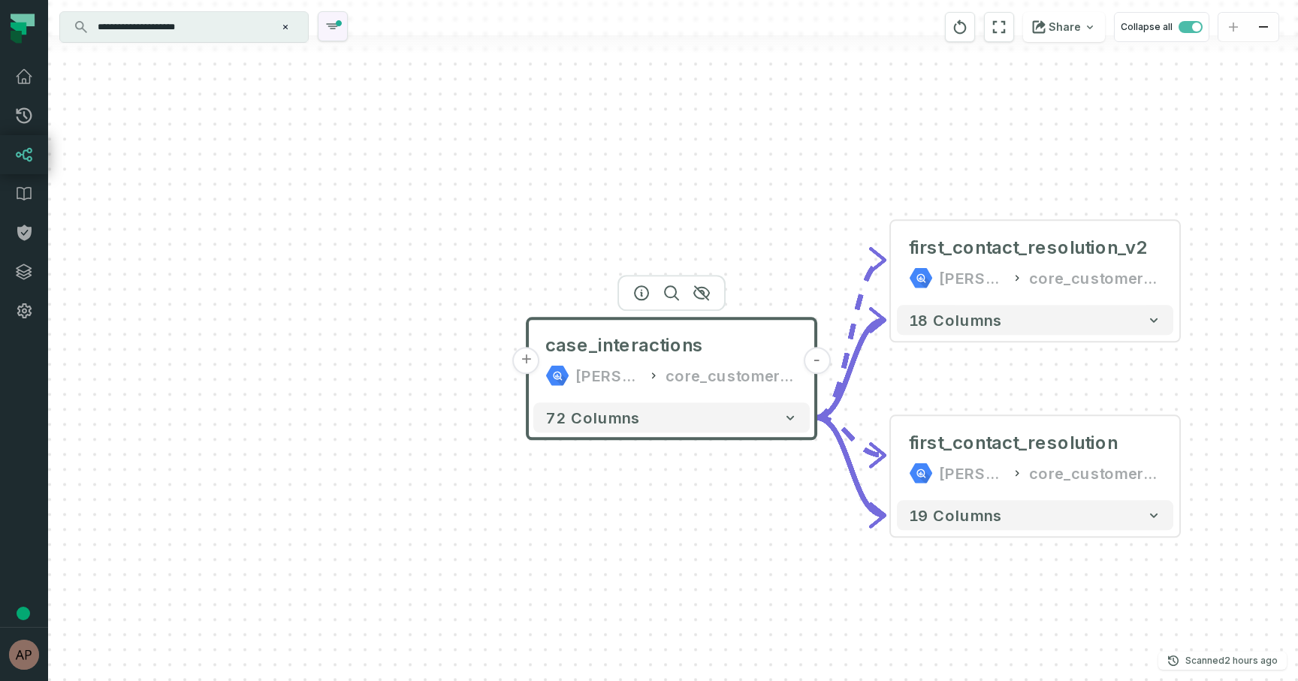
click at [329, 28] on icon "button" at bounding box center [333, 26] width 18 height 18
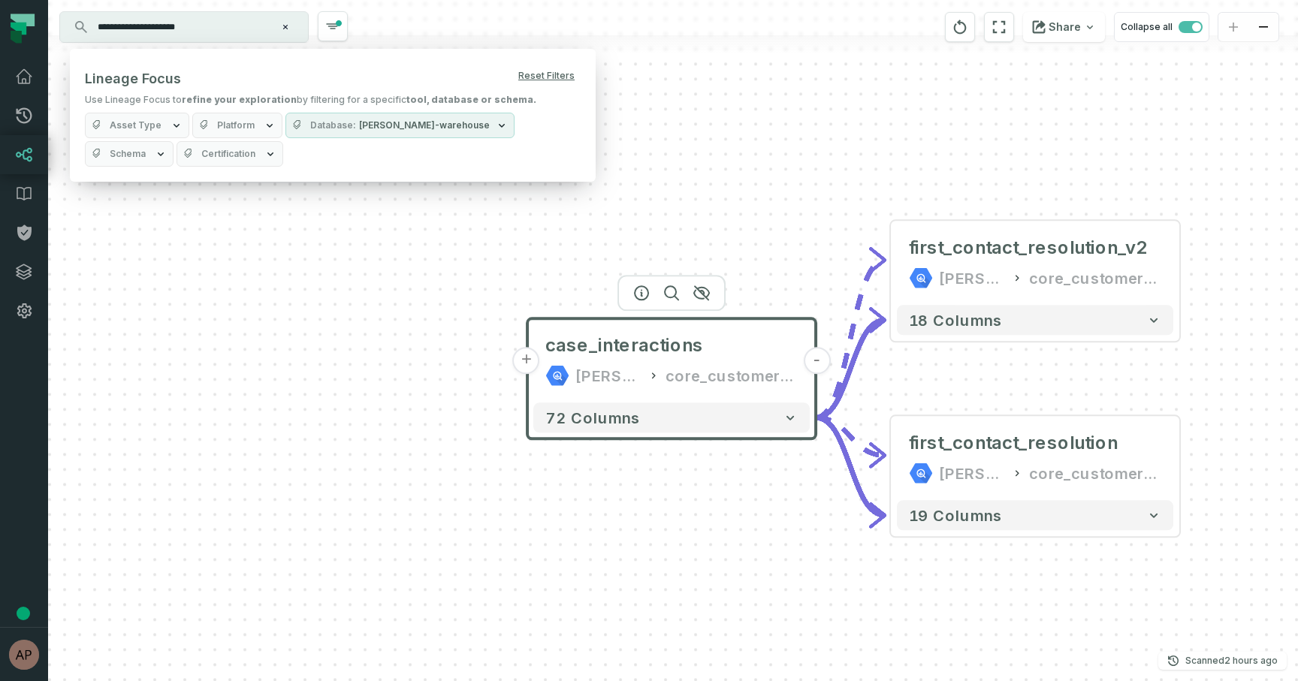
click at [354, 134] on button "Database juul-warehouse" at bounding box center [399, 126] width 229 height 26
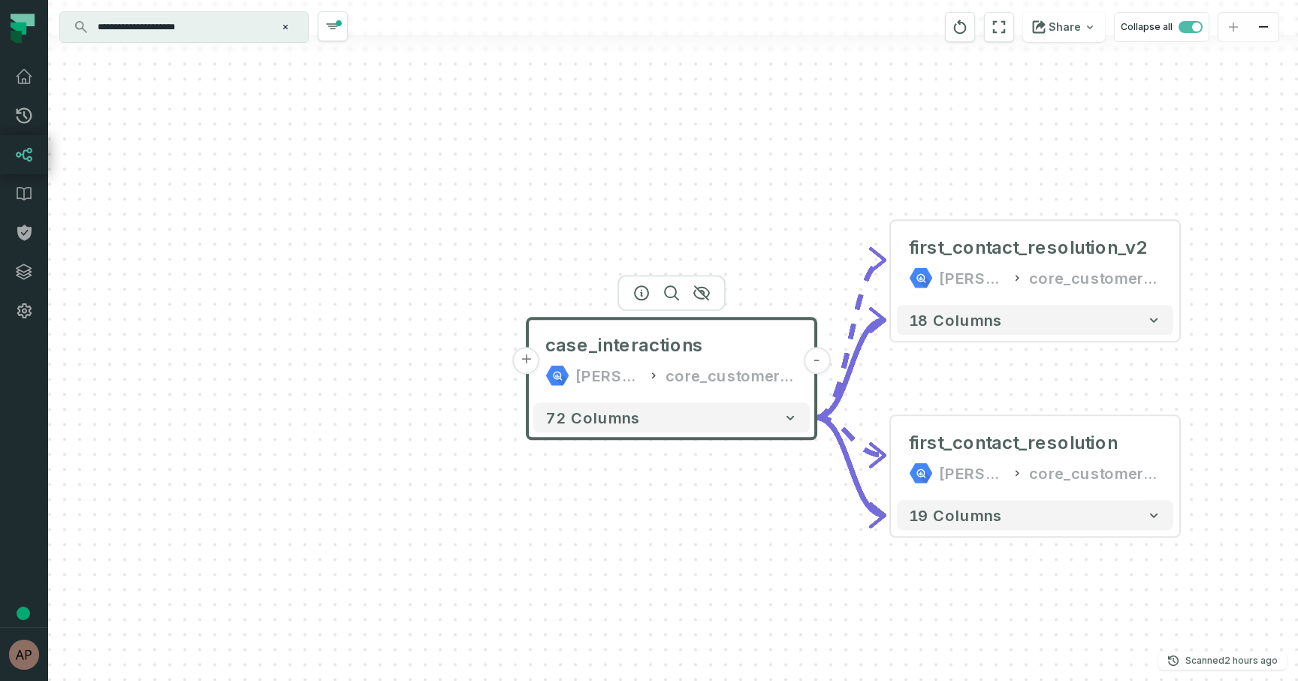
click at [505, 294] on div "- first_contact_resolution juul-warehouse core_customer_service 19 columns + ca…" at bounding box center [673, 340] width 1250 height 681
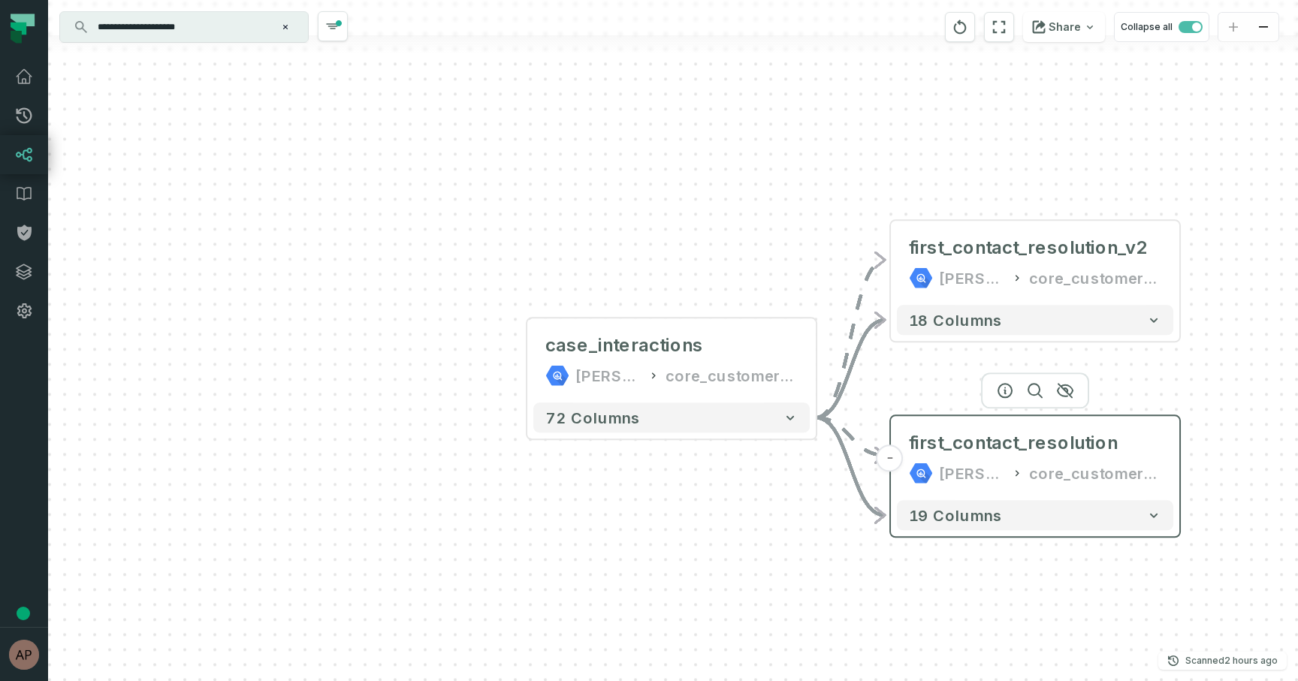
click at [970, 490] on div "first_contact_resolution juul-warehouse core_customer_service" at bounding box center [1035, 458] width 276 height 72
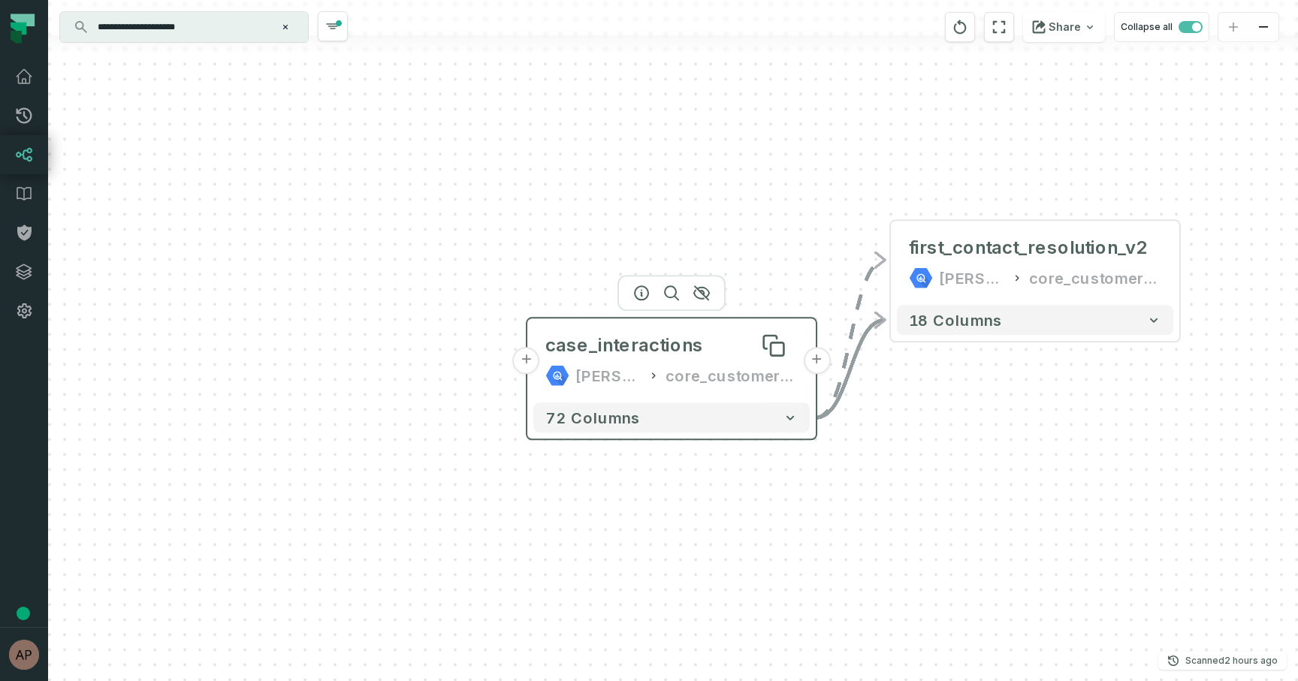
click at [692, 357] on div "case_interactions" at bounding box center [624, 345] width 158 height 24
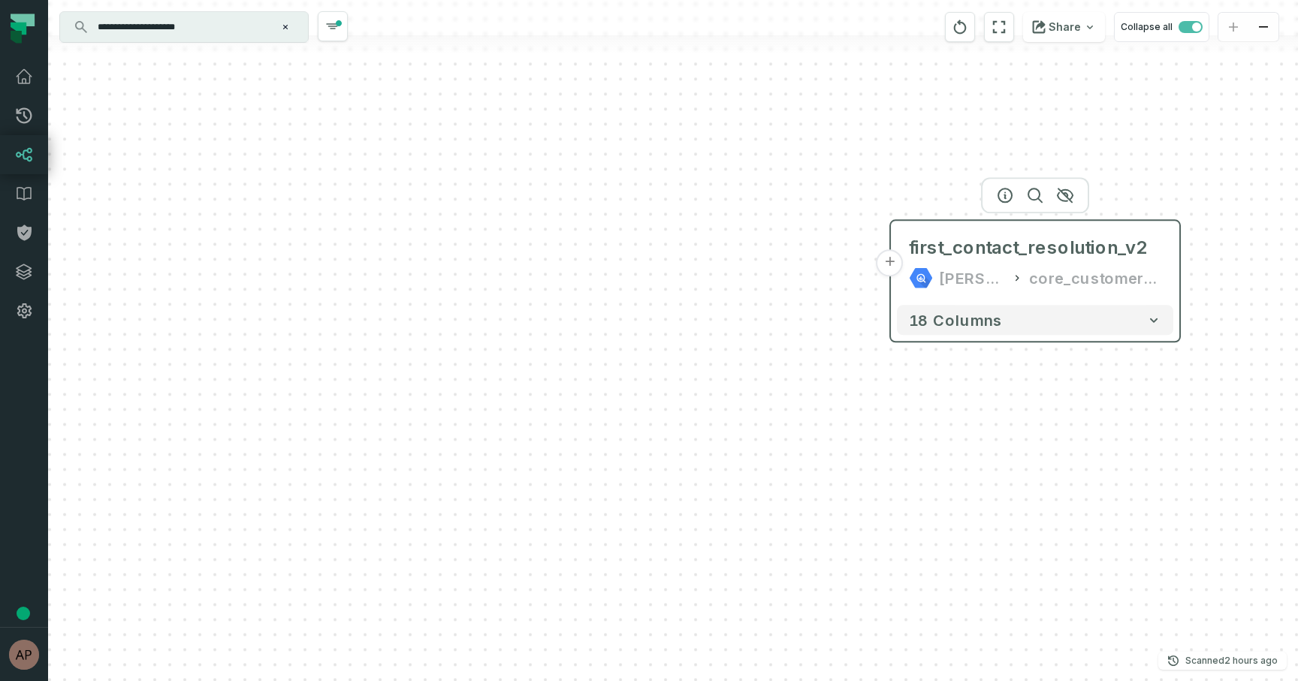
click at [1018, 273] on icon at bounding box center [1017, 277] width 12 height 15
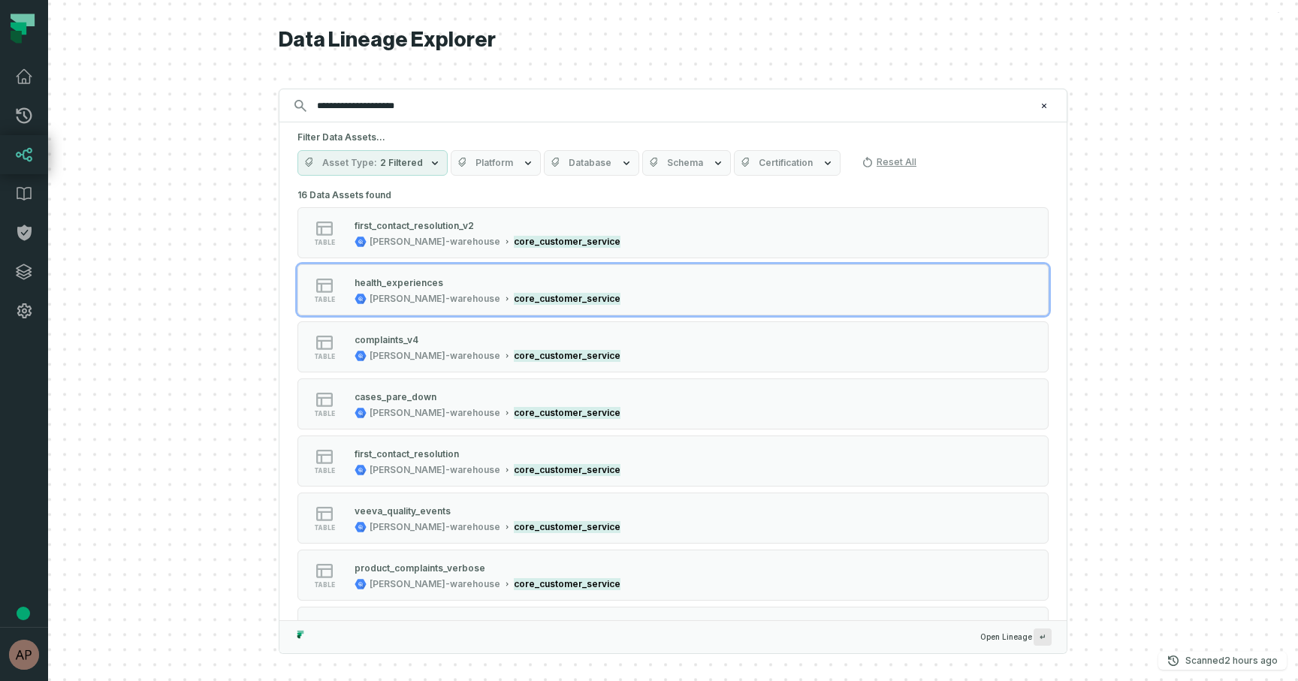
click at [1128, 72] on div at bounding box center [673, 340] width 1250 height 681
